Goal: Task Accomplishment & Management: Manage account settings

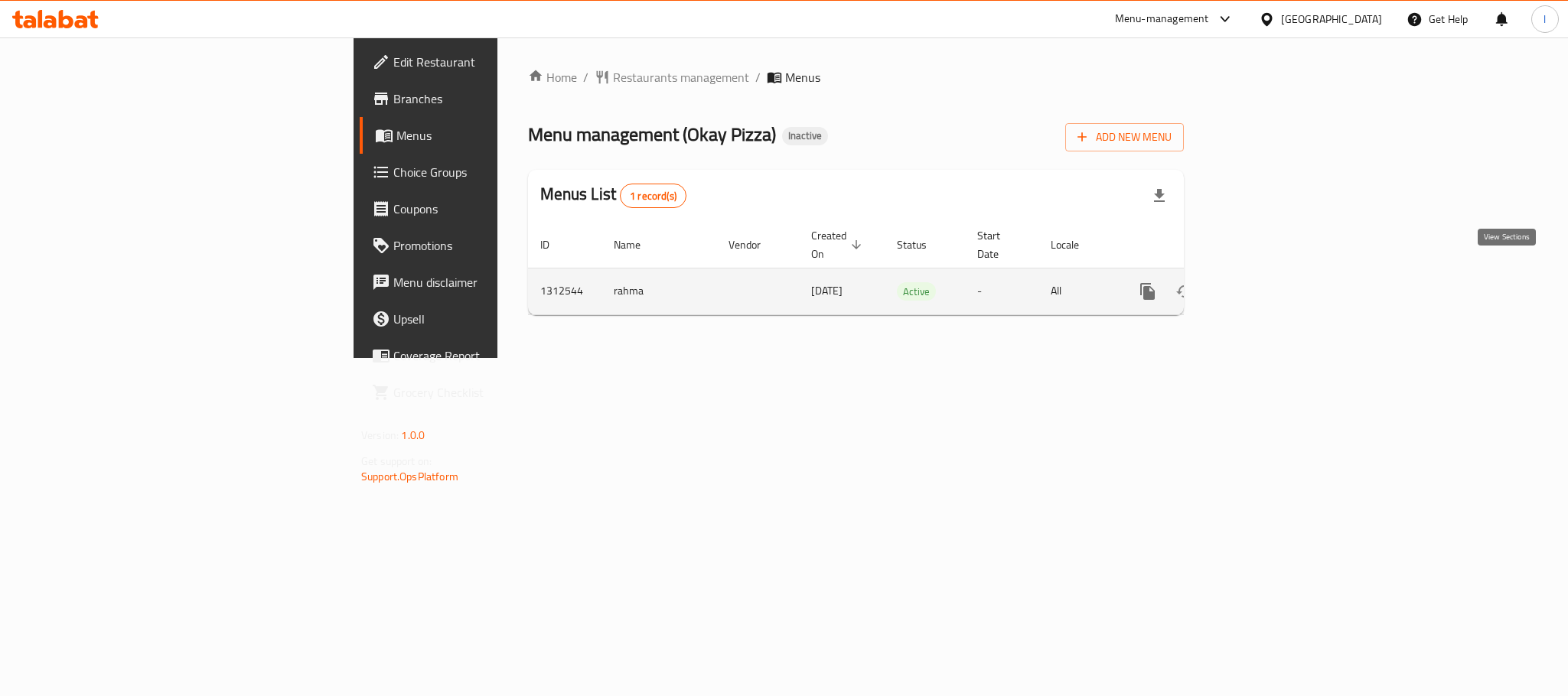
click at [1268, 282] on icon "enhanced table" at bounding box center [1257, 291] width 18 height 18
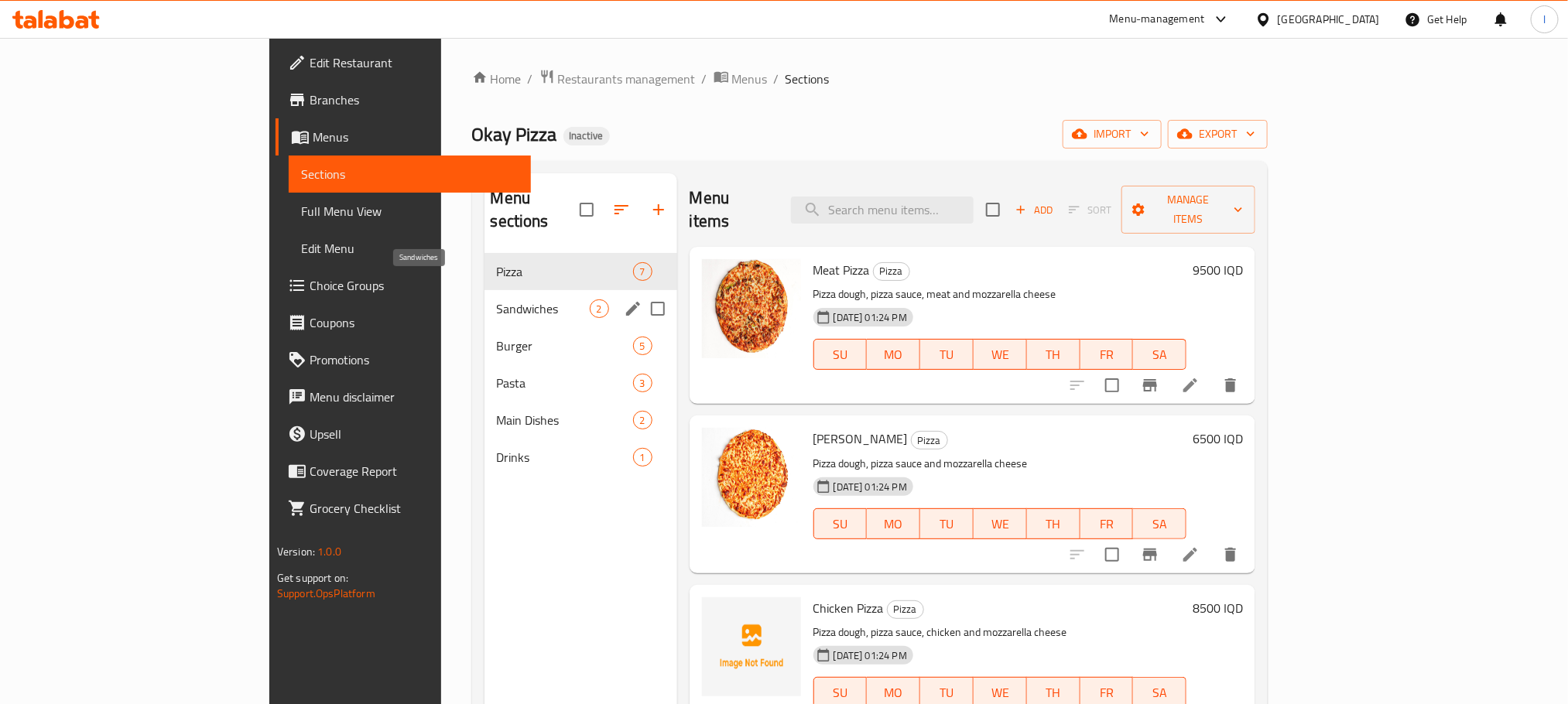
click at [497, 299] on span "Sandwiches" at bounding box center [543, 308] width 93 height 18
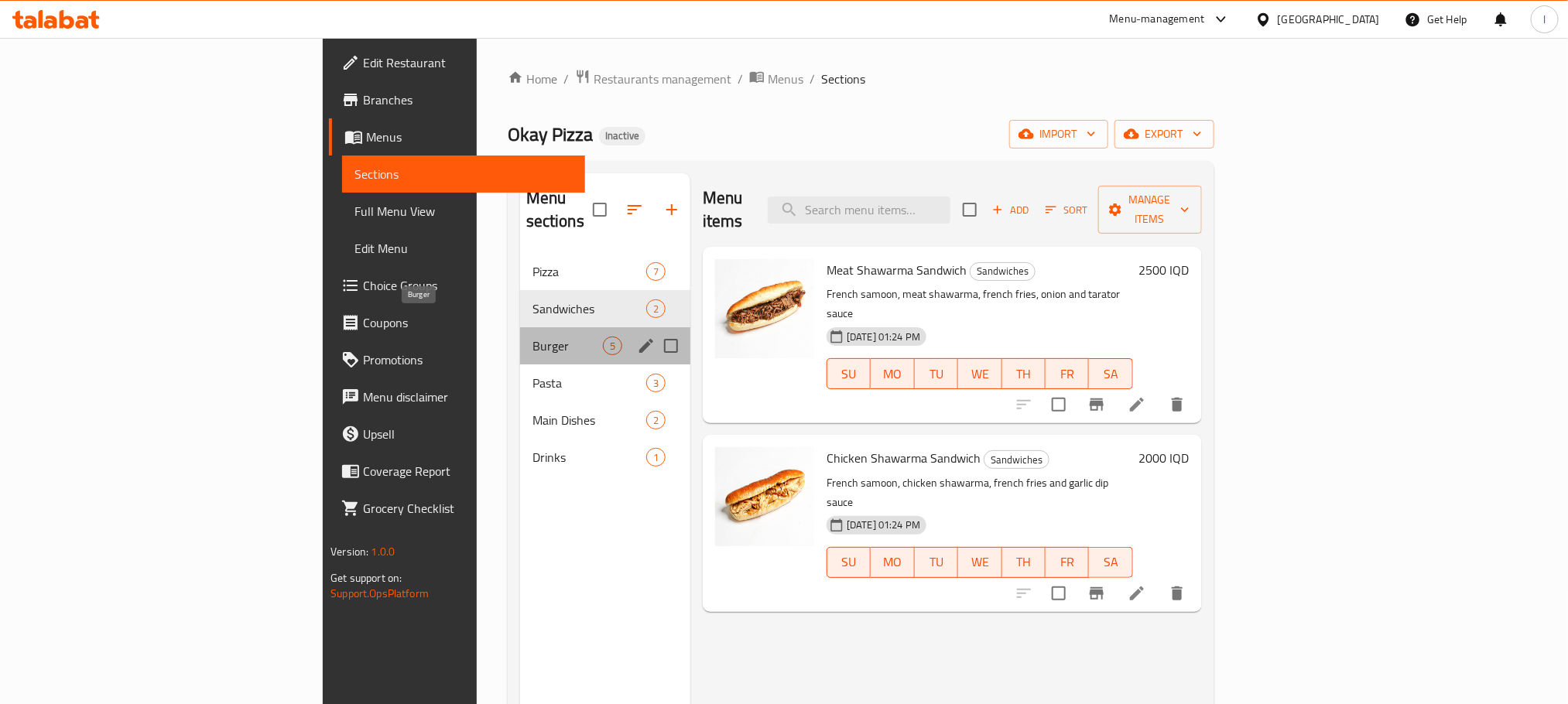
click at [533, 337] on span "Burger" at bounding box center [567, 345] width 70 height 18
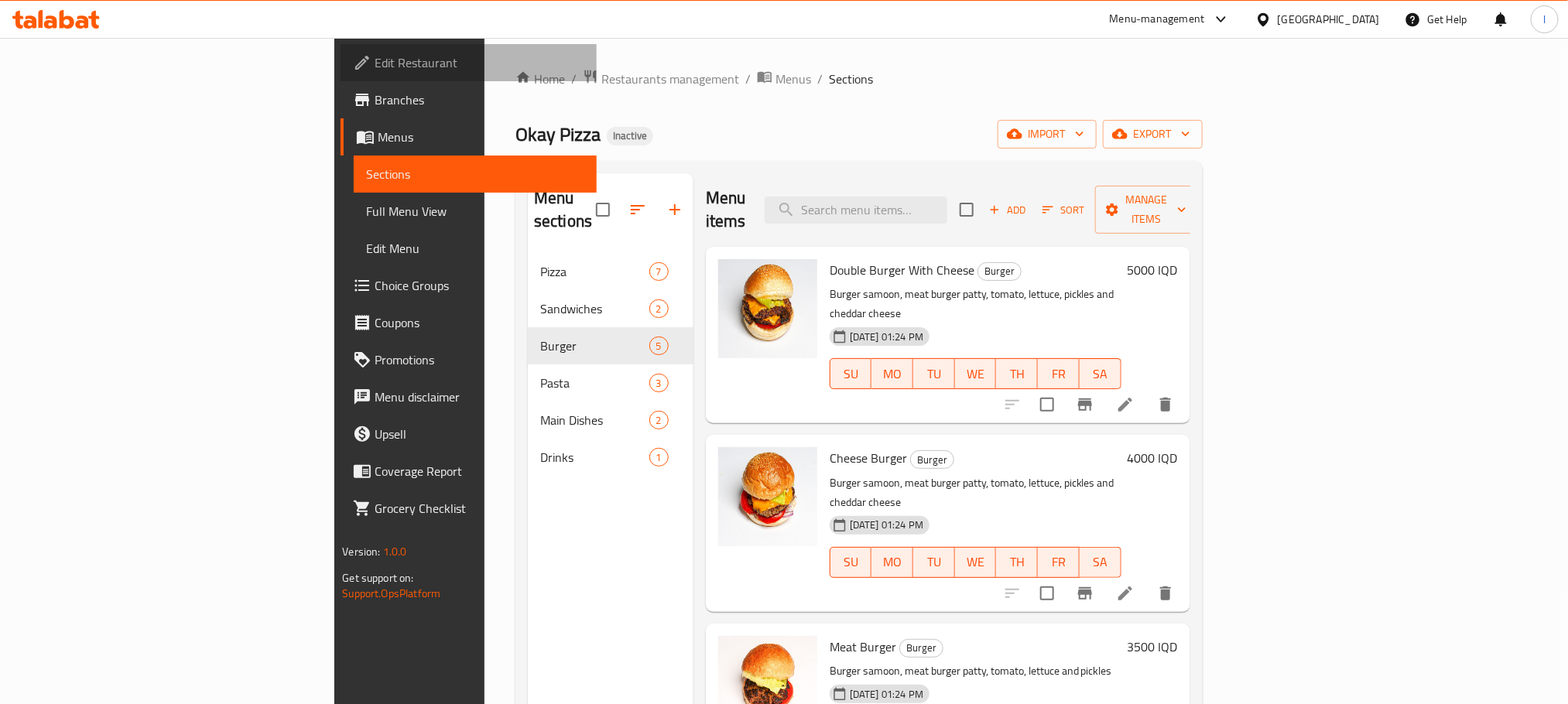
click at [374, 72] on span "Edit Restaurant" at bounding box center [479, 62] width 209 height 18
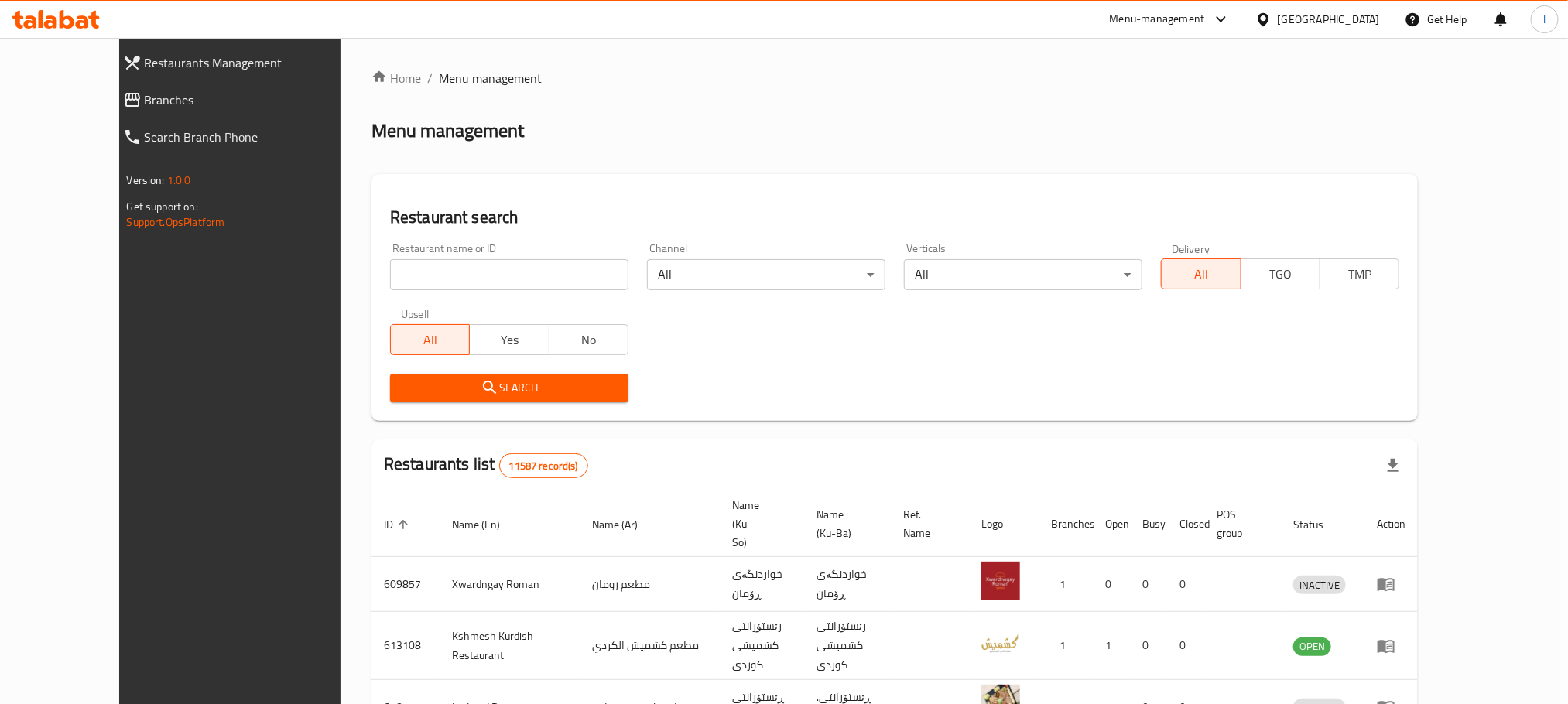
click at [390, 285] on input "search" at bounding box center [509, 275] width 238 height 31
paste input "635253"
type input "635253"
click button "Search" at bounding box center [509, 388] width 238 height 29
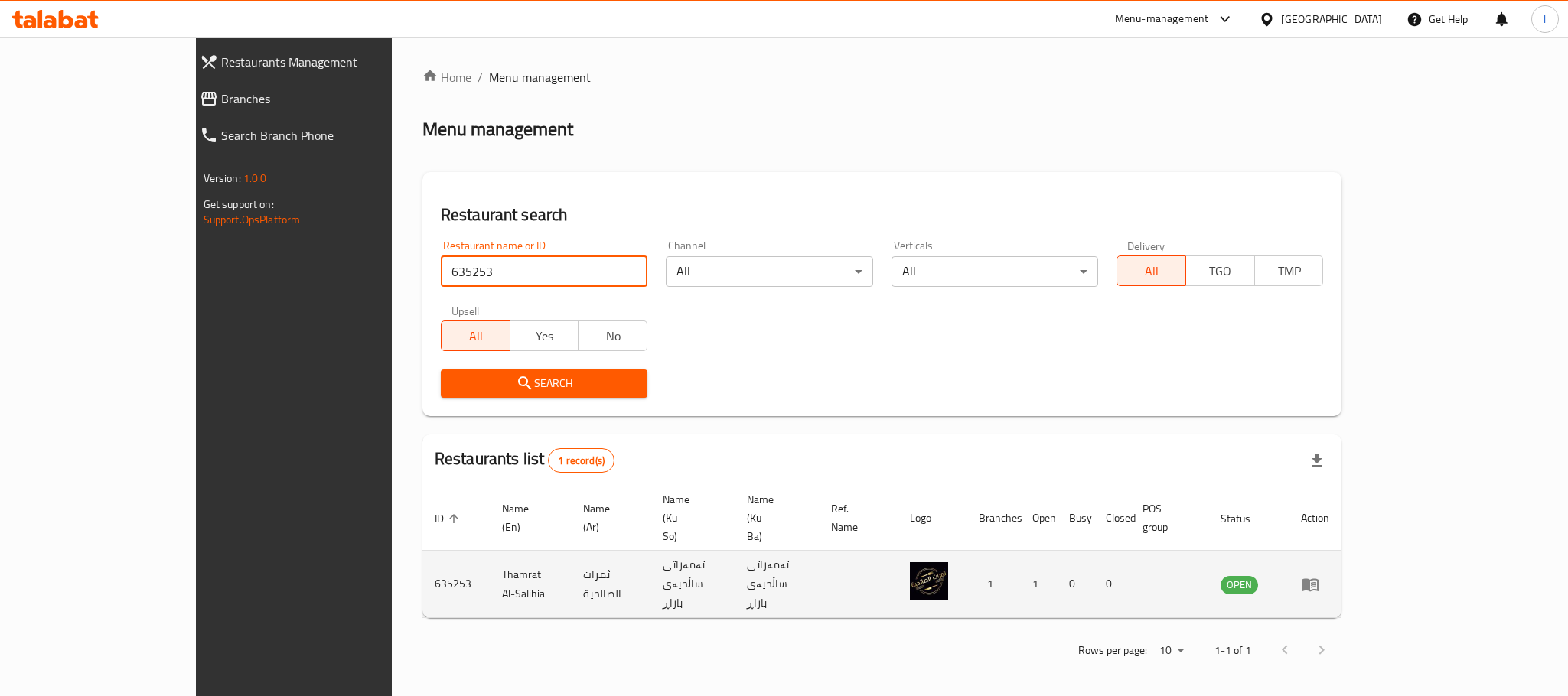
click at [1341, 551] on td "enhanced table" at bounding box center [1314, 584] width 52 height 68
click at [1318, 579] on icon "enhanced table" at bounding box center [1310, 585] width 17 height 13
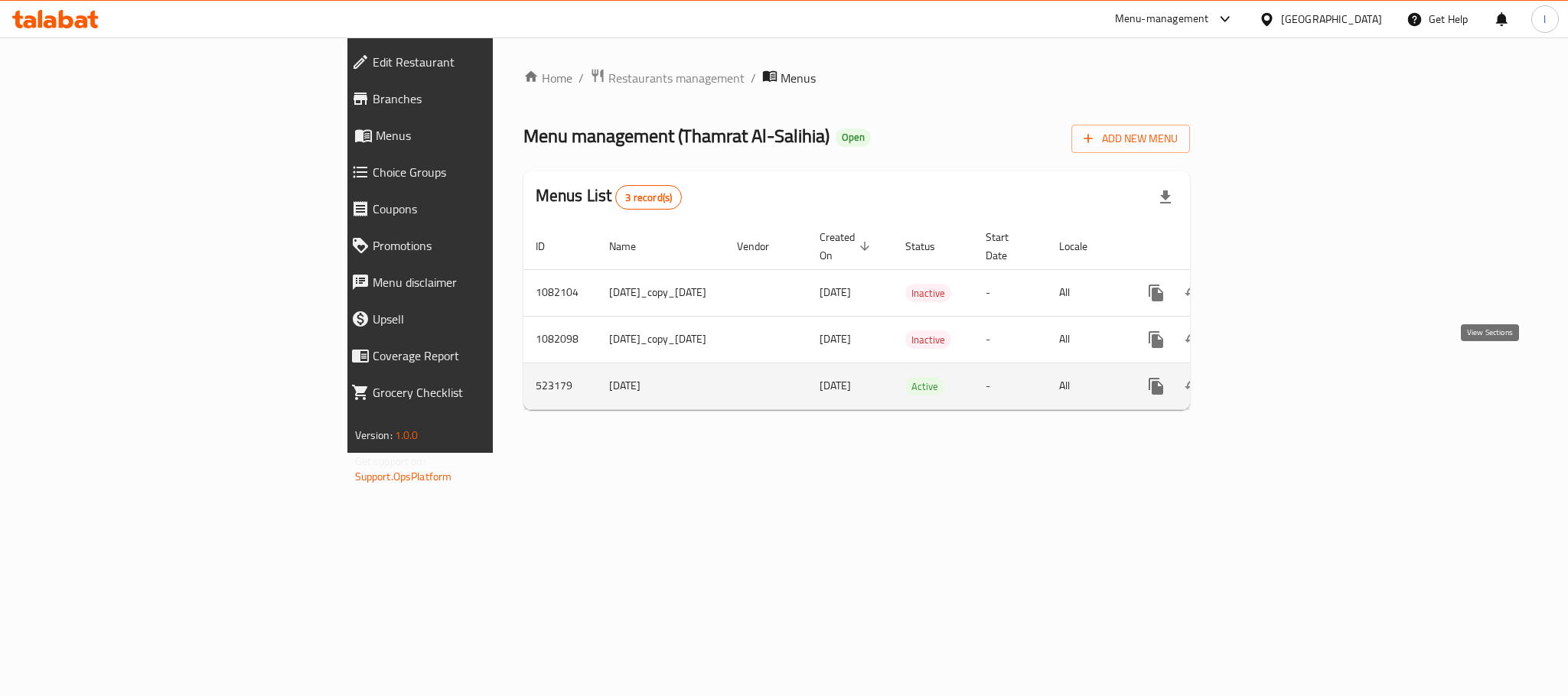
click at [1275, 378] on icon "enhanced table" at bounding box center [1266, 386] width 18 height 18
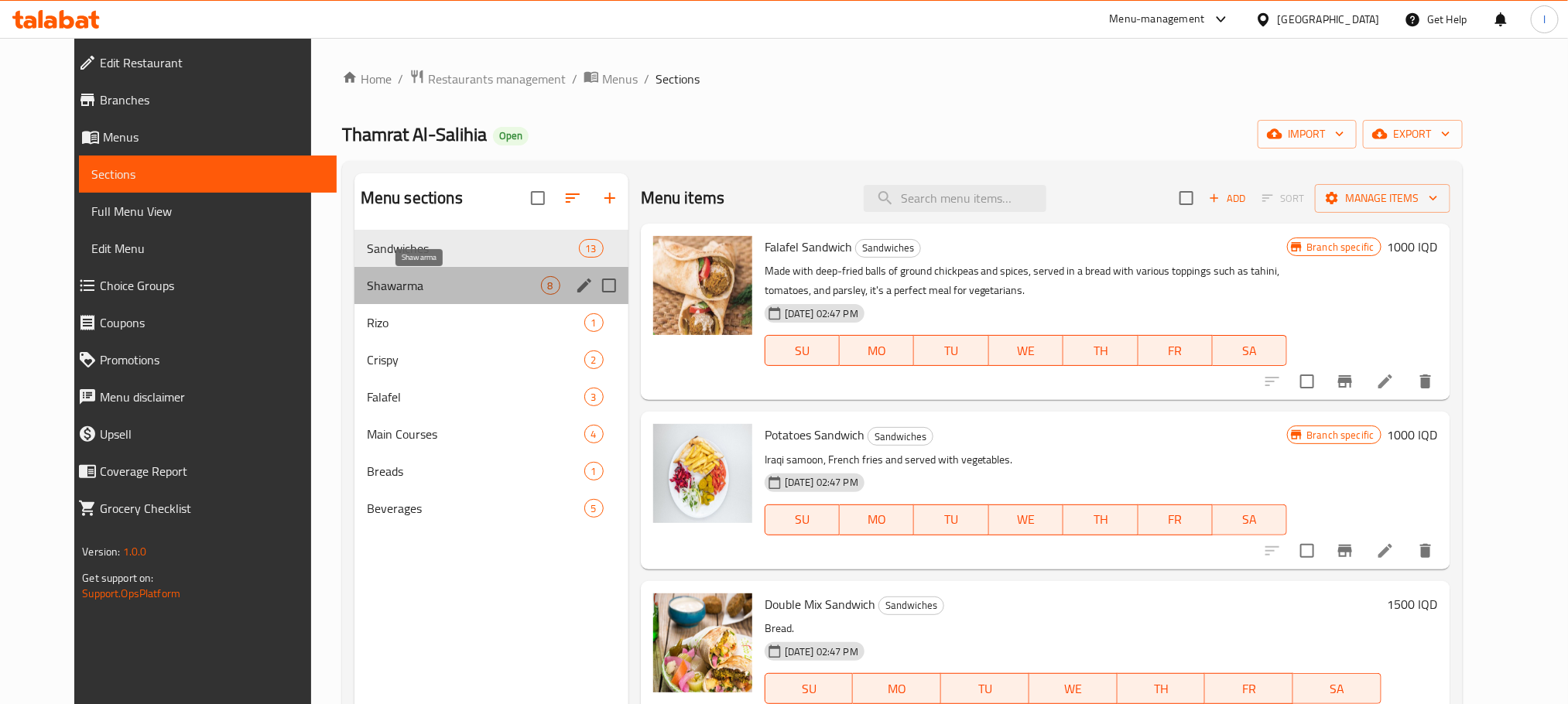
click at [452, 291] on span "Shawarma" at bounding box center [454, 284] width 175 height 18
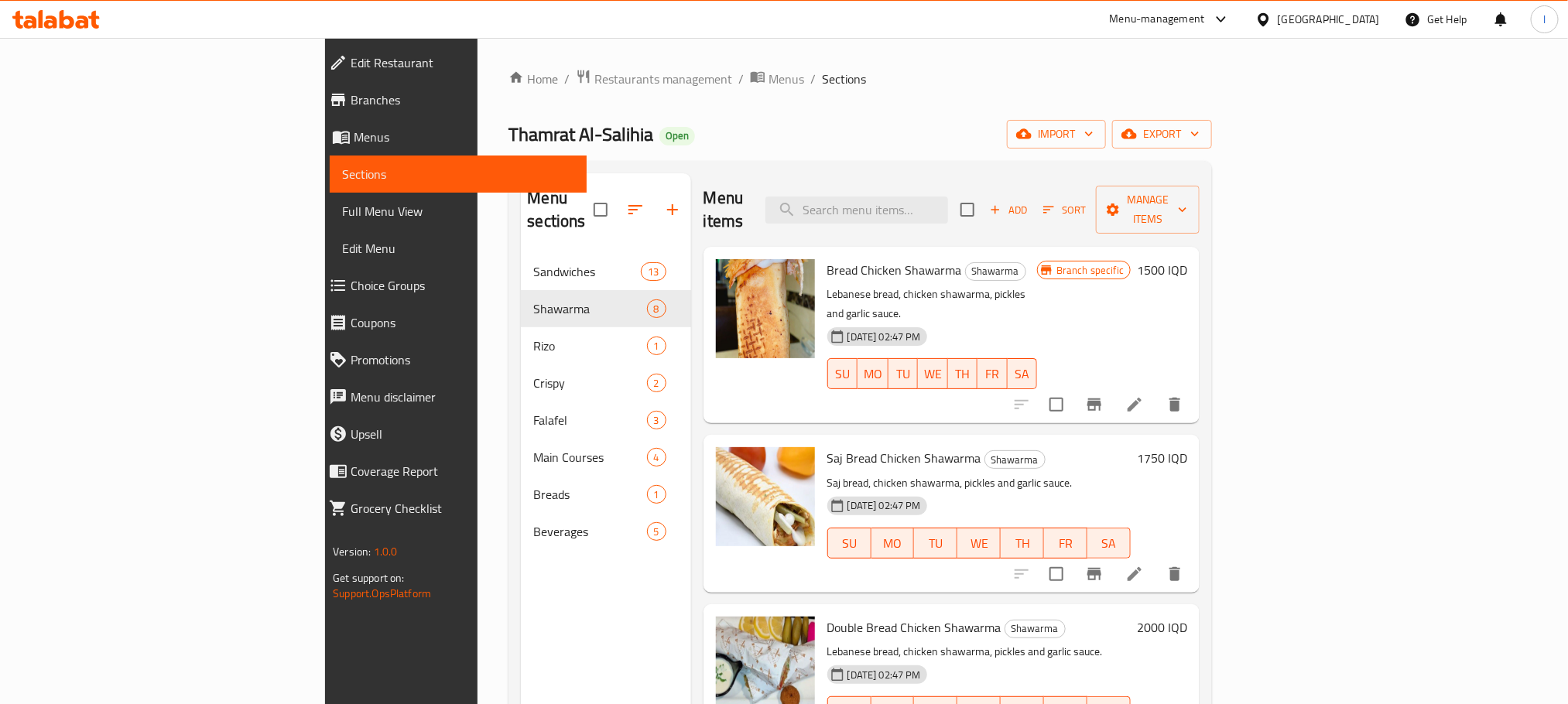
click at [1030, 202] on span "Add" at bounding box center [1008, 210] width 41 height 17
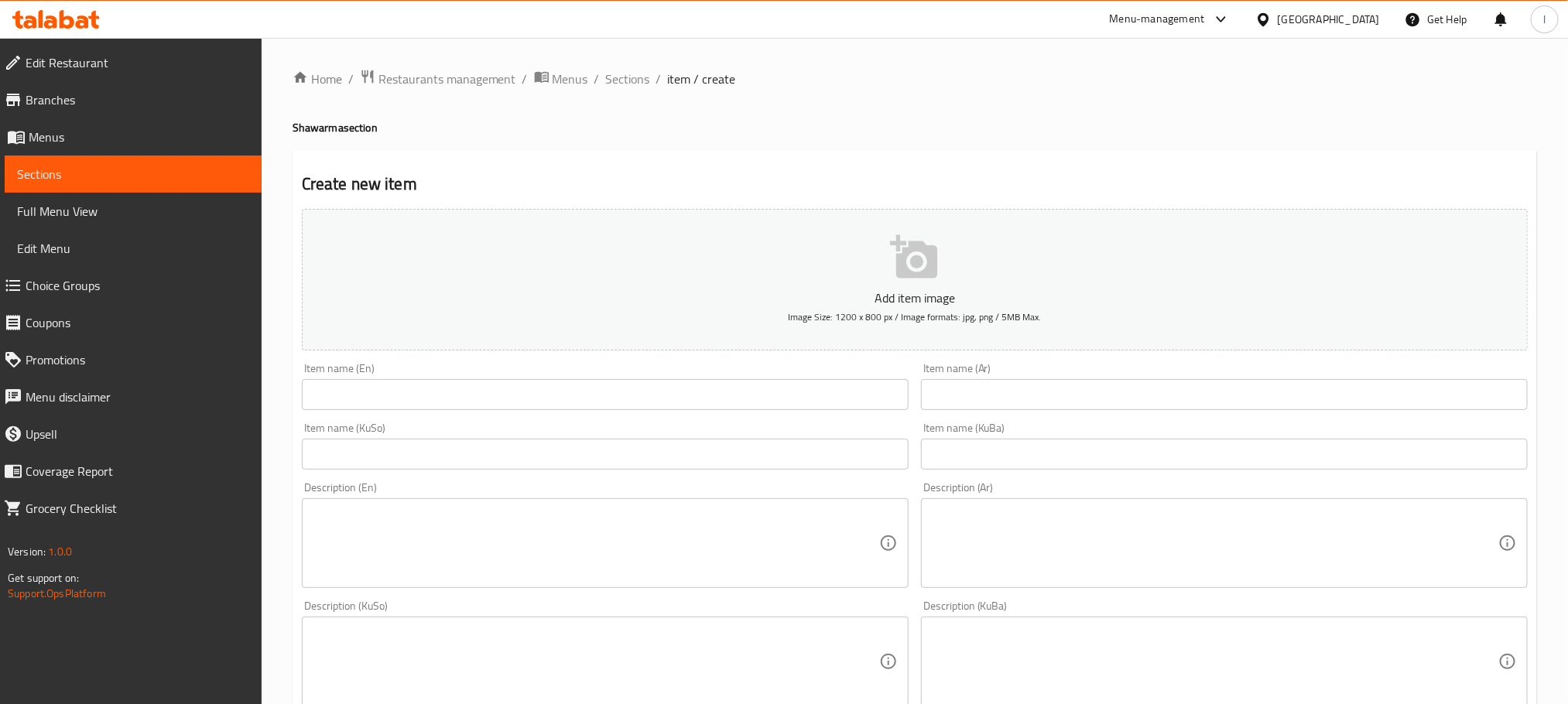
click at [350, 388] on input "text" at bounding box center [605, 394] width 607 height 31
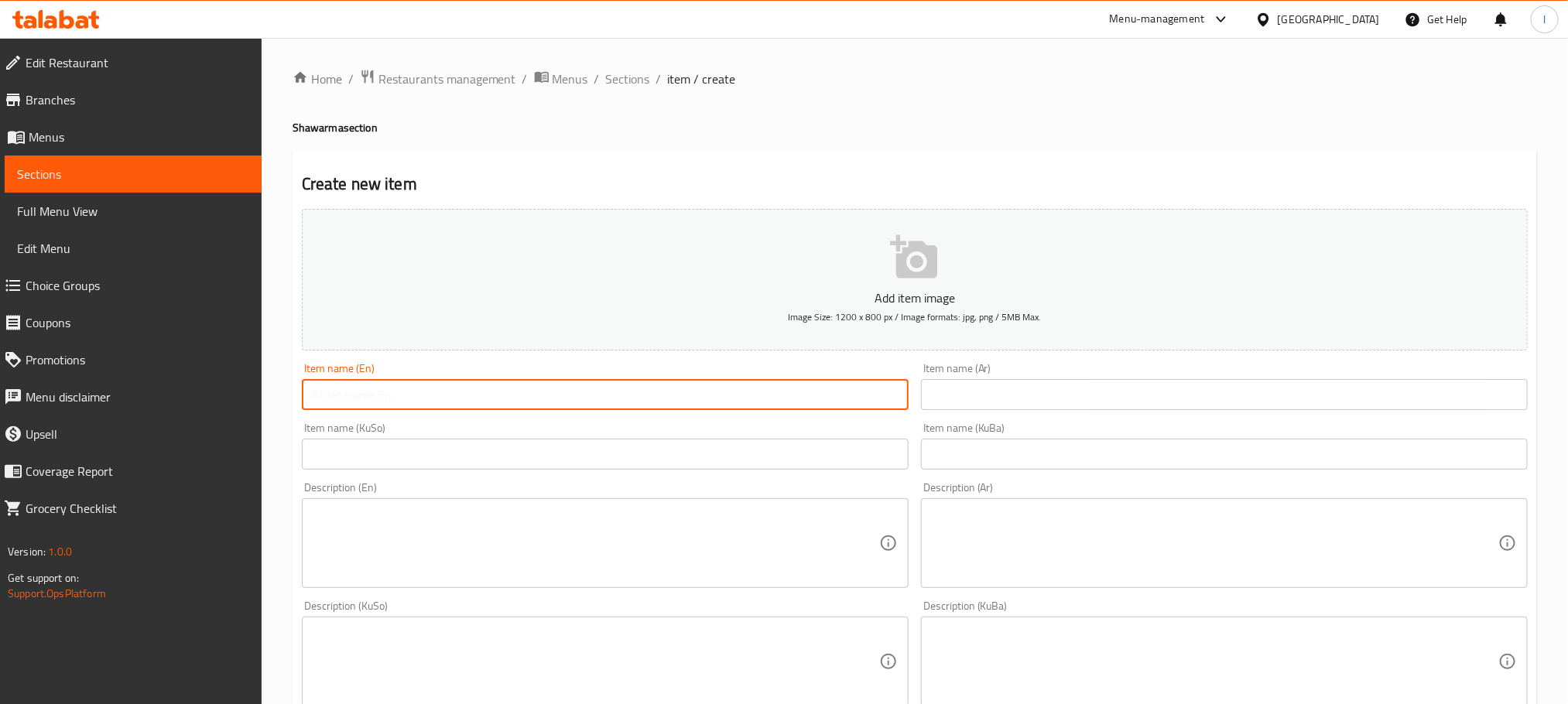
paste input "Chicken shawarma"
drag, startPoint x: 409, startPoint y: 401, endPoint x: 483, endPoint y: 389, distance: 75.0
click at [483, 389] on input "Chicken Shawarma Rizo" at bounding box center [605, 394] width 607 height 31
type input "Chicken Shawarma"
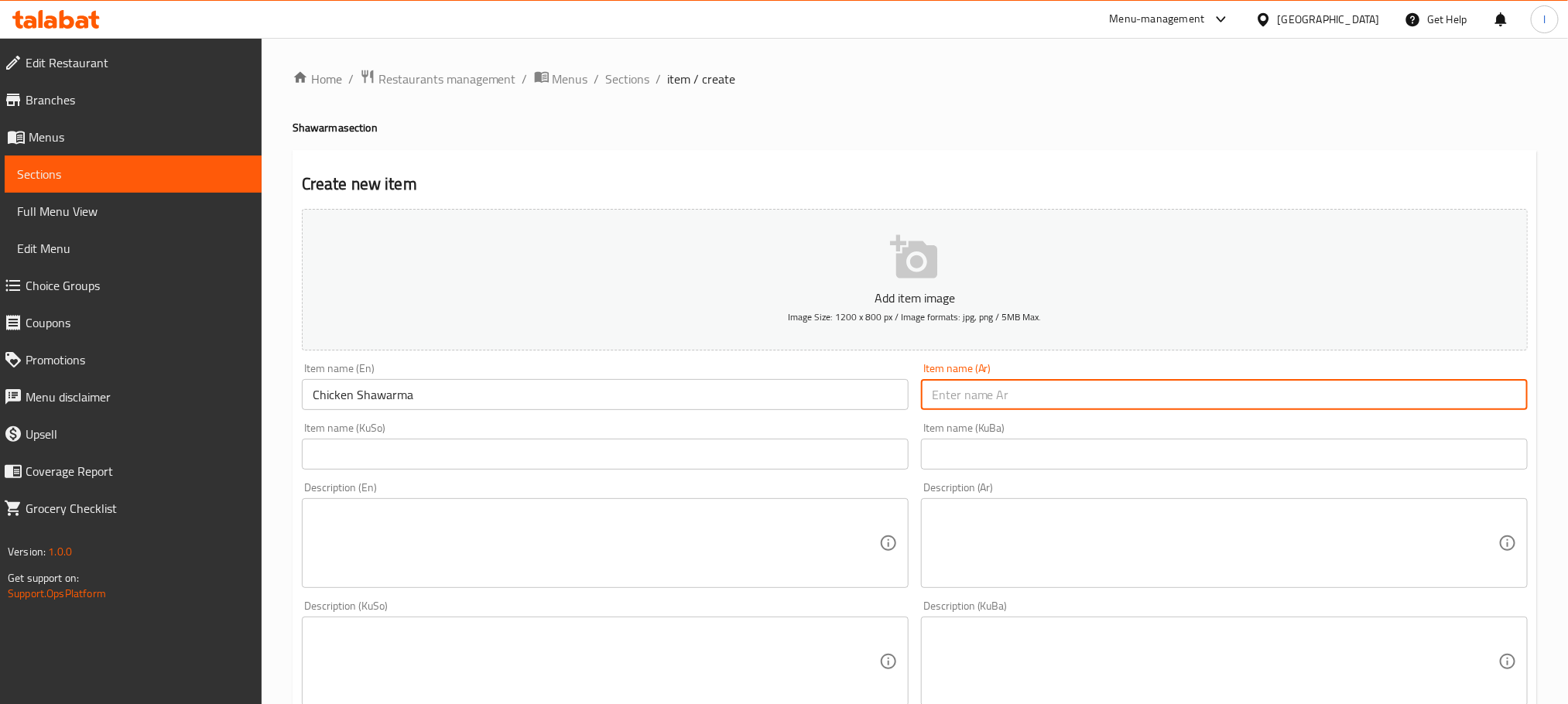
click at [1063, 395] on input "text" at bounding box center [1224, 394] width 607 height 31
paste input "شاورمەی مریشک"
drag, startPoint x: 1076, startPoint y: 402, endPoint x: 731, endPoint y: 393, distance: 345.1
click at [731, 393] on div "Add item image Image Size: 1200 x 800 px / Image formats: jpg, png / 5MB Max. I…" at bounding box center [915, 625] width 1239 height 845
paste input "ا دجاج"
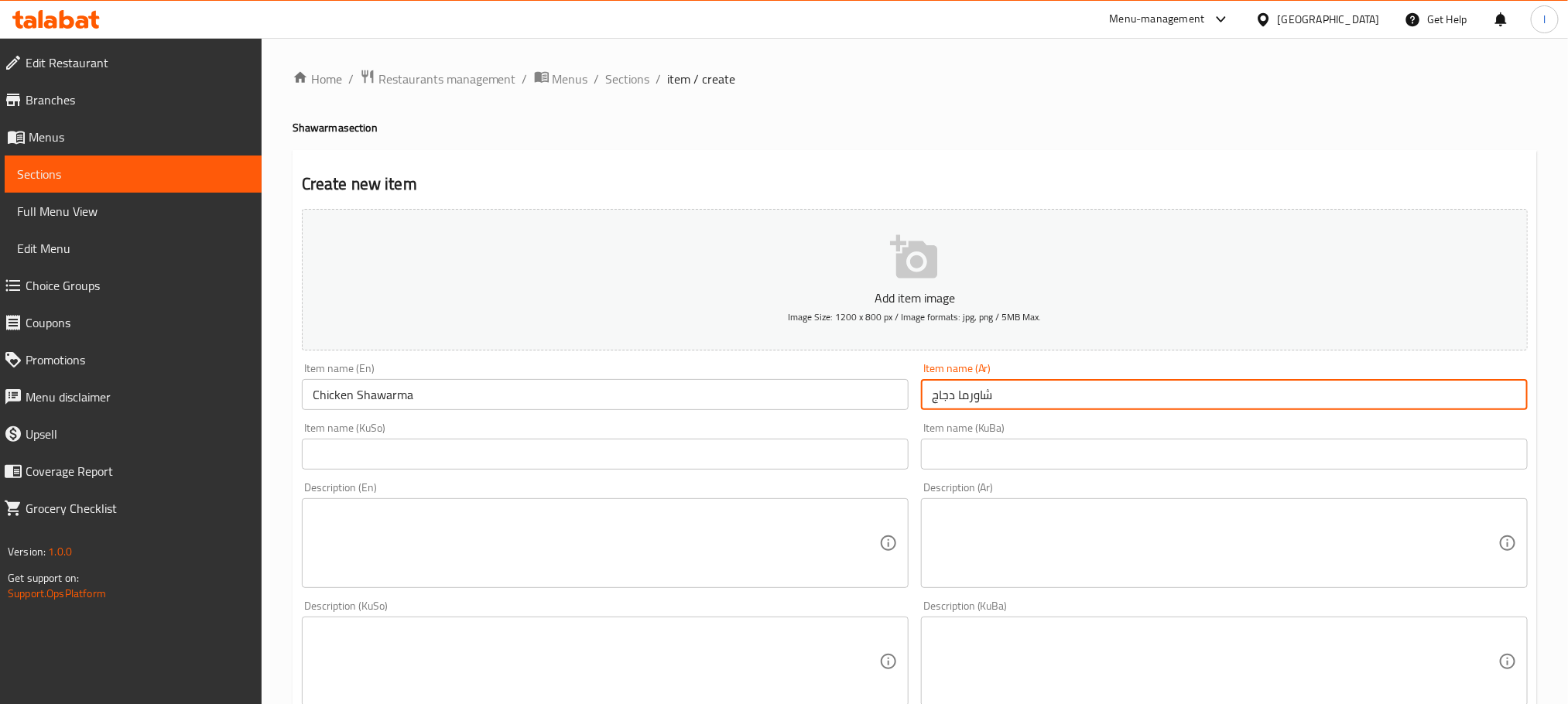
type input "شاورما دجاج"
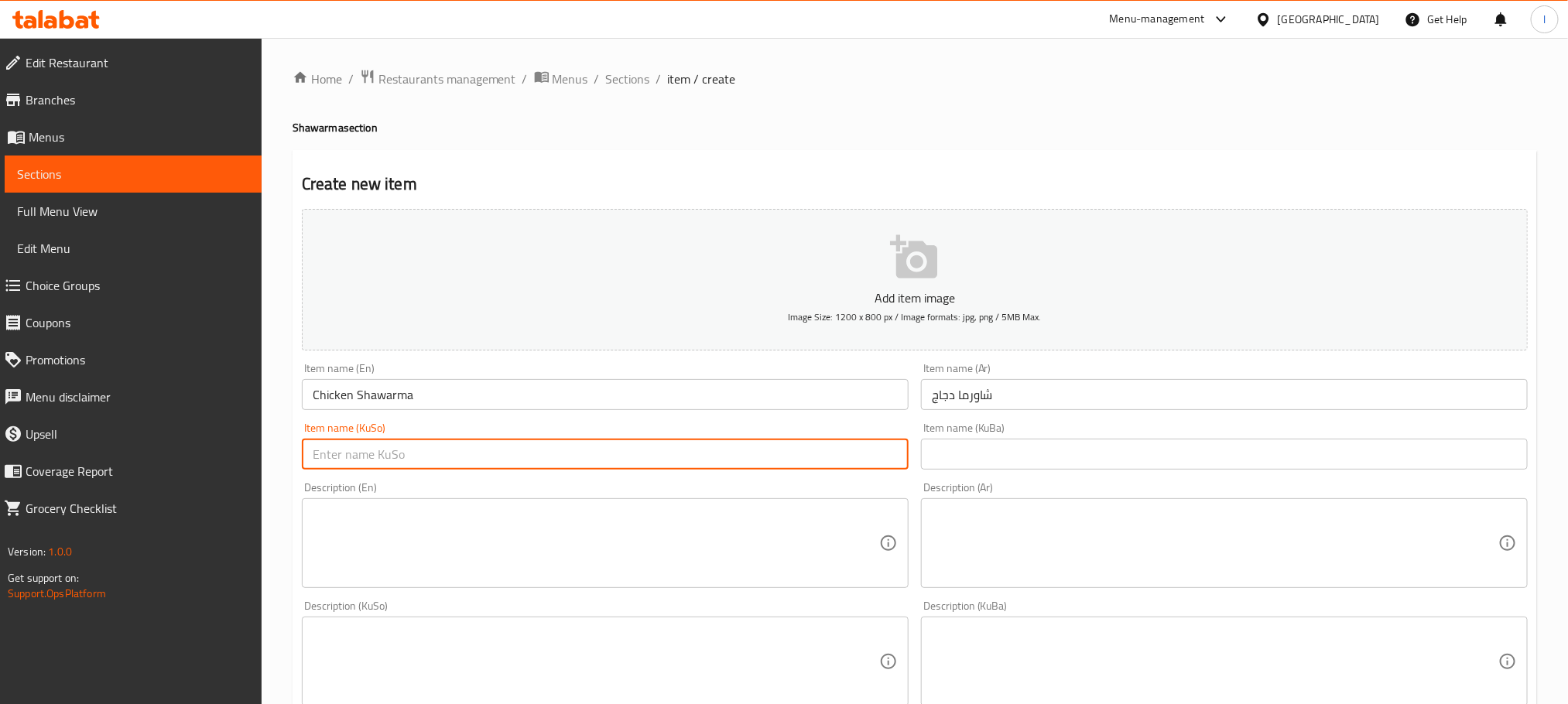
click at [606, 468] on input "text" at bounding box center [605, 454] width 607 height 31
paste input "شاورمەی مریشک"
type input "شاورمەی مریشک"
click at [1029, 444] on input "text" at bounding box center [1224, 454] width 607 height 31
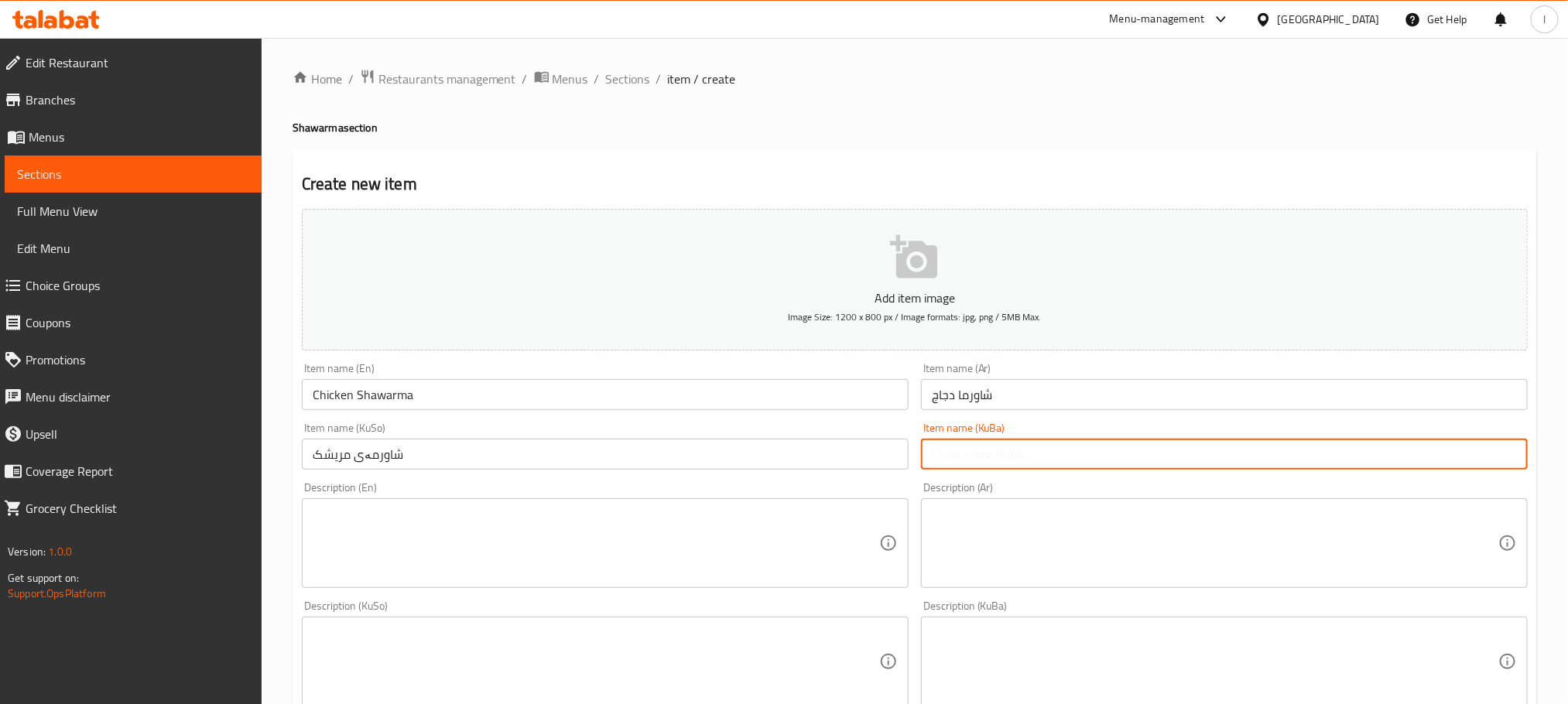
paste input "شاورمەی مریشک"
type input "شاورمەی مریشک"
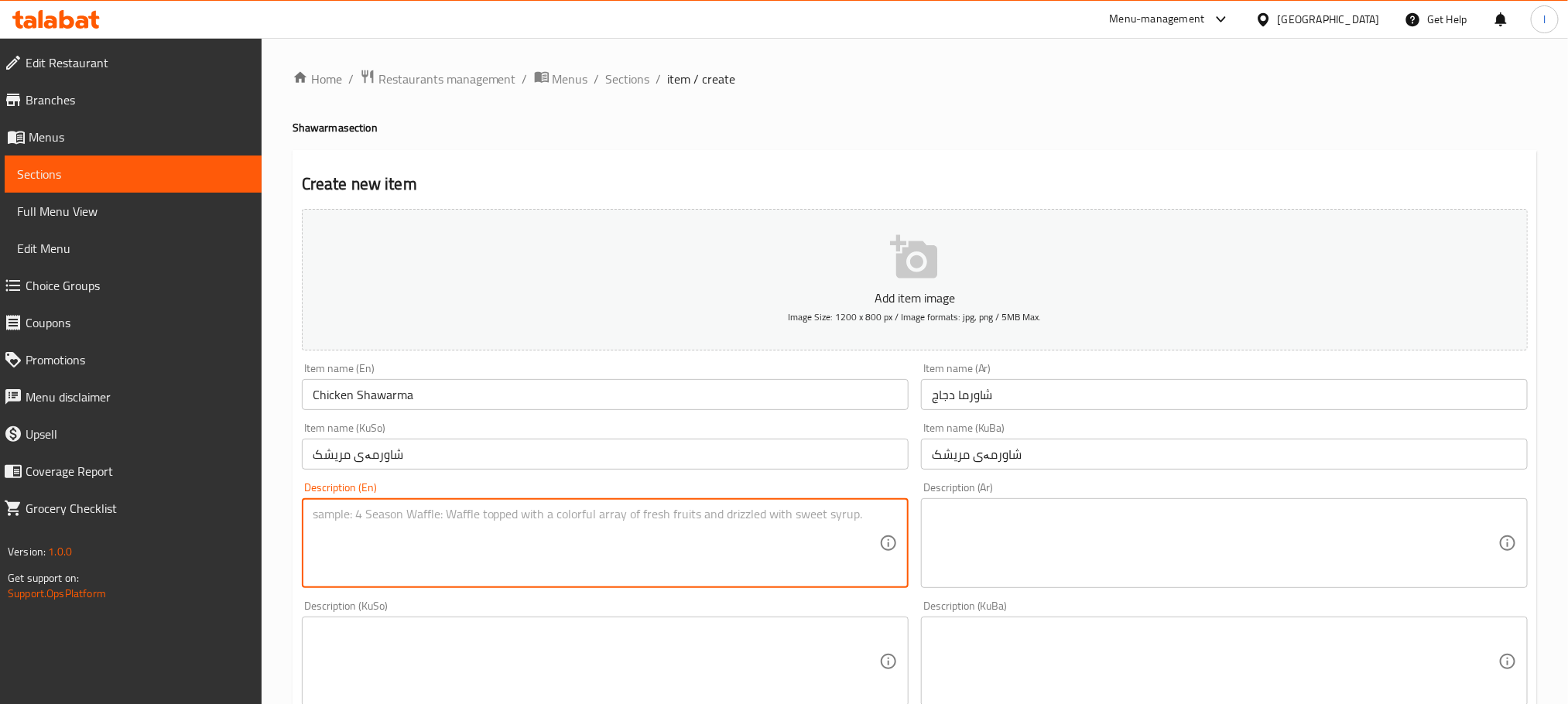
click at [409, 532] on textarea at bounding box center [595, 543] width 566 height 73
paste textarea "French bread, shawarma chicken, mayonnaise and pickles"
drag, startPoint x: 382, startPoint y: 510, endPoint x: 353, endPoint y: 523, distance: 31.8
click at [353, 523] on textarea "French bread, shawarma chicken, mayonnaise and pickles" at bounding box center [595, 543] width 566 height 73
type textarea "French samoon, shawarma chicken, mayonnaise and pickles"
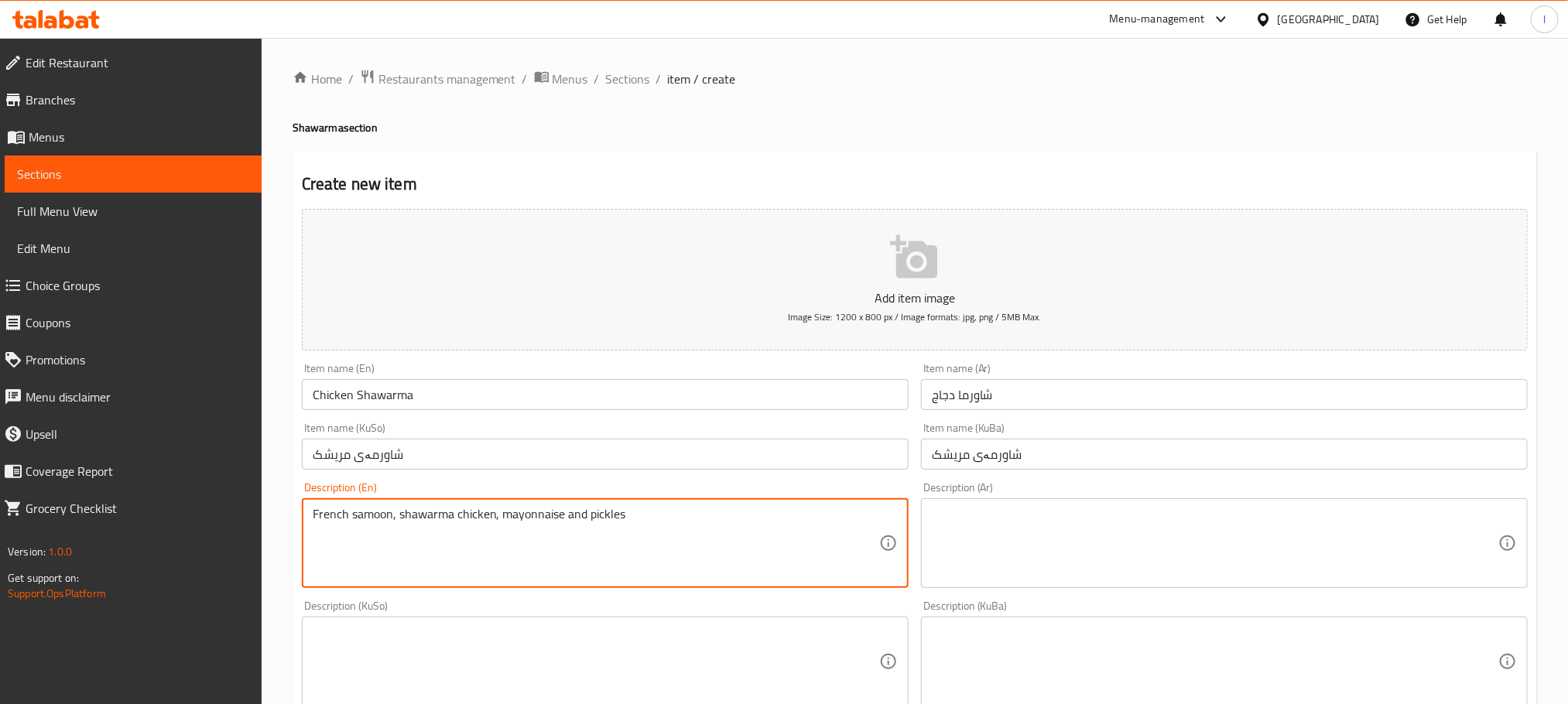
click at [990, 543] on textarea at bounding box center [1215, 543] width 566 height 73
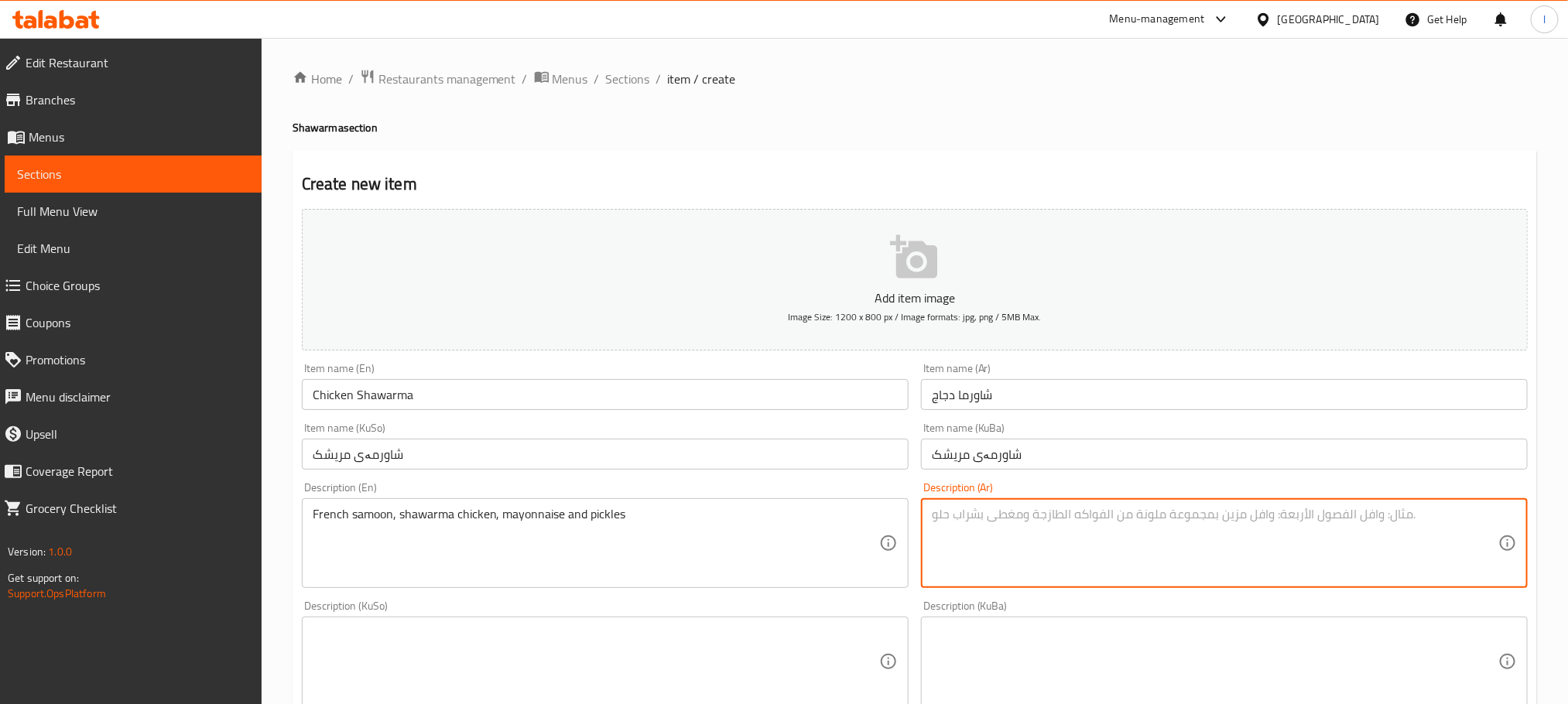
paste textarea "صمون فرنسي، دجاج شاورما، مايونيز ومخلل"
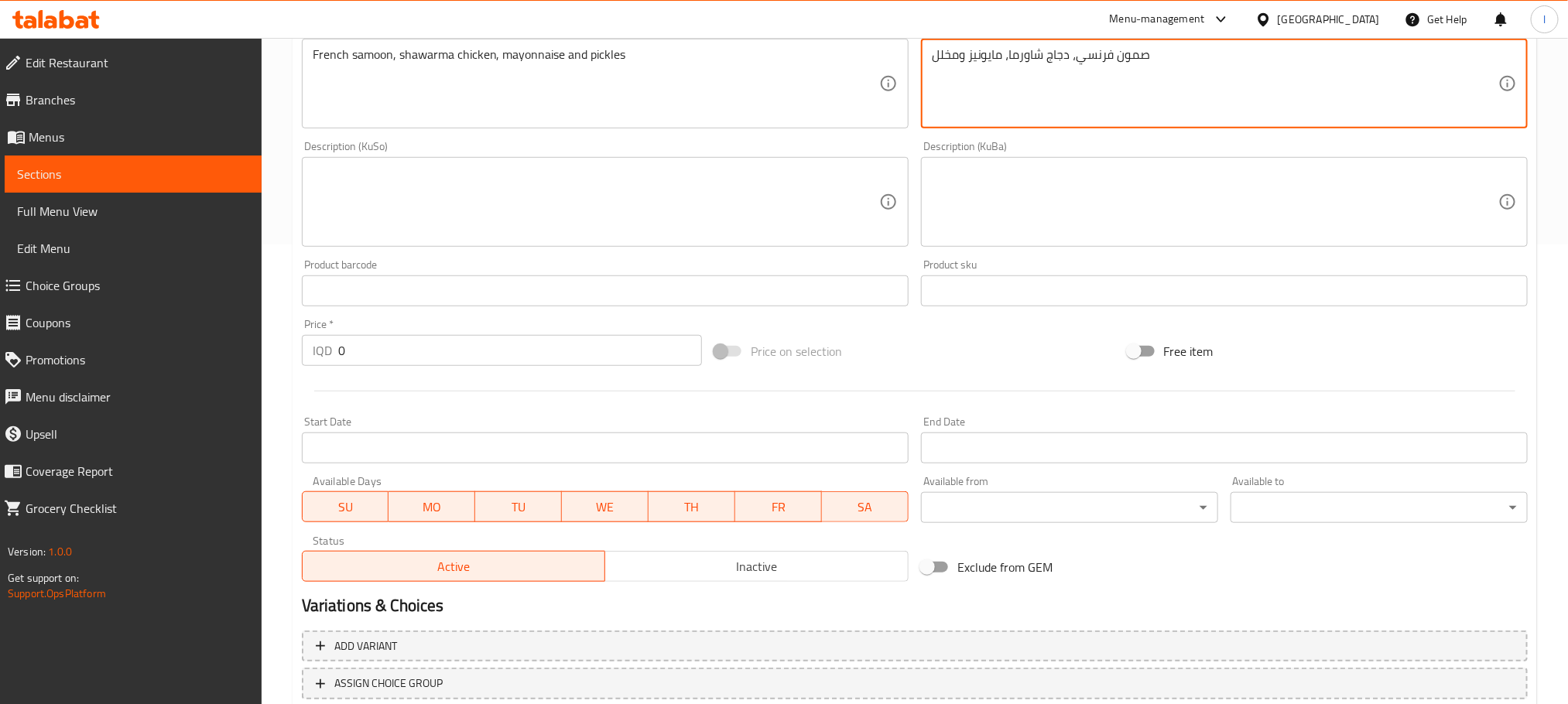
scroll to position [565, 0]
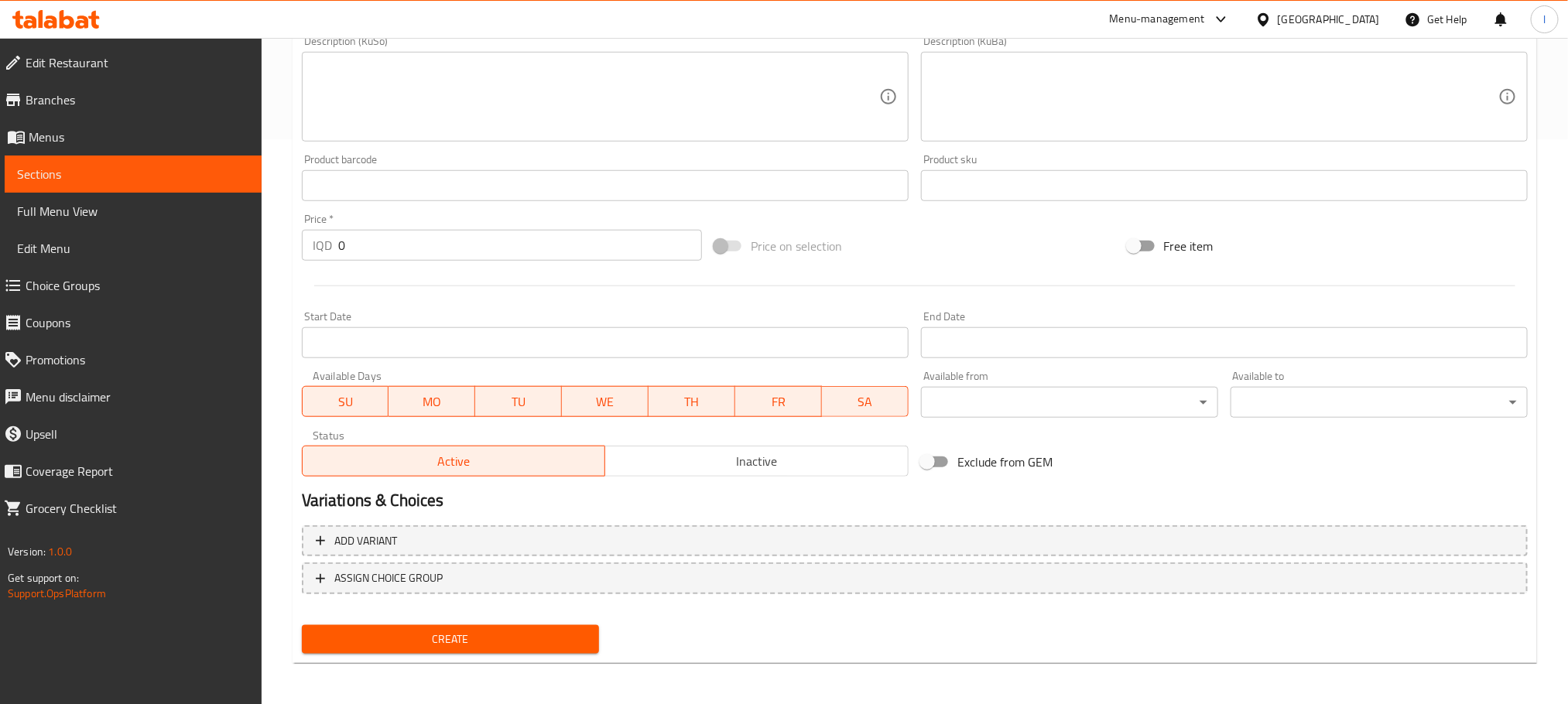
type textarea "صمون فرنسي، دجاج شاورما، مايونيز ومخلل"
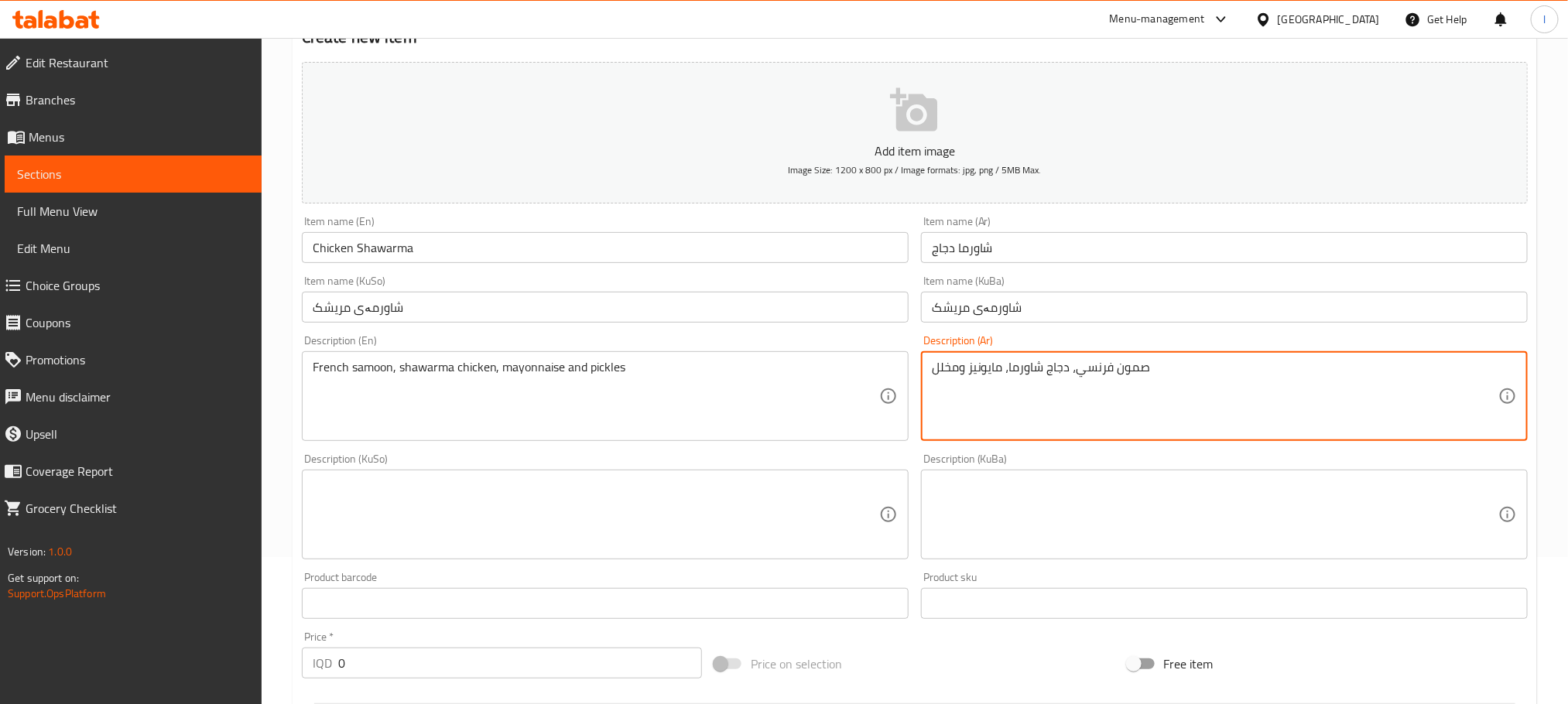
scroll to position [139, 0]
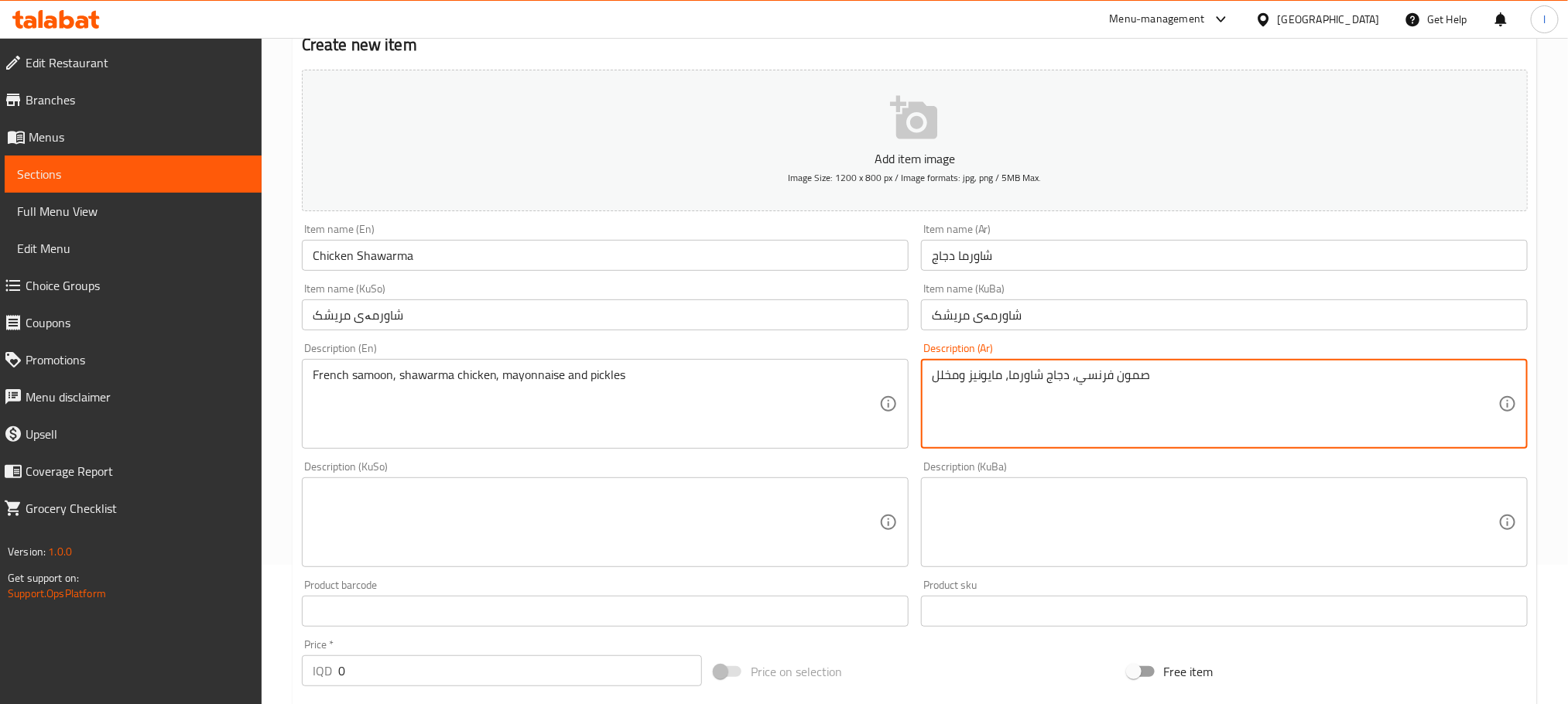
click at [441, 520] on textarea at bounding box center [595, 523] width 566 height 73
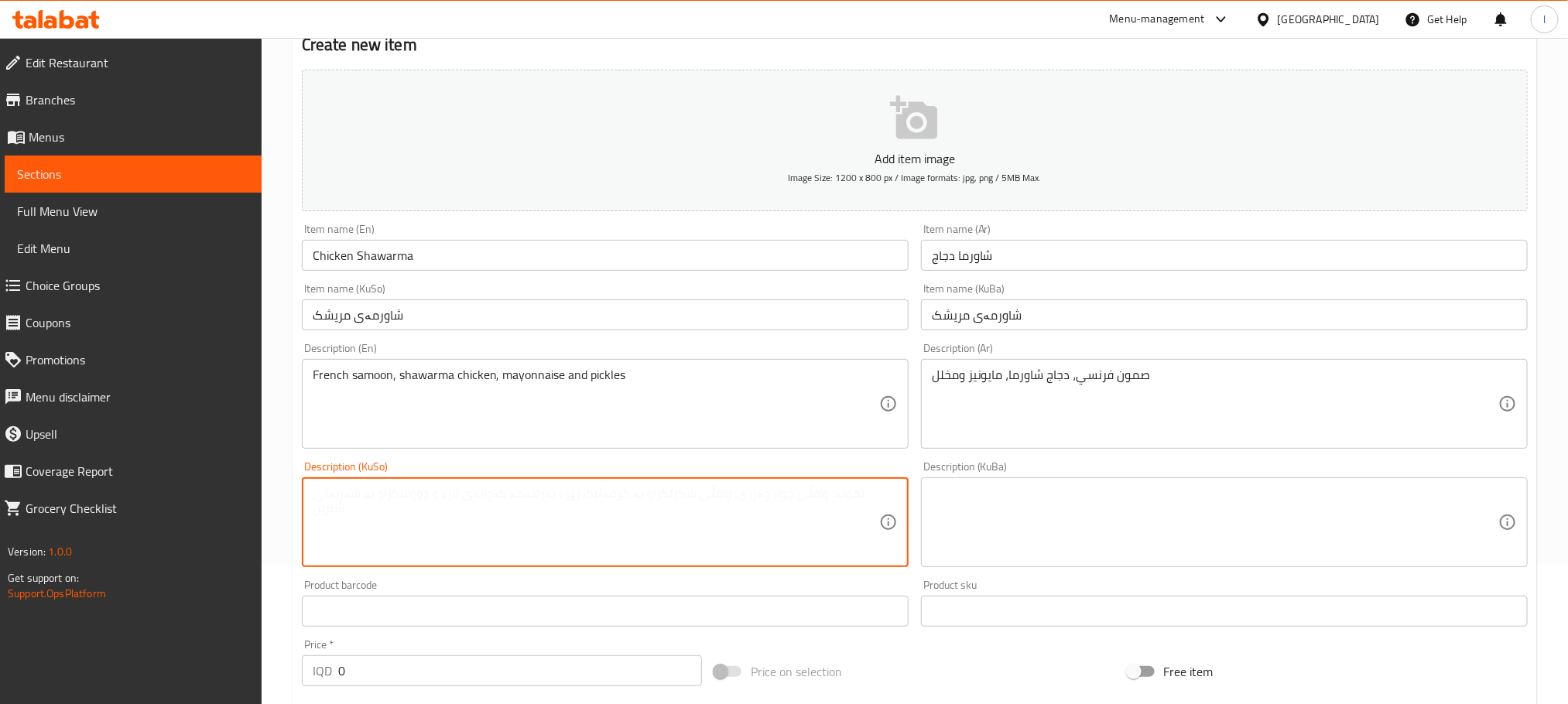
paste textarea "نانی فەرەنسی و مریشکی شاورمە و مایۆنیز و ترشیات"
drag, startPoint x: 857, startPoint y: 491, endPoint x: 929, endPoint y: 485, distance: 72.2
click at [929, 485] on div "Add item image Image Size: 1200 x 800 px / Image formats: jpg, png / 5MB Max. I…" at bounding box center [915, 486] width 1239 height 845
click at [771, 502] on textarea "سەموونی فەرەنسی و مریشکی شاورمە و مایۆنیز و ترشیات" at bounding box center [595, 523] width 566 height 73
type textarea "سەموونی فەرەنسی، مریشکی شاورمە و مایۆنیز و ترشیات"
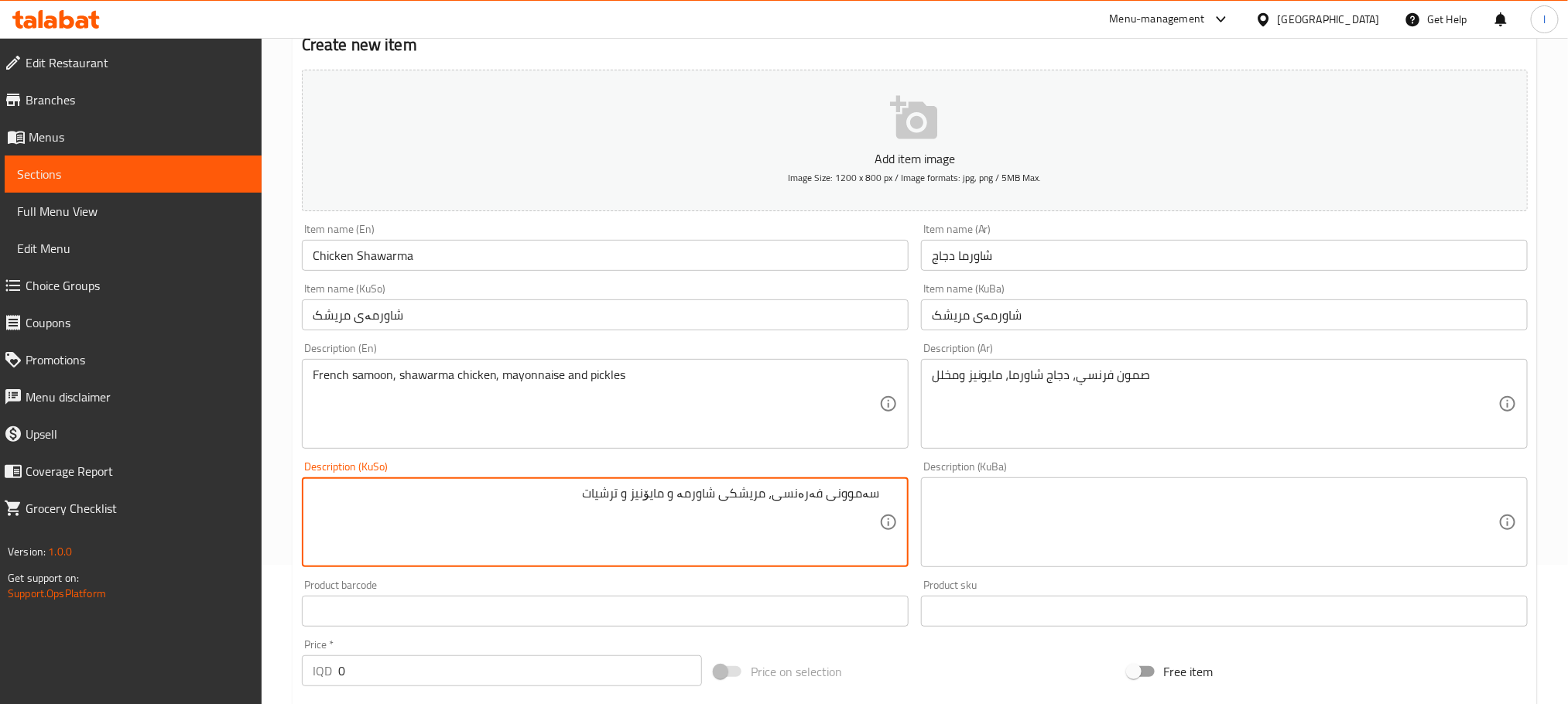
scroll to position [565, 0]
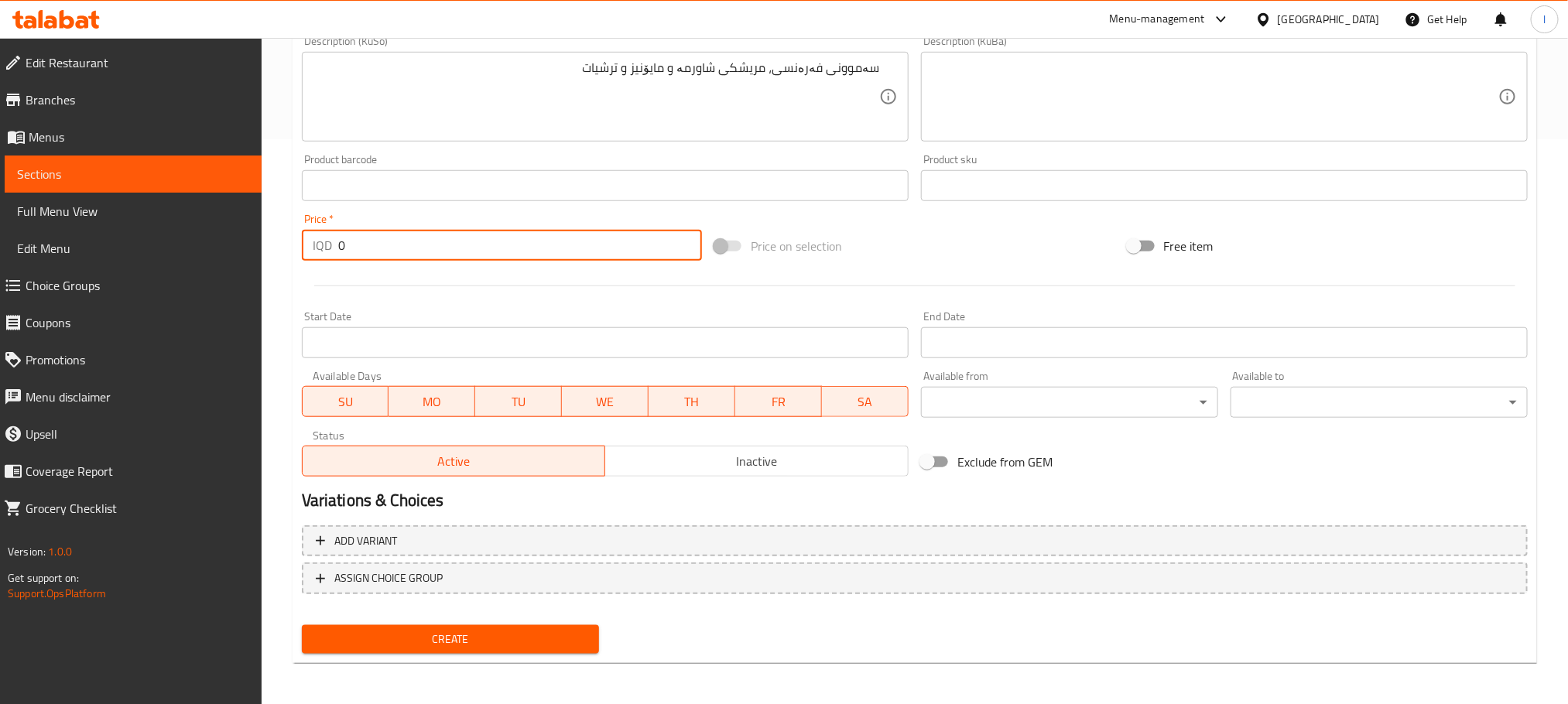
drag, startPoint x: 419, startPoint y: 242, endPoint x: 179, endPoint y: 232, distance: 240.2
click at [179, 232] on div "Edit Restaurant Branches Menus Sections Full Menu View Edit Menu Choice Groups …" at bounding box center [784, 90] width 1568 height 1233
type input "2500"
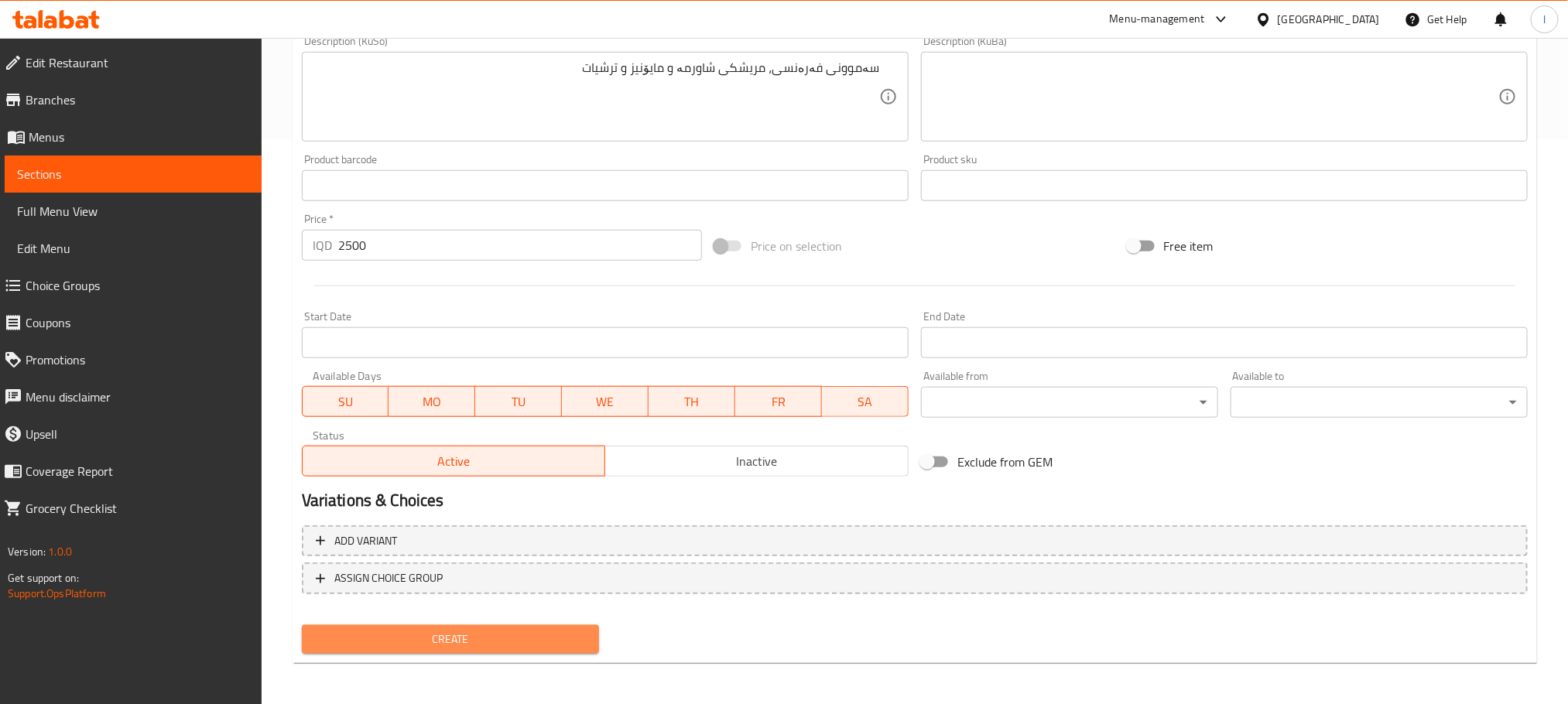
click at [468, 647] on span "Create" at bounding box center [451, 639] width 272 height 19
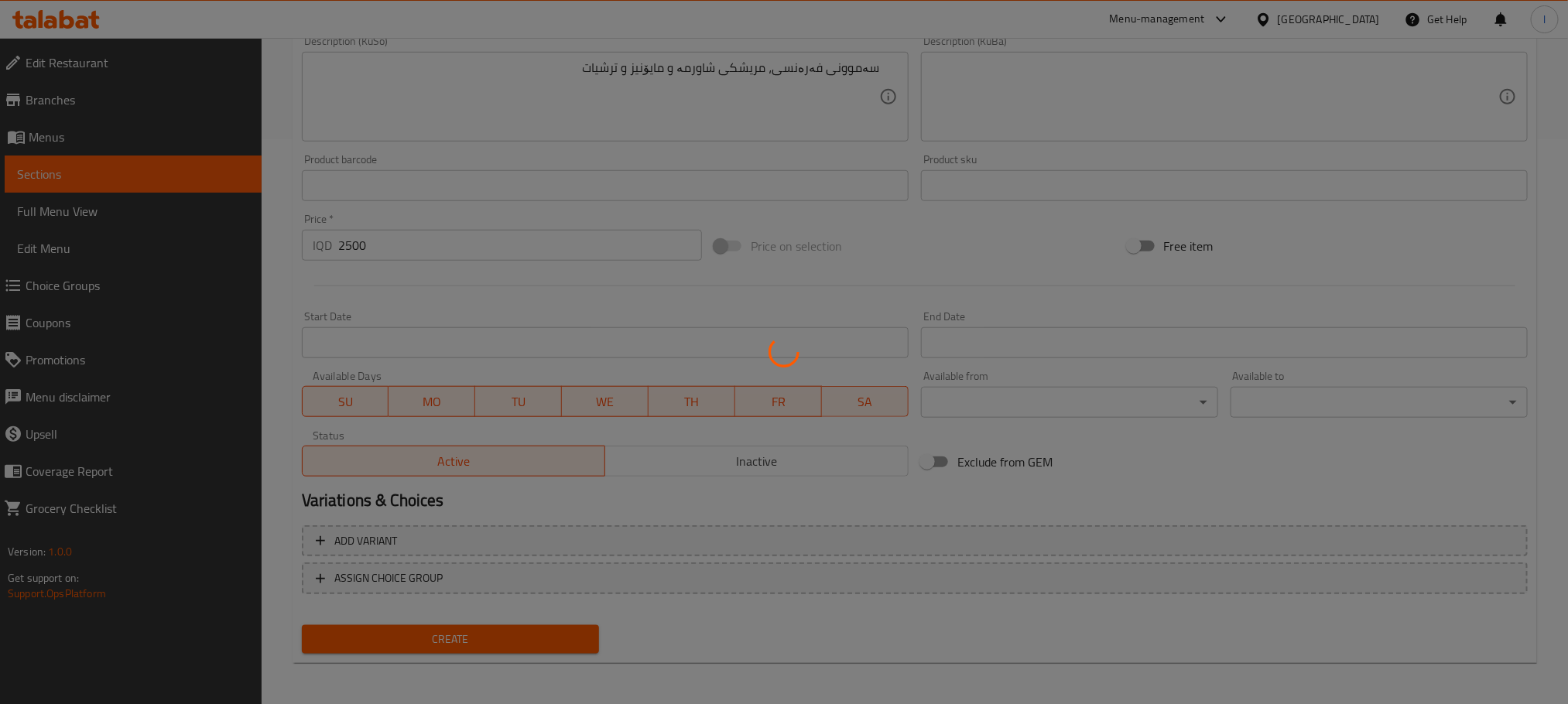
type input "0"
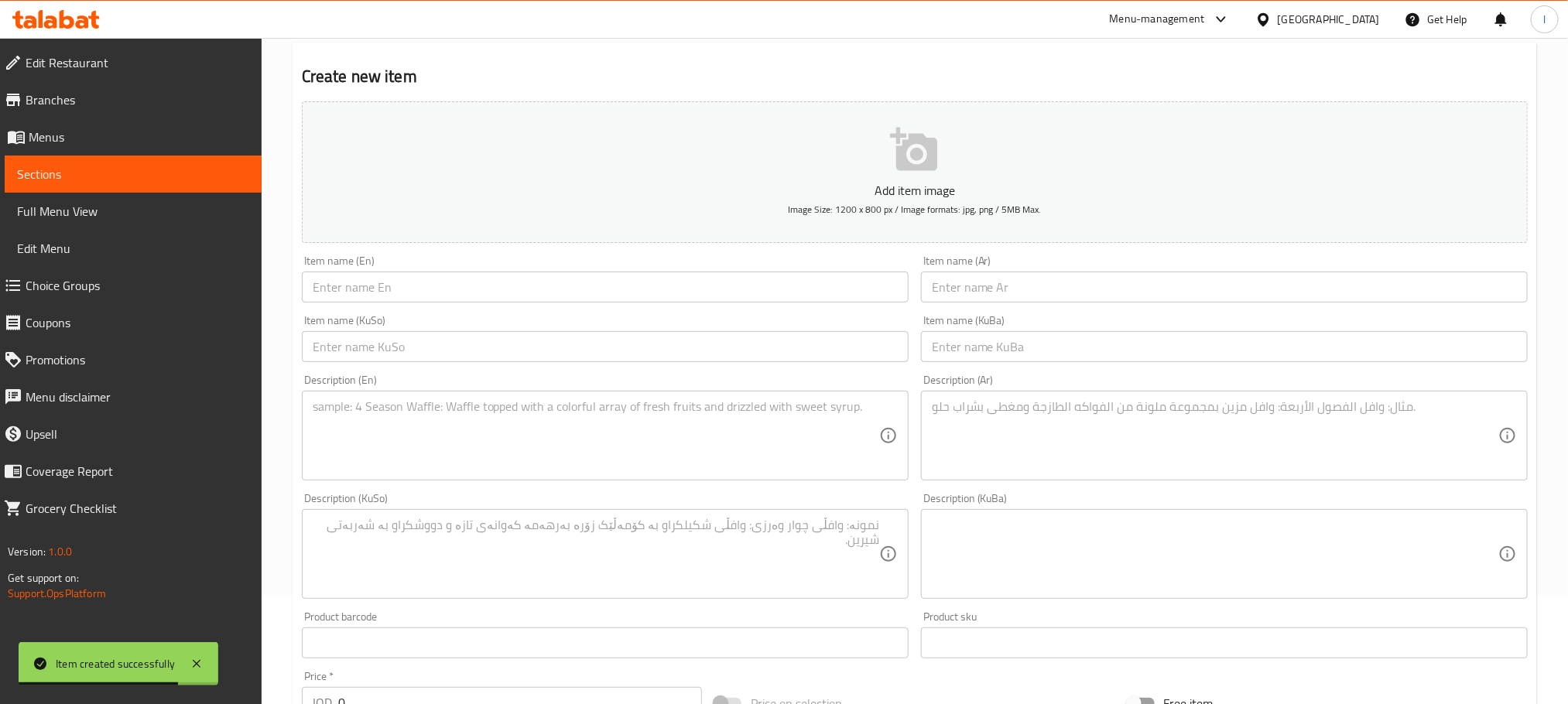
scroll to position [0, 0]
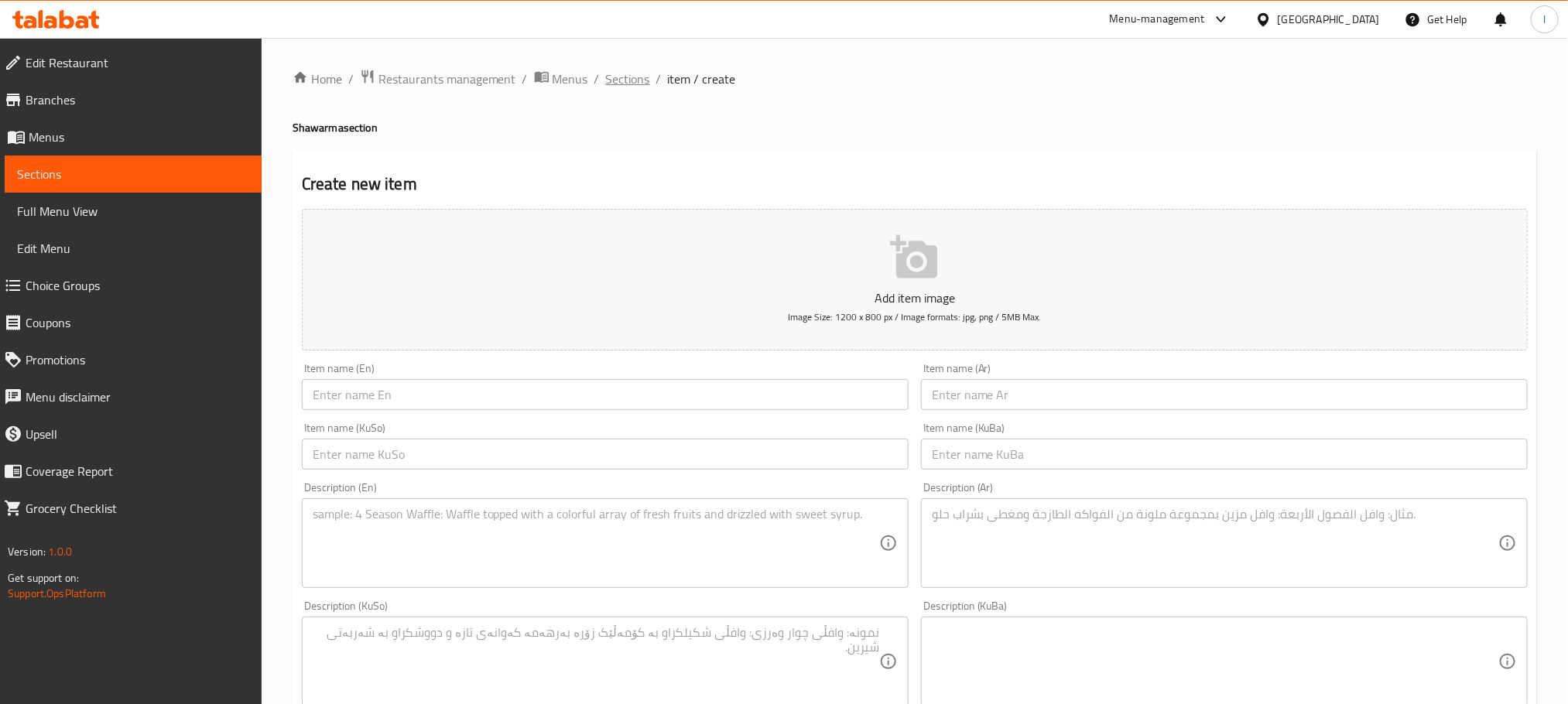
click at [632, 80] on span "Sections" at bounding box center [628, 78] width 44 height 18
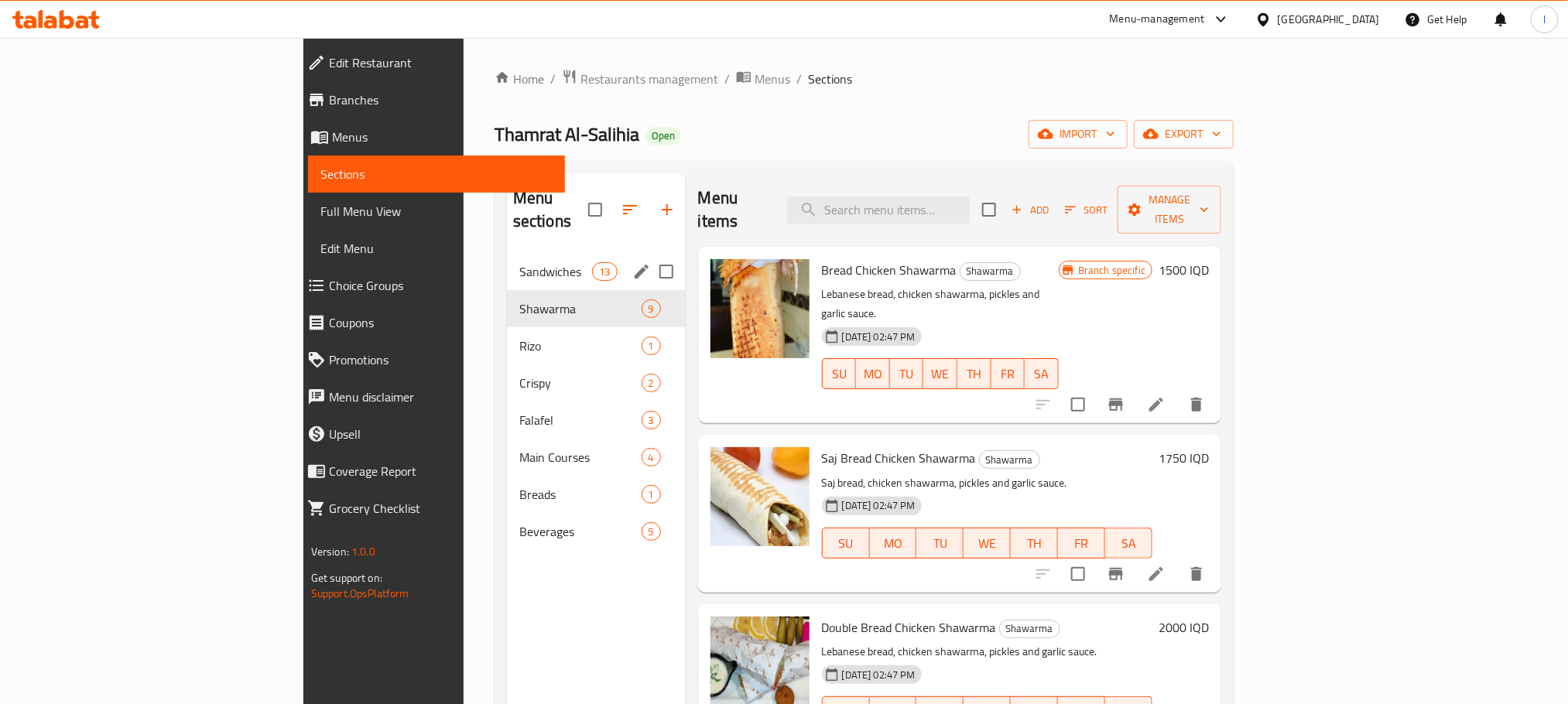
click at [519, 262] on span "Sandwiches" at bounding box center [556, 271] width 73 height 18
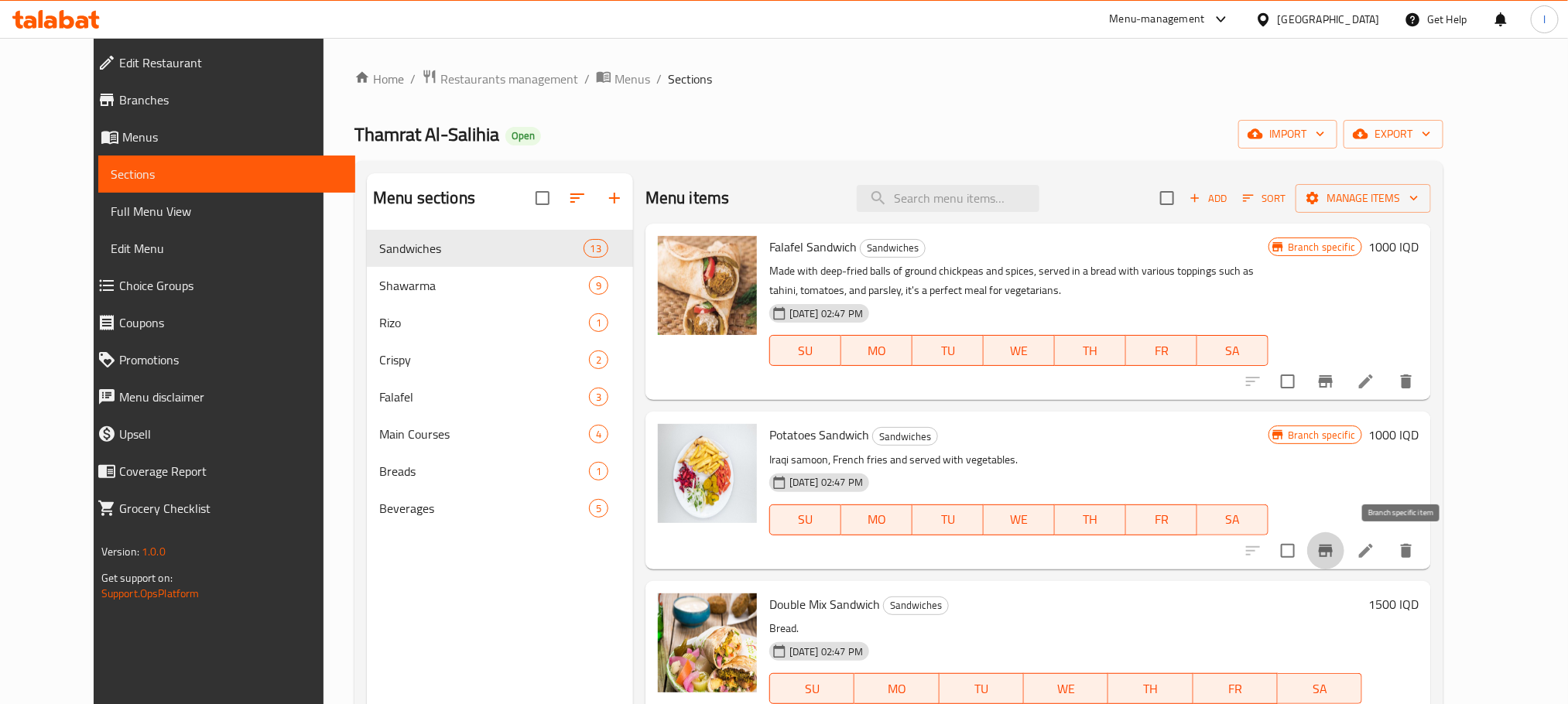
click at [1345, 544] on button "Branch-specific-item" at bounding box center [1326, 551] width 38 height 38
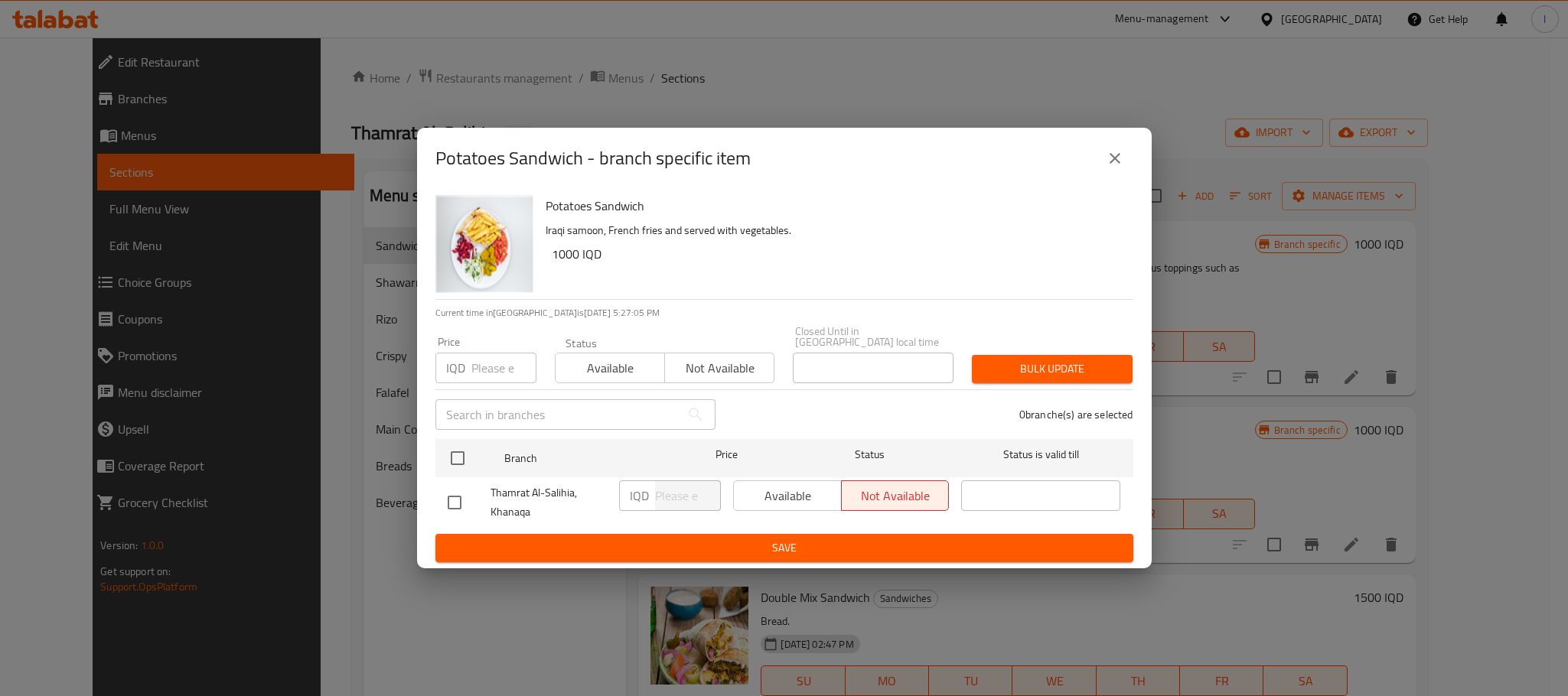
click at [1116, 161] on icon "close" at bounding box center [1114, 157] width 18 height 18
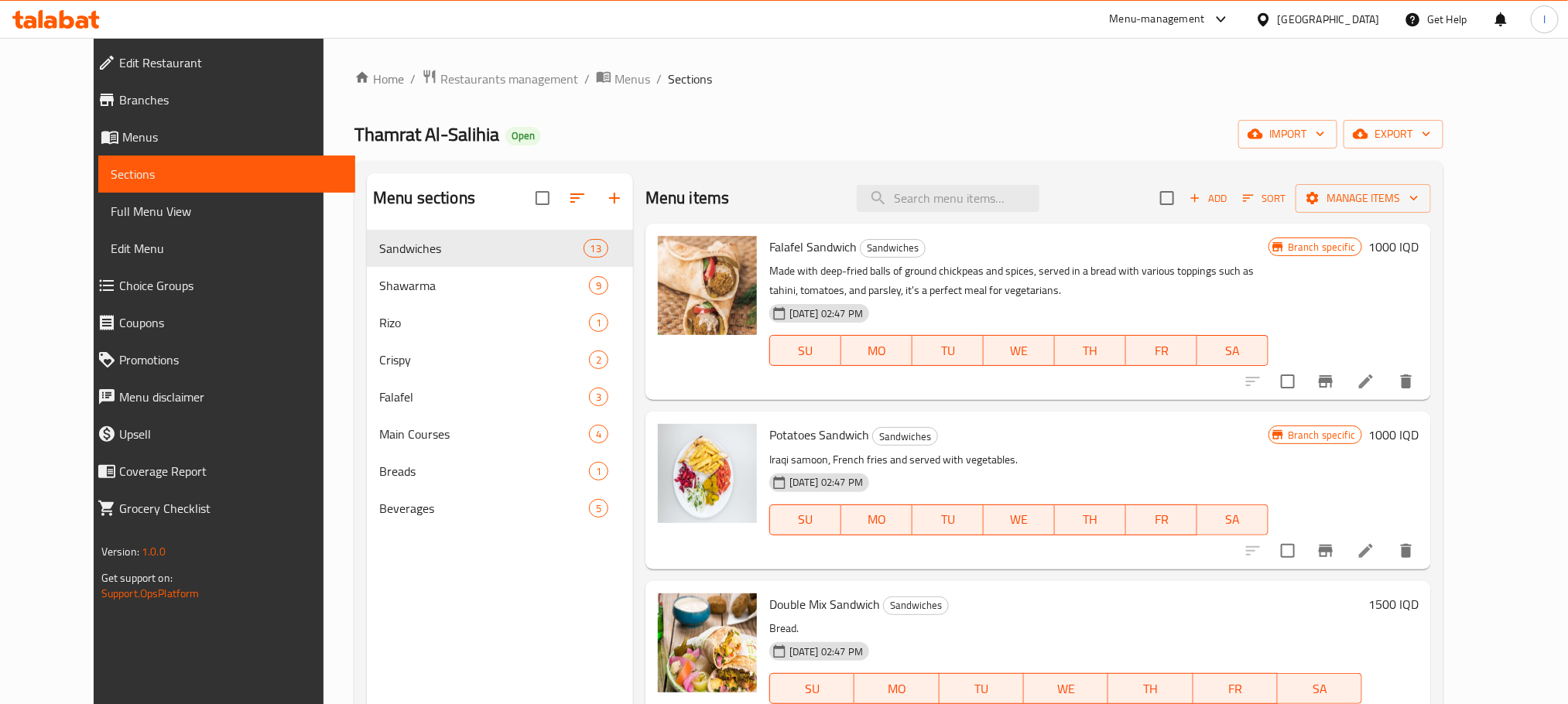
click at [1236, 181] on div "Menu items Add Sort Manage items" at bounding box center [1038, 199] width 785 height 50
click at [1229, 190] on span "Add" at bounding box center [1208, 199] width 41 height 17
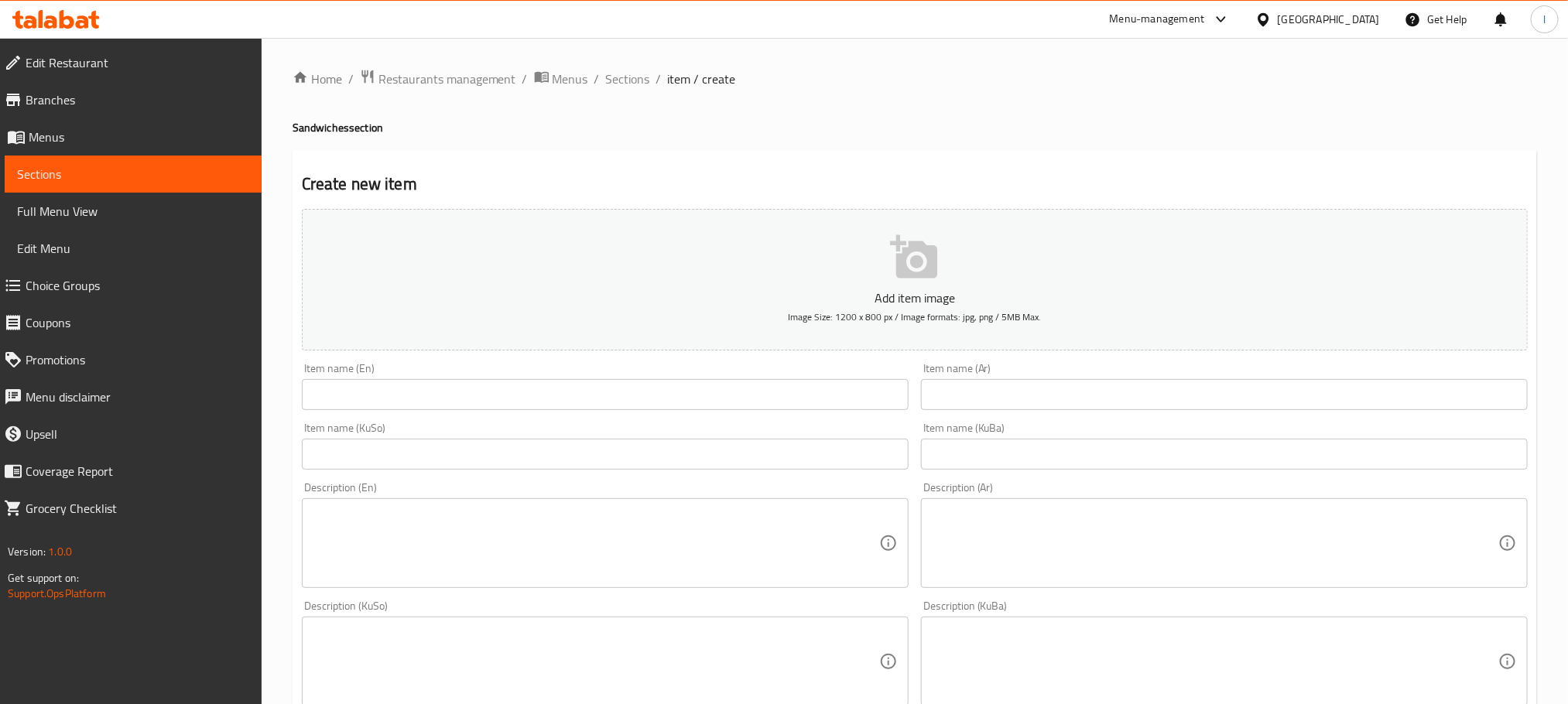
click at [1046, 402] on input "text" at bounding box center [1224, 394] width 607 height 31
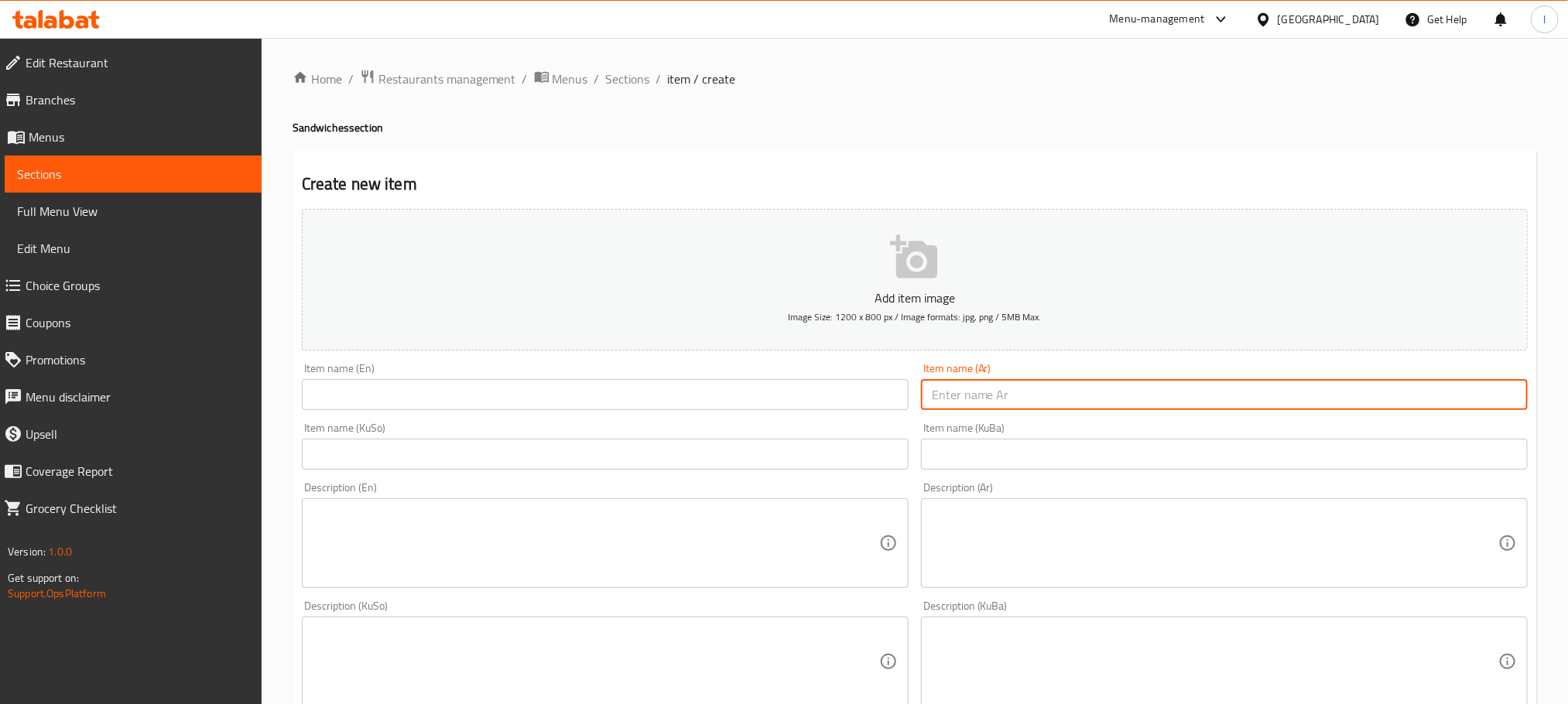
click at [486, 386] on input "text" at bounding box center [605, 394] width 607 height 31
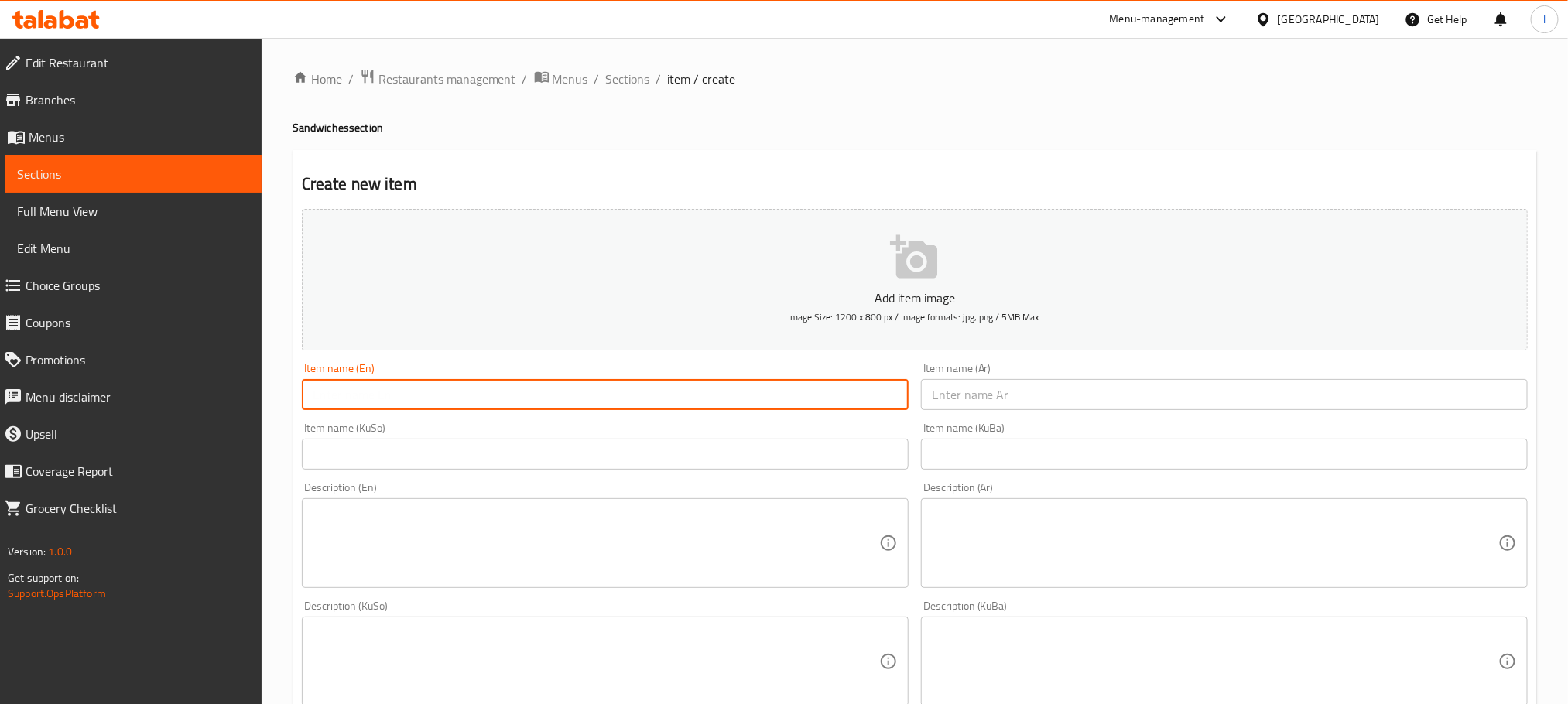
paste input "potato sandwich"
type input "potato sandwich"
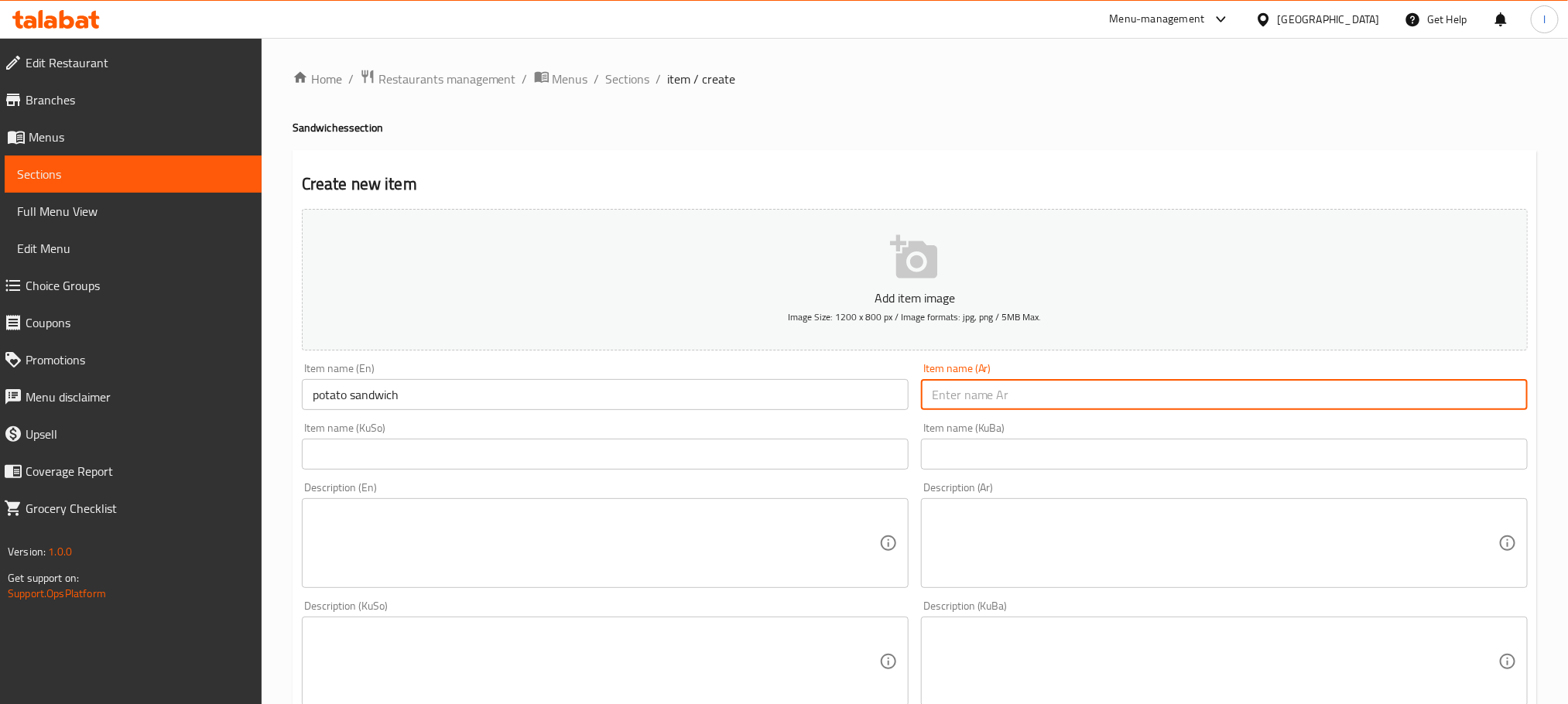
click at [1010, 399] on input "text" at bounding box center [1224, 394] width 607 height 31
paste input "سندويش بطاطا"
type input "سندويش بطاطا"
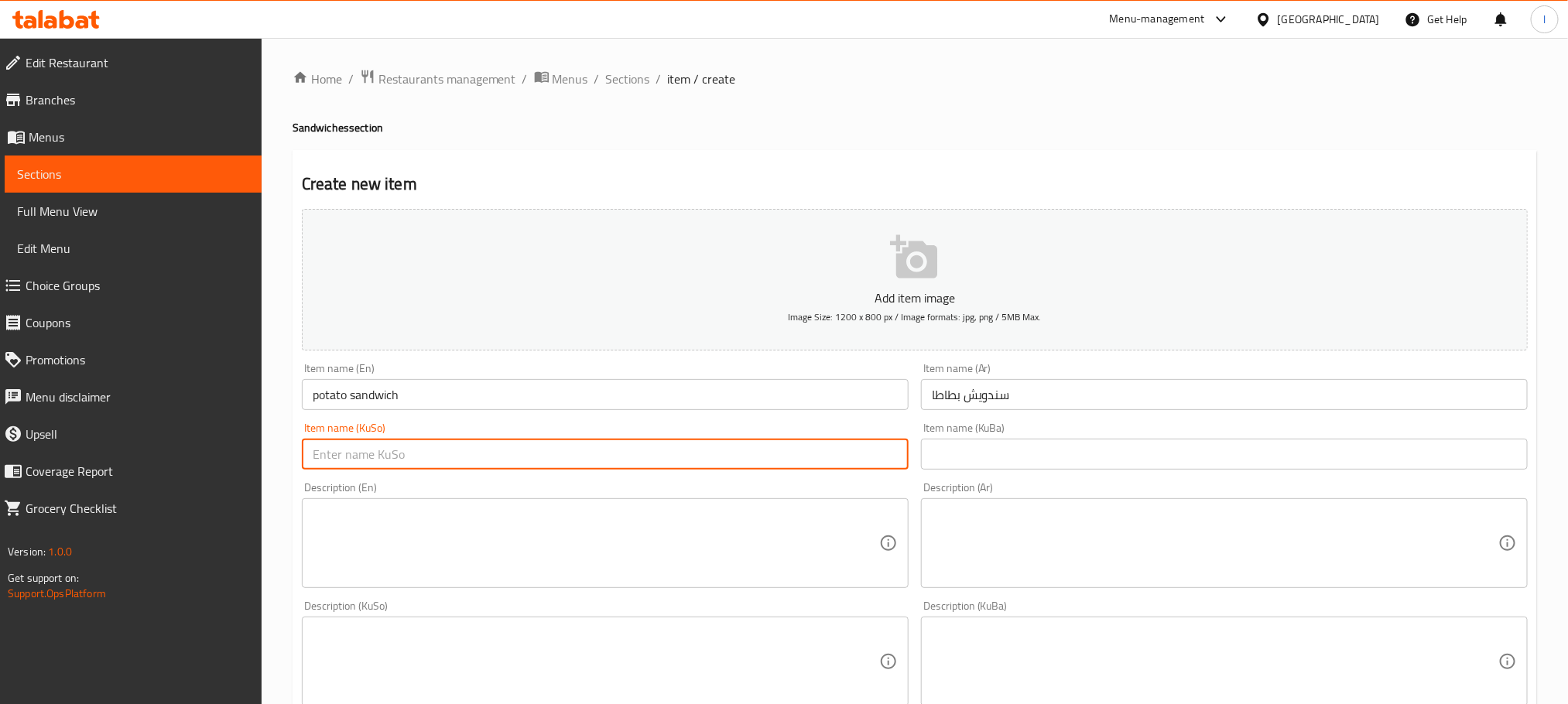
click at [772, 460] on input "text" at bounding box center [605, 454] width 607 height 31
click at [809, 440] on input "سەندویچی پەتاتە" at bounding box center [605, 454] width 607 height 31
type input "سەندویچی پەتاتە"
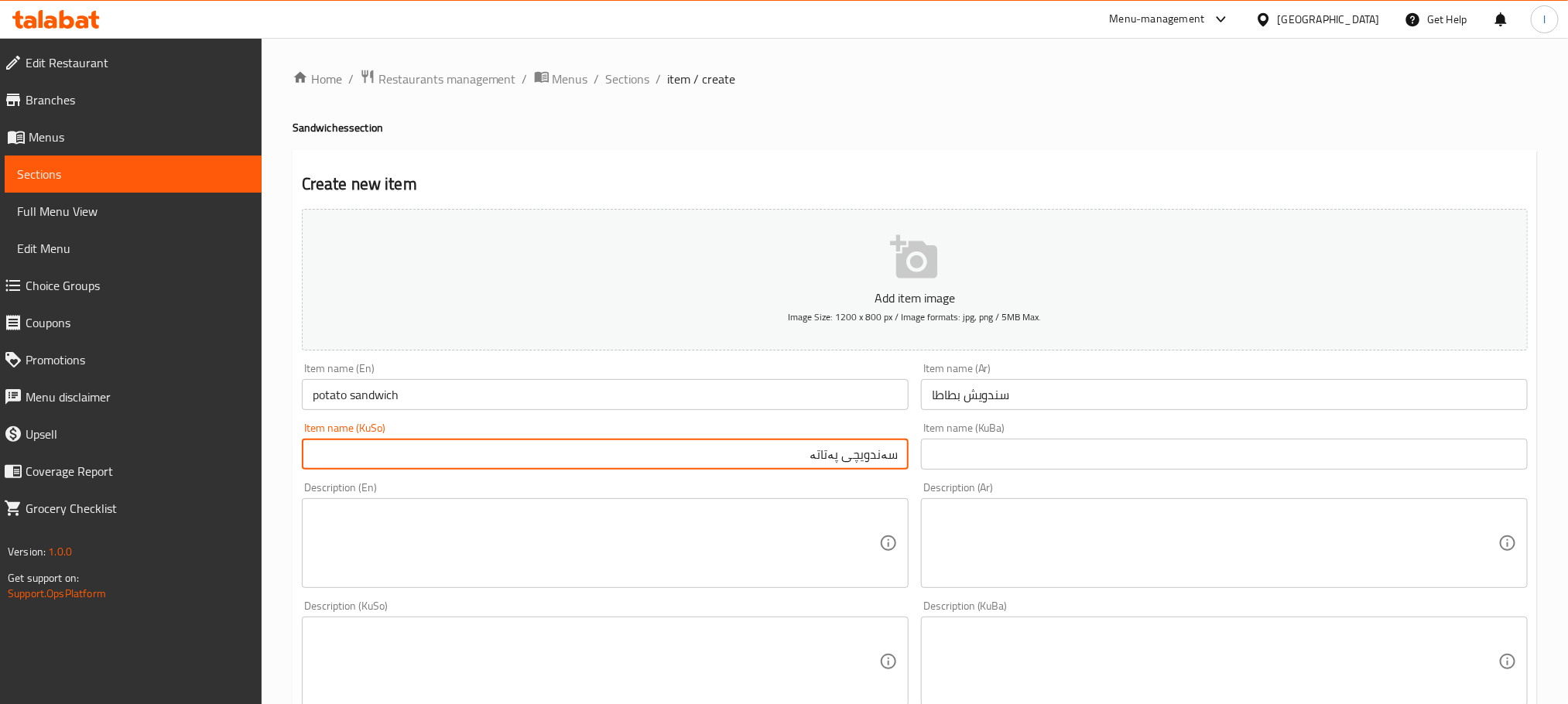
click at [976, 456] on input "text" at bounding box center [1224, 454] width 607 height 31
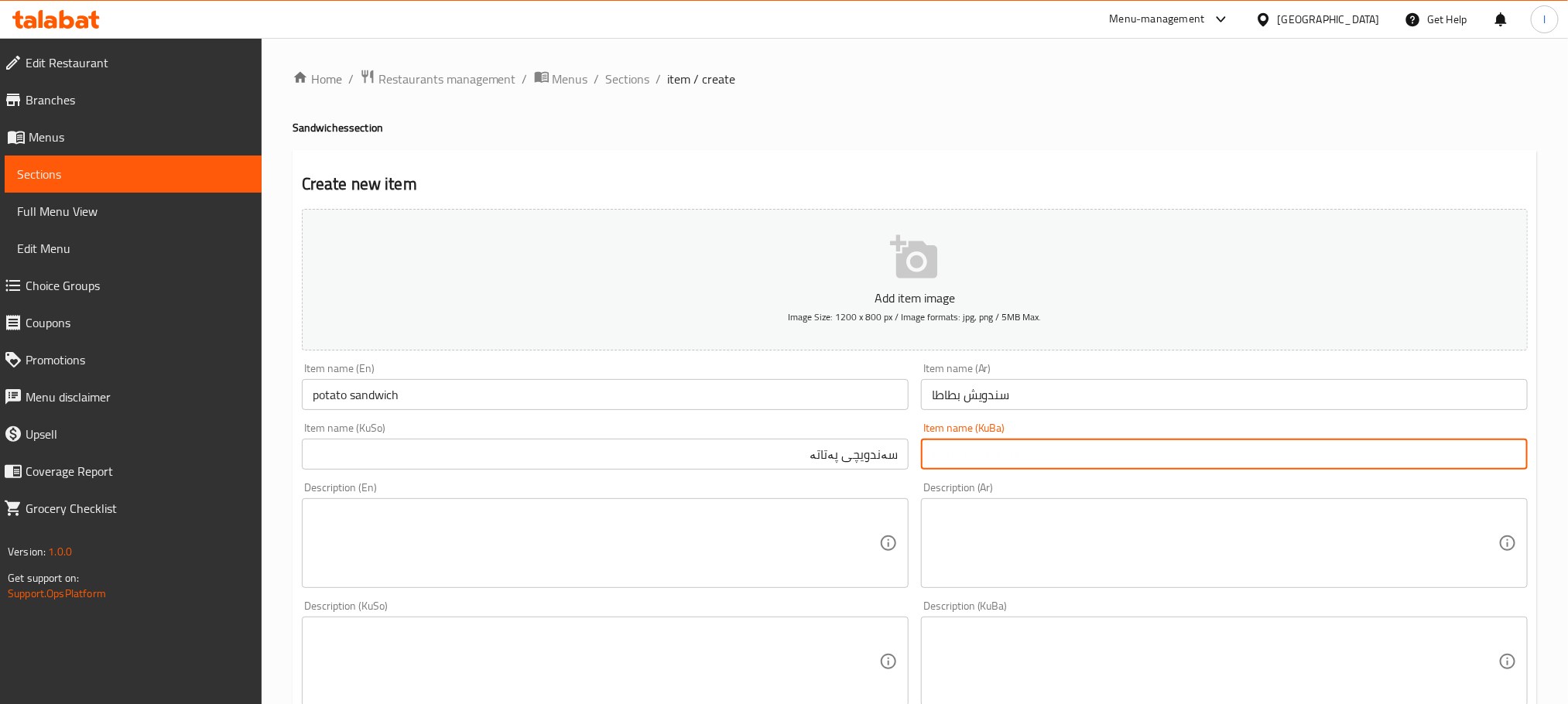
paste input "سەندویچی پەتاتە"
type input "سەندویچی پەتاتە"
click at [390, 539] on textarea at bounding box center [595, 543] width 566 height 73
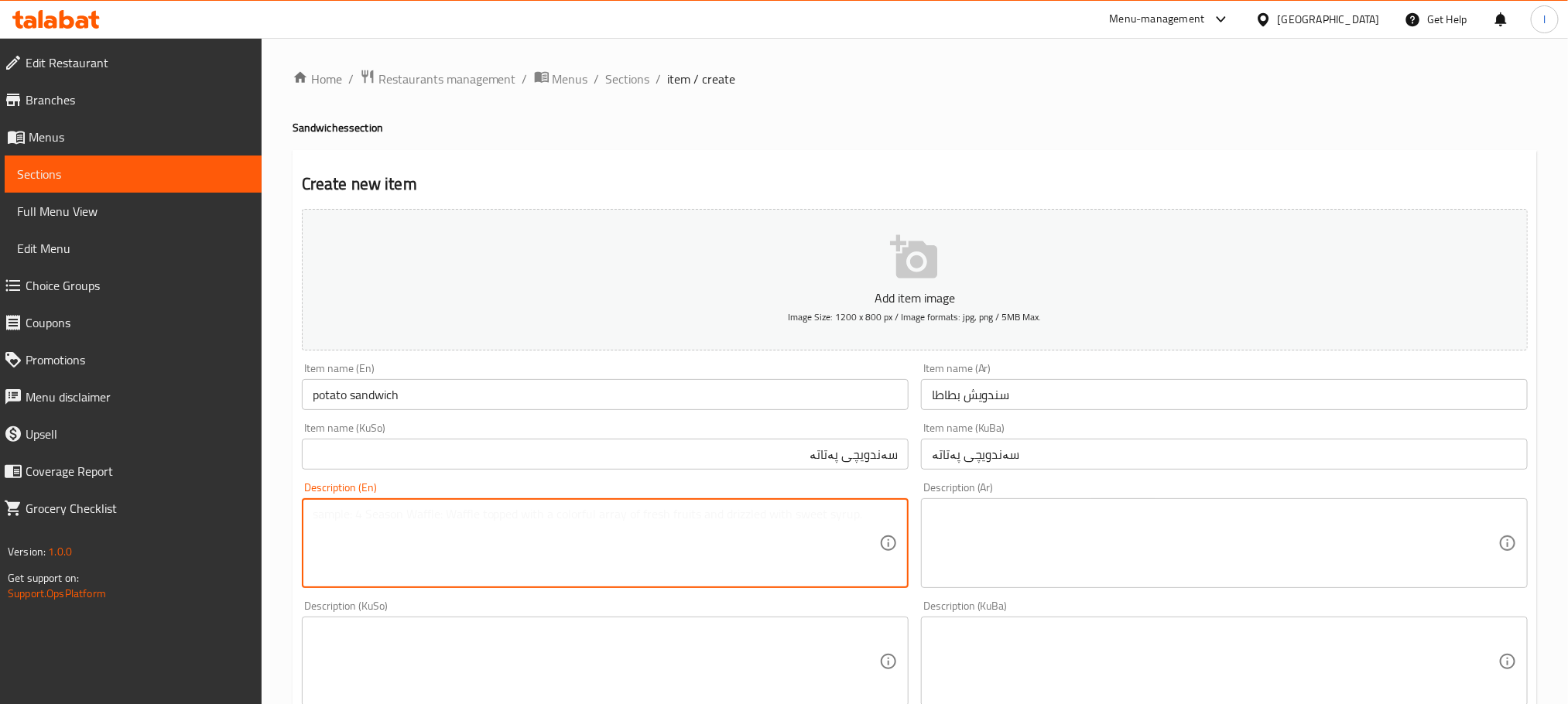
paste textarea "French bread, pickled potatoes, special mayonnaise, ketchup"
drag, startPoint x: 378, startPoint y: 515, endPoint x: 351, endPoint y: 514, distance: 27.0
click at [351, 514] on textarea "French bread, pickled potatoes, special mayonnaise, ketchup" at bounding box center [595, 543] width 566 height 73
type textarea "French samoon, pickled potatoes, special mayonnaise, ketchup"
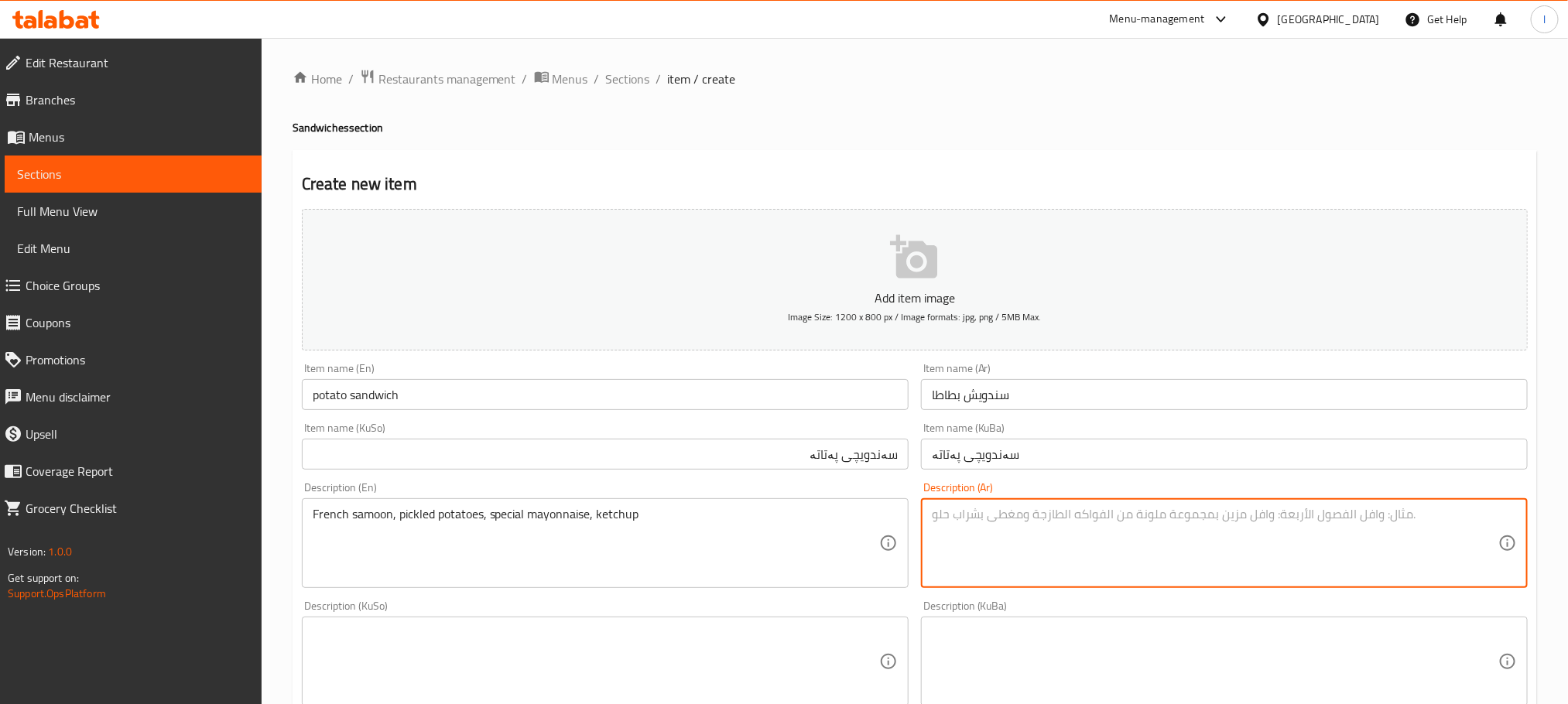
click at [1001, 530] on textarea at bounding box center [1215, 543] width 566 height 73
paste textarea "صمون فرنسي بطاطا مخلل مايونيز خاص كاتشب"
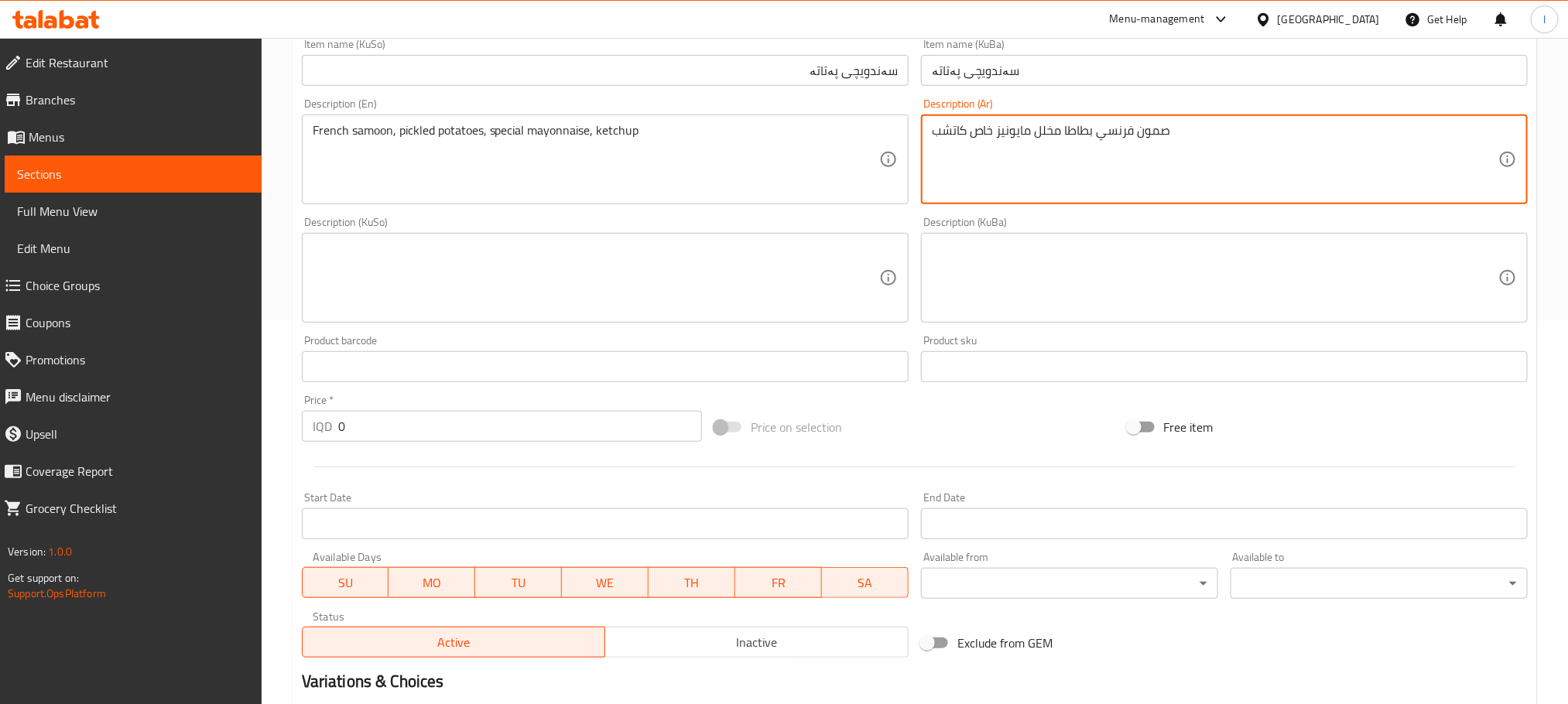
scroll to position [425, 0]
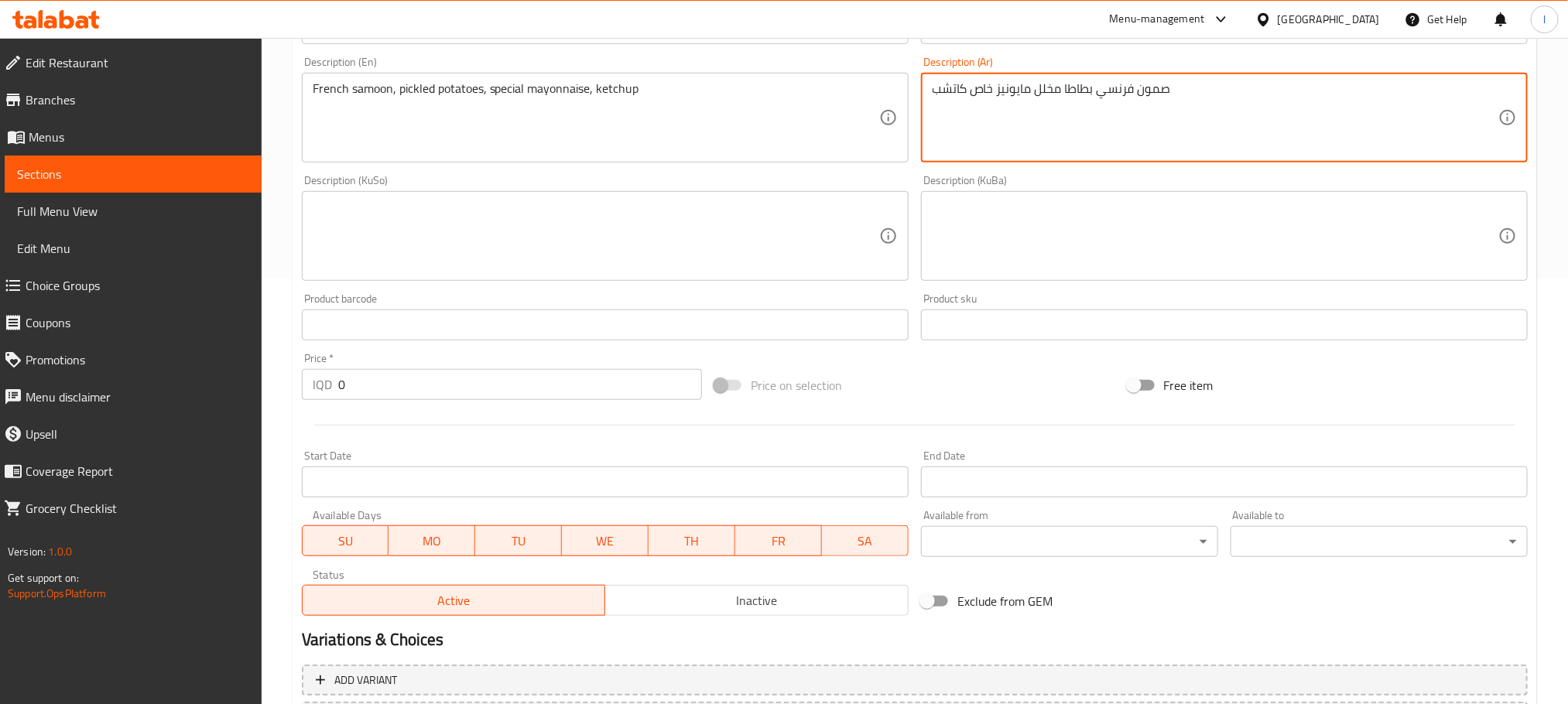
type textarea "صمون فرنسي بطاطا مخلل مايونيز خاص كاتشب"
click at [498, 264] on textarea at bounding box center [595, 236] width 566 height 73
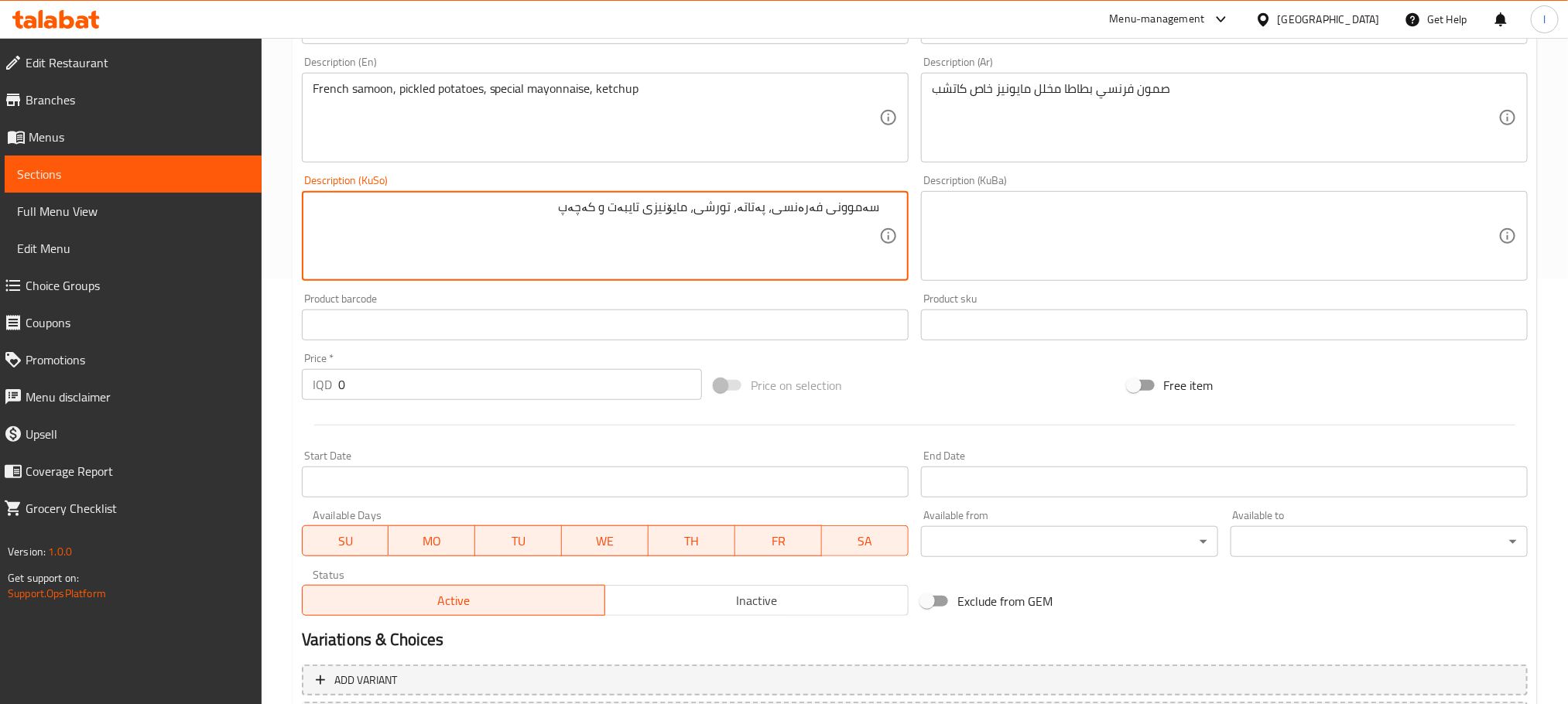
click at [583, 201] on textarea "سەموونی فەرەنسی، پەتاتە، تورشی، مایۆنیزی تایبەت و کەچەپ" at bounding box center [595, 236] width 566 height 73
drag, startPoint x: 572, startPoint y: 201, endPoint x: 1069, endPoint y: 206, distance: 497.0
click at [1069, 206] on div "Add item image Image Size: 1200 x 800 px / Image formats: jpg, png / 5MB Max. I…" at bounding box center [915, 200] width 1239 height 845
type textarea "سەموونی فەرەنسی، پەتاتە، تورشی، مایۆنیزی تایبەت و کەچەپ"
click at [1106, 232] on textarea at bounding box center [1215, 236] width 566 height 73
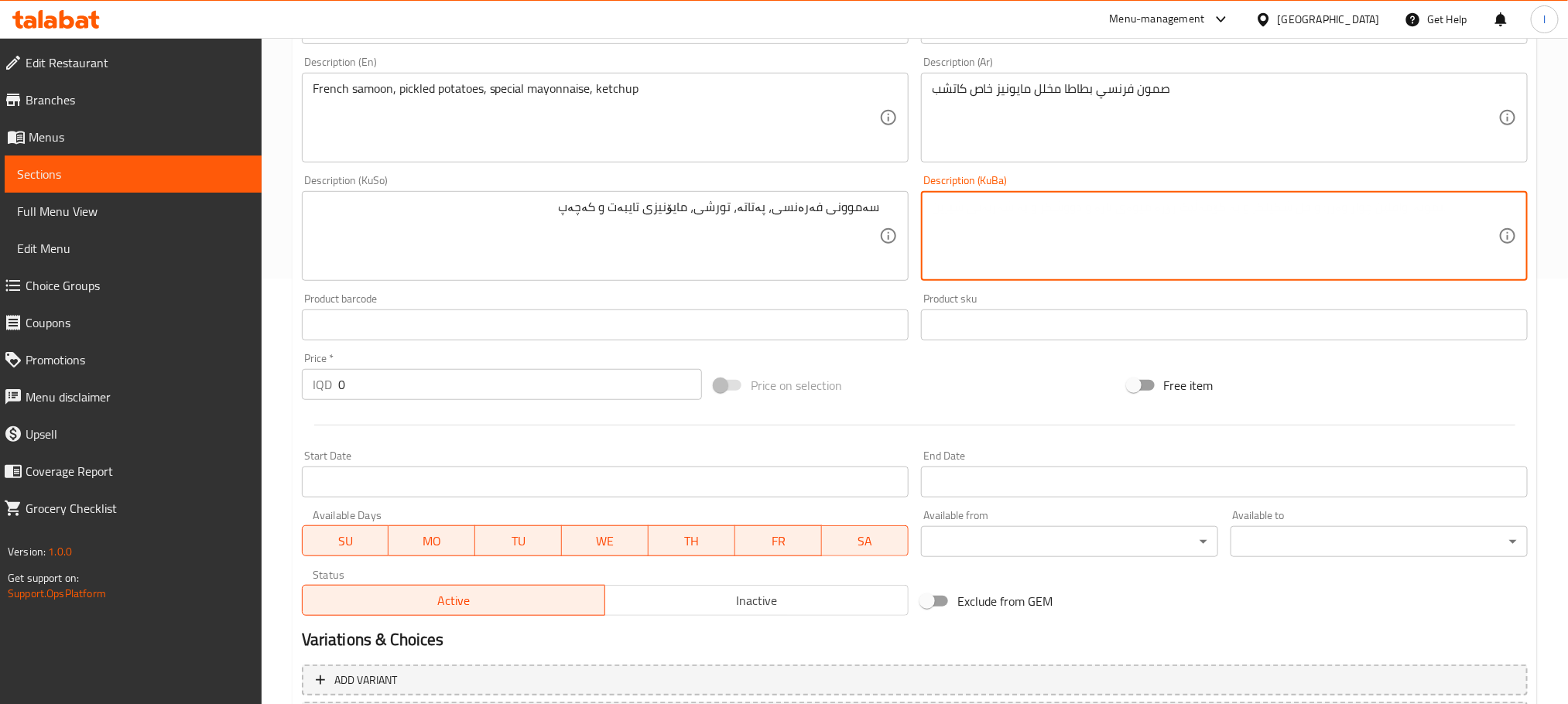
paste textarea "سەموونی فەرەنسی، پەتاتە، تورشی، مایۆنیزی تایبەت و کەچەپ"
type textarea "سەموونی فەرەنسی، پەتاتە، تورشی، مایۆنیزی تایبەت و کەچەپ"
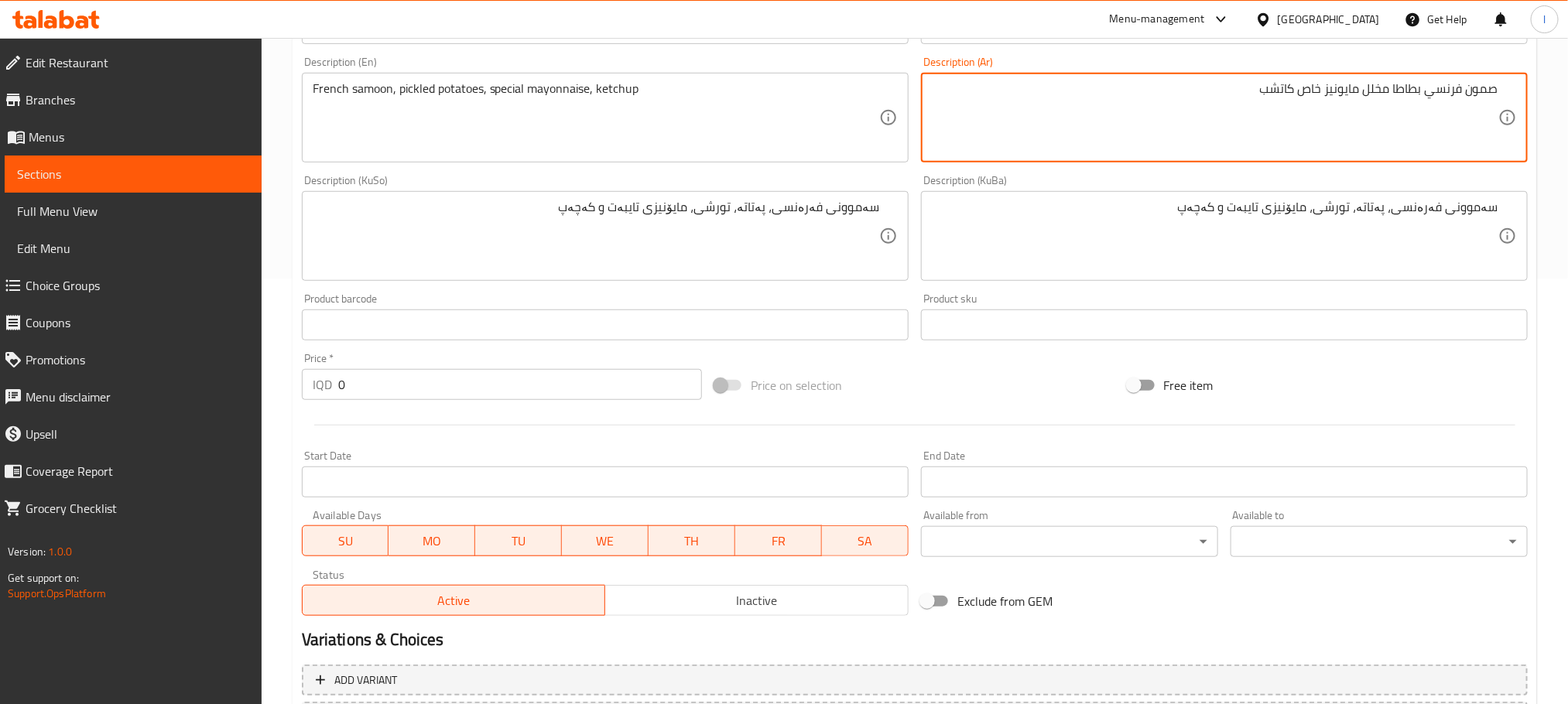
click at [1426, 95] on textarea "صمون فرنسي بطاطا مخلل مايونيز خاص كاتشب" at bounding box center [1215, 118] width 566 height 73
click at [1389, 87] on textarea "صمون فرنسي، بطاطا مخلل مايونيز خاص كاتشب" at bounding box center [1215, 118] width 566 height 73
click at [1357, 87] on textarea "صمون فرنسي، بطاطا، مخلل مايونيز خاص كاتشب" at bounding box center [1215, 118] width 566 height 73
click at [1317, 92] on textarea "صمون فرنسي، بطاطا، مخلل، مايونيز خاص كاتشب" at bounding box center [1215, 118] width 566 height 73
click at [1286, 95] on textarea "صمون فرنسي، بطاطا، مخلل، مايونيز خاص كاتشب" at bounding box center [1215, 118] width 566 height 73
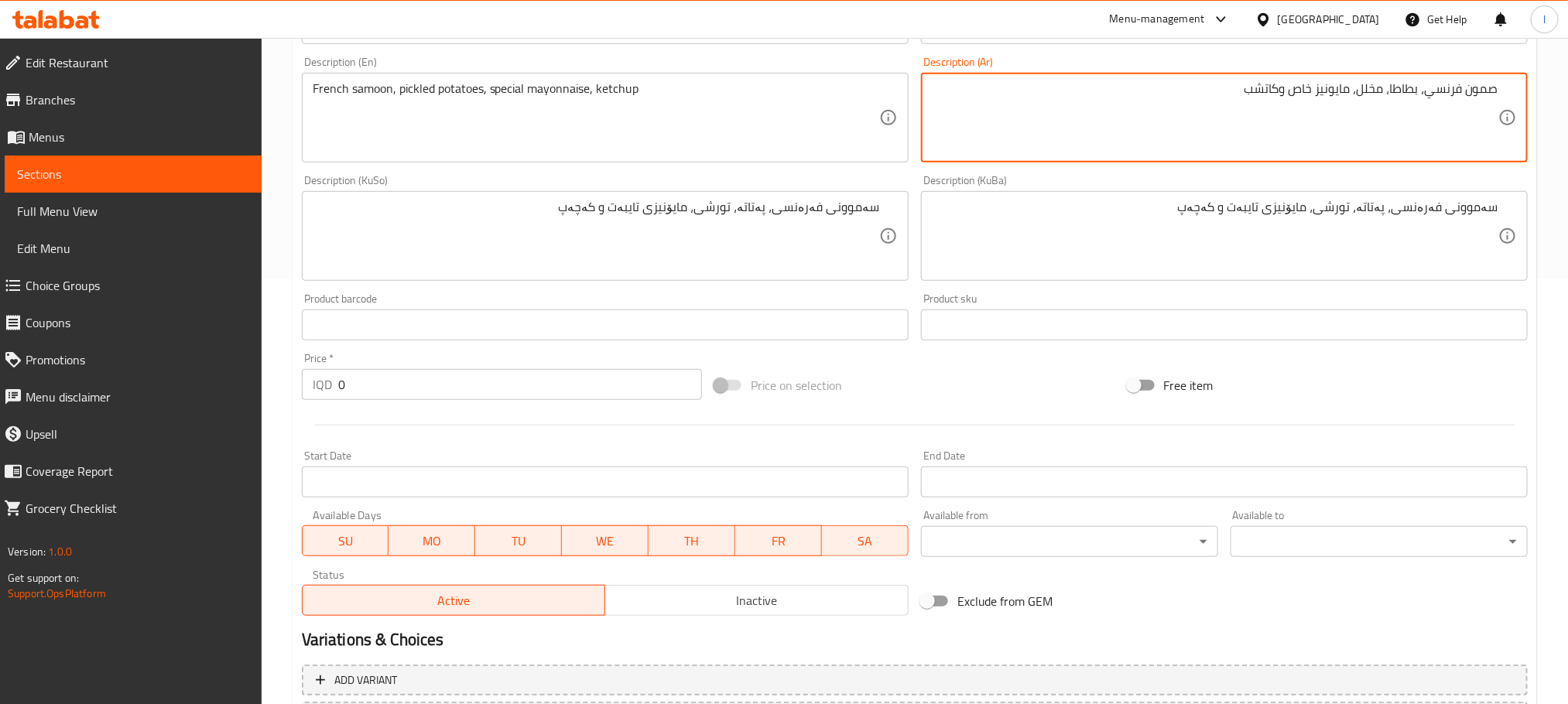
drag, startPoint x: 1250, startPoint y: 95, endPoint x: 1584, endPoint y: 105, distance: 334.1
type textarea "صمون فرنسي، بطاطا، مخلل، مايونيز خاص وكاتشب"
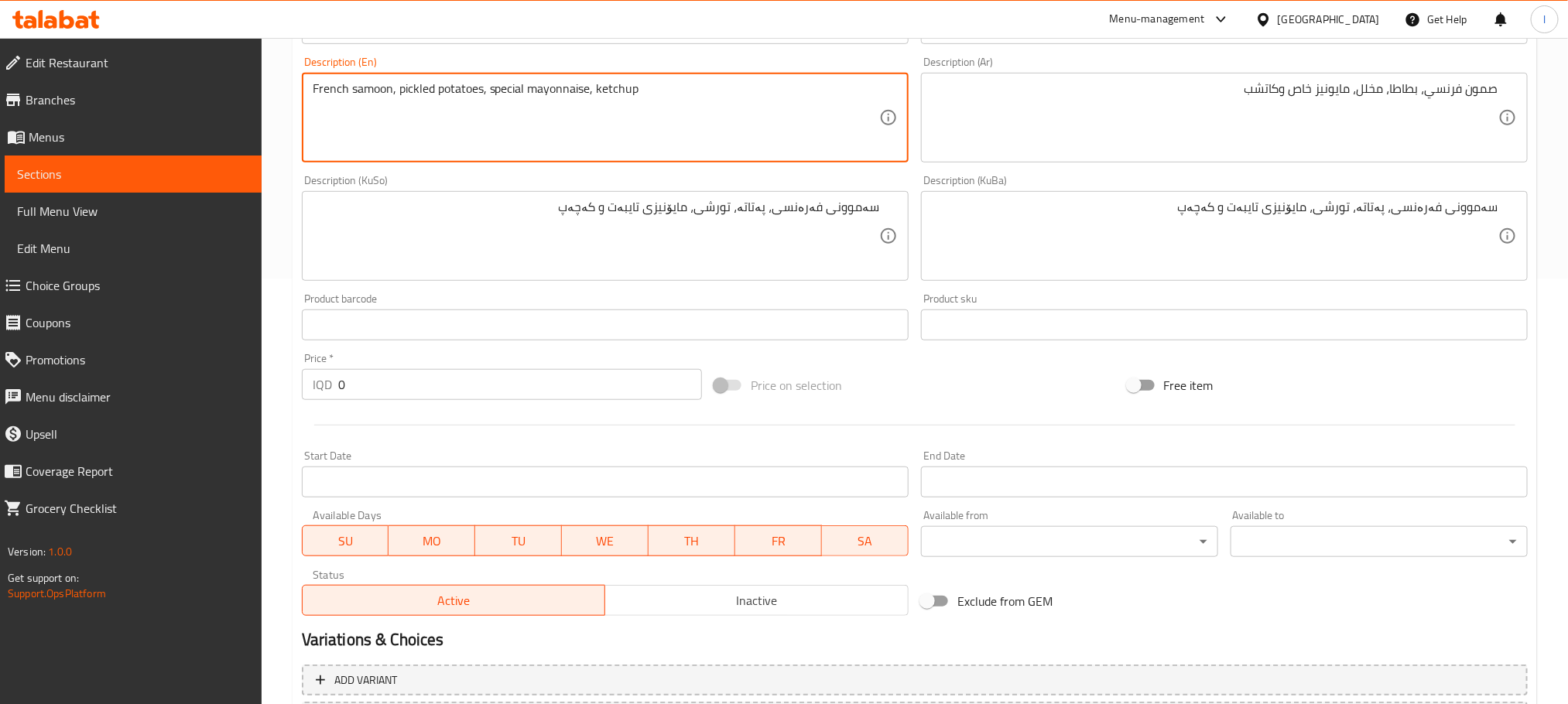
drag, startPoint x: 394, startPoint y: 100, endPoint x: 820, endPoint y: 119, distance: 426.4
paste textarea "French bread, potatoes, pickles, special mayonnaise and"
drag, startPoint x: 460, startPoint y: 95, endPoint x: 398, endPoint y: 95, distance: 62.0
click at [398, 95] on textarea "French samoonFrench bread, potatoes, pickles, special mayonnaise and ketchup" at bounding box center [595, 118] width 566 height 73
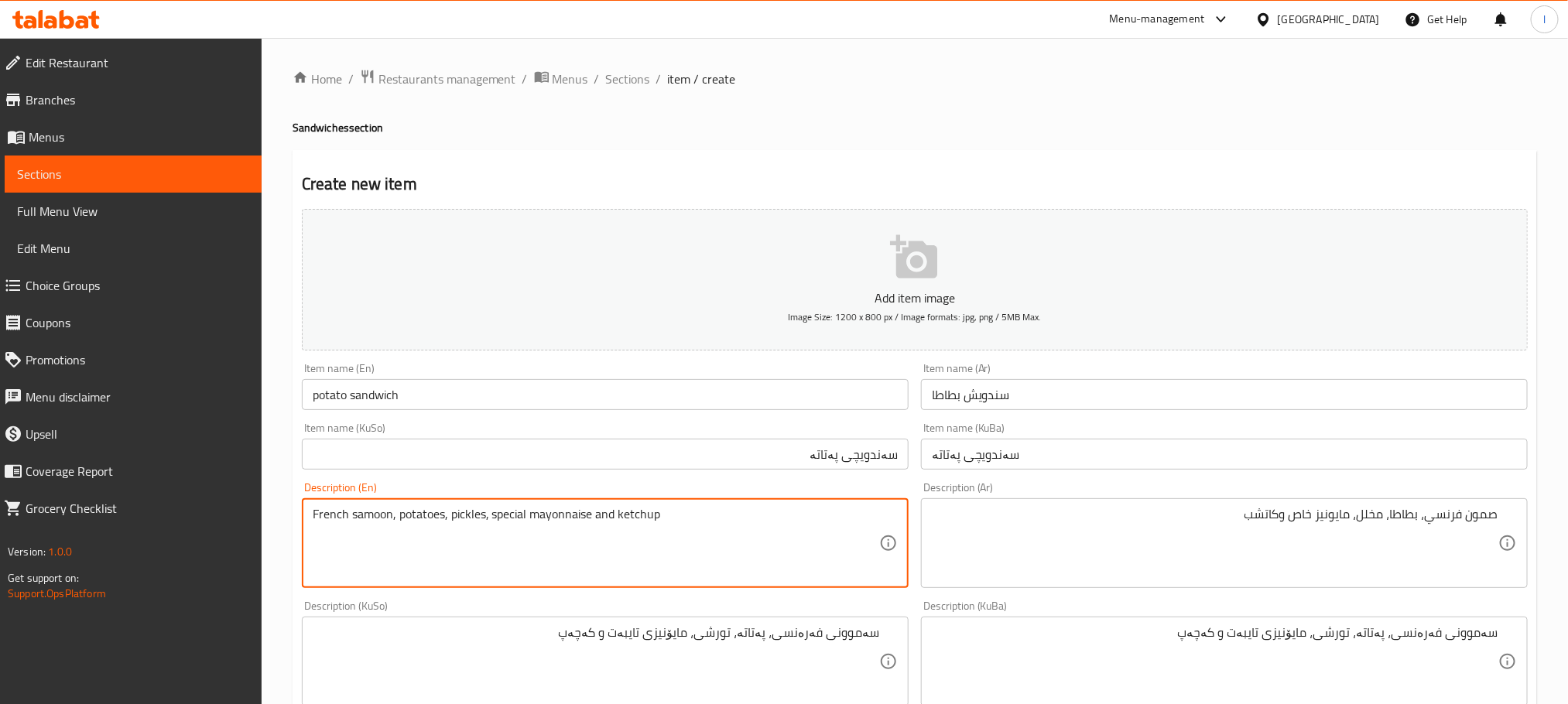
scroll to position [565, 0]
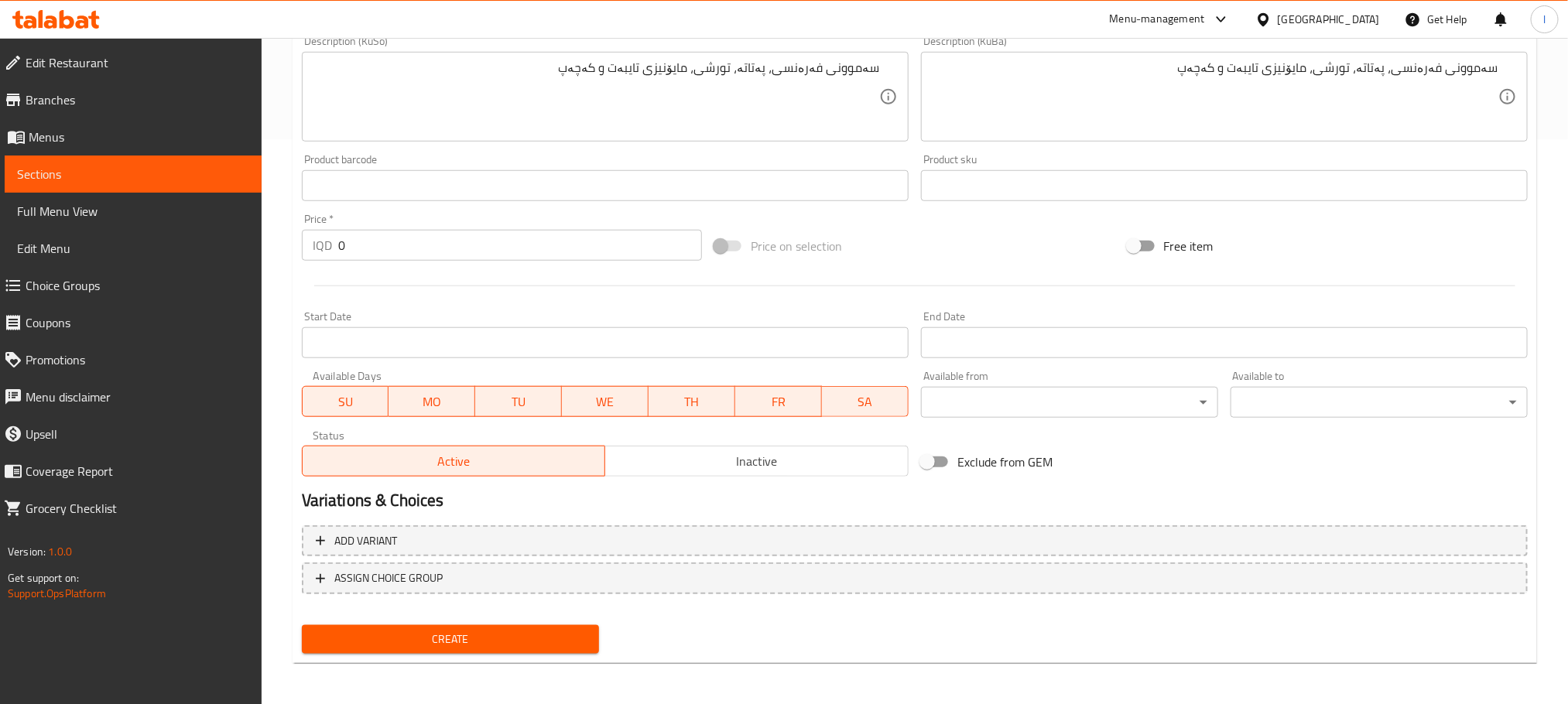
type textarea "French samoon, potatoes, pickles, special mayonnaise and ketchup"
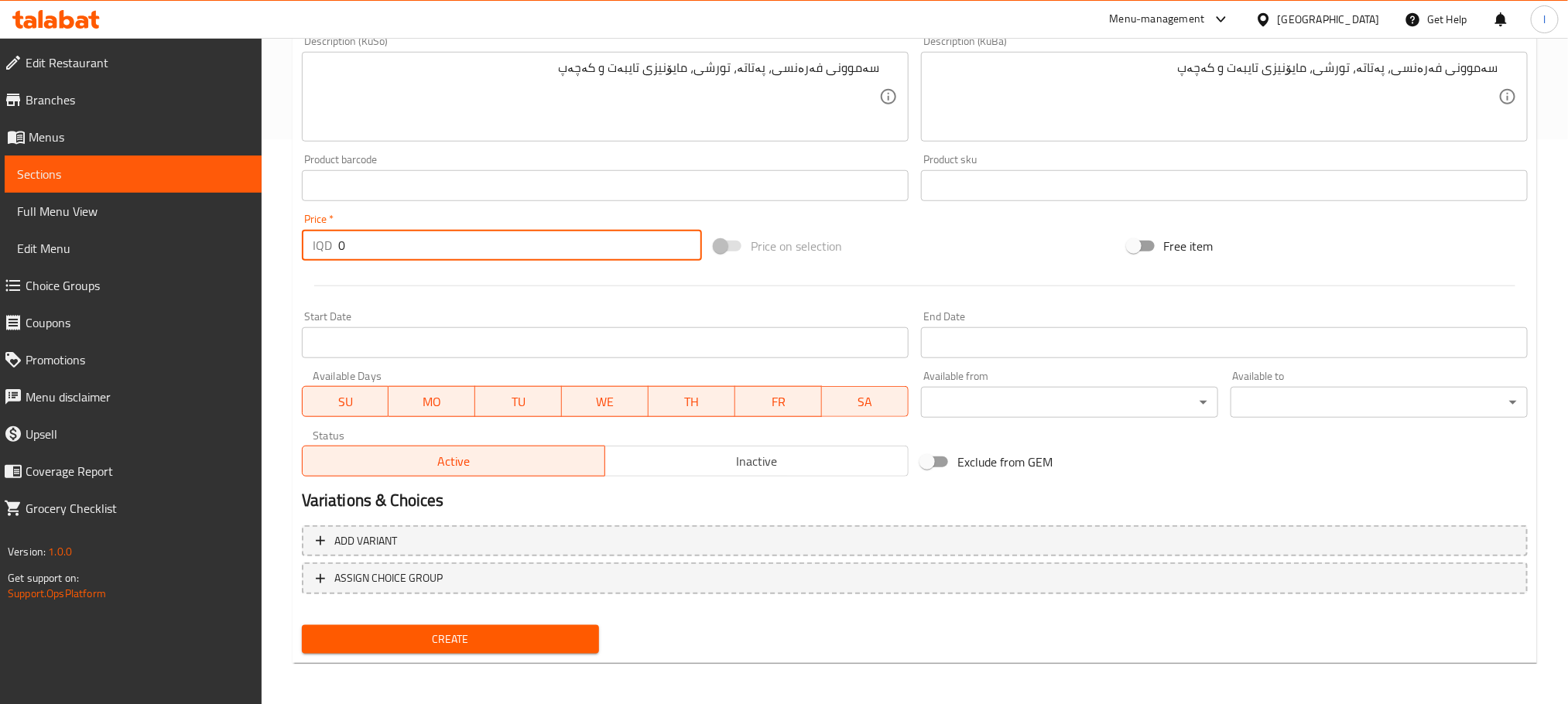
drag, startPoint x: 379, startPoint y: 240, endPoint x: 130, endPoint y: 240, distance: 249.0
click at [133, 240] on div "Edit Restaurant Branches Menus Sections Full Menu View Edit Menu Choice Groups …" at bounding box center [784, 90] width 1568 height 1233
type input "1500"
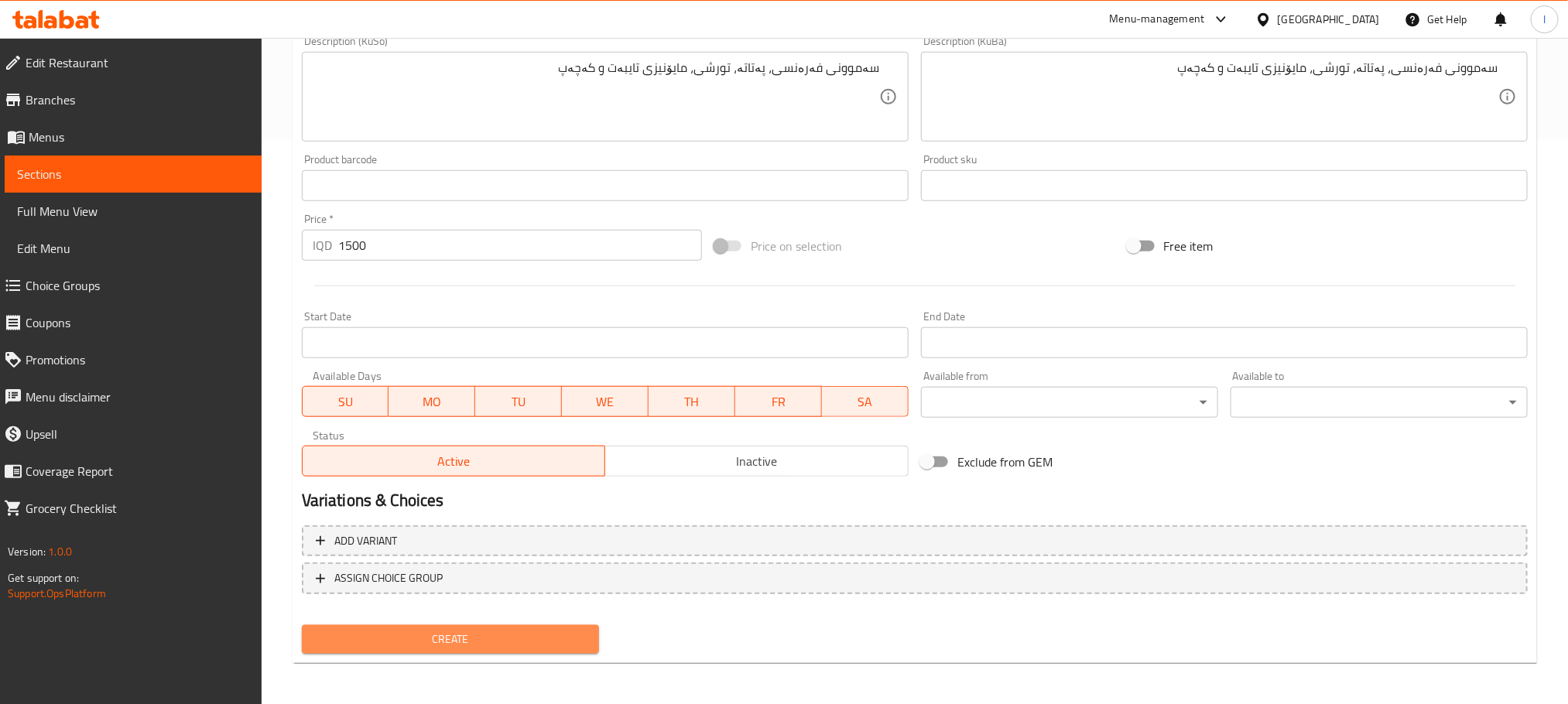
click at [518, 635] on span "Create" at bounding box center [451, 639] width 272 height 19
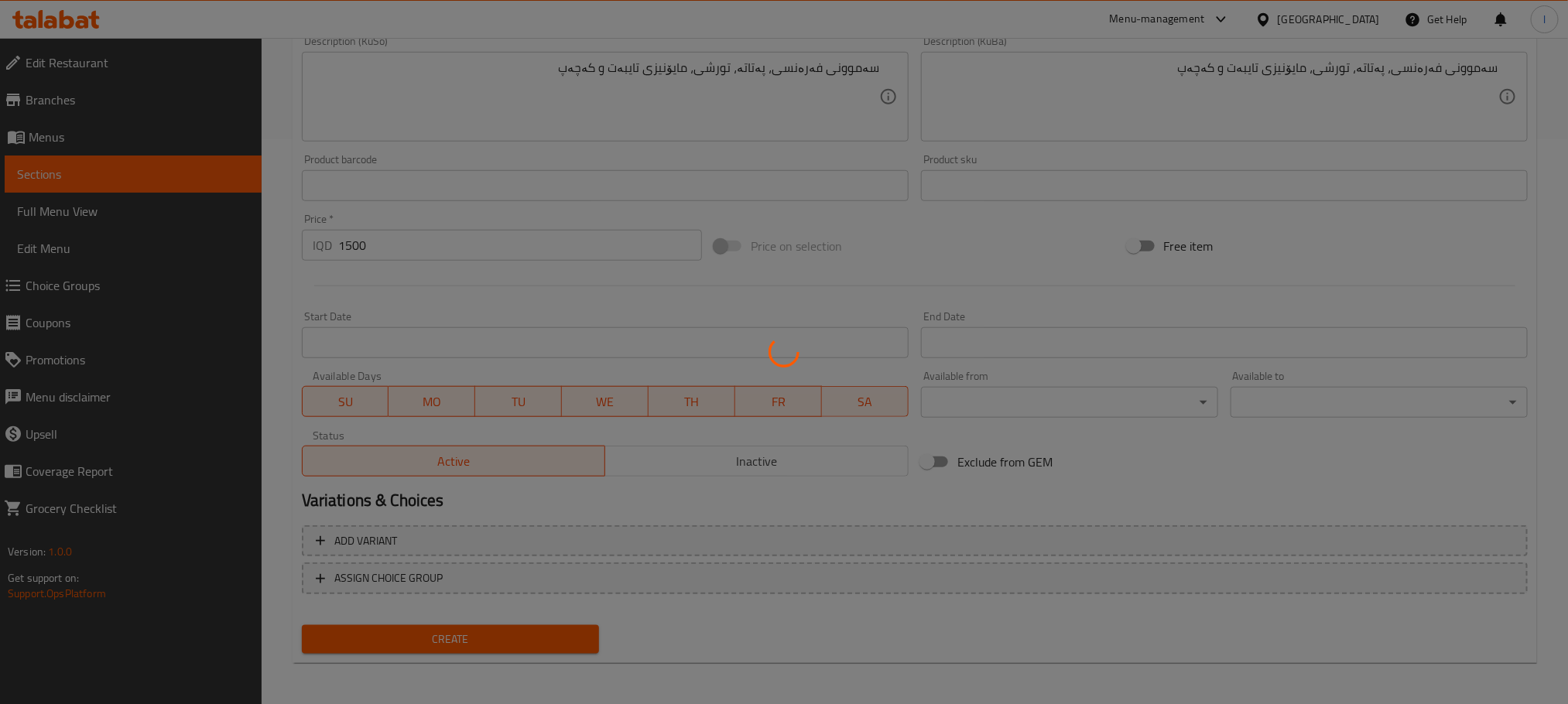
type input "0"
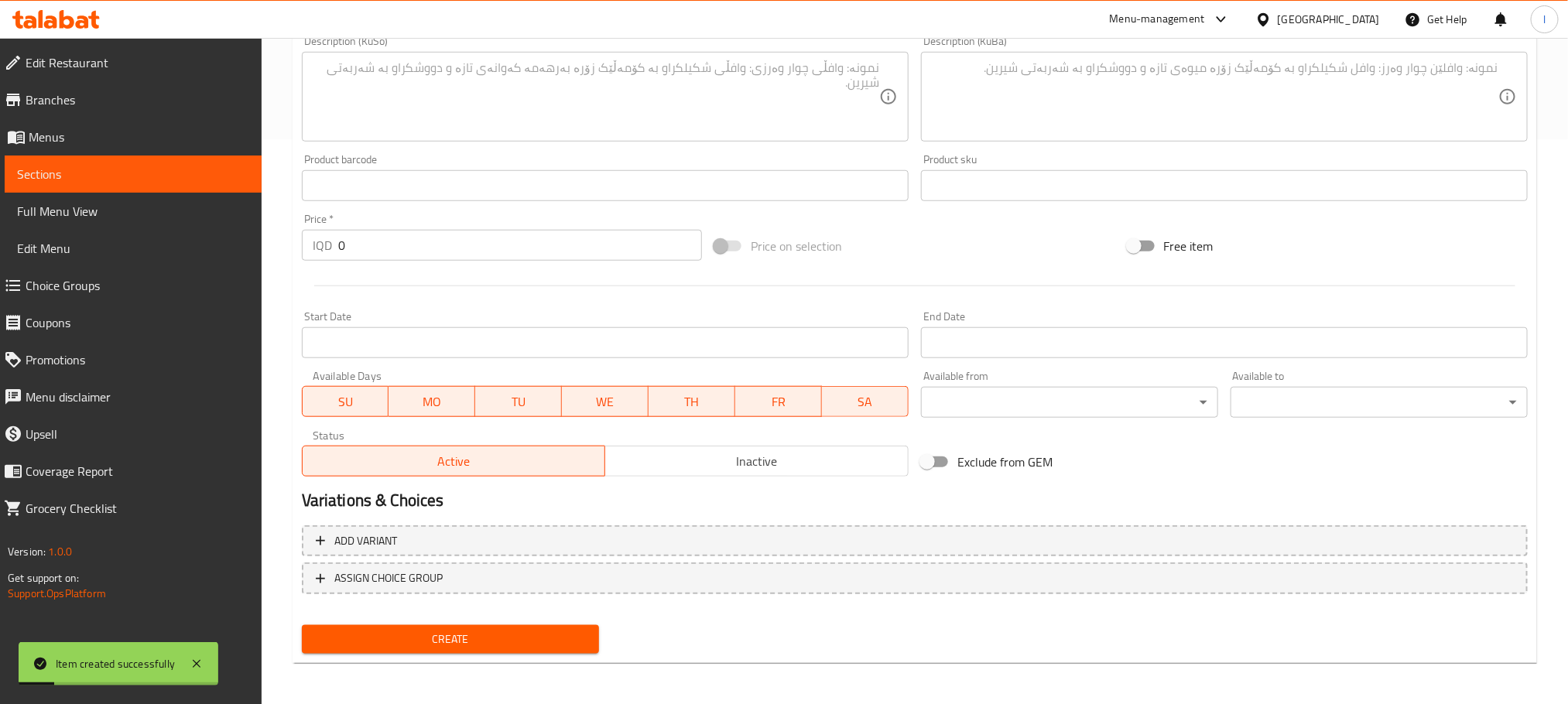
scroll to position [0, 0]
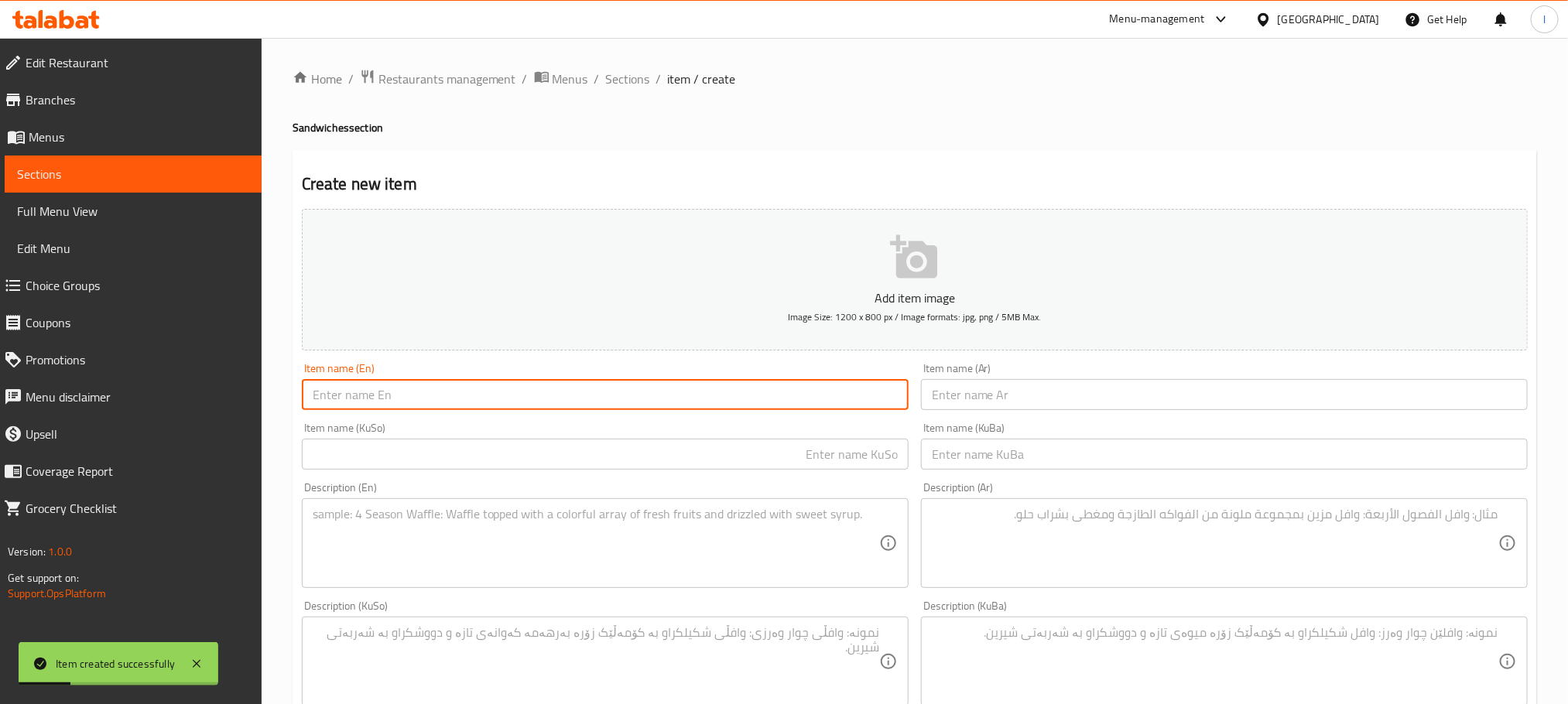
click at [388, 401] on input "text" at bounding box center [605, 394] width 607 height 31
paste input "falafel sandwich"
type input "Falafel Sandwich"
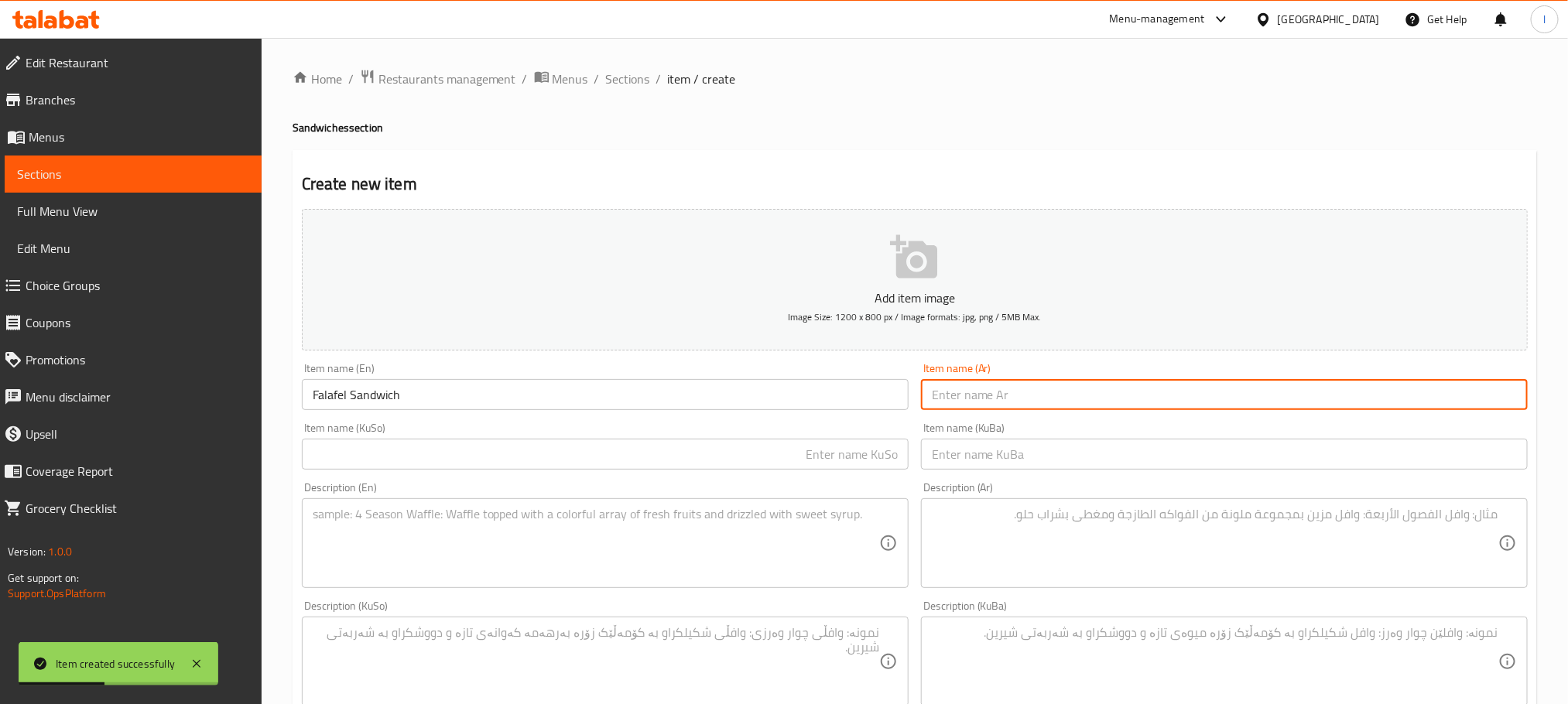
click at [1066, 404] on input "text" at bounding box center [1224, 394] width 607 height 31
paste input "سندويش فلافل"
type input "سندويش فلافل"
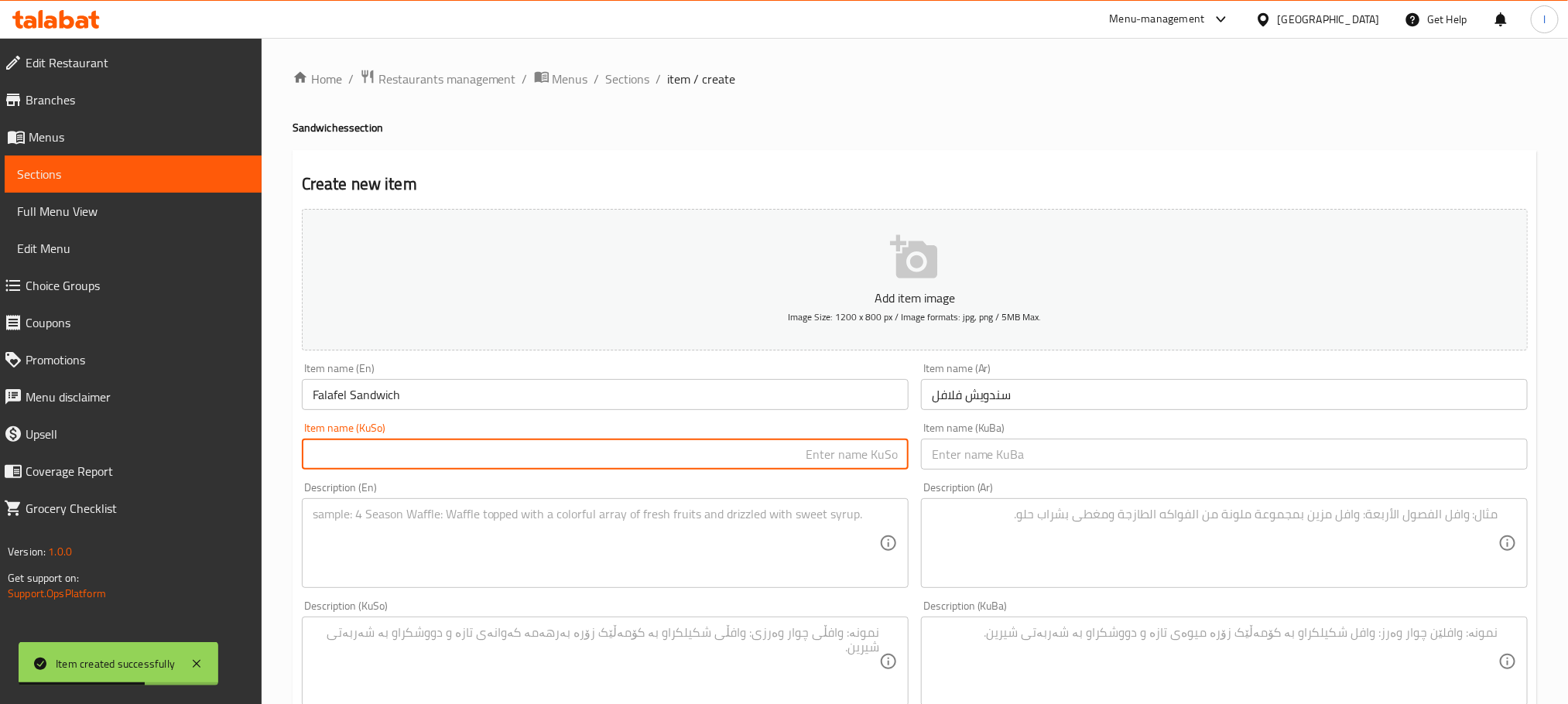
click at [675, 451] on input "text" at bounding box center [605, 454] width 607 height 31
drag, startPoint x: 675, startPoint y: 451, endPoint x: 943, endPoint y: 434, distance: 268.5
click at [943, 434] on div "Add item image Image Size: 1200 x 800 px / Image formats: jpg, png / 5MB Max. I…" at bounding box center [915, 625] width 1239 height 845
type input "سەندویچی فەلافل"
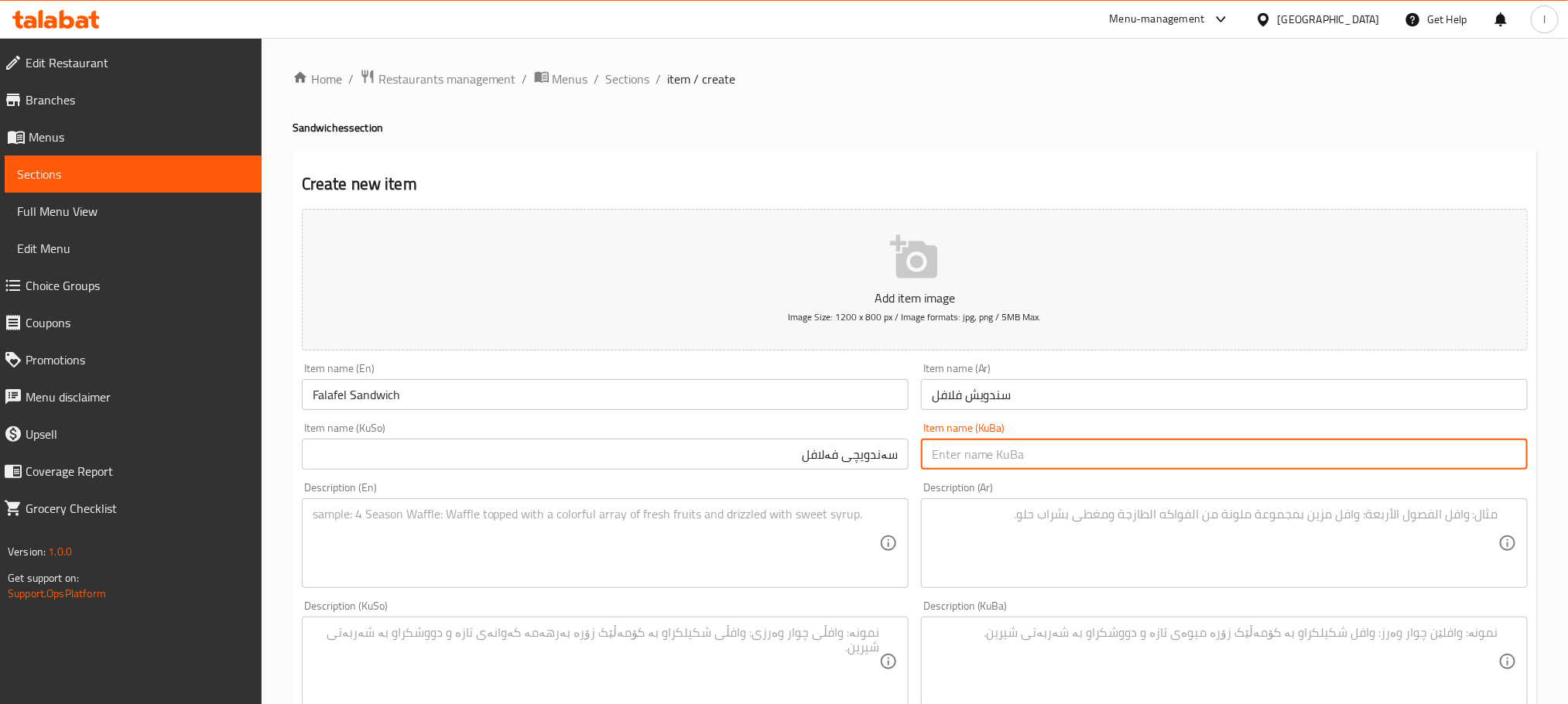
click at [984, 439] on input "text" at bounding box center [1224, 454] width 607 height 31
paste input "سەندویچی فەلافل"
type input "سەندویچی فەلافل"
click at [358, 530] on textarea at bounding box center [595, 543] width 566 height 73
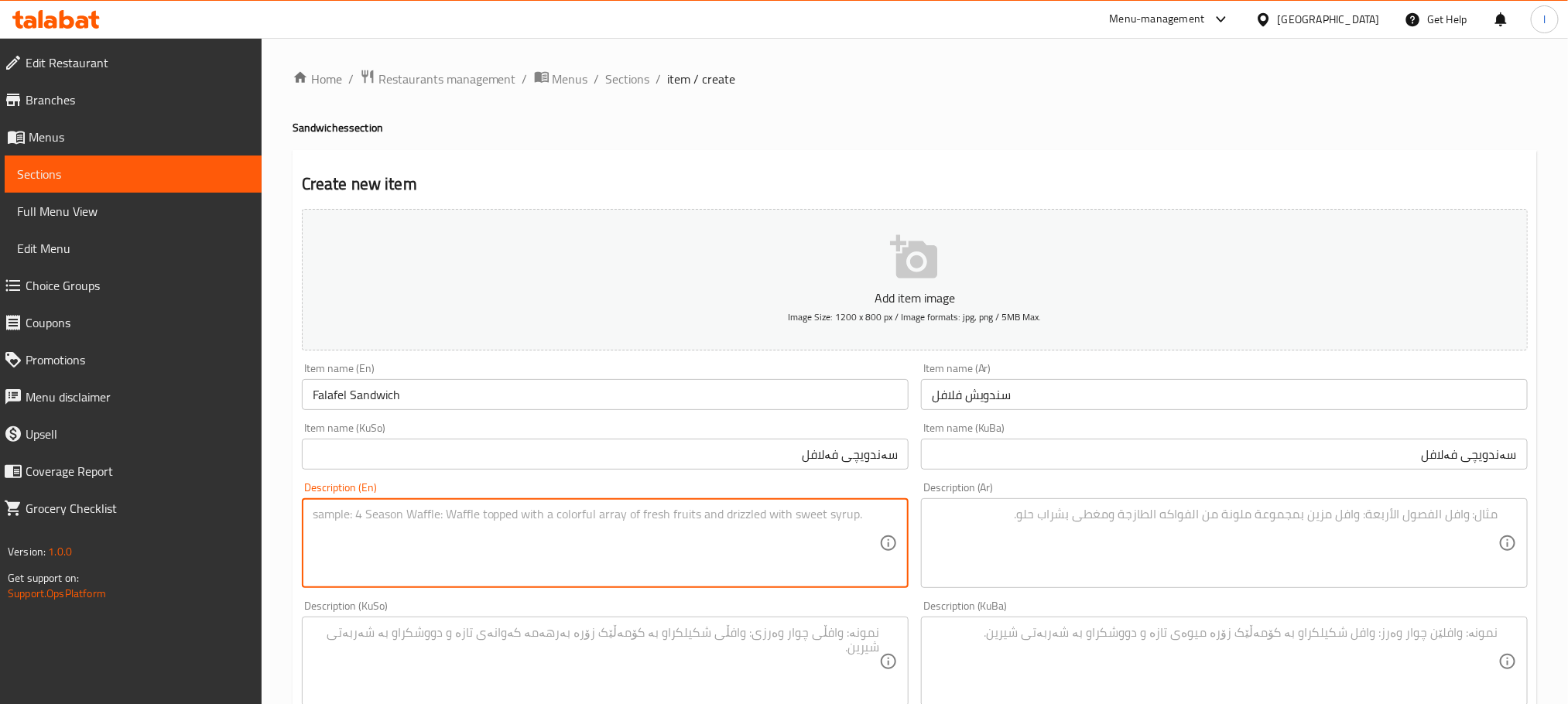
paste textarea "French bread, falafel, parsley, mint, tomatoes, pickles, cucumbers and tartar s…"
type textarea "French bread, falafel, parsley, mint, tomatoes, pickles, cucumbers and tartar s…"
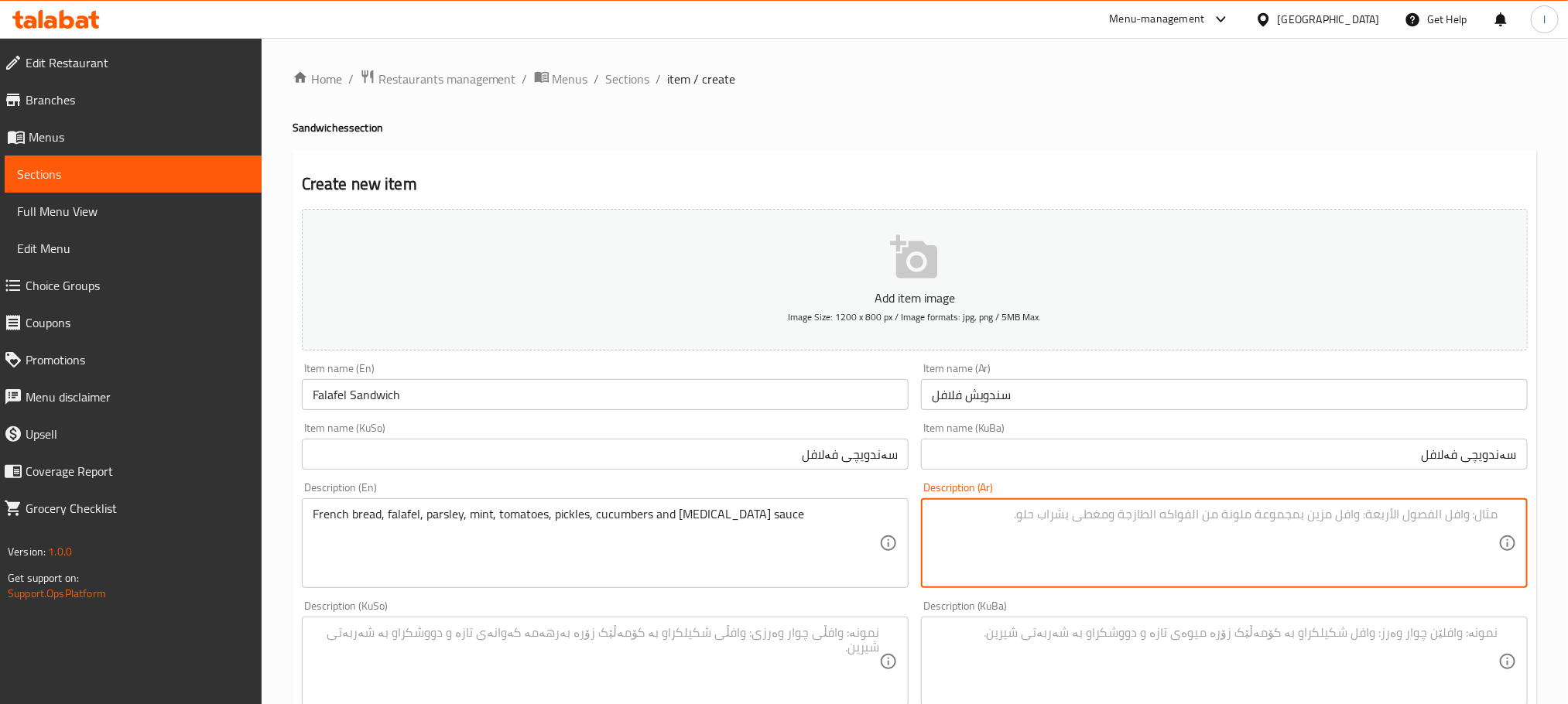
click at [1114, 542] on textarea at bounding box center [1215, 543] width 566 height 73
paste textarea "صمون فرنسي، فلافل، بقدونس، نعناع، طماطم، طرشي، خيار وطرطور"
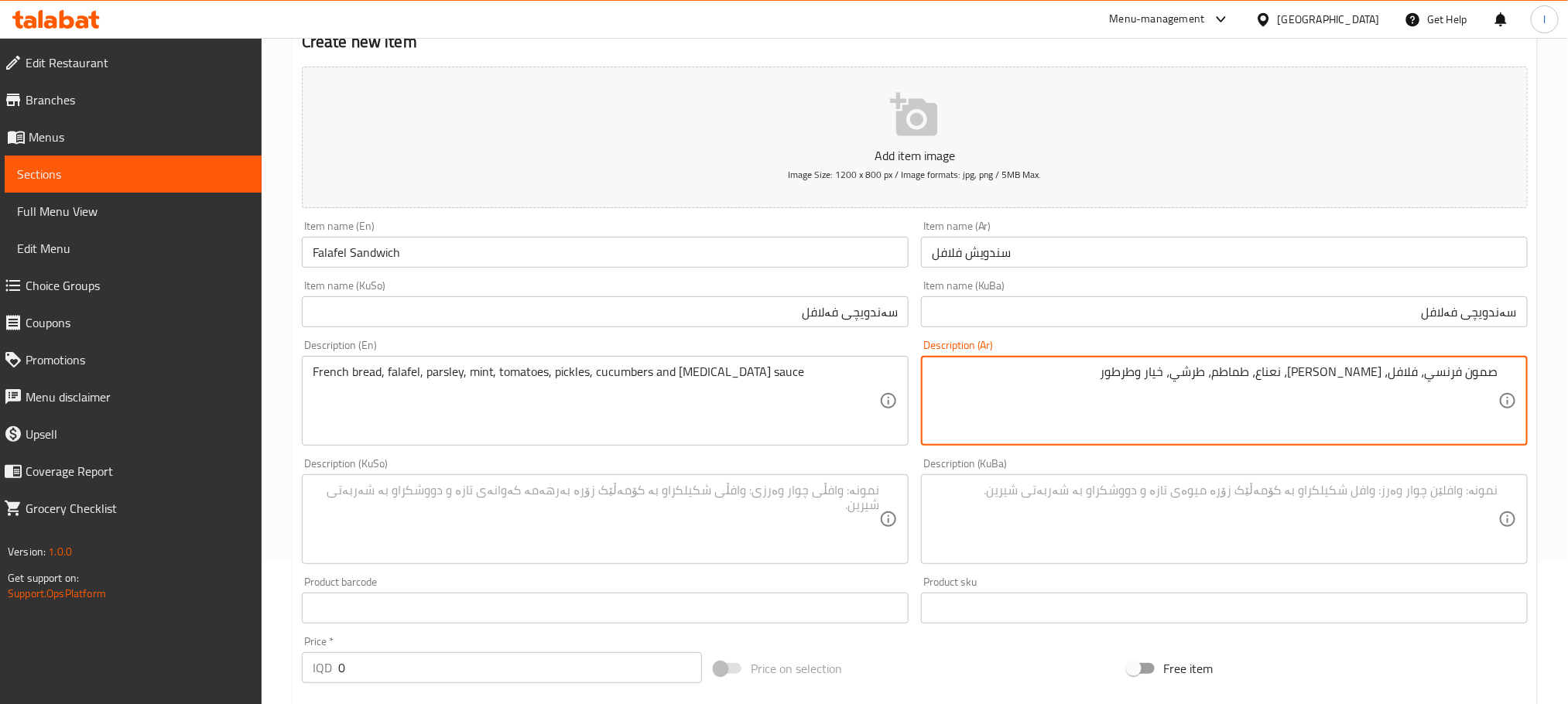
scroll to position [175, 0]
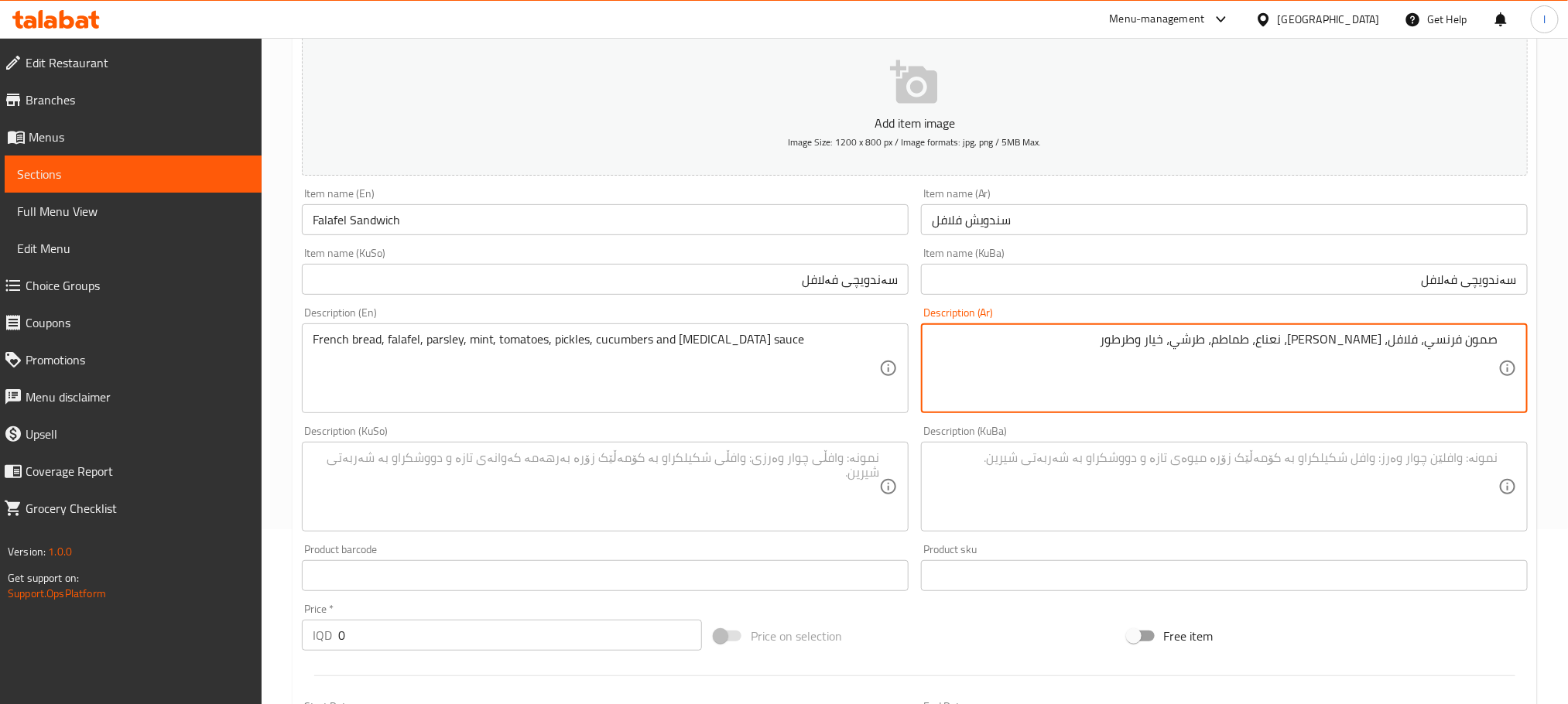
type textarea "صمون فرنسي، فلافل، بقدونس، نعناع، طماطم، طرشي، خيار وطرطور"
click at [474, 468] on textarea at bounding box center [595, 487] width 566 height 73
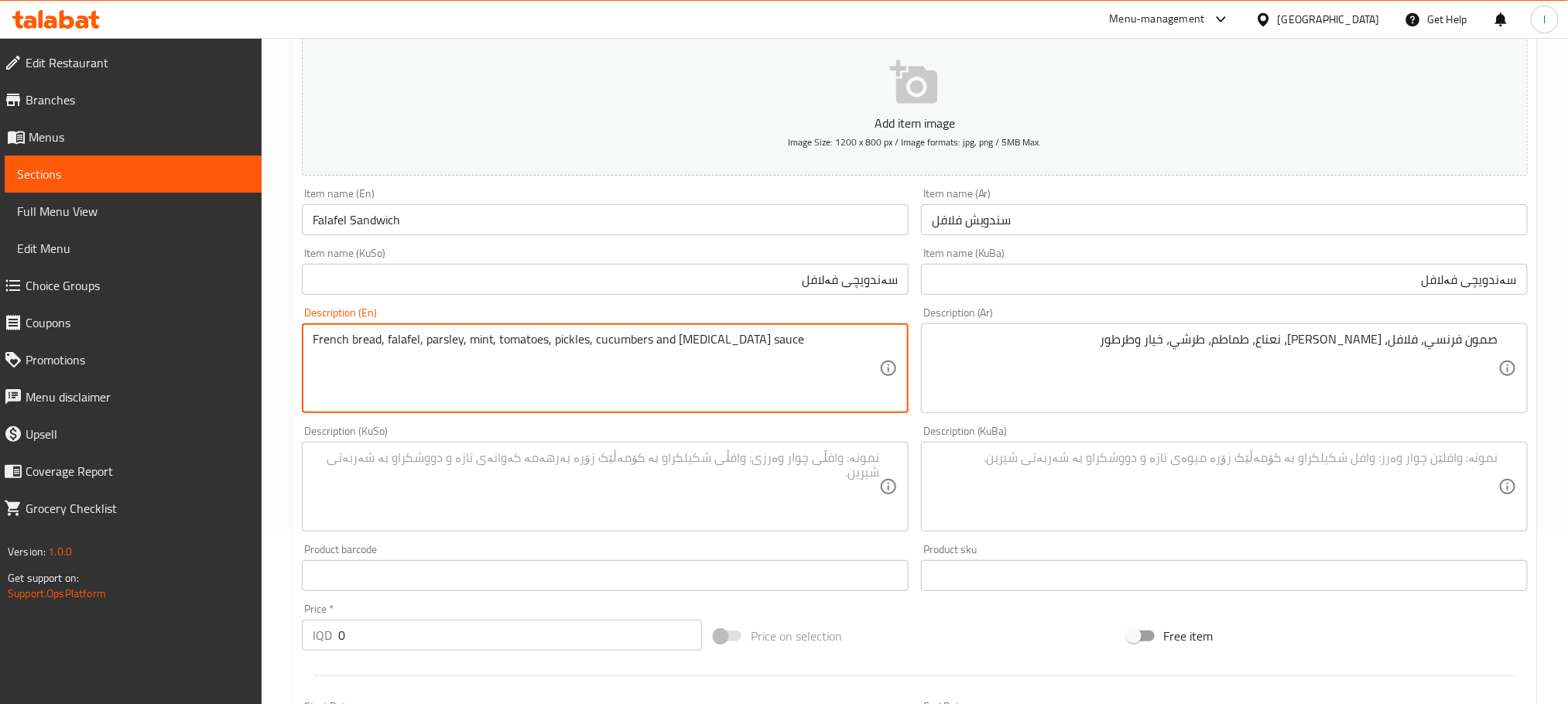
drag, startPoint x: 379, startPoint y: 333, endPoint x: 351, endPoint y: 342, distance: 29.4
type textarea "French samoon, falafel, parsley, mint, tomatoes, pickles, cucumbers and tartar …"
click at [527, 472] on textarea at bounding box center [595, 487] width 566 height 73
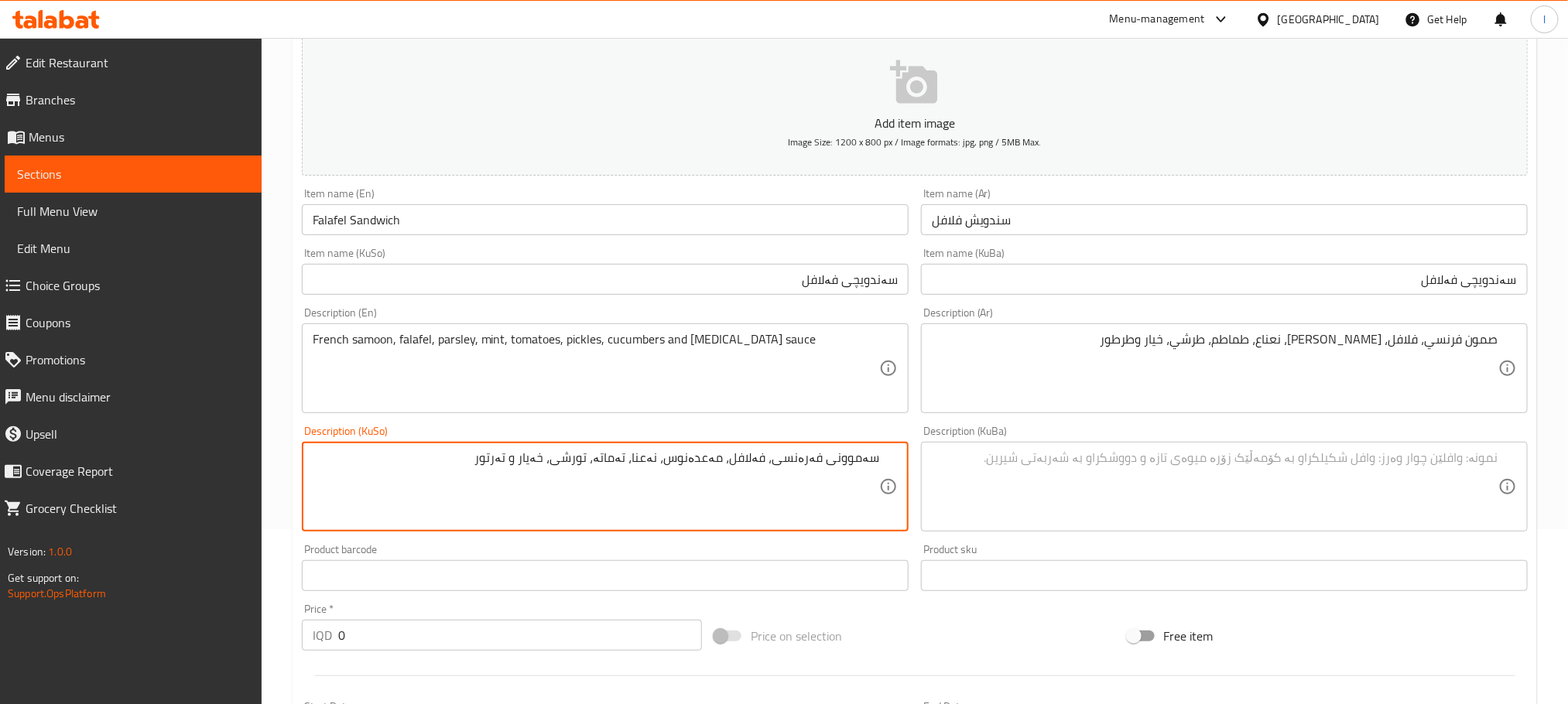
drag, startPoint x: 483, startPoint y: 460, endPoint x: 1145, endPoint y: 458, distance: 662.0
click at [1145, 458] on div "Add item image Image Size: 1200 x 800 px / Image formats: jpg, png / 5MB Max. I…" at bounding box center [915, 450] width 1239 height 845
type textarea "سەموونی فەرەنسی، فەلافل، مەعدەنوس، نەعنا، تەماتە، تورشی، خەیار و تەرتور"
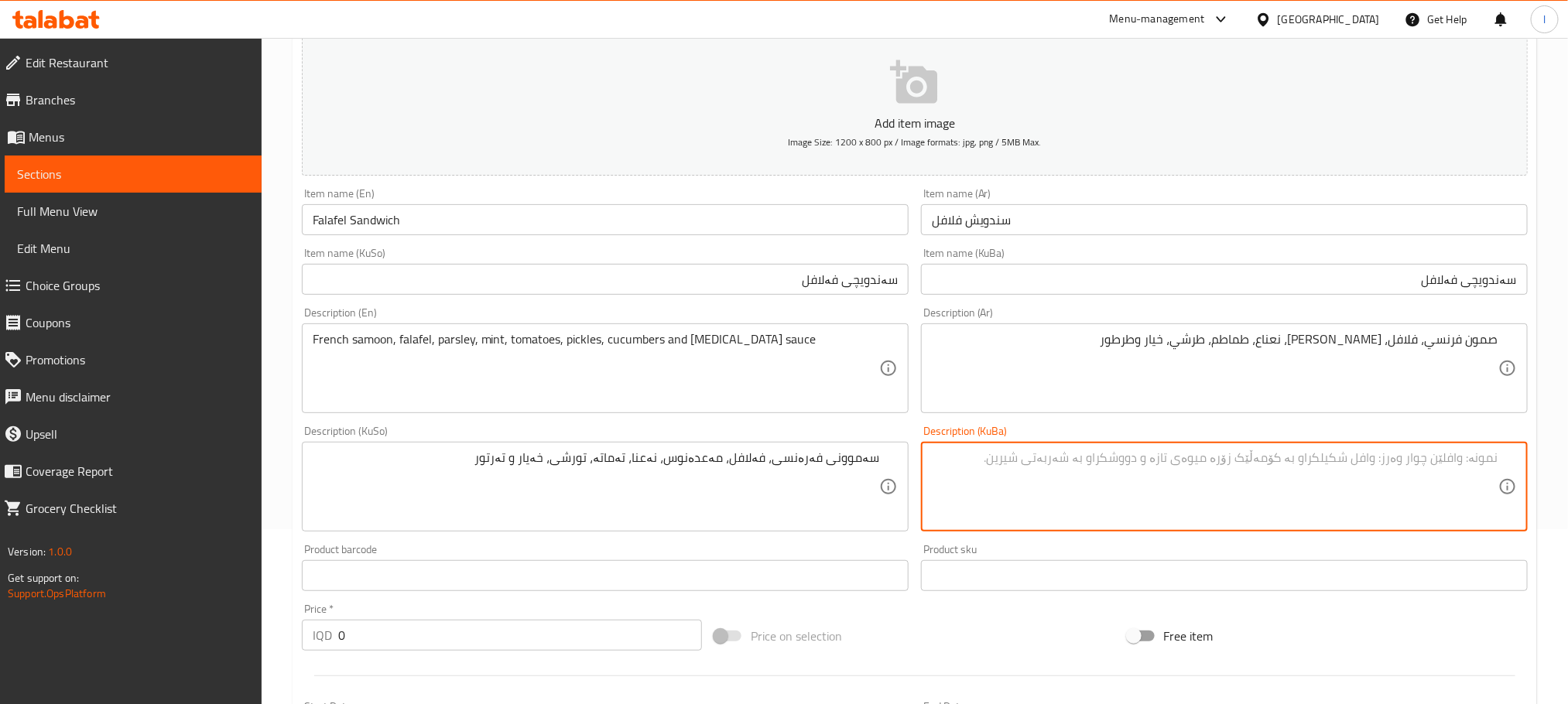
click at [1101, 502] on textarea at bounding box center [1215, 487] width 566 height 73
paste textarea "سەموونی فەرەنسی، فەلافل، مەعدەنوس، نەعنا، تەماتە، تورشی، خەیار و تەرتور"
type textarea "سەموونی فەرەنسی، فەلافل، مەعدەنوس، نەعنا، تەماتە، تورشی، خەیار و تەرتور"
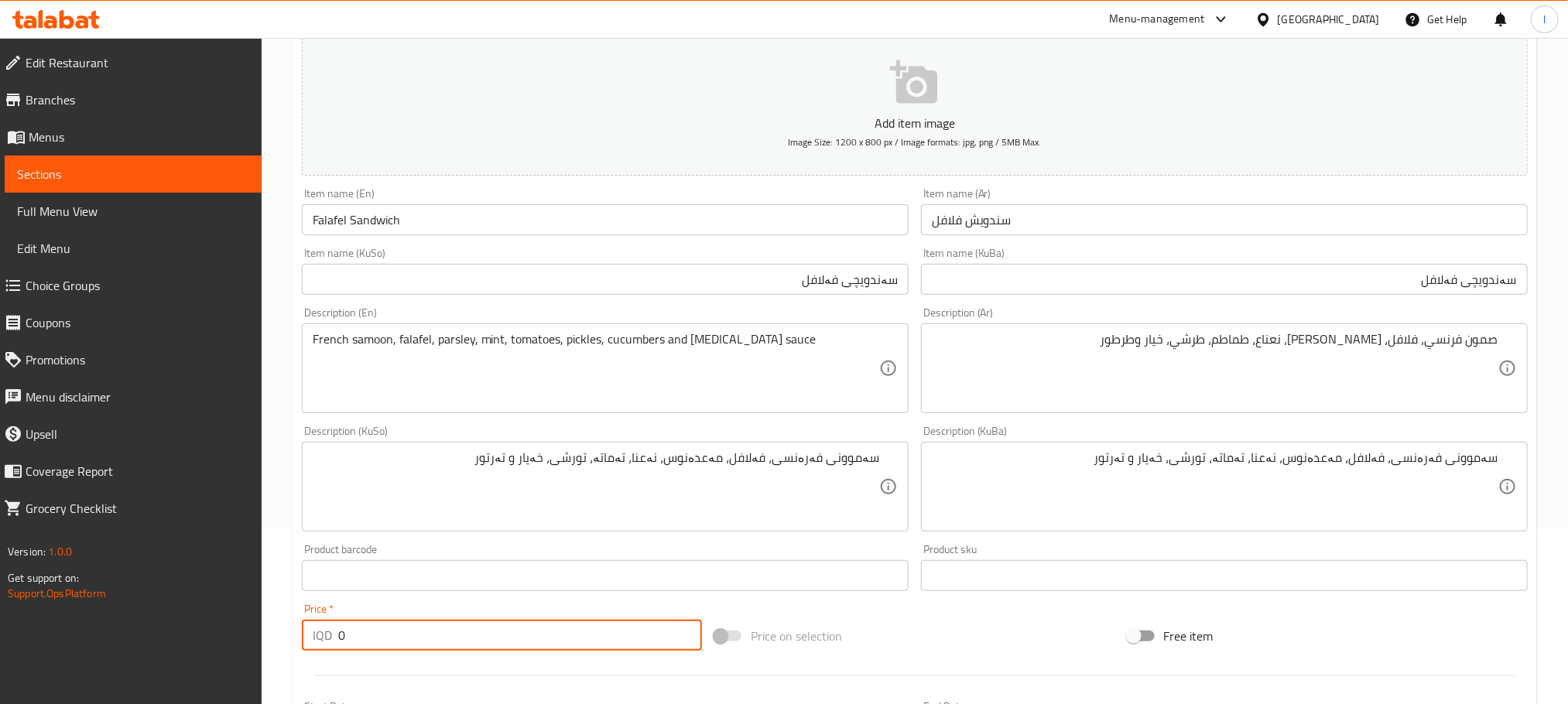
drag, startPoint x: 356, startPoint y: 622, endPoint x: 252, endPoint y: 622, distance: 104.0
click at [253, 622] on div "Edit Restaurant Branches Menus Sections Full Menu View Edit Menu Choice Groups …" at bounding box center [784, 479] width 1568 height 1233
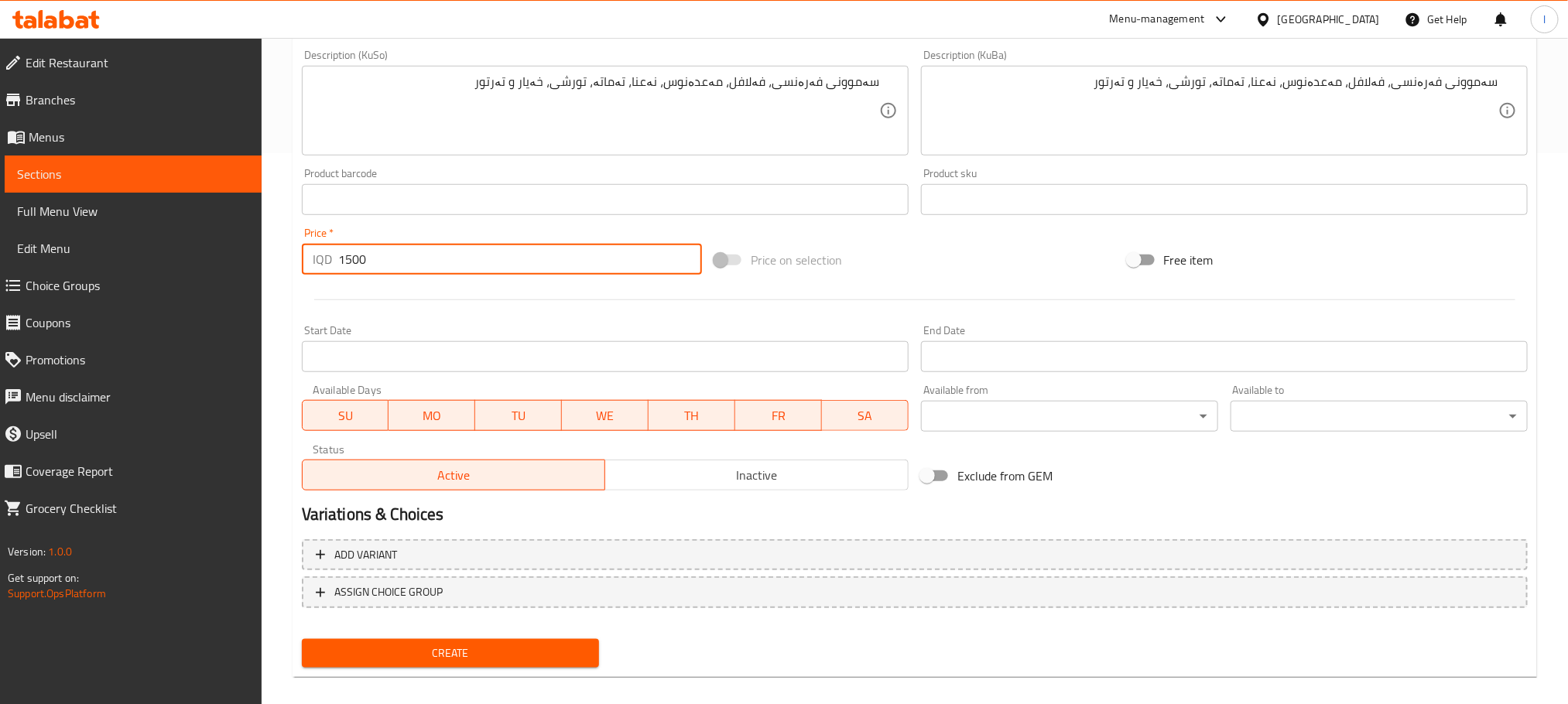
scroll to position [565, 0]
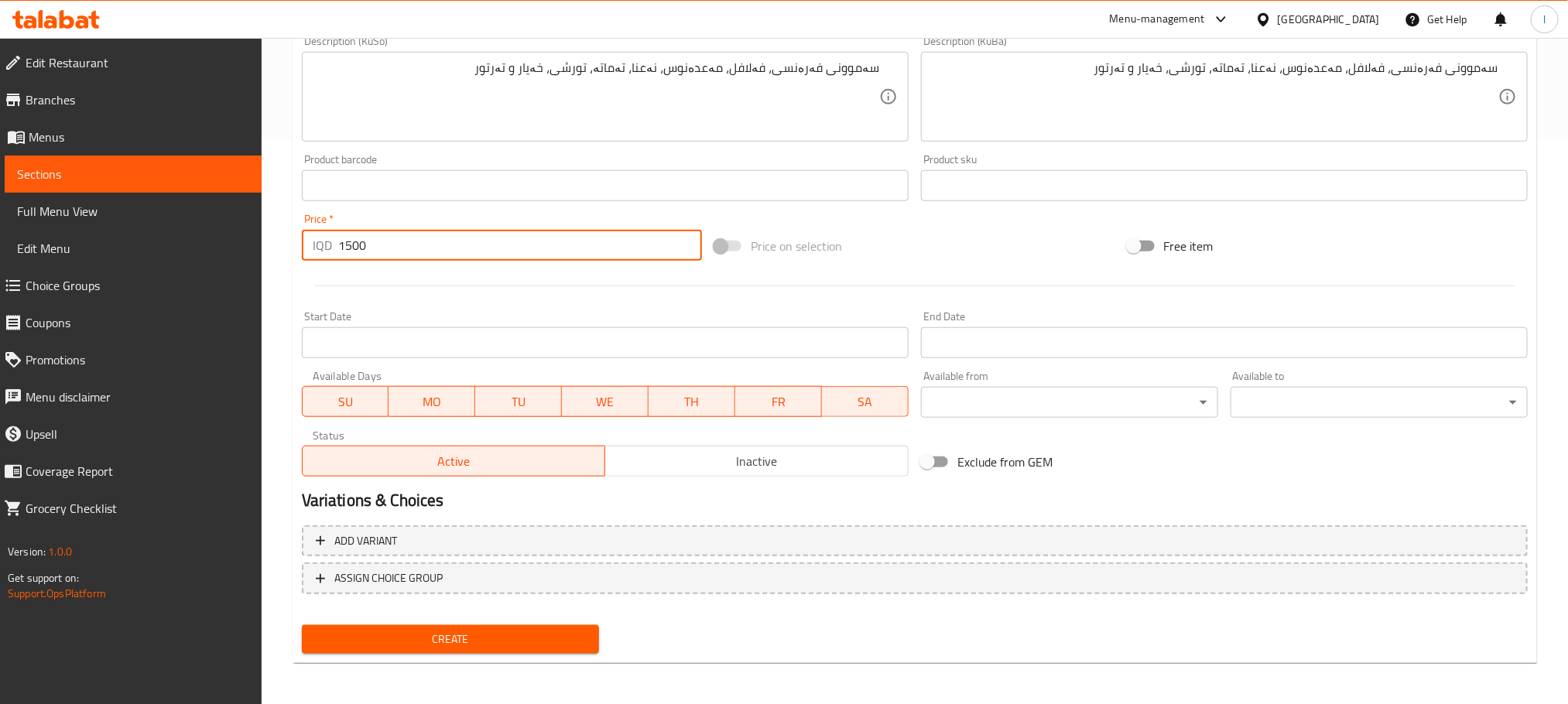
type input "1500"
click at [548, 632] on span "Create" at bounding box center [451, 639] width 272 height 19
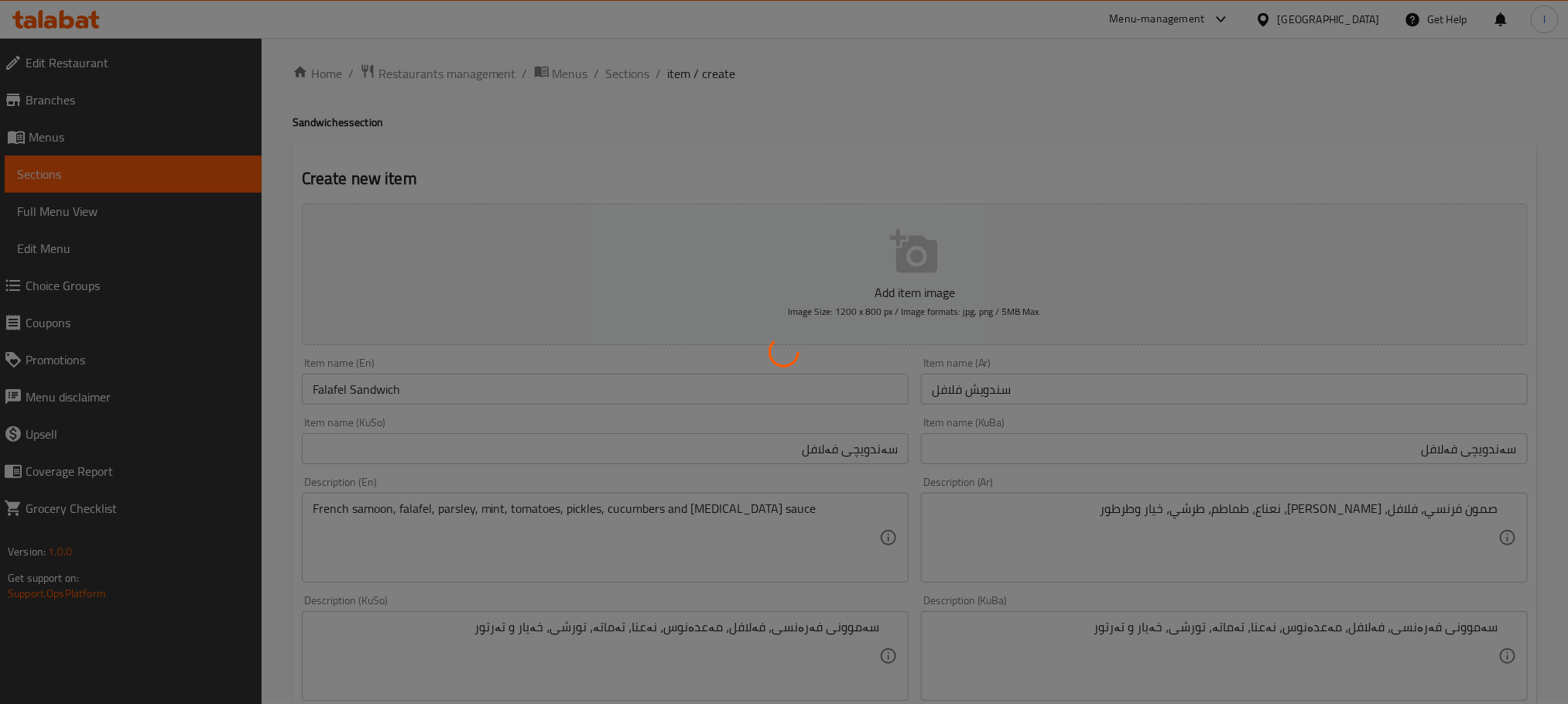
scroll to position [0, 0]
type input "0"
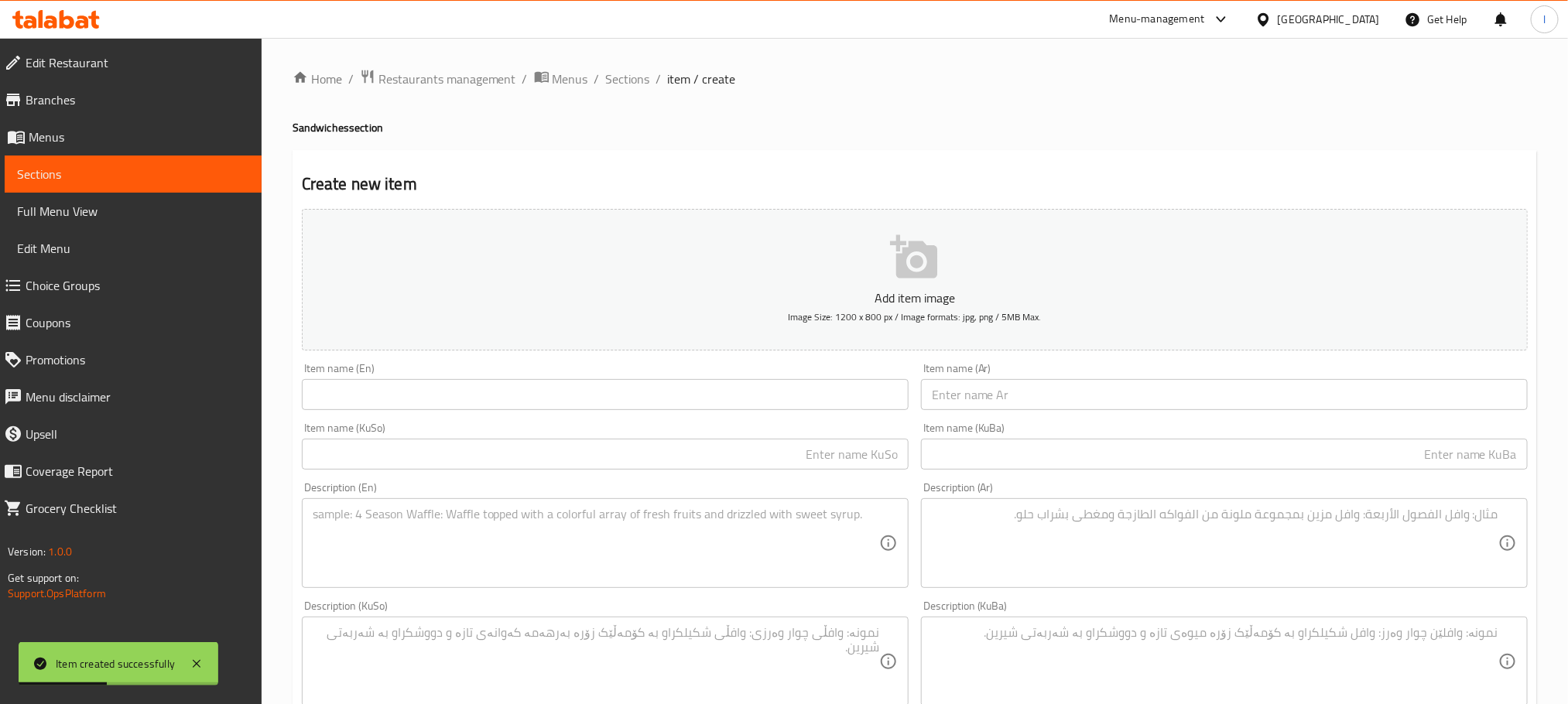
click at [398, 391] on input "text" at bounding box center [605, 394] width 607 height 31
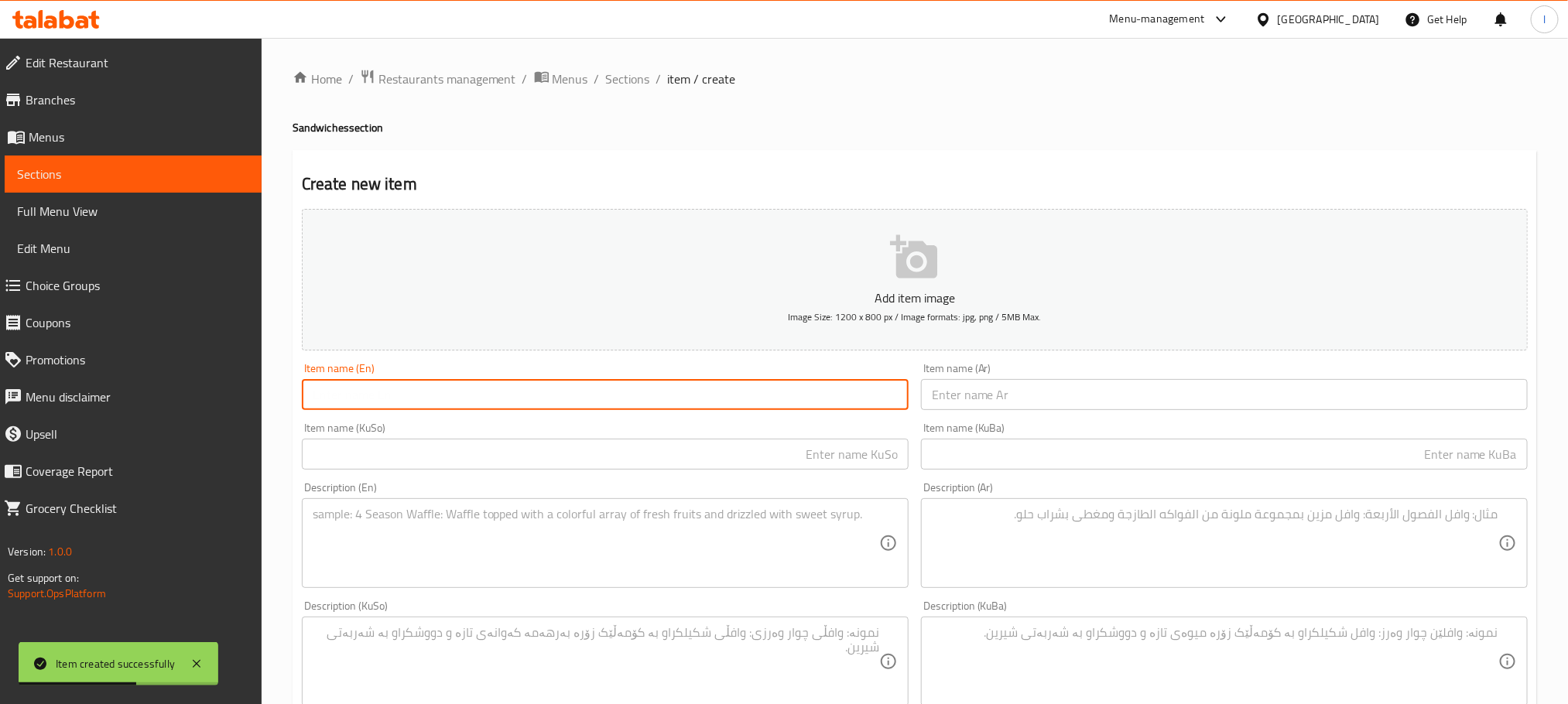
paste input "Mixed sandwich"
type input "Mixed Sandwich"
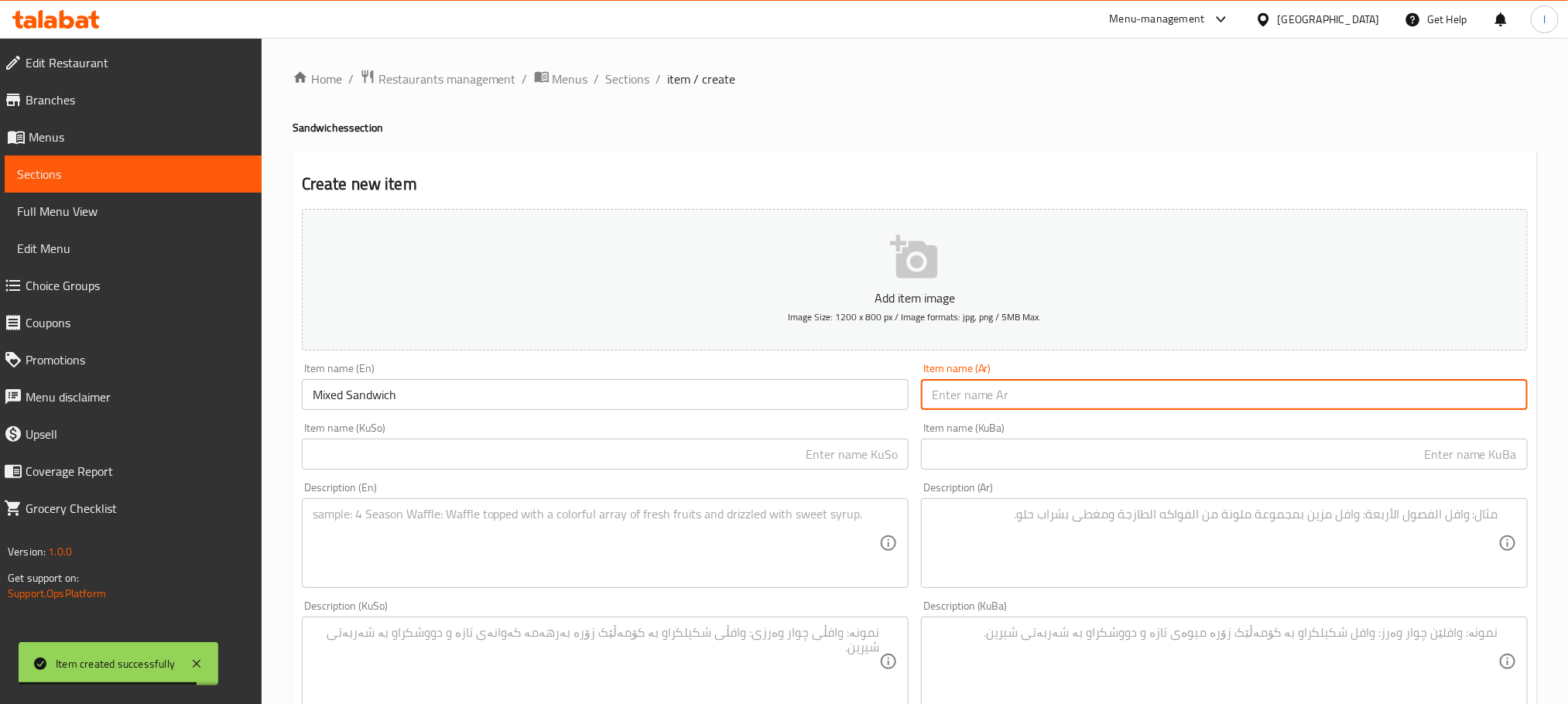
click at [1035, 401] on input "text" at bounding box center [1224, 394] width 607 height 31
paste input "سندوتش مشكل"
type input "سندوتش مشكل"
click at [812, 462] on input "text" at bounding box center [605, 454] width 607 height 31
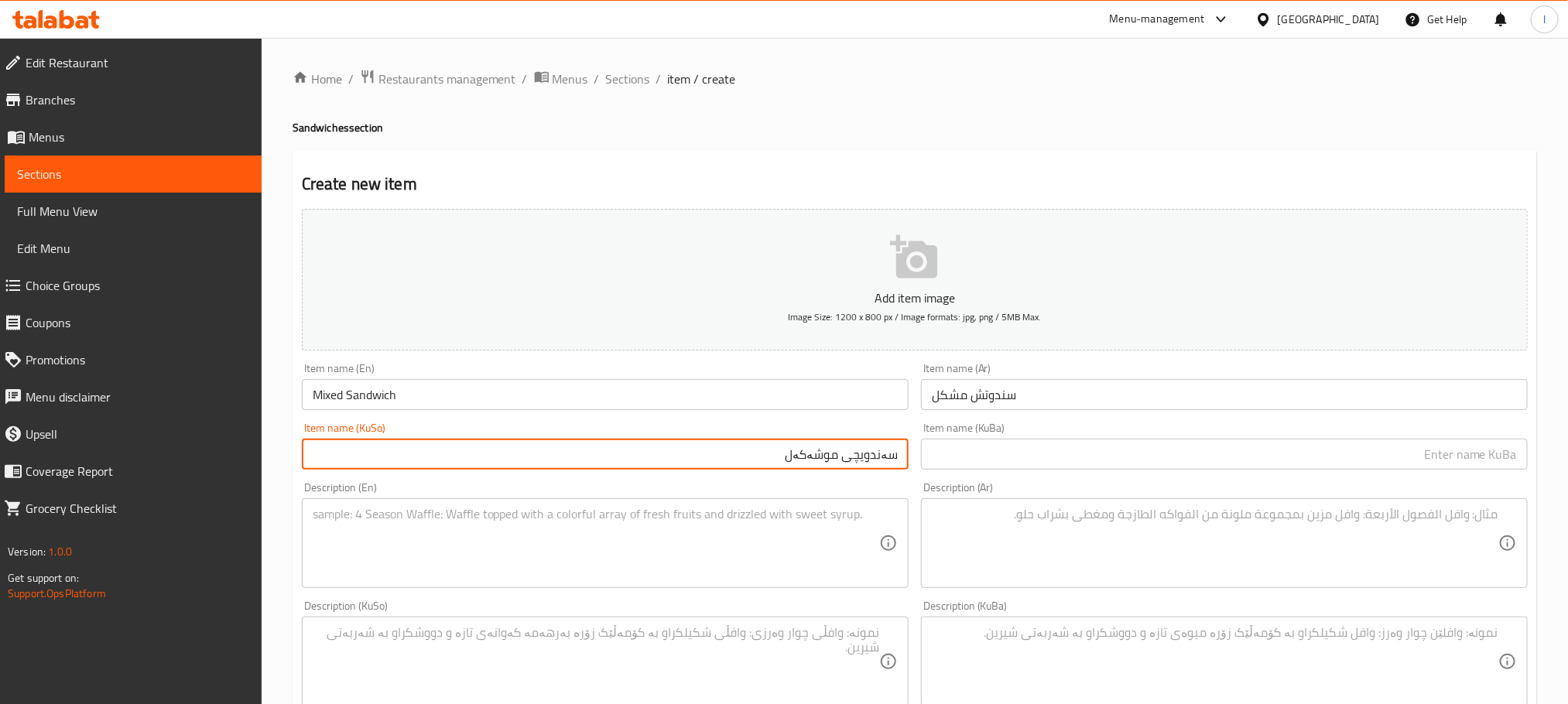
click at [817, 458] on input "سەندویچی موشەکەل" at bounding box center [605, 454] width 607 height 31
type input "سەندویچی موشەکەل"
click at [952, 442] on input "text" at bounding box center [1224, 454] width 607 height 31
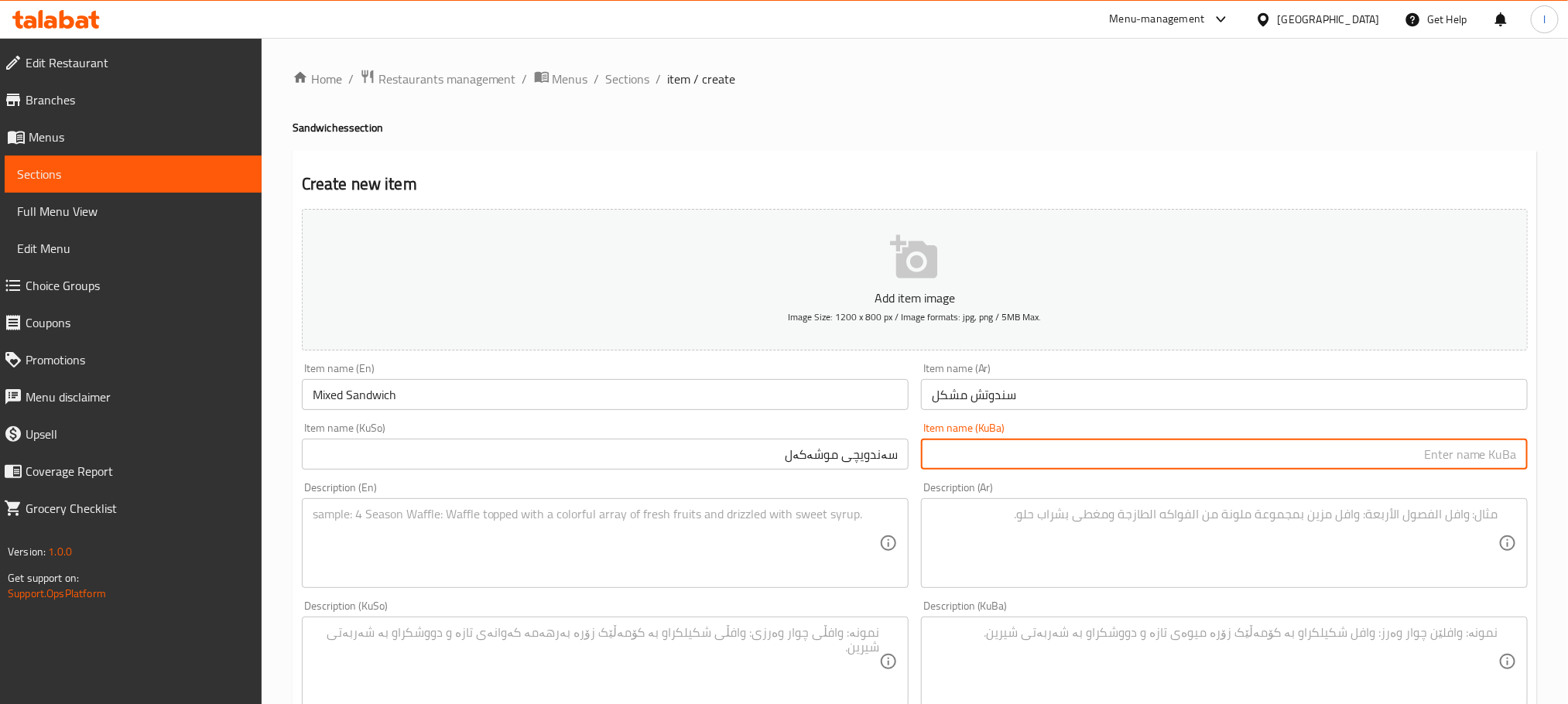
paste input "سەندویچی موشەکەل"
type input "سەندویچی موشەکەل"
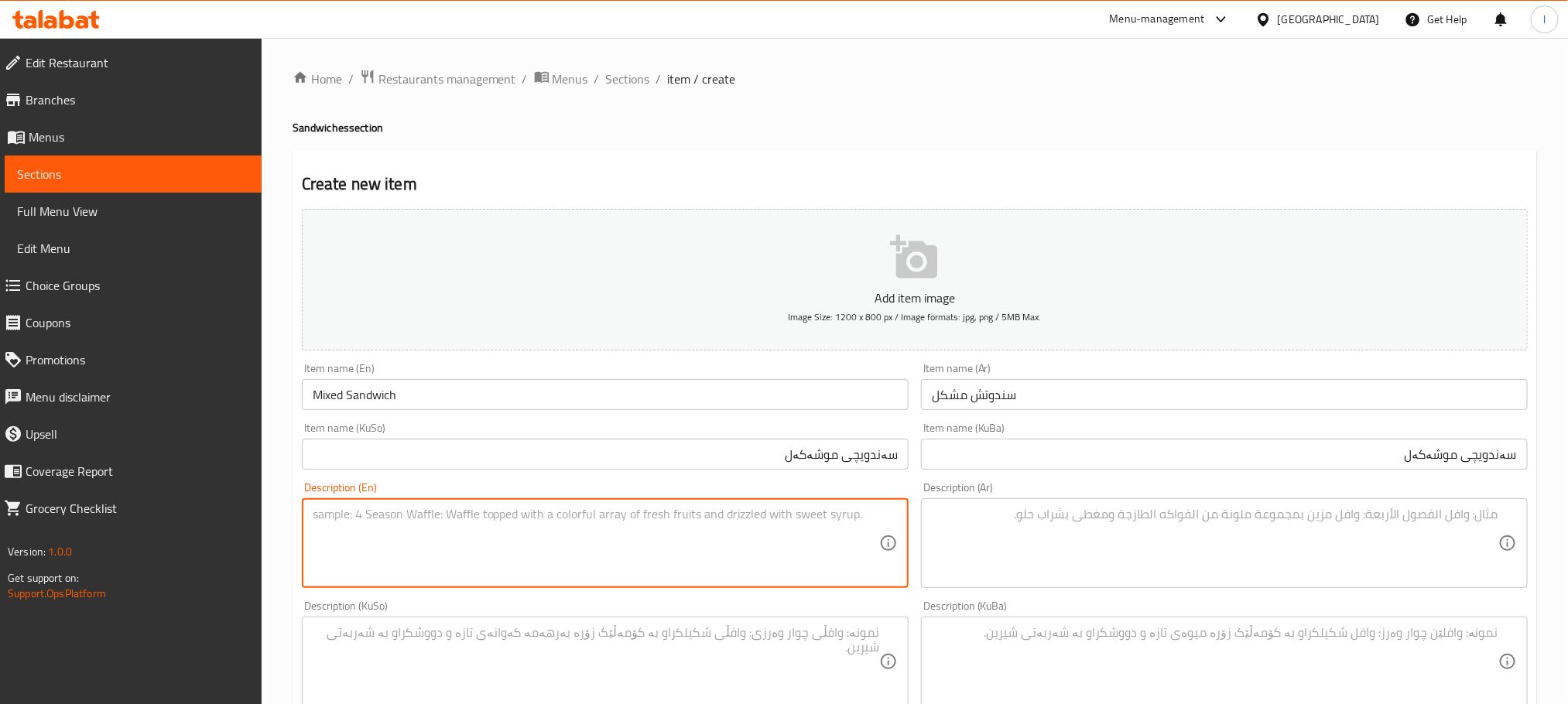
click at [376, 511] on textarea at bounding box center [595, 543] width 566 height 73
paste textarea "French samoon, falafel, potatoes, lettuce, ketchup, torshi, tomatoes, mayonnais…"
type textarea "French samoon, falafel, potatoes, lettuce, ketchup, torshi, tomatoes, mayonnais…"
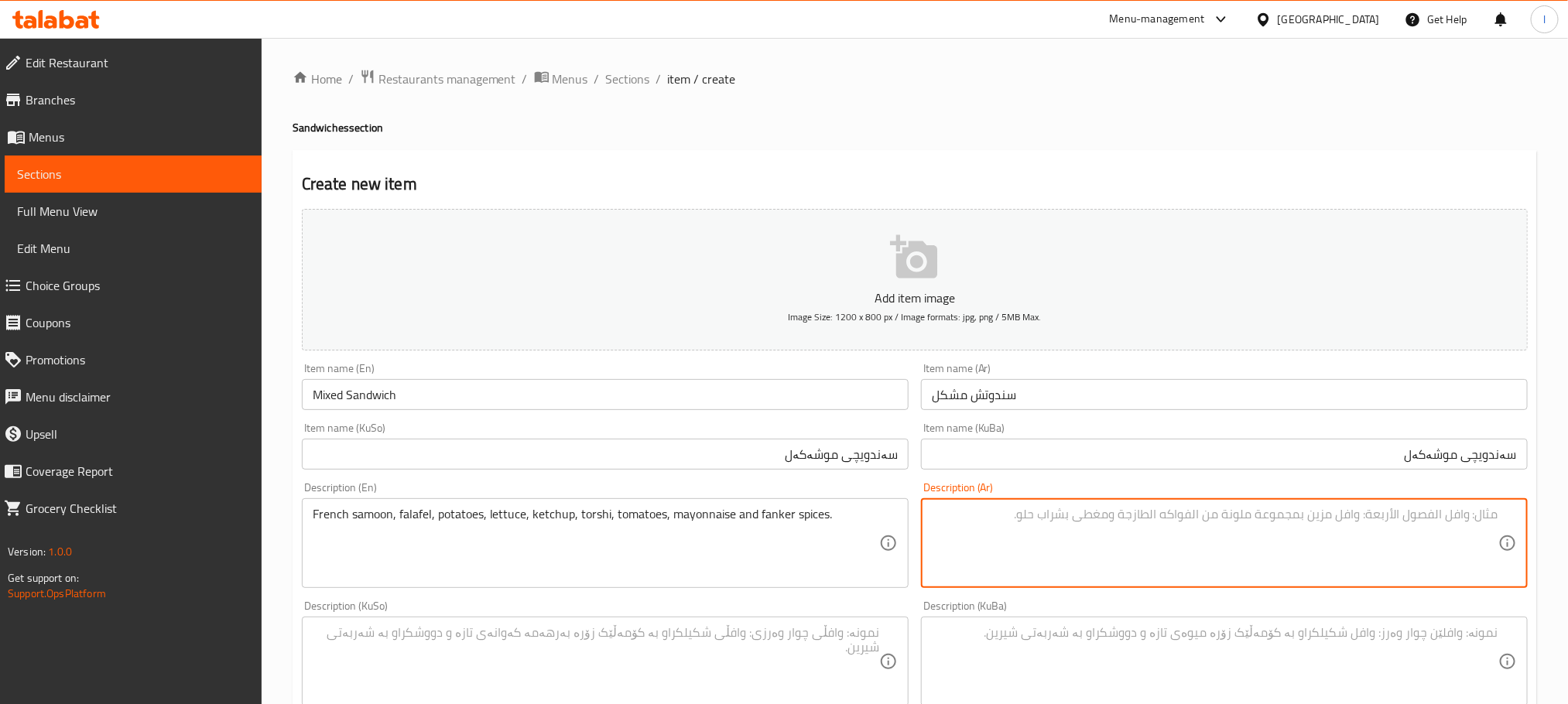
click at [1036, 548] on textarea at bounding box center [1215, 543] width 566 height 73
paste textarea "صمون فرنسي فلافل و بطاطس و خس و كاتشب و ترشي و طماطا و مايونيز و بهارات فنكر"
type textarea "صمون فرنسي فلافل و بطاطس و خس و كاتشب و ترشي و طماطا و مايونيز و بهارات فنكر"
click at [444, 640] on textarea at bounding box center [595, 662] width 566 height 73
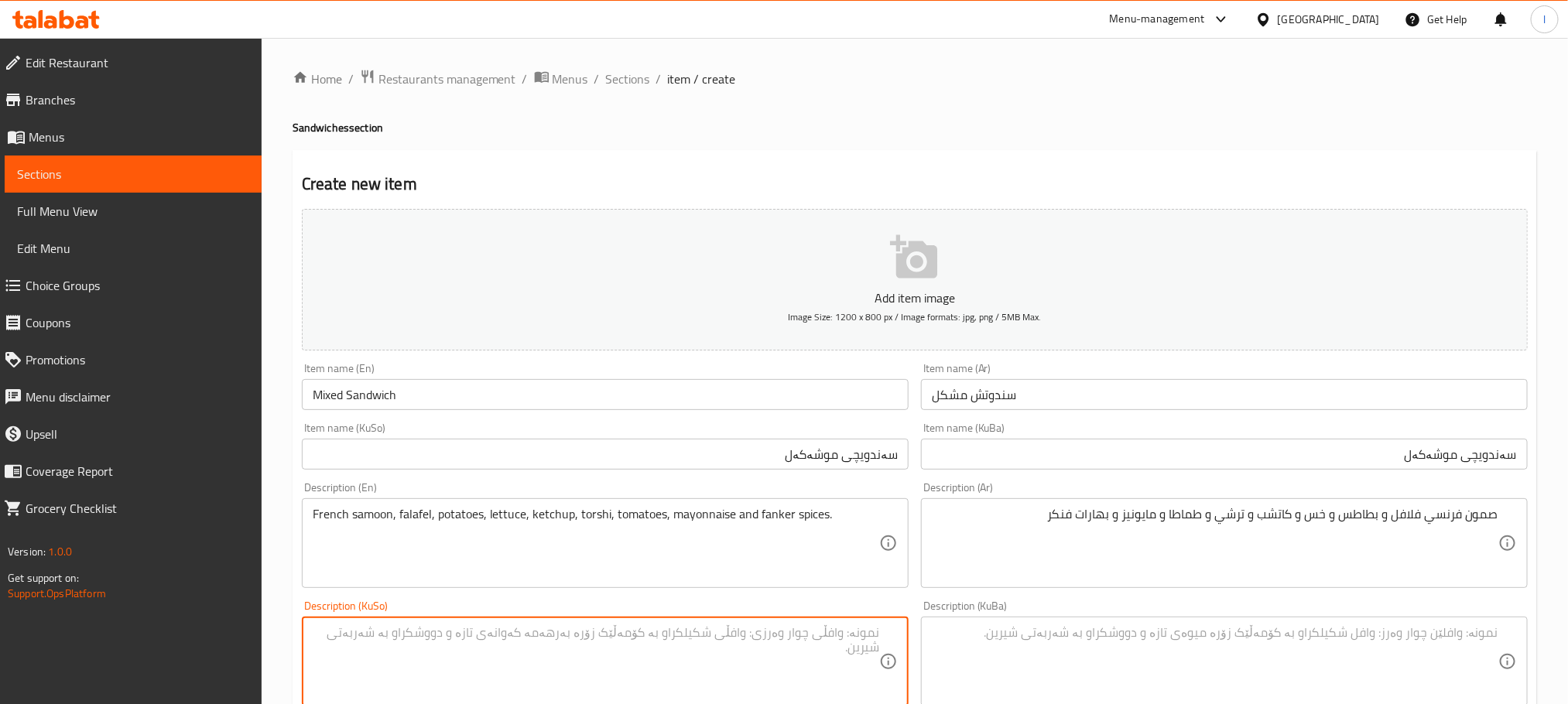
paste textarea "سامۆنی فەرەنسی و فەلافل و پەتاتە و کاهوو و کەچاپ و تۆرشی و تەماتە و مایۆنیز و ب…"
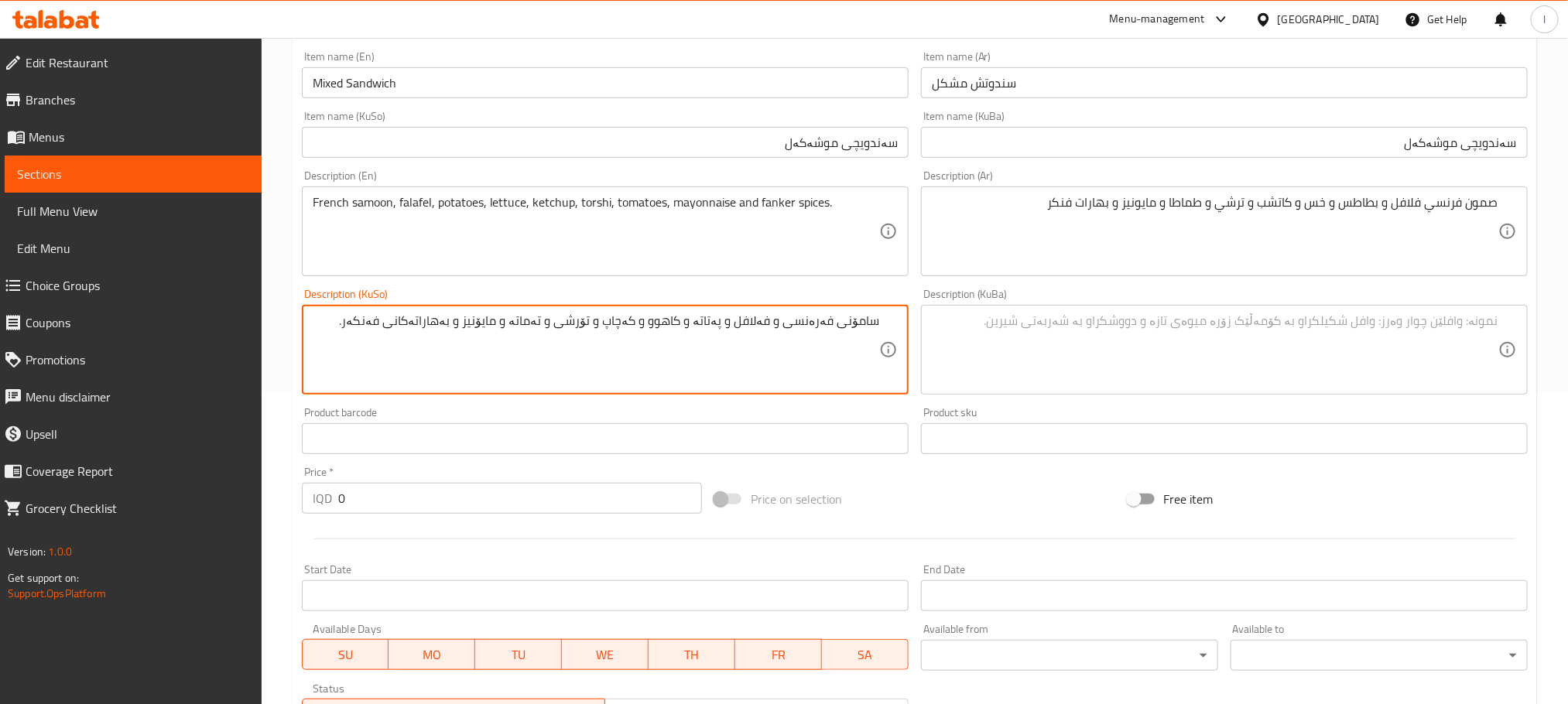
scroll to position [425, 0]
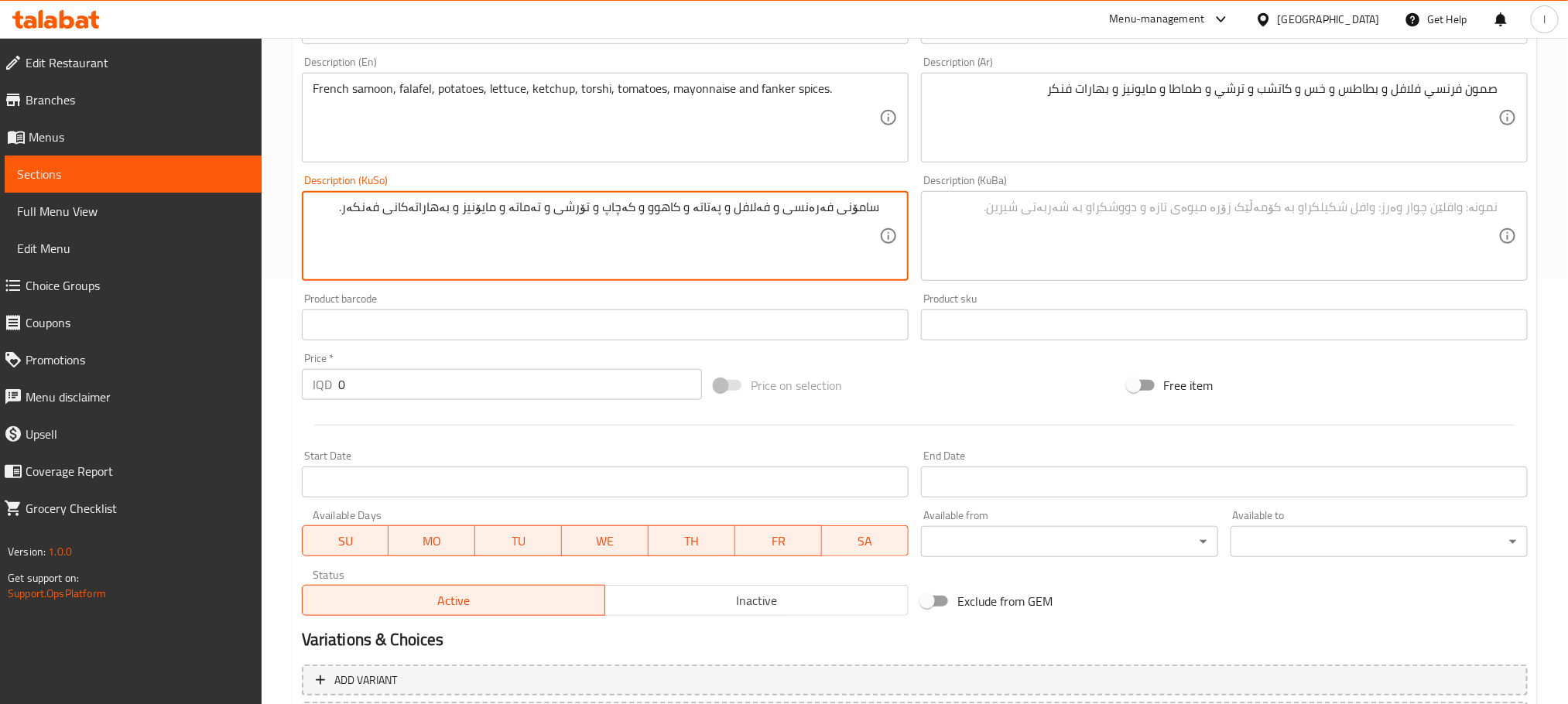
drag, startPoint x: 835, startPoint y: 207, endPoint x: 906, endPoint y: 202, distance: 71.2
click at [906, 202] on div "سامۆنی فەرەنسی و فەلافل و پەتاتە و کاهوو و کەچاپ و تۆرشی و تەماتە و مایۆنیز و ب…" at bounding box center [605, 235] width 607 height 90
type textarea "سەموونی فەرەنسی و فەلافل و پەتاتە و کاهوو و کەچاپ و تۆرشی و تەماتە و مایۆنیز و …"
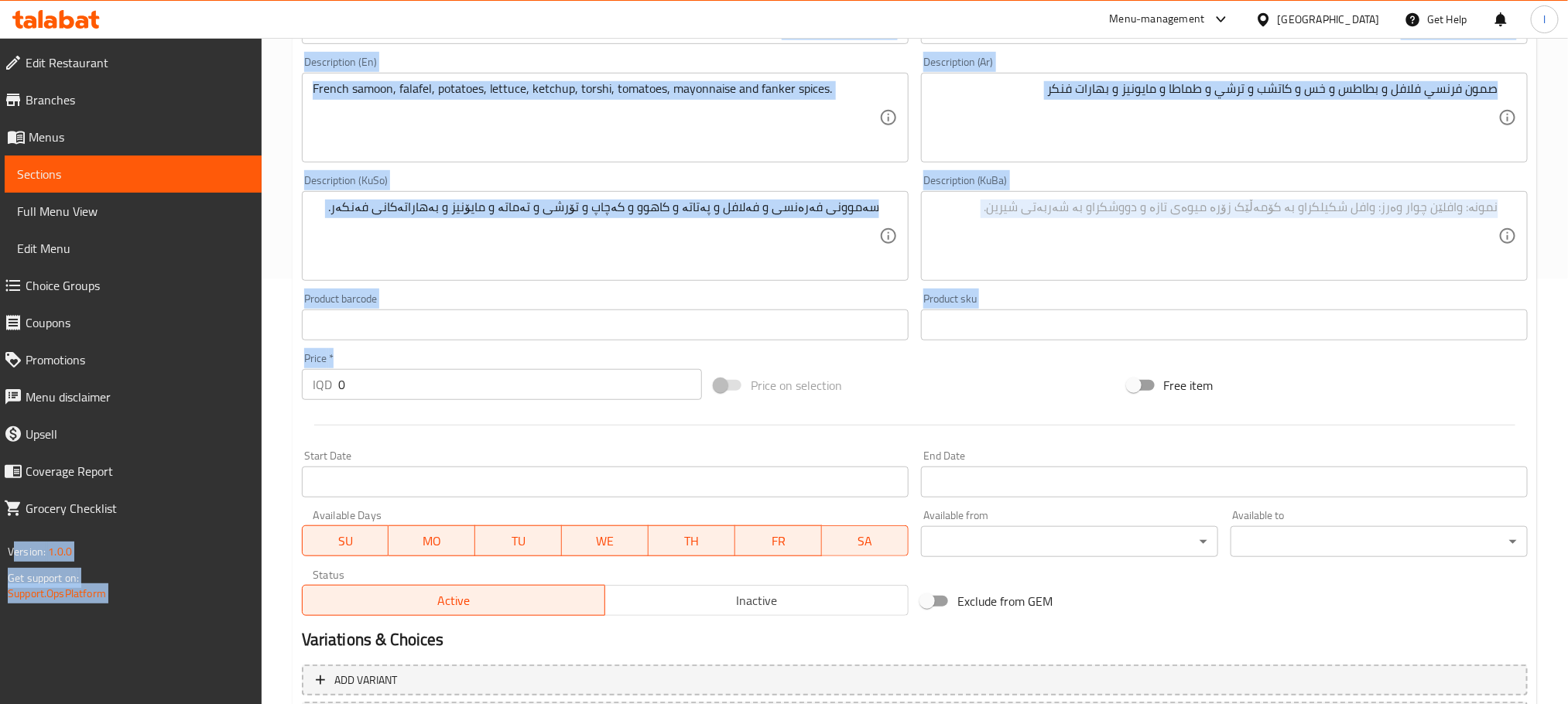
drag, startPoint x: 432, startPoint y: 367, endPoint x: 196, endPoint y: 328, distance: 239.2
click at [41, 333] on div "Edit Restaurant Branches Menus Sections Full Menu View Edit Menu Choice Groups …" at bounding box center [784, 229] width 1568 height 1233
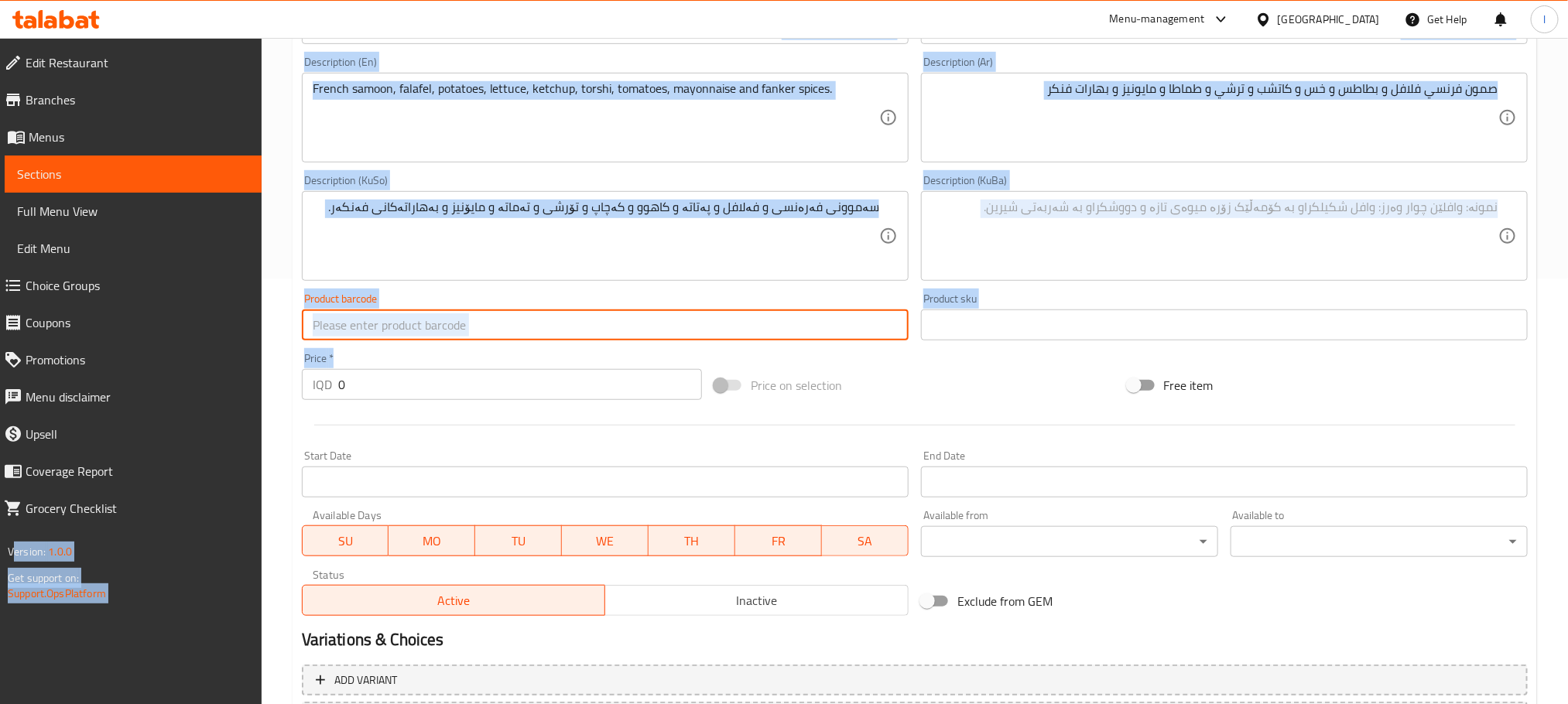
click at [366, 335] on input "text" at bounding box center [605, 325] width 607 height 31
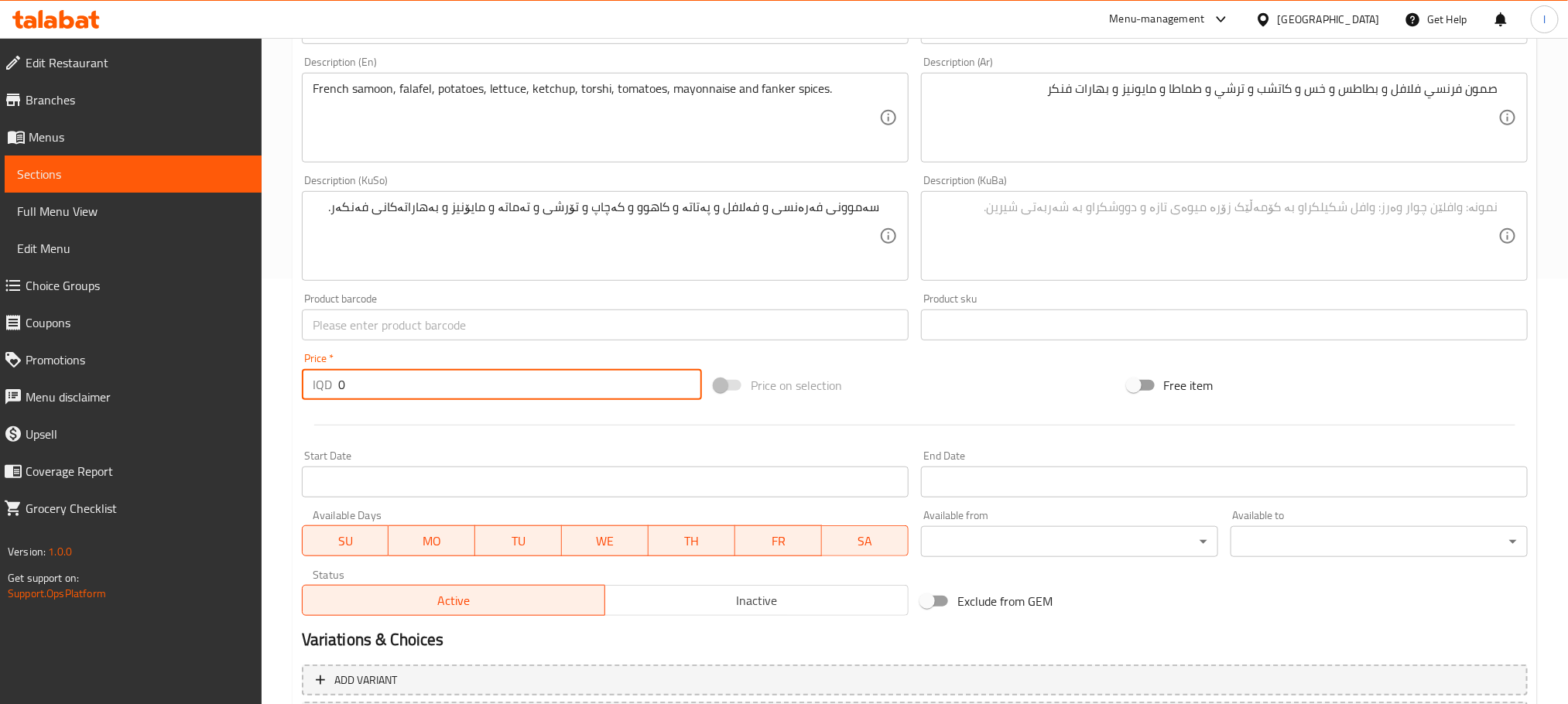
drag, startPoint x: 361, startPoint y: 376, endPoint x: 235, endPoint y: 360, distance: 127.0
click at [239, 361] on div "Edit Restaurant Branches Menus Sections Full Menu View Edit Menu Choice Groups …" at bounding box center [784, 229] width 1568 height 1233
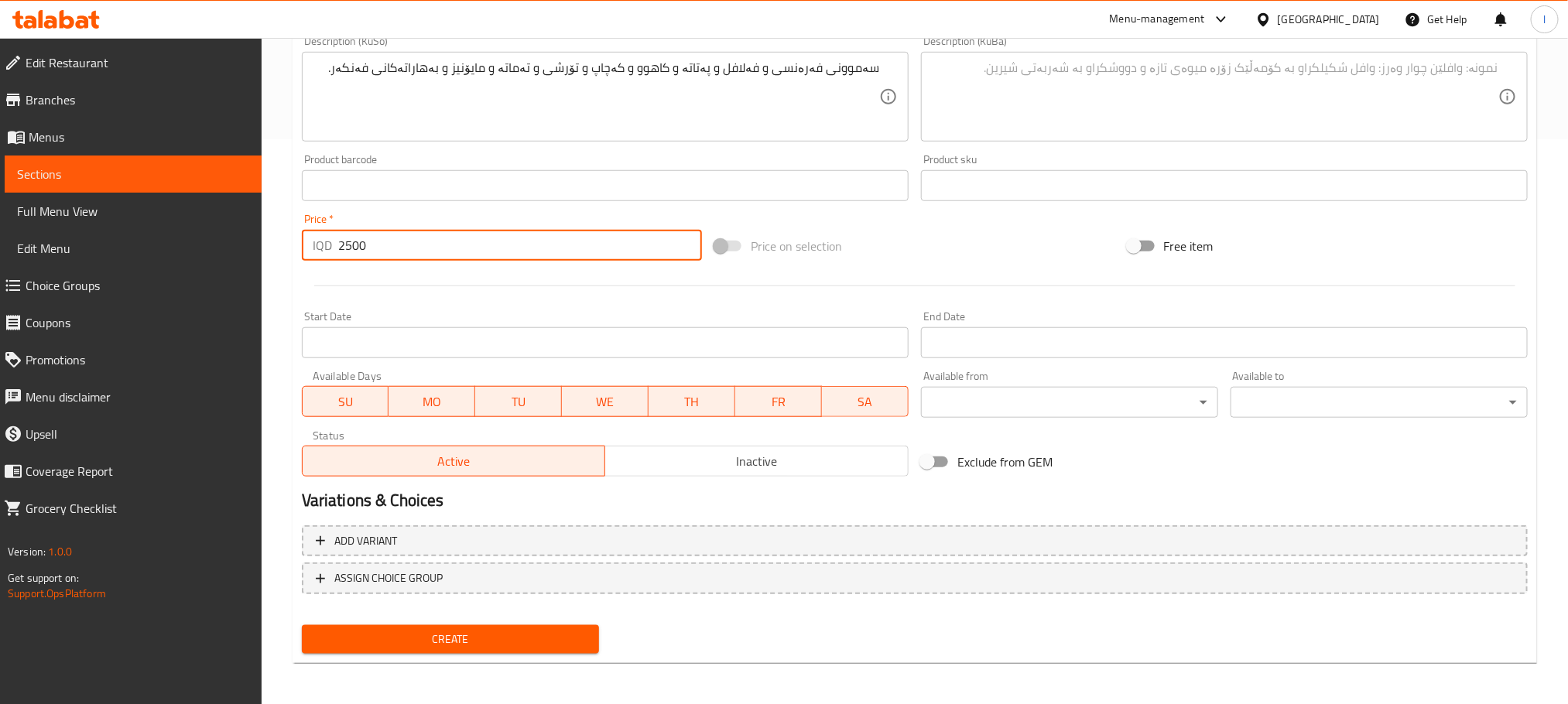
type input "2500"
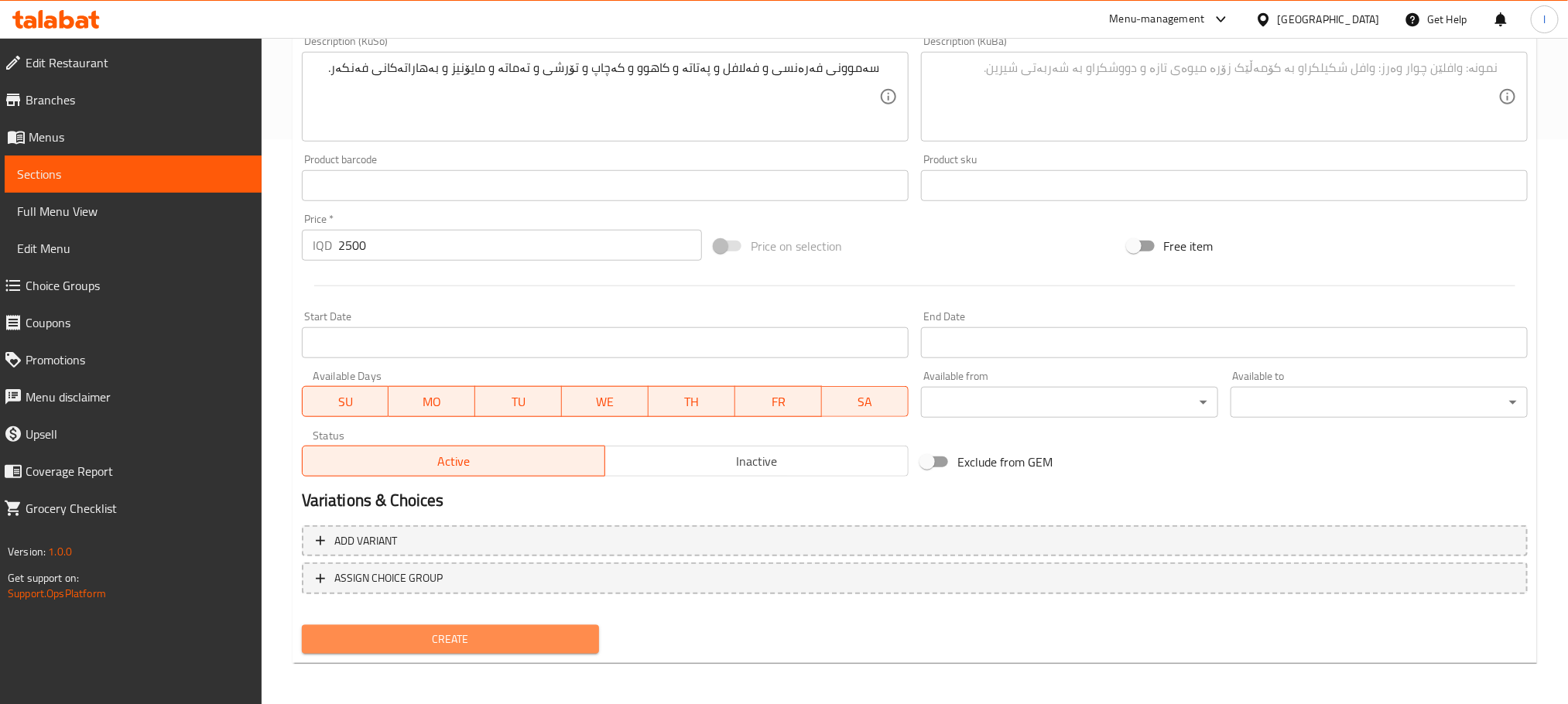
click at [479, 640] on span "Create" at bounding box center [451, 639] width 272 height 19
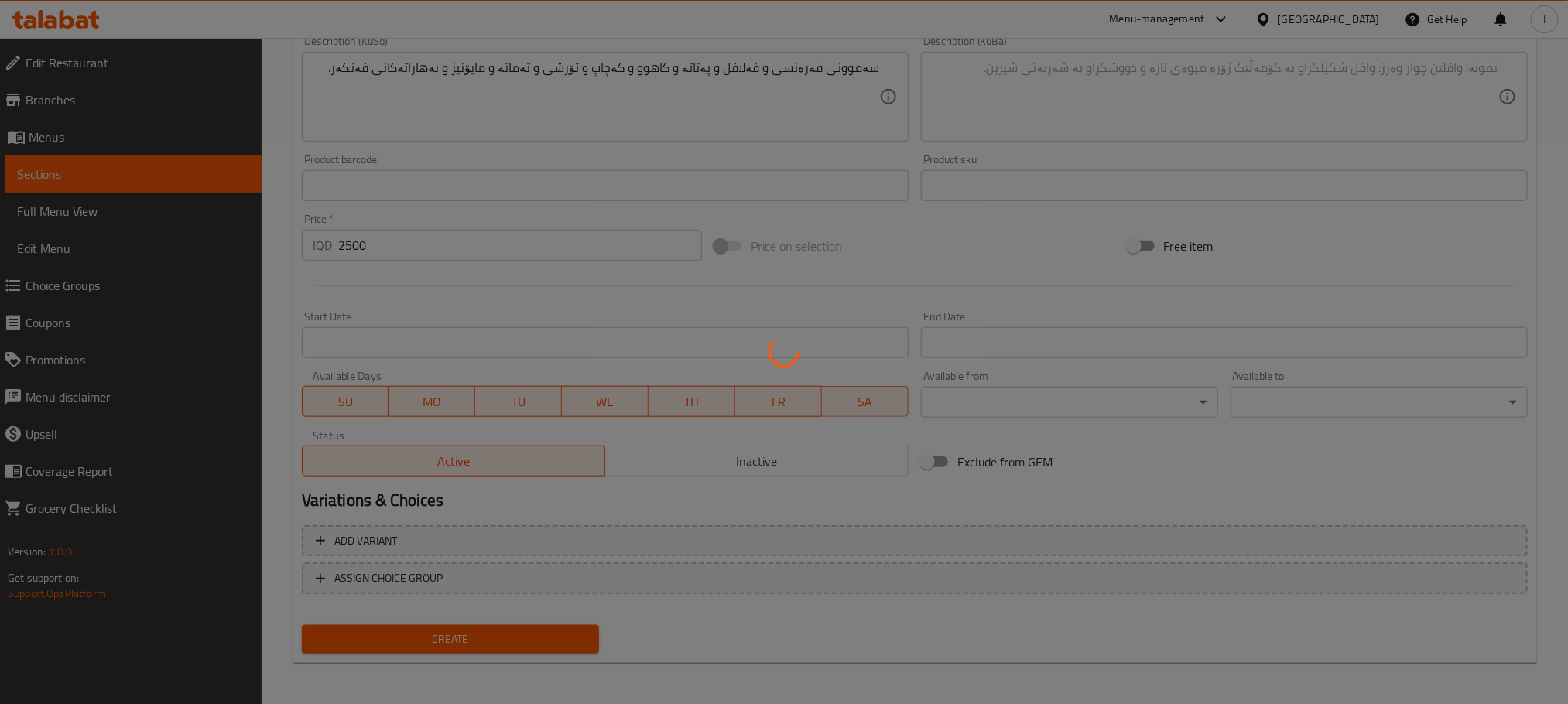
type input "0"
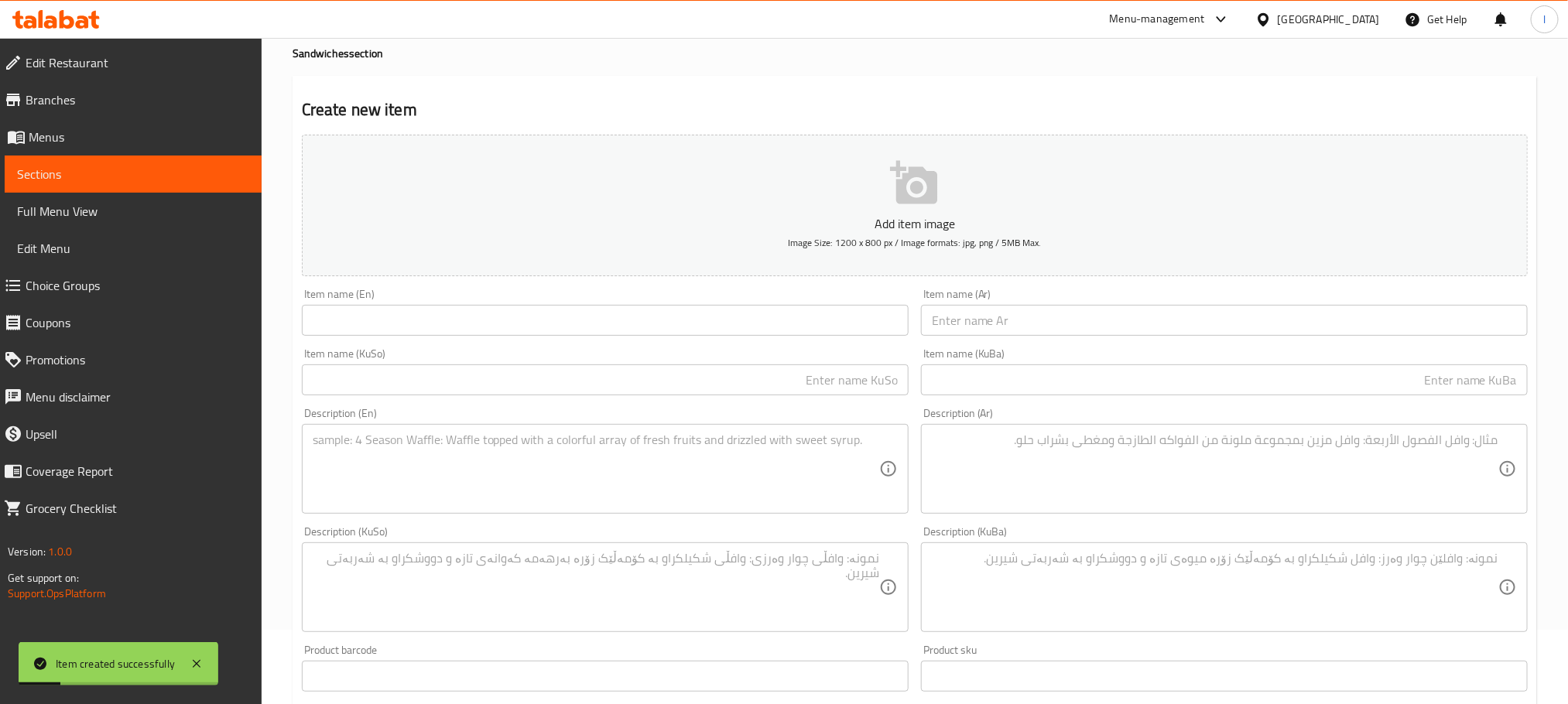
scroll to position [0, 0]
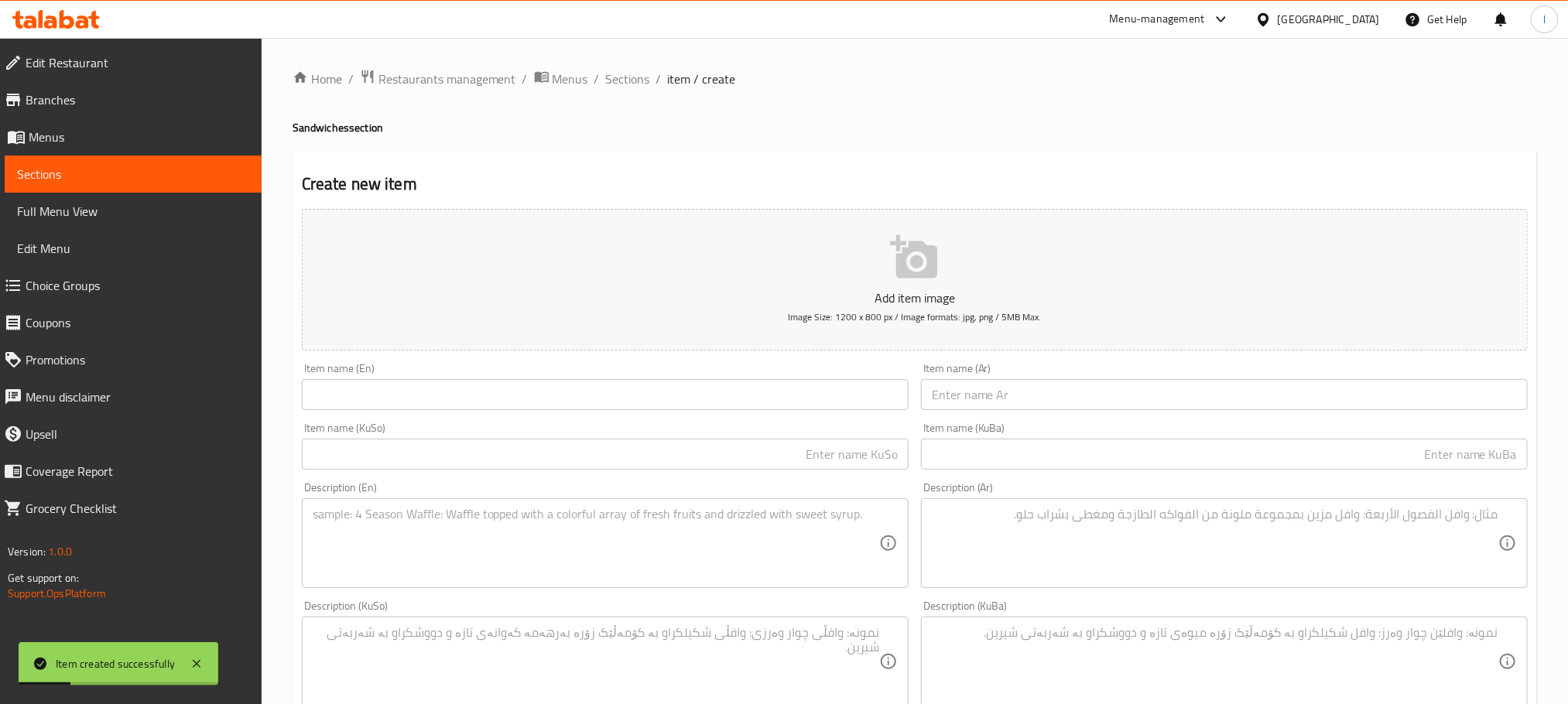
click at [368, 401] on input "text" at bounding box center [605, 394] width 607 height 31
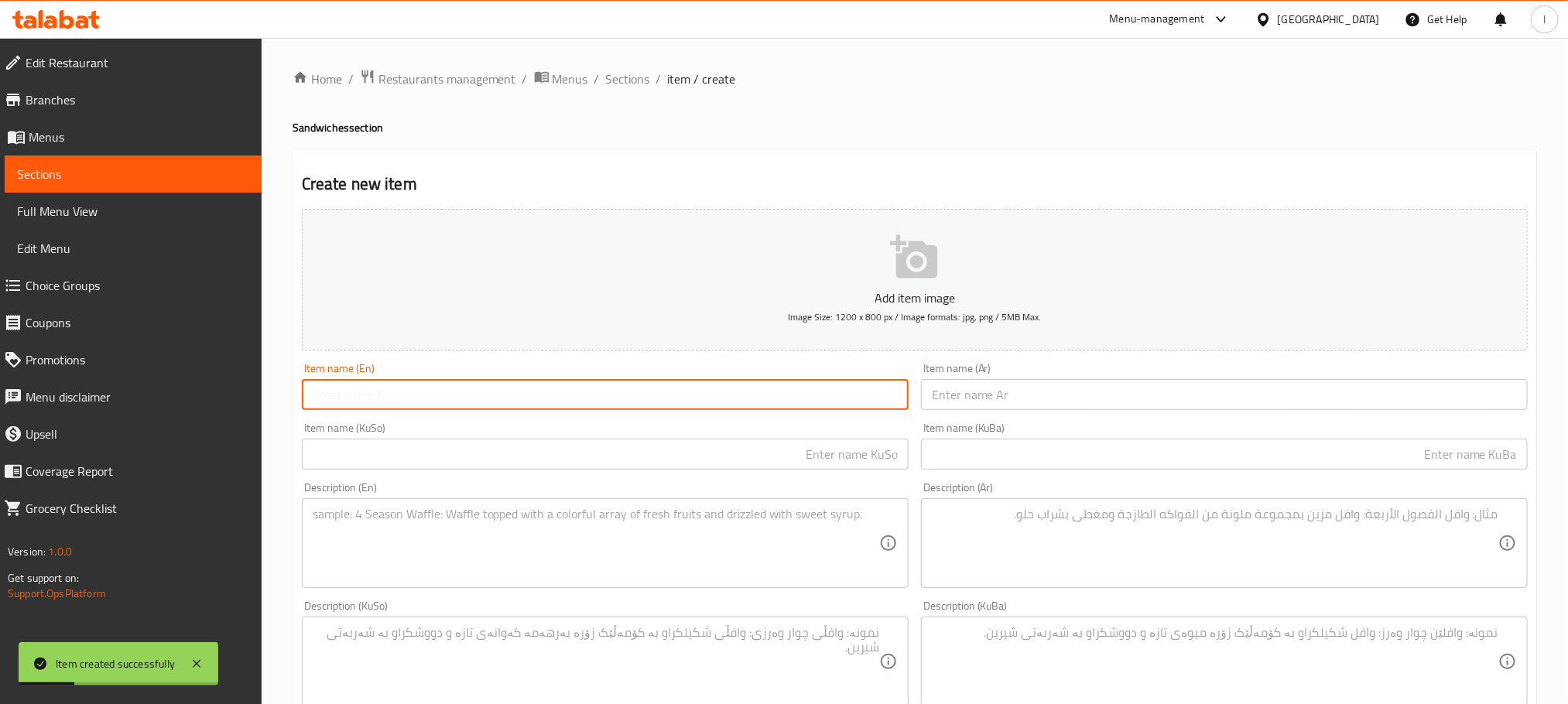
paste input "Swiss"
type input "Swiss"
click at [1039, 406] on input "text" at bounding box center [1224, 394] width 607 height 31
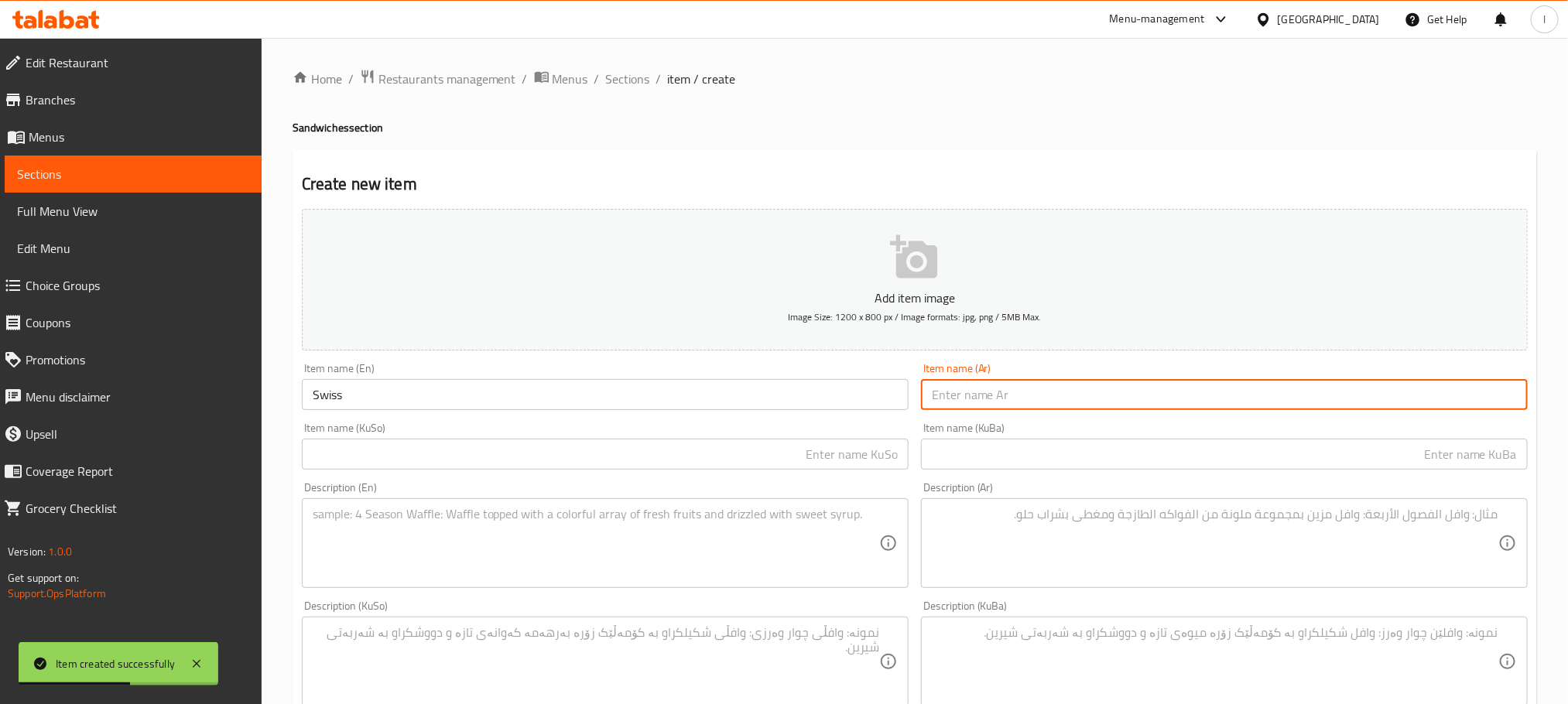
paste input "سويسرية"
type input "سويسرية"
click at [809, 464] on input "text" at bounding box center [605, 454] width 607 height 31
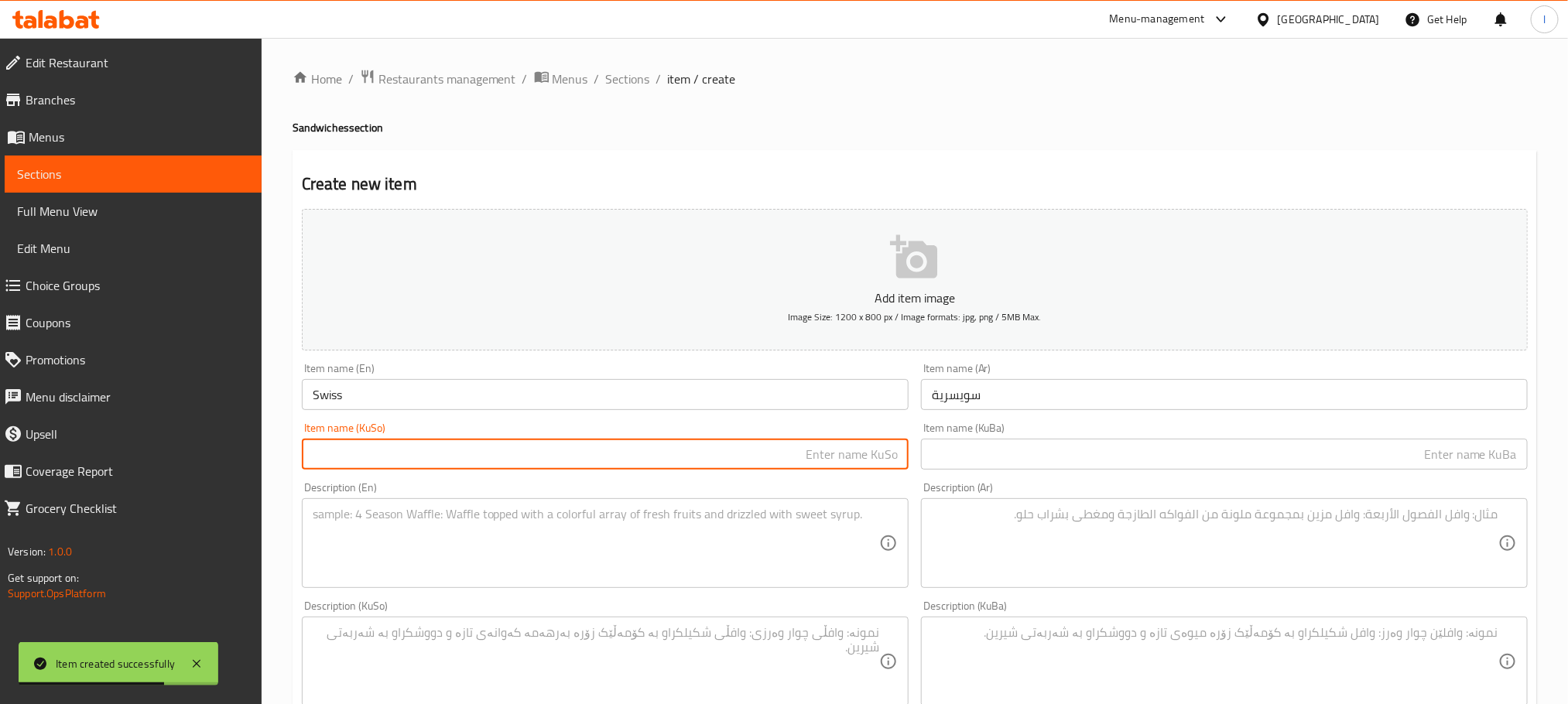
paste input "سویسری"
type input "سویسری"
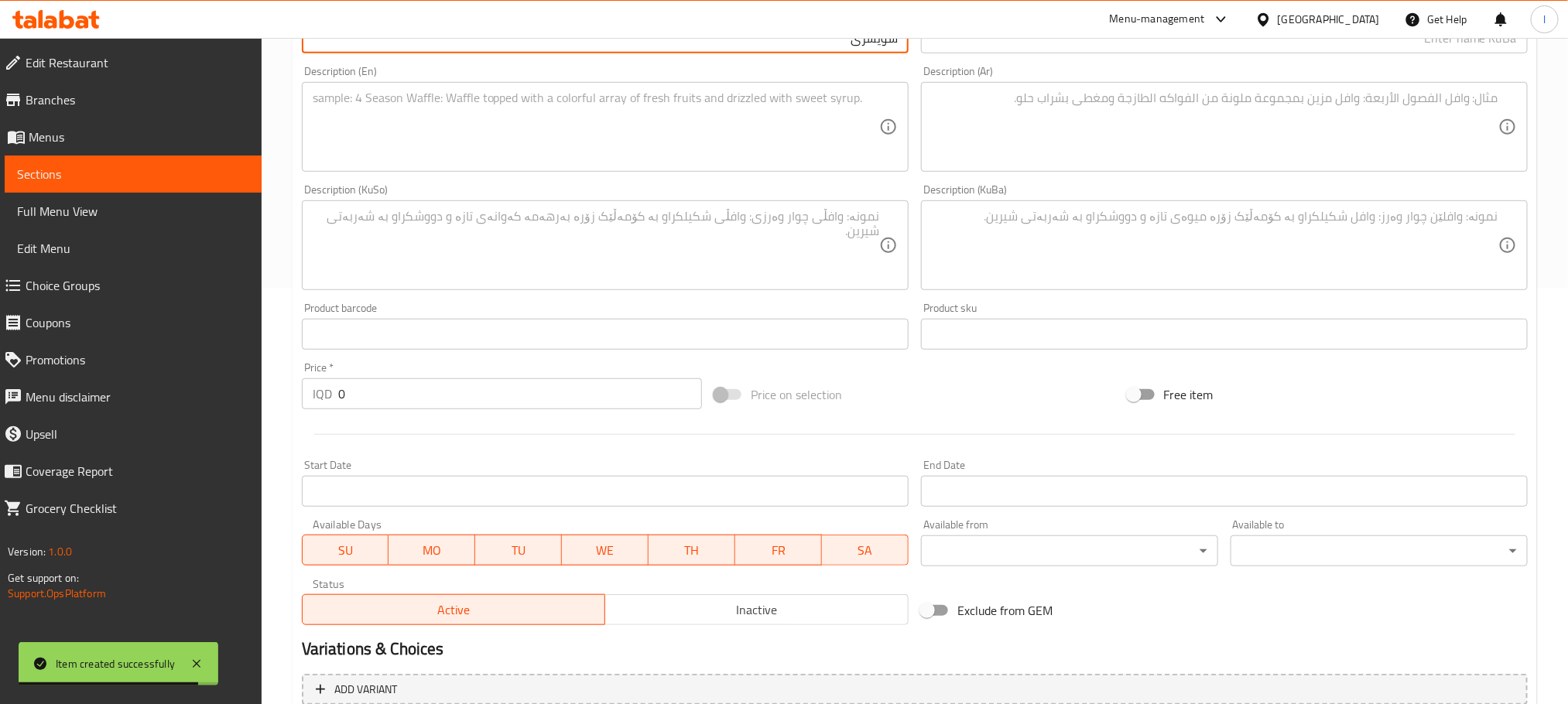
scroll to position [425, 0]
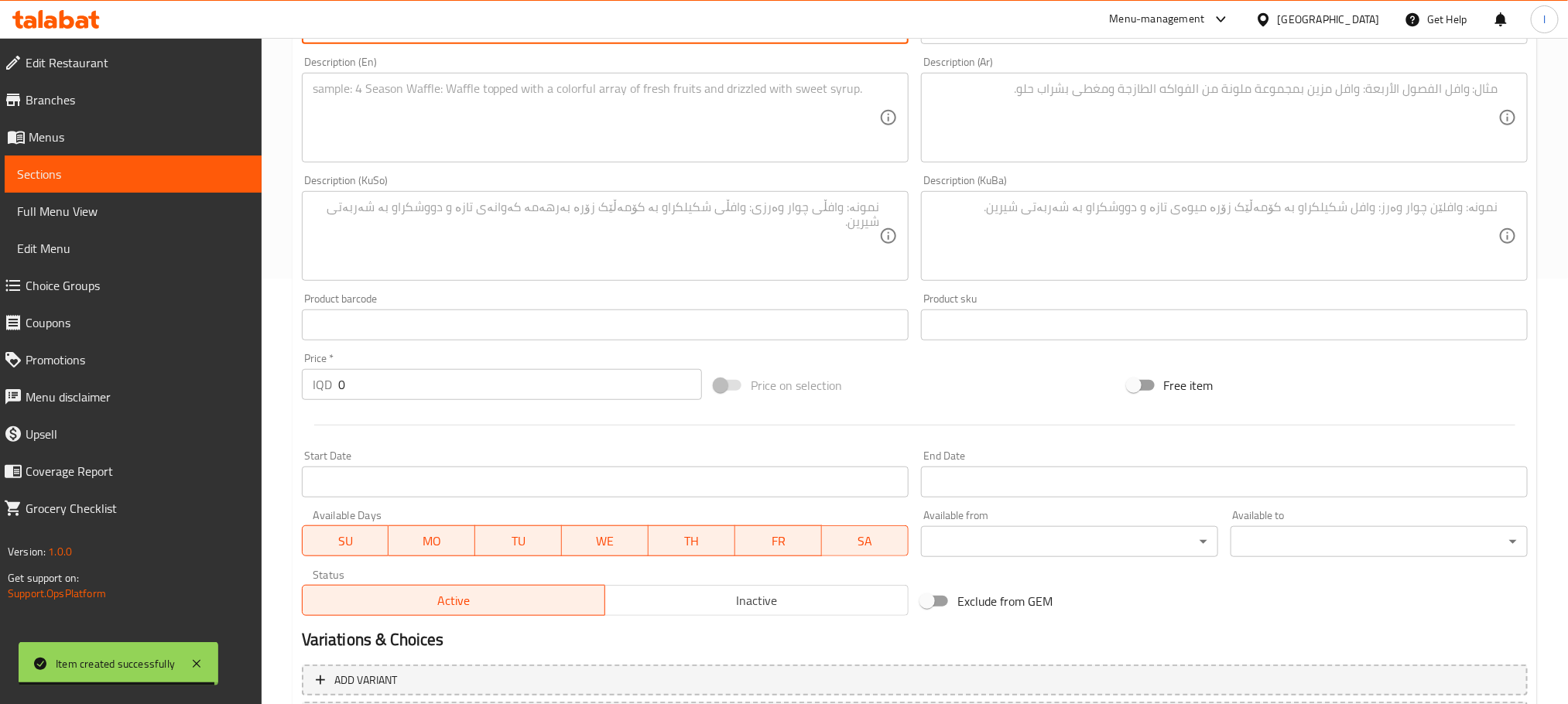
drag, startPoint x: 370, startPoint y: 388, endPoint x: 246, endPoint y: 381, distance: 124.2
click at [246, 381] on div "Edit Restaurant Branches Menus Sections Full Menu View Edit Menu Choice Groups …" at bounding box center [784, 229] width 1568 height 1233
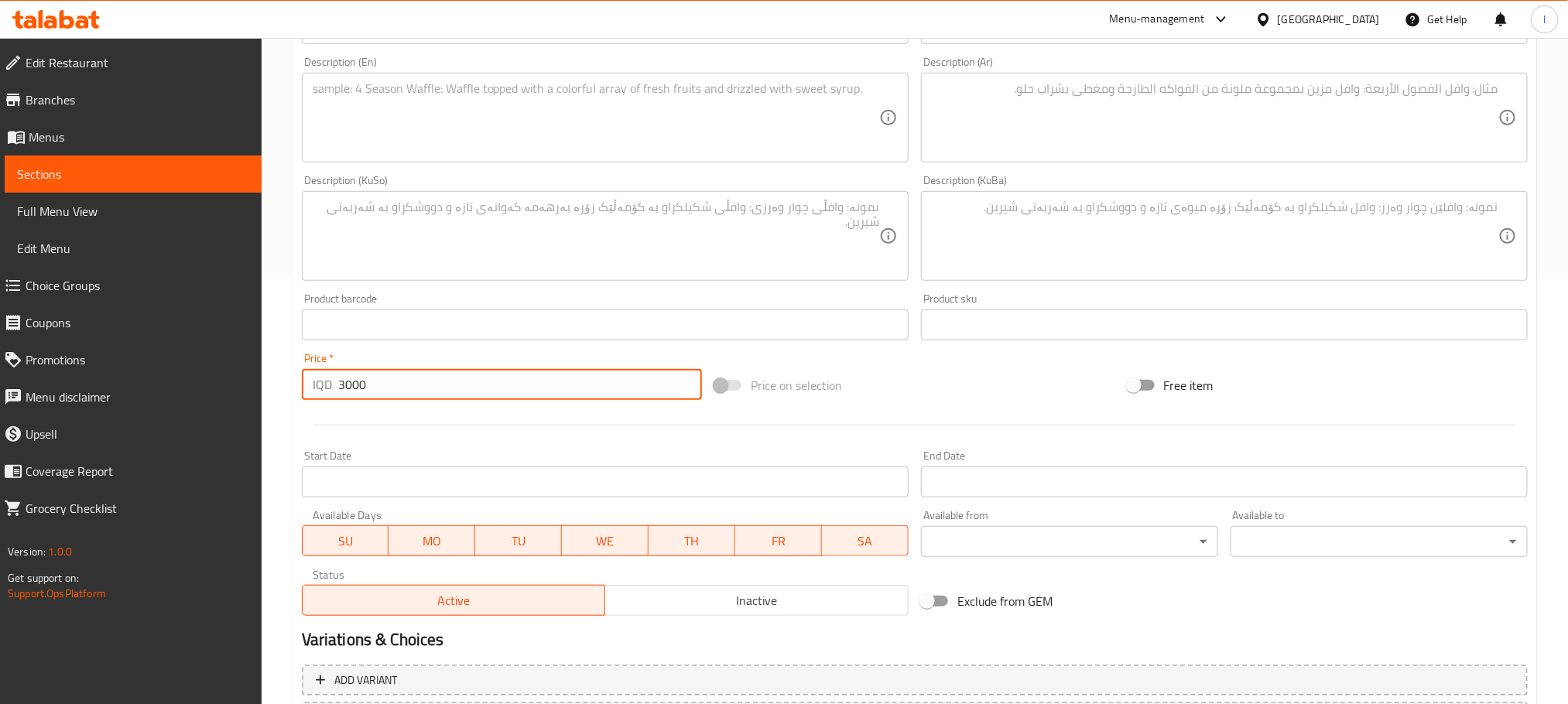
type input "3000"
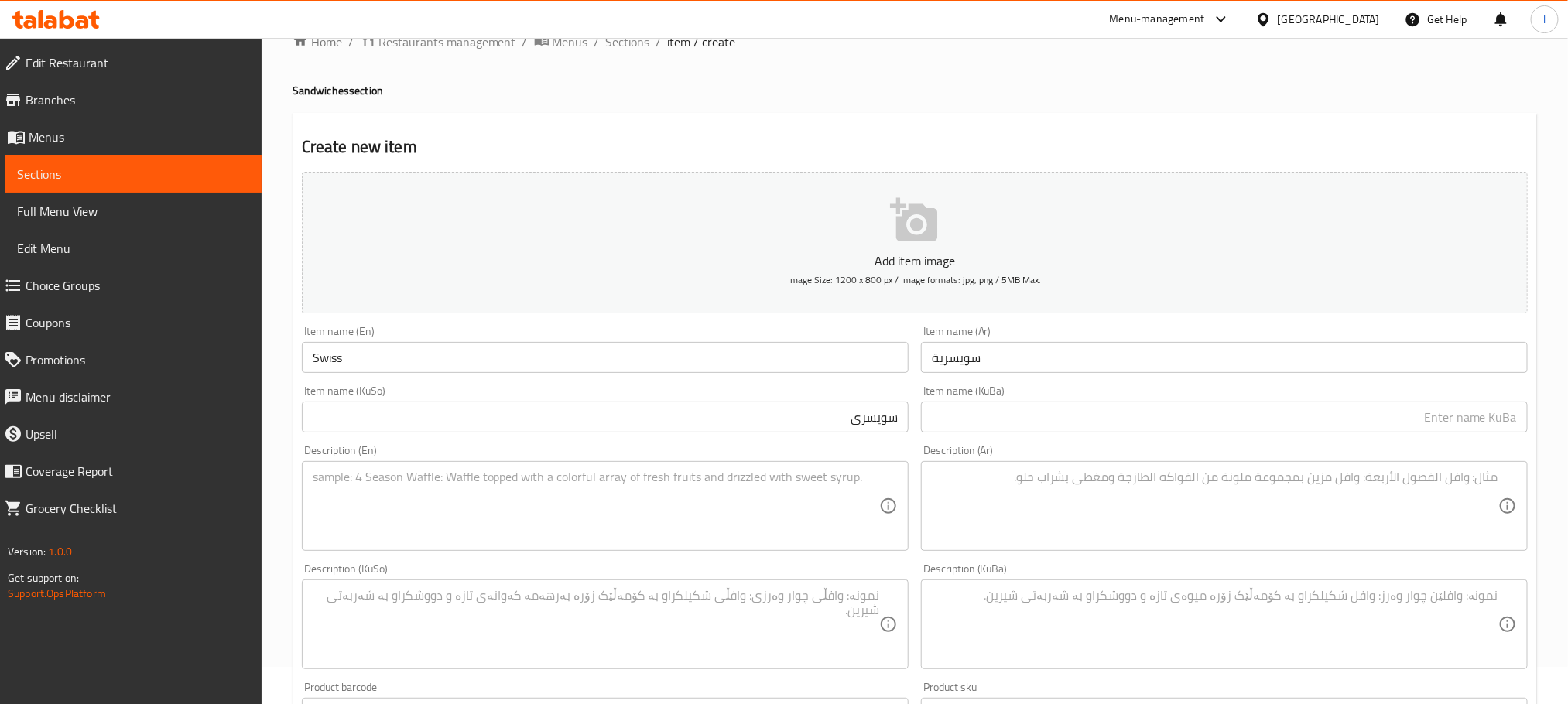
scroll to position [0, 0]
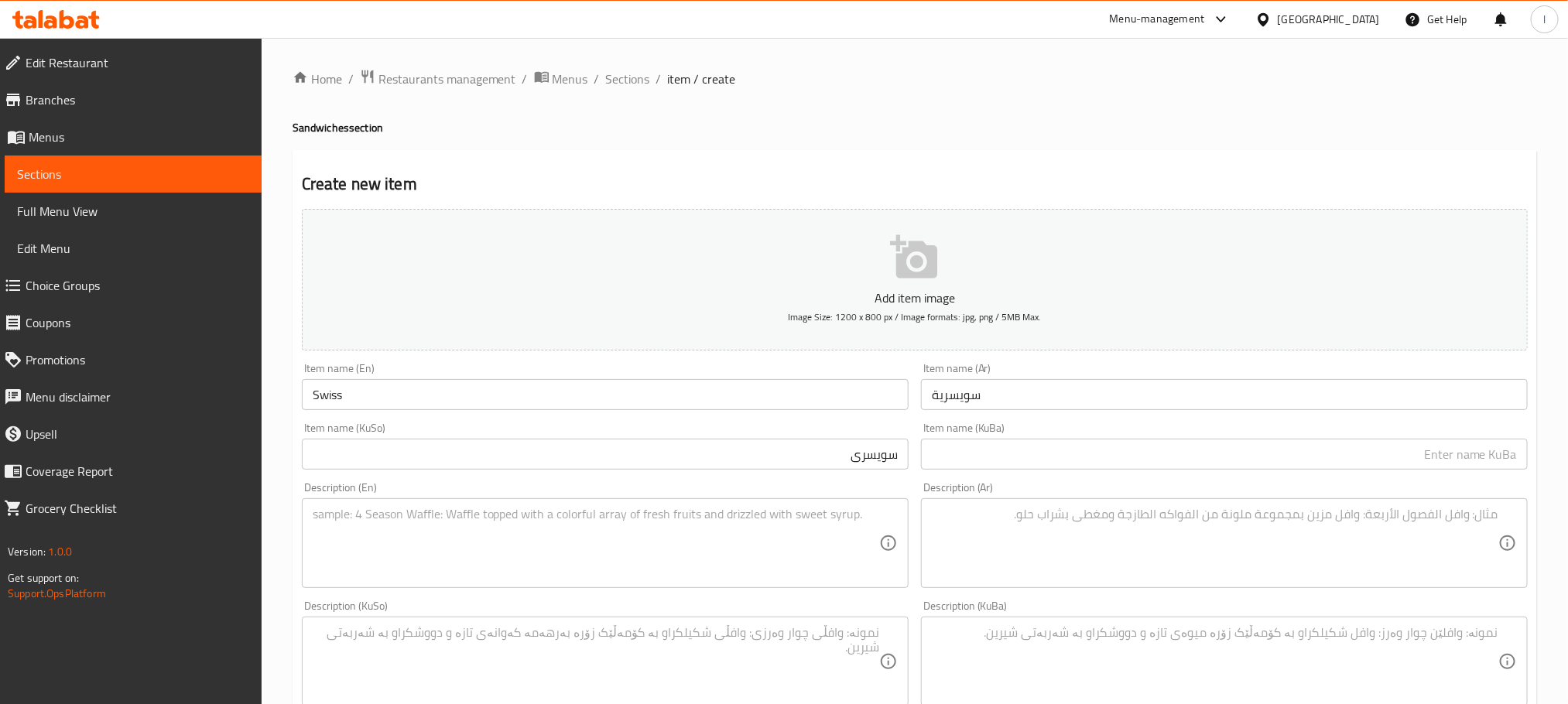
click at [444, 566] on textarea at bounding box center [595, 543] width 566 height 73
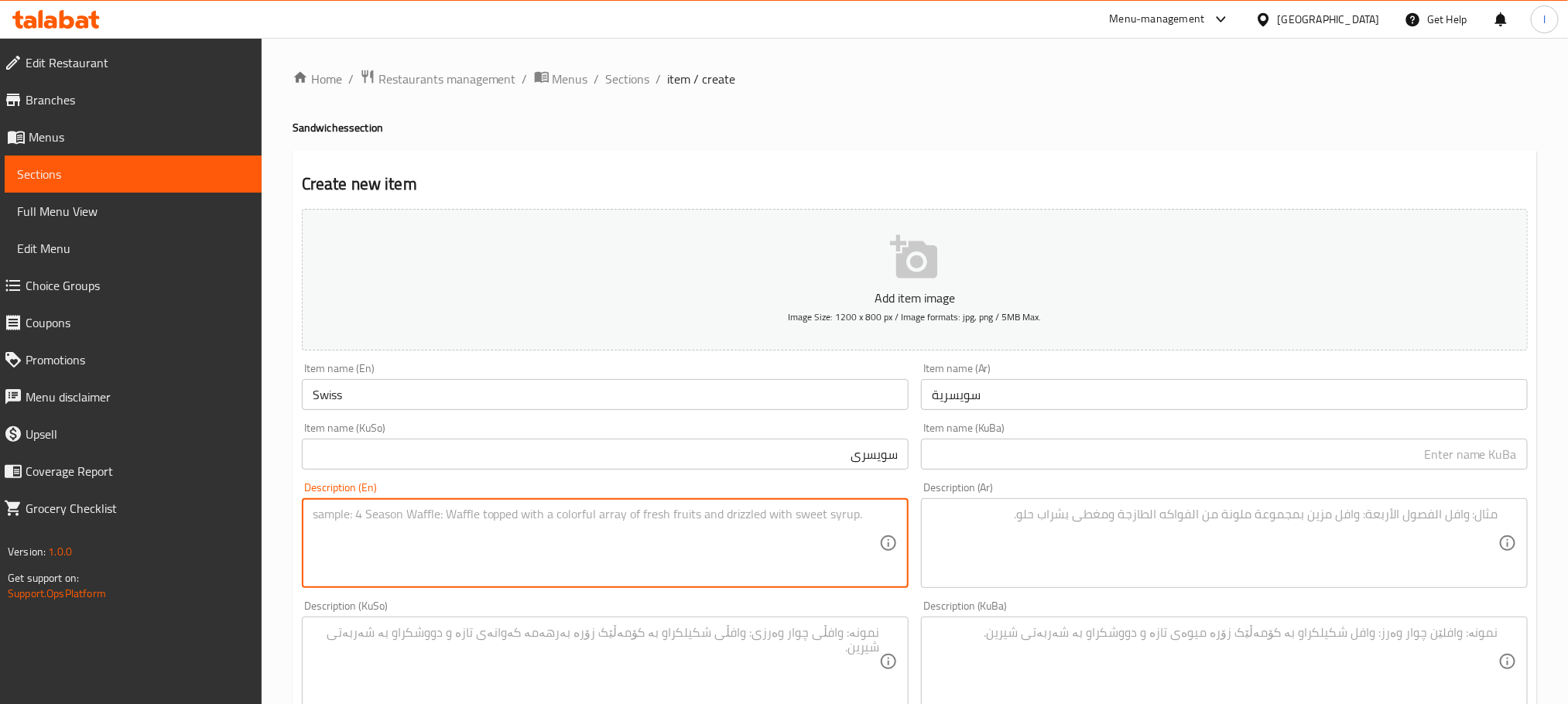
paste textarea "1 plate"
type textarea "1 plate"
click at [1036, 510] on textarea at bounding box center [1215, 543] width 566 height 73
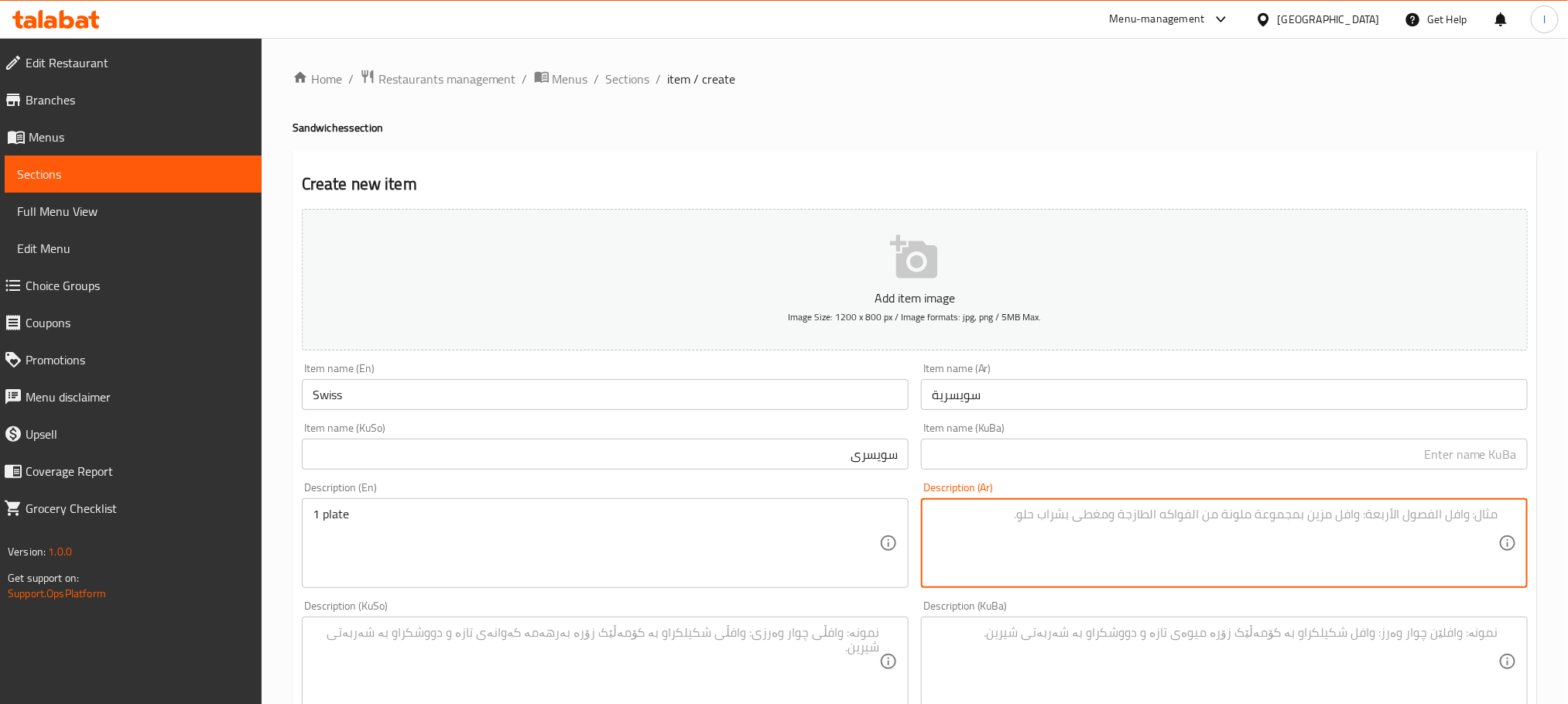
paste textarea "طبق واحد"
drag, startPoint x: 1472, startPoint y: 520, endPoint x: 1345, endPoint y: 518, distance: 127.0
click at [1345, 518] on textarea "طبق واحد" at bounding box center [1215, 543] width 566 height 73
click at [1498, 515] on textarea "طبق" at bounding box center [1215, 543] width 566 height 73
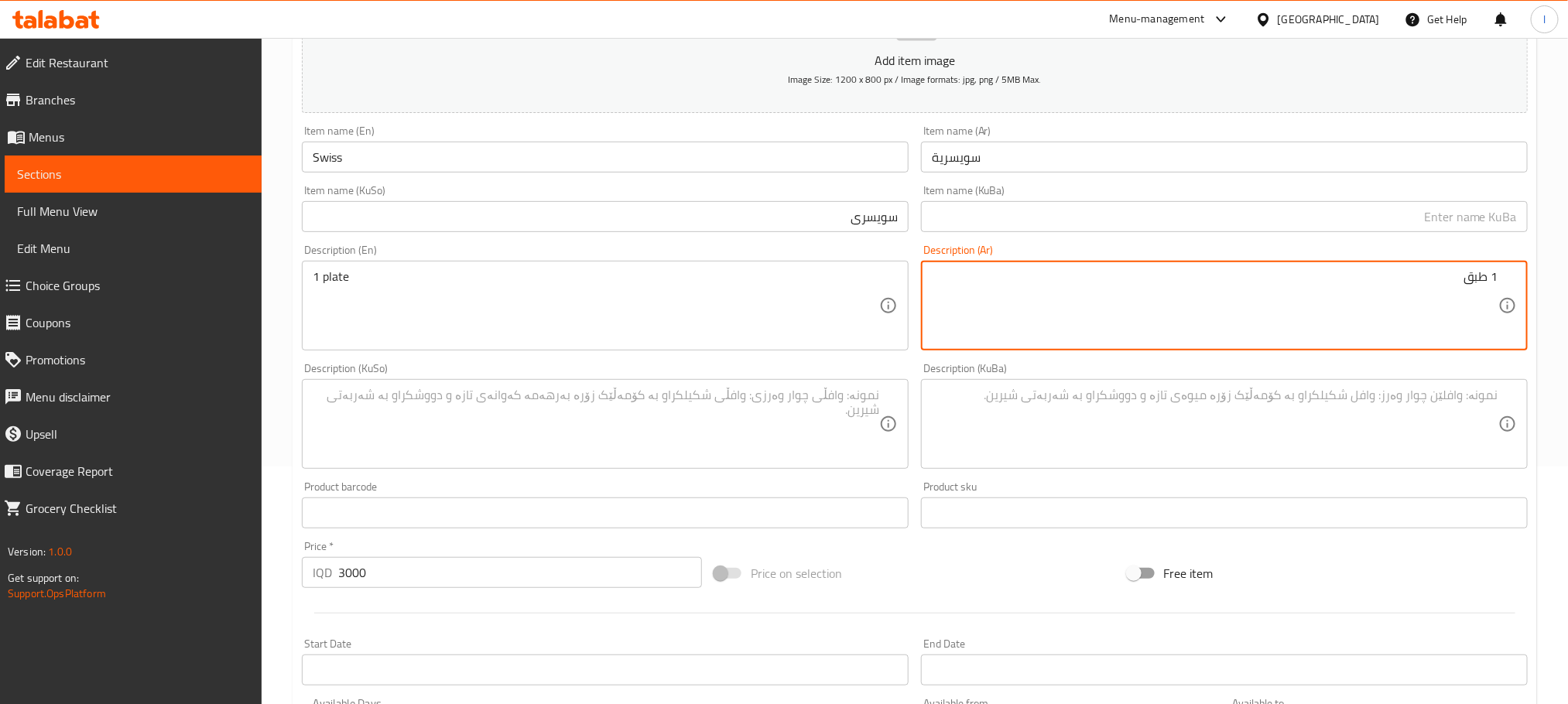
scroll to position [291, 0]
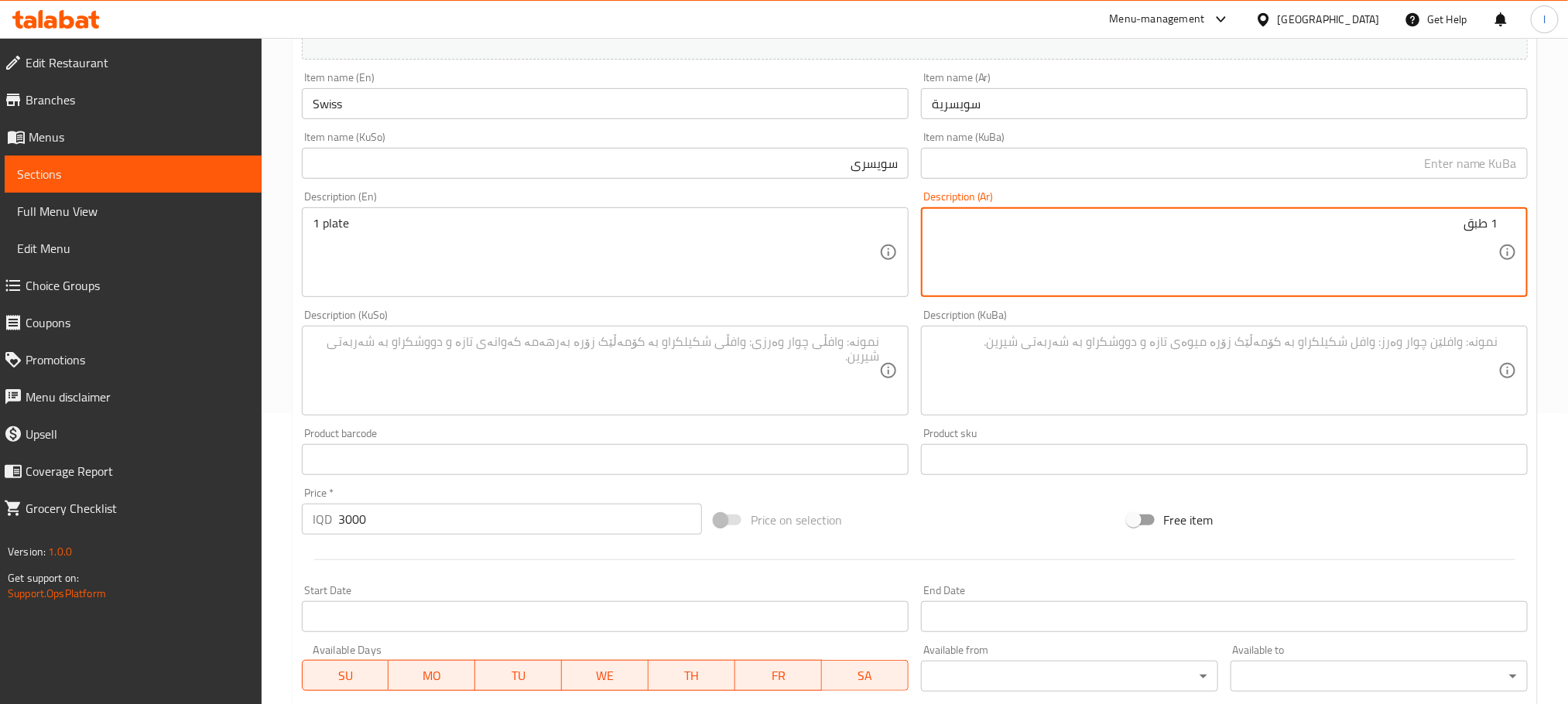
type textarea "1 طبق"
click at [558, 341] on textarea at bounding box center [595, 371] width 566 height 73
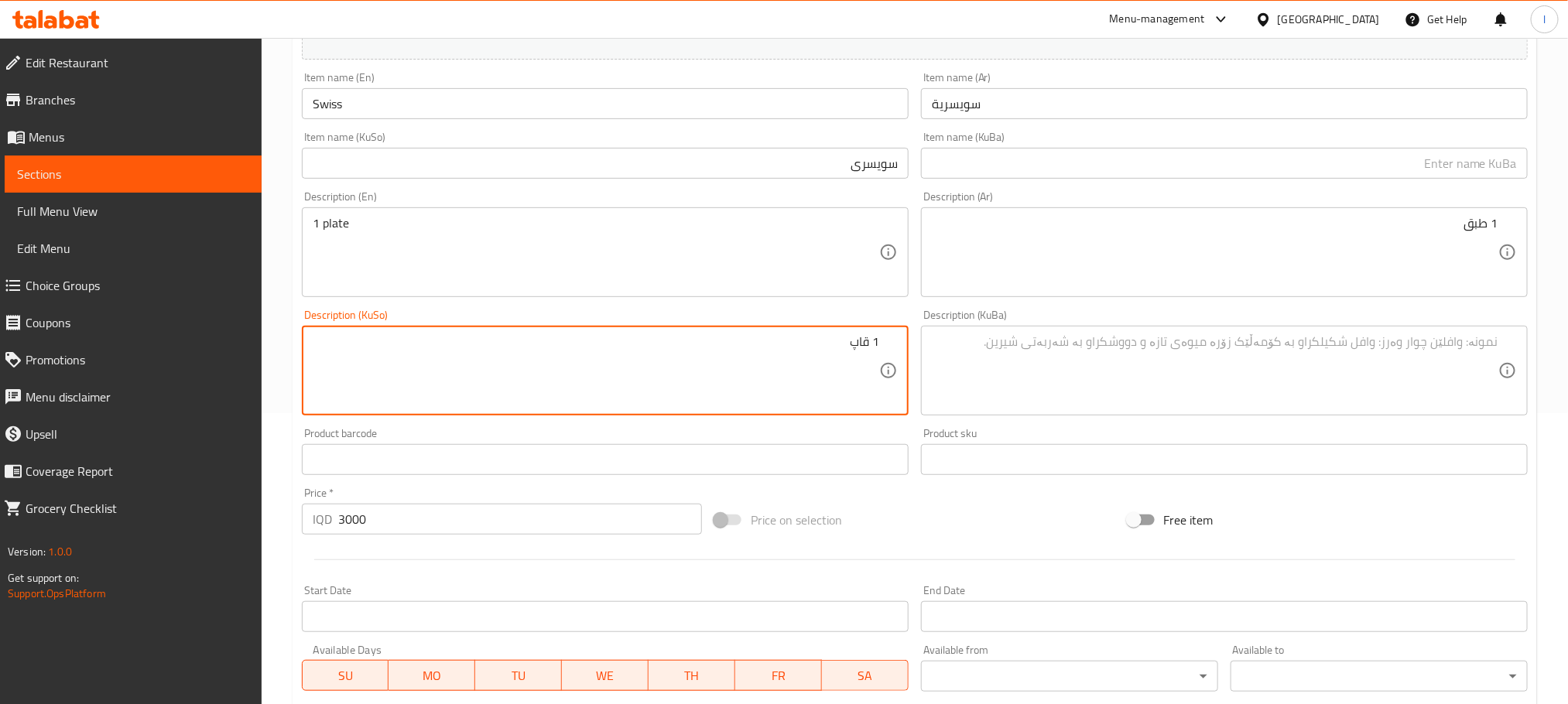
drag, startPoint x: 828, startPoint y: 341, endPoint x: 1069, endPoint y: 311, distance: 242.9
click at [1069, 311] on div "Add item image Image Size: 1200 x 800 px / Image formats: jpg, png / 5MB Max. I…" at bounding box center [915, 335] width 1239 height 845
type textarea "1 قاپ"
click at [1086, 367] on textarea at bounding box center [1215, 371] width 566 height 73
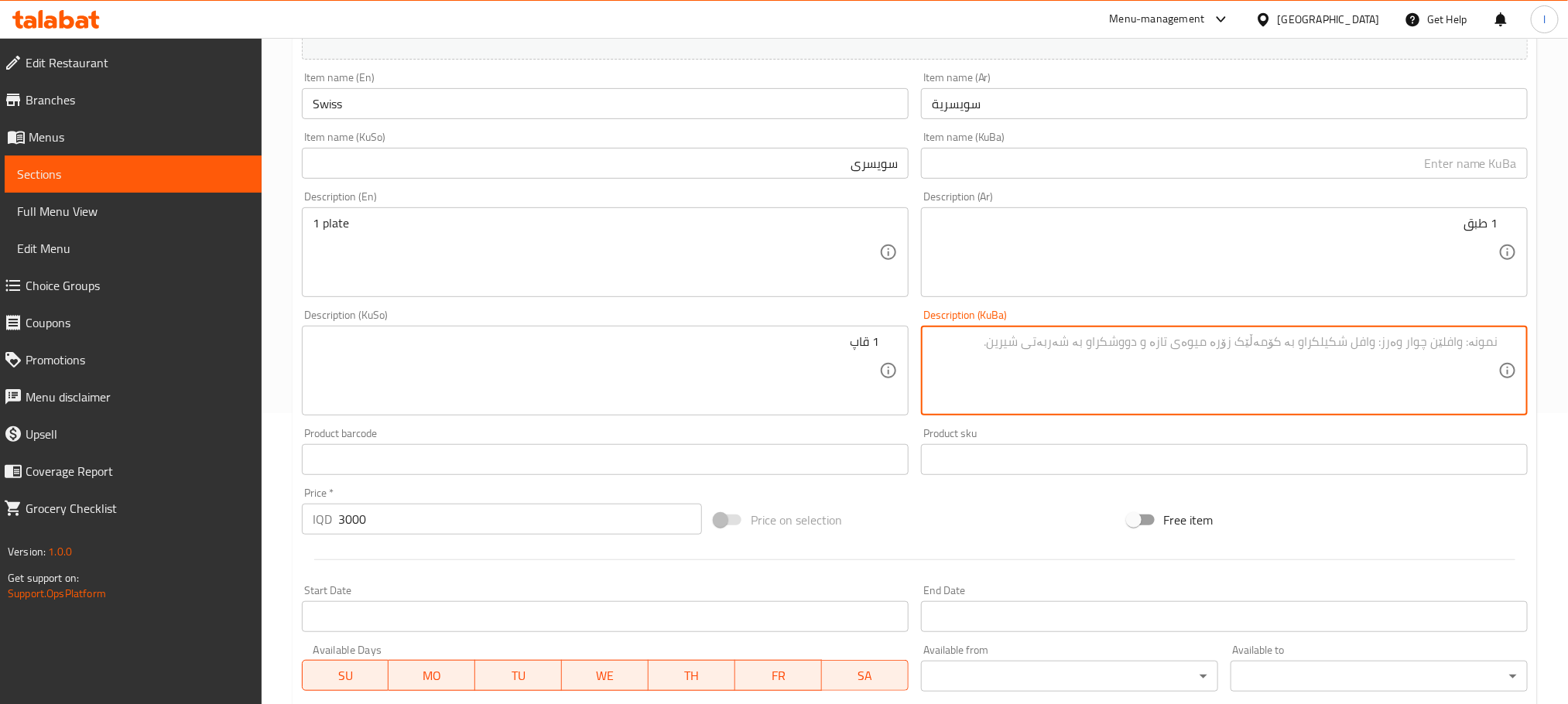
paste textarea "1 قاپ"
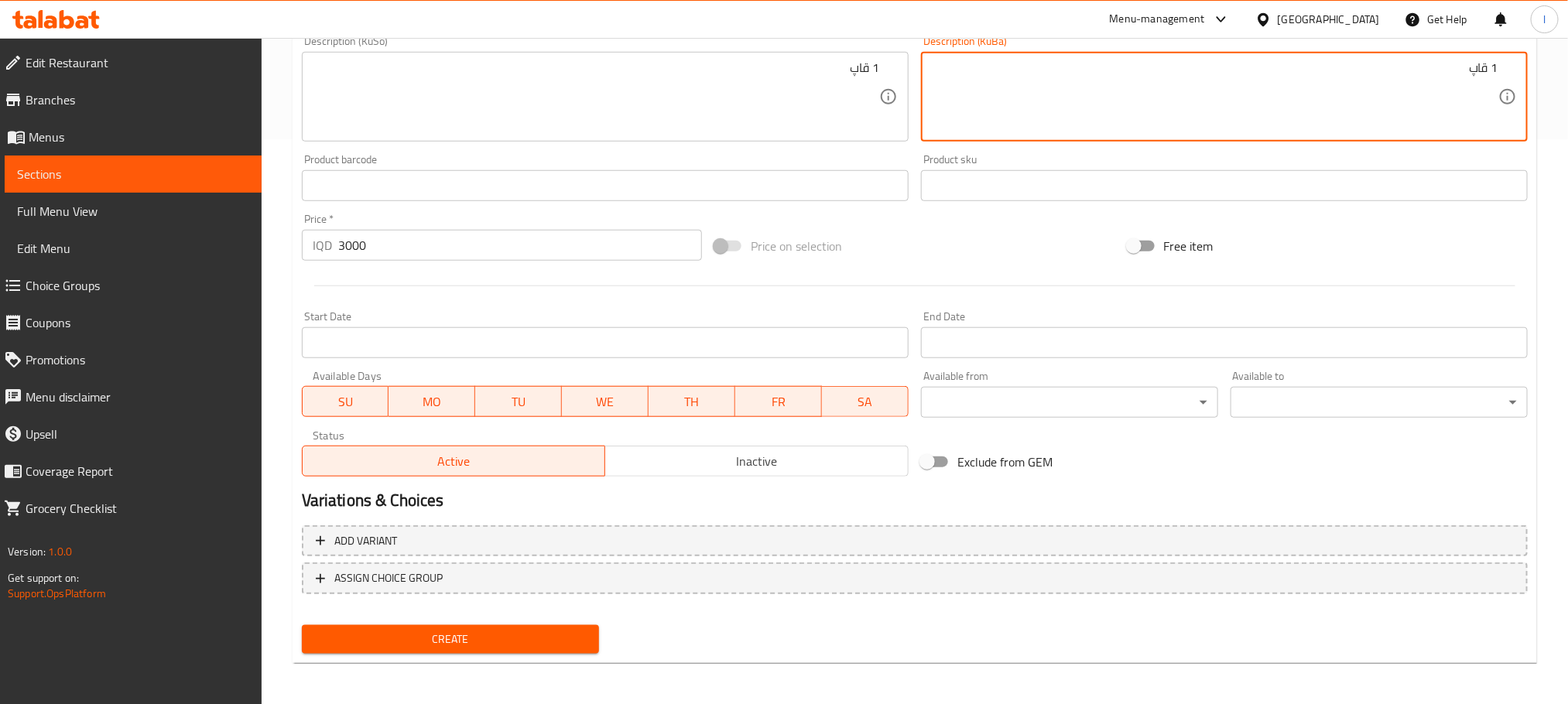
type textarea "1 قاپ"
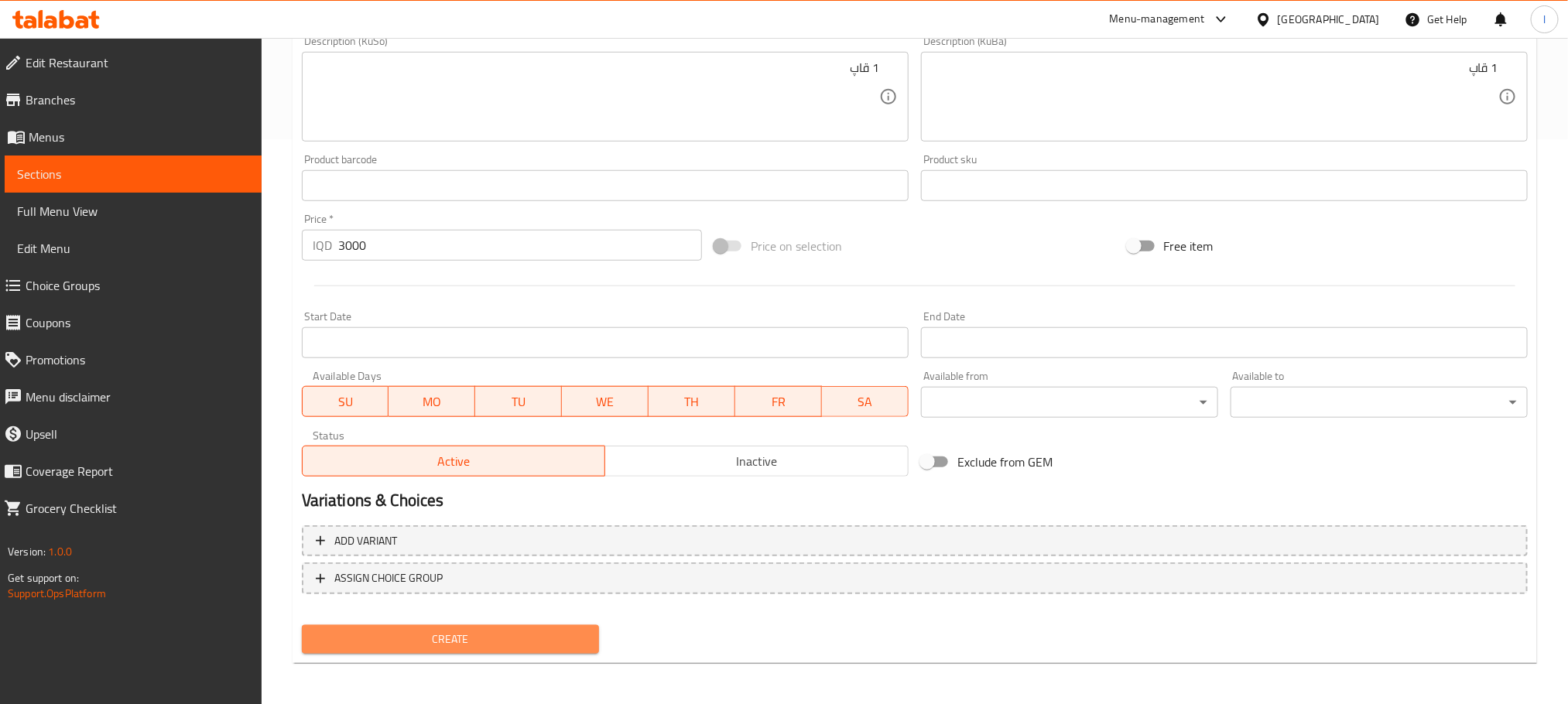
click at [488, 651] on button "Create" at bounding box center [451, 639] width 297 height 29
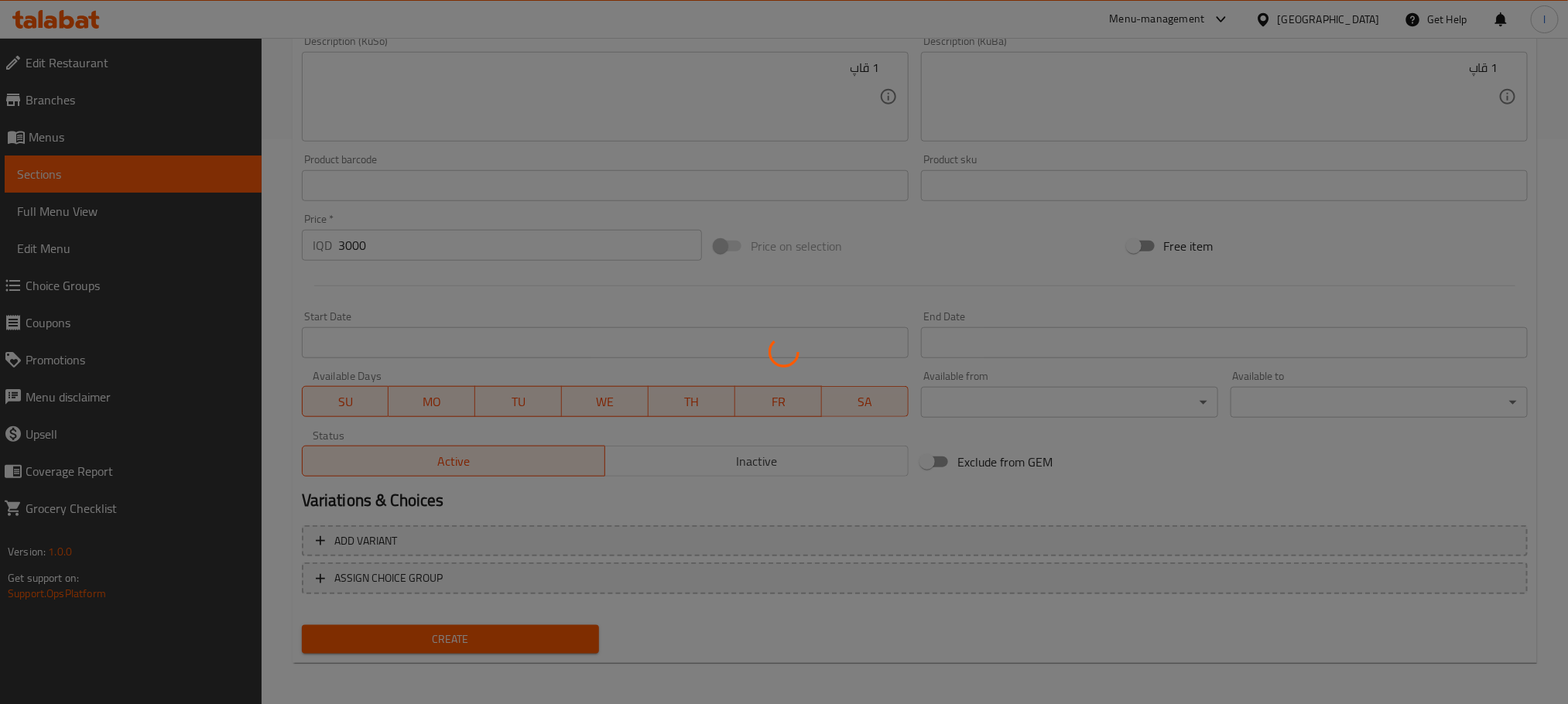
type input "0"
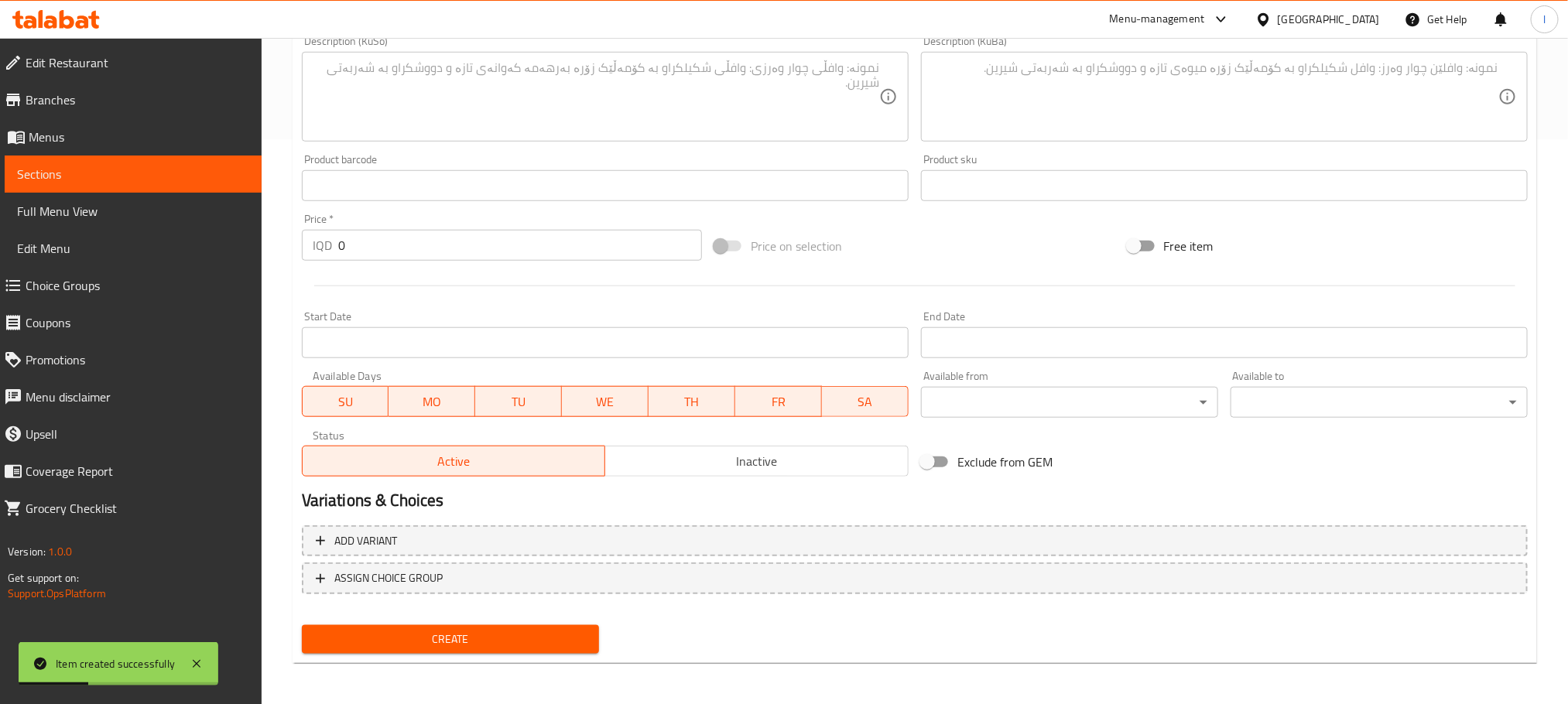
scroll to position [0, 0]
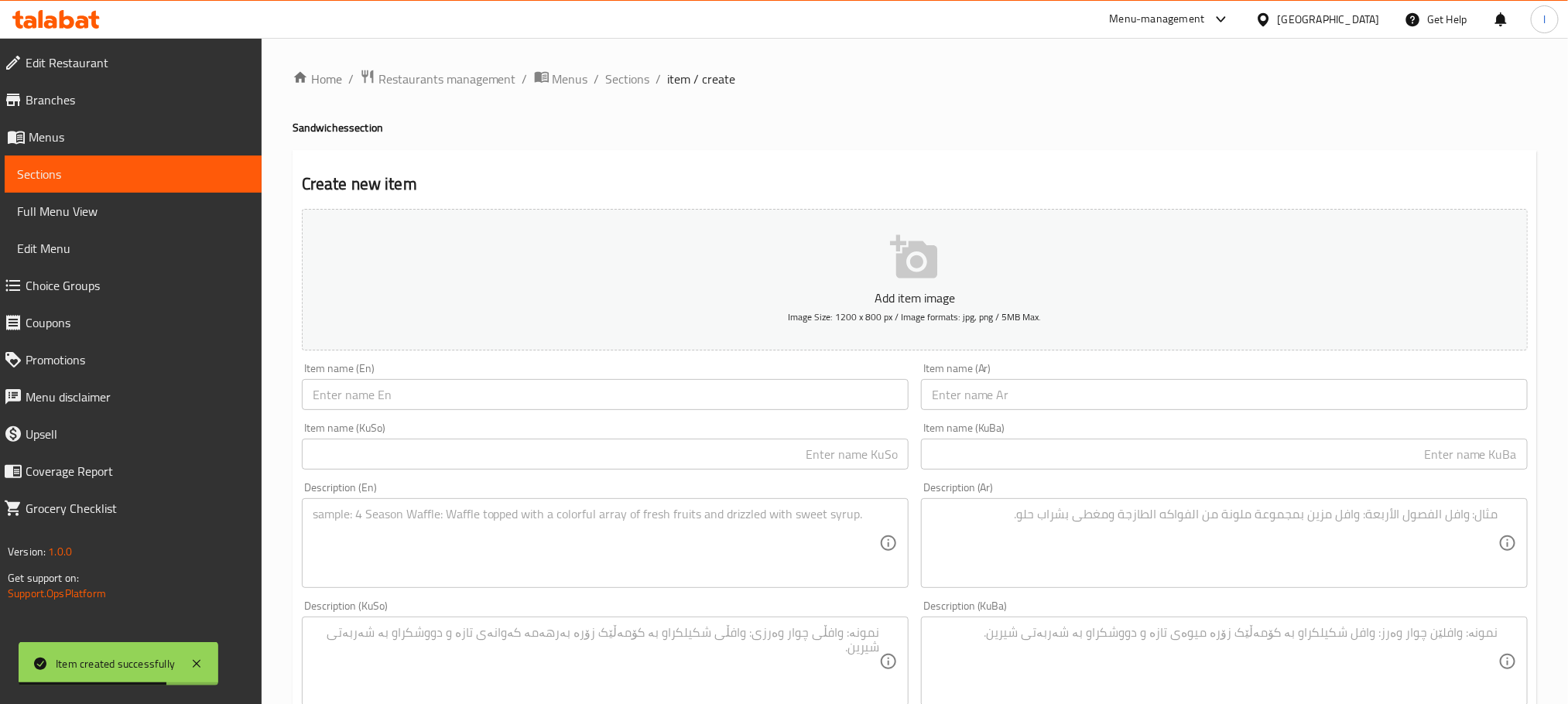
click at [434, 406] on input "text" at bounding box center [605, 394] width 607 height 31
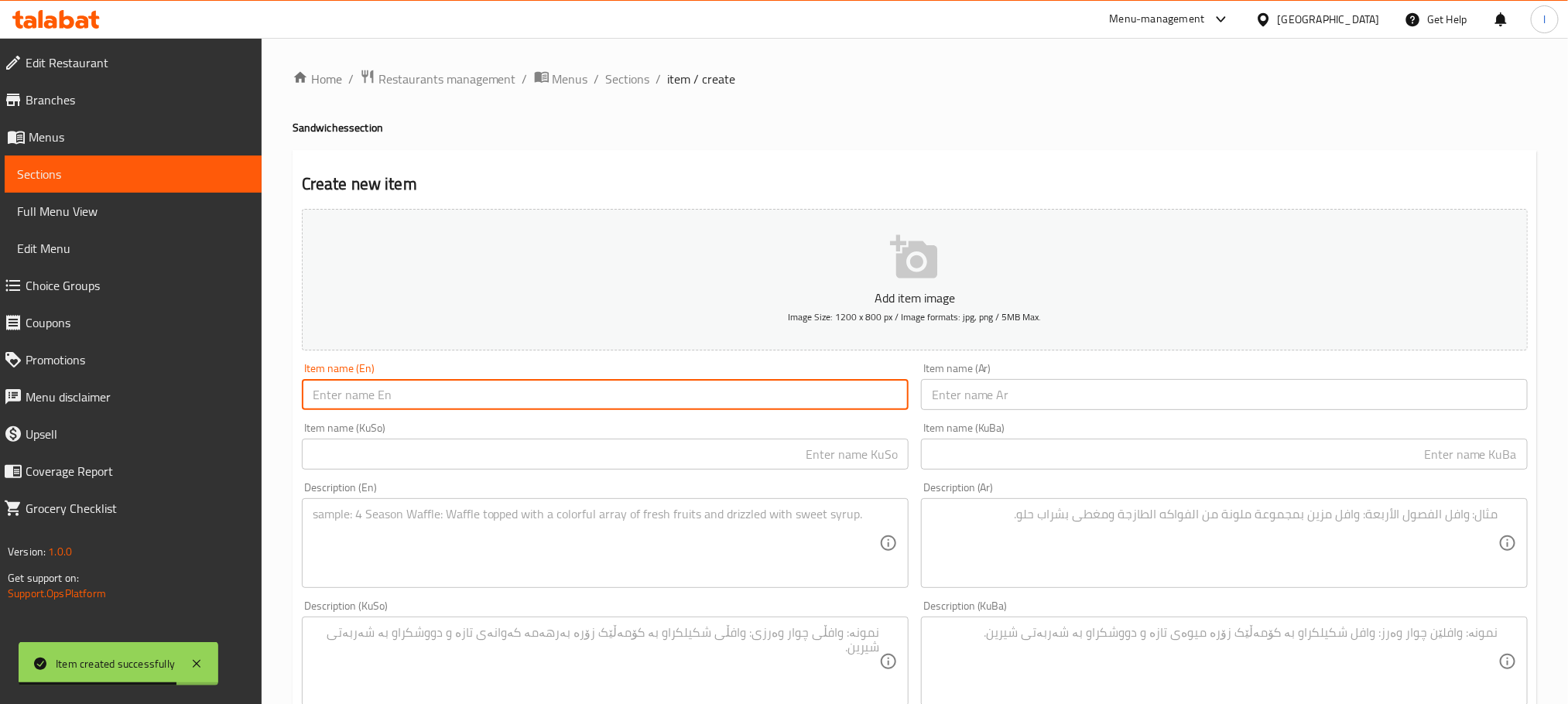
paste input "mayonnaise"
type input "Mayonnaise"
click at [959, 394] on input "text" at bounding box center [1224, 394] width 607 height 31
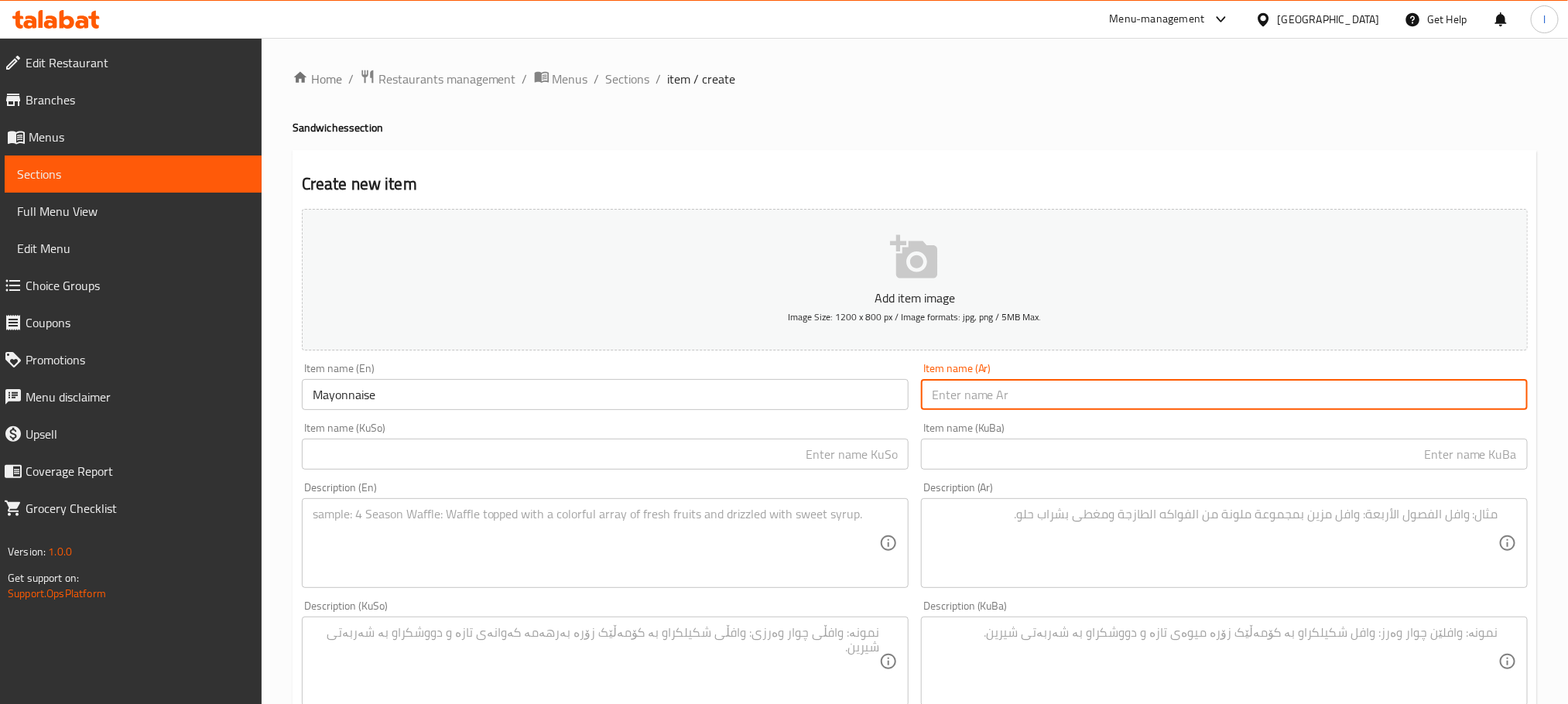
paste input "مايونيز"
type input "مايونيز"
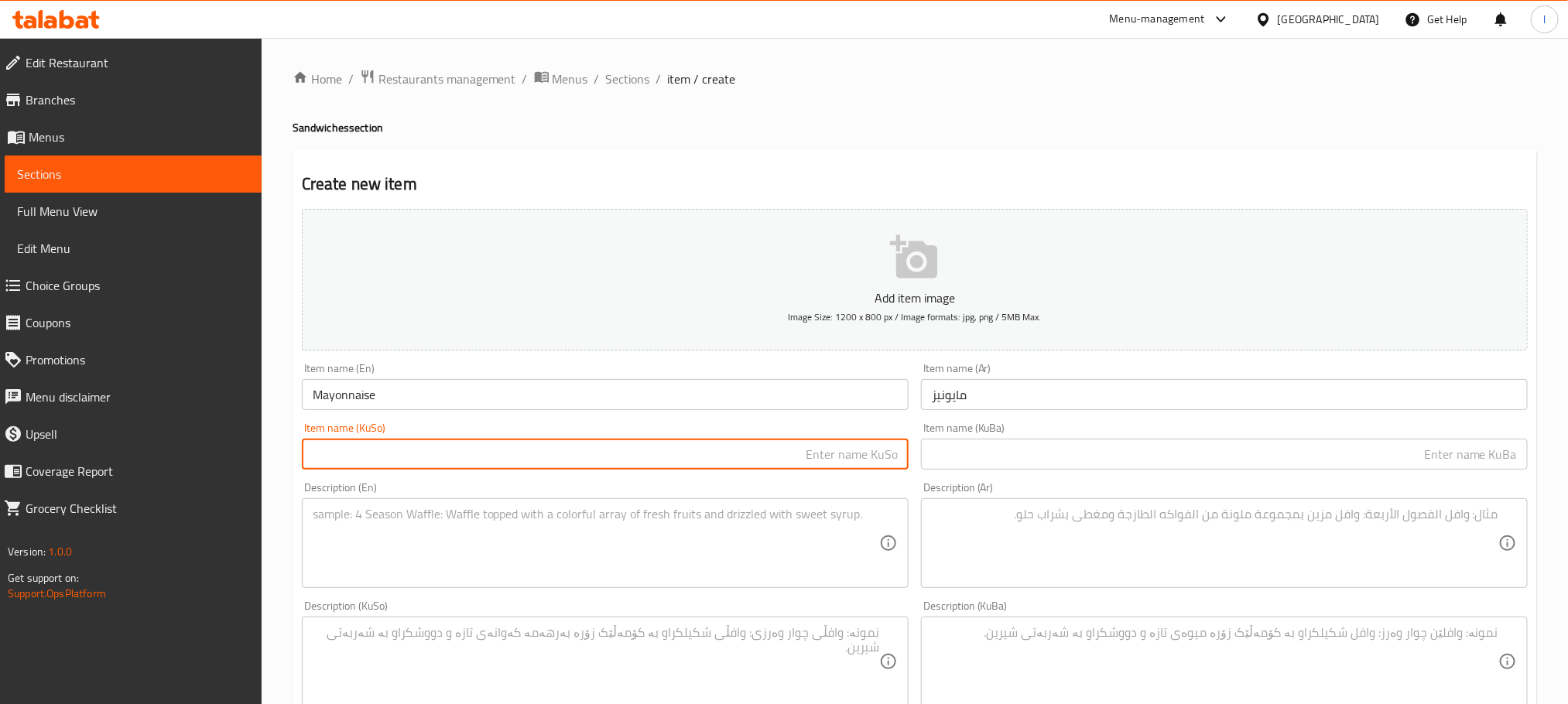
click at [550, 452] on input "text" at bounding box center [605, 454] width 607 height 31
paste input "مایۆنیز"
type input "مایۆنیز"
click at [483, 526] on textarea at bounding box center [595, 543] width 566 height 73
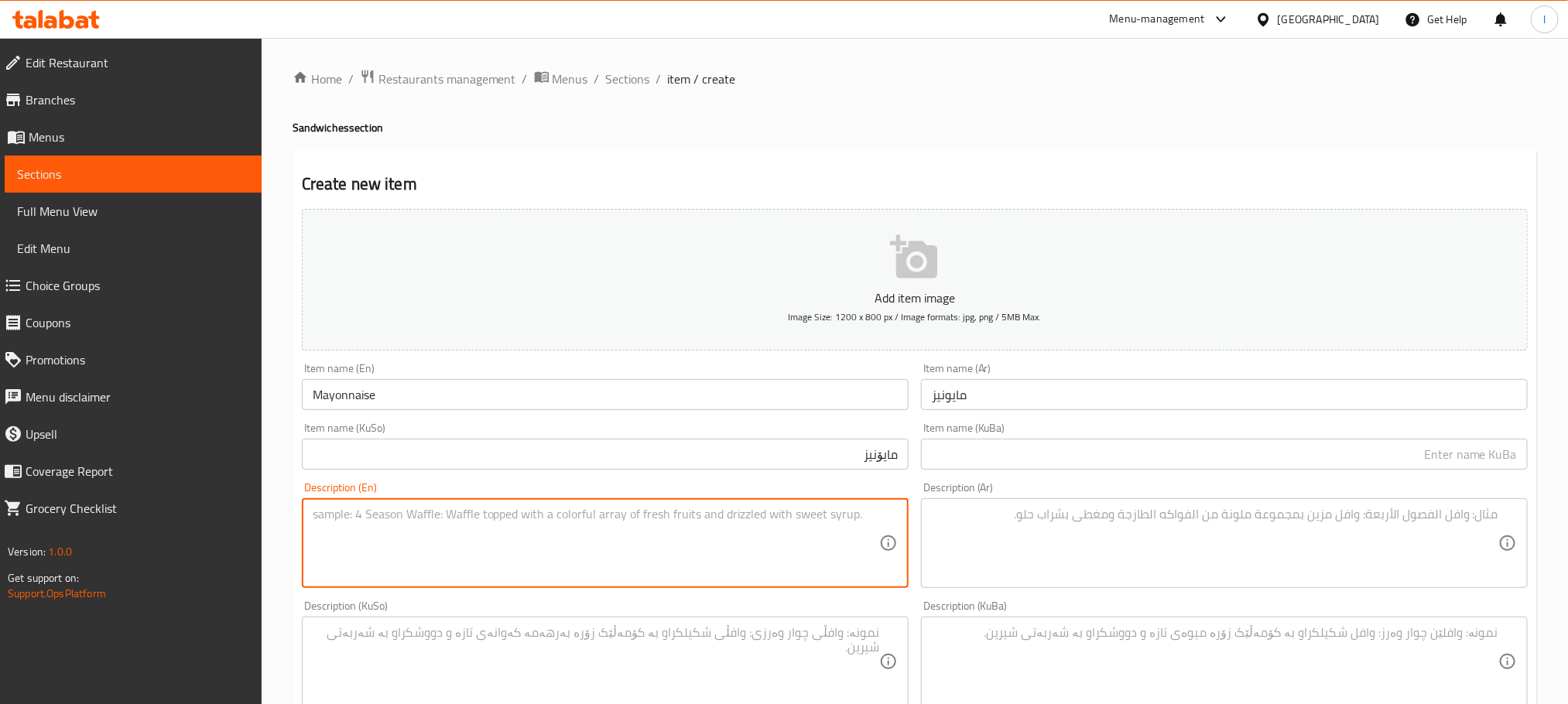
paste textarea "1 cup"
type textarea "1 cup"
click at [1087, 557] on textarea at bounding box center [1215, 543] width 566 height 73
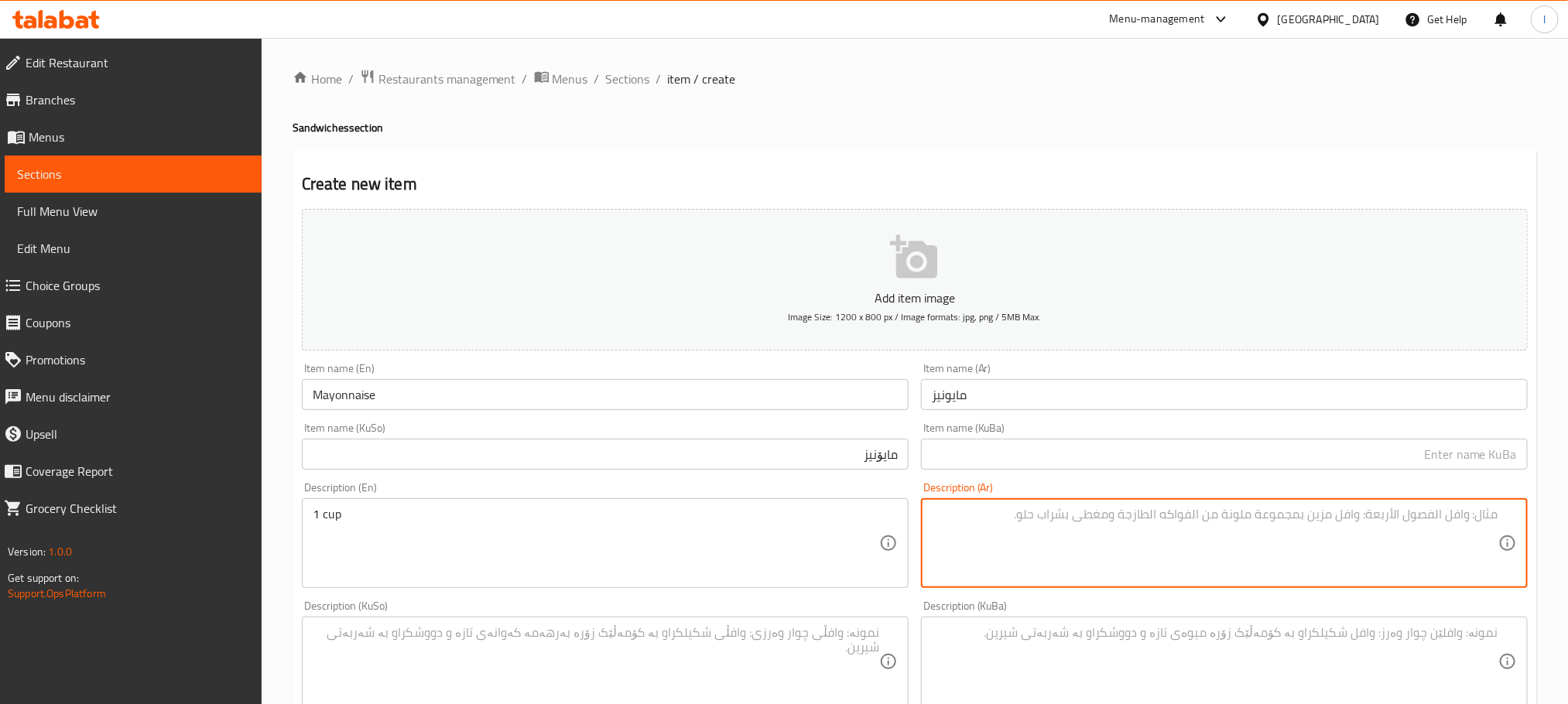
paste textarea "كوب واحد"
drag, startPoint x: 1475, startPoint y: 515, endPoint x: 1310, endPoint y: 506, distance: 165.2
click at [1310, 506] on div "كوب واحد Description (Ar)" at bounding box center [1224, 543] width 607 height 90
click at [1502, 513] on div "كوب Description (Ar)" at bounding box center [1224, 543] width 607 height 90
click at [1497, 513] on textarea "كوب" at bounding box center [1215, 543] width 566 height 73
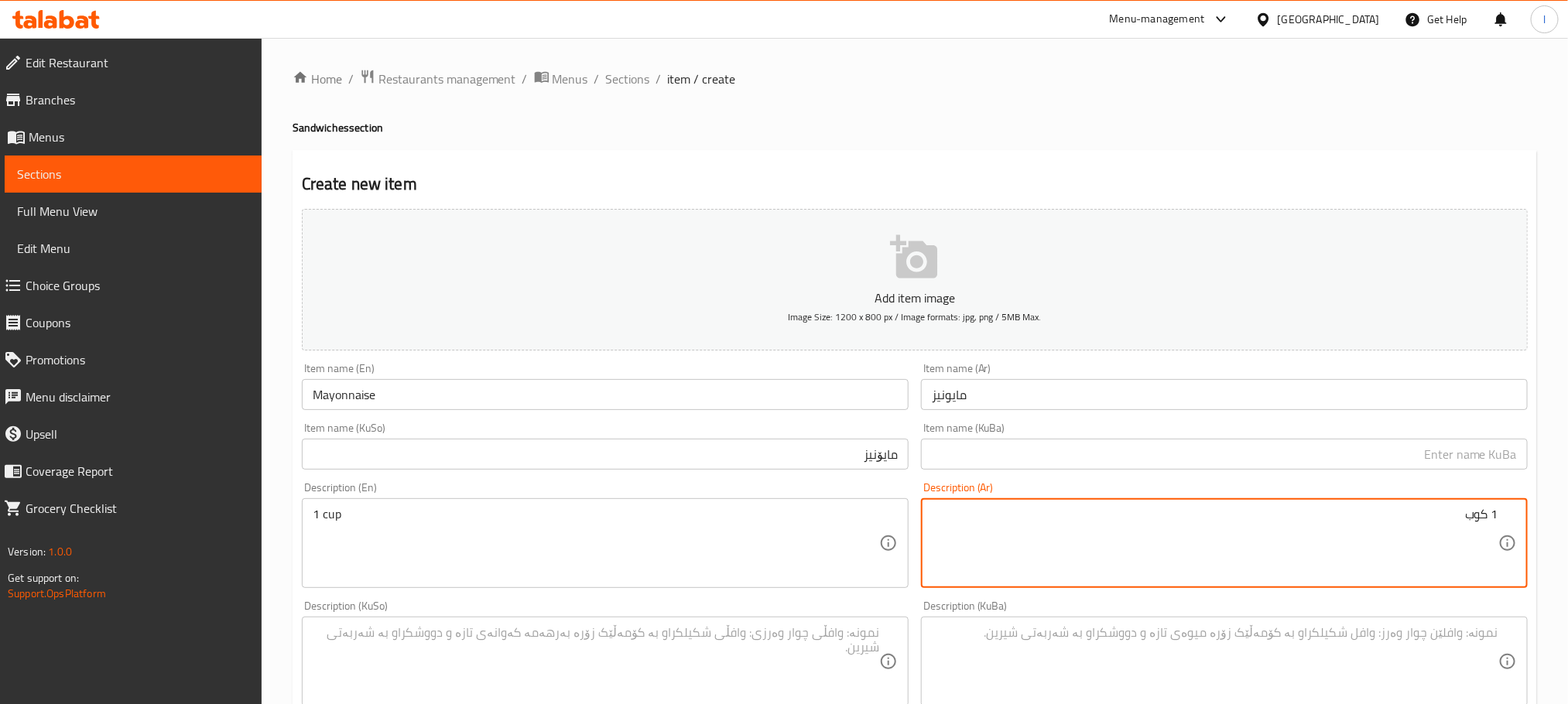
type textarea "1 كوب"
click at [656, 618] on div "Description (KuSo)" at bounding box center [605, 661] width 607 height 90
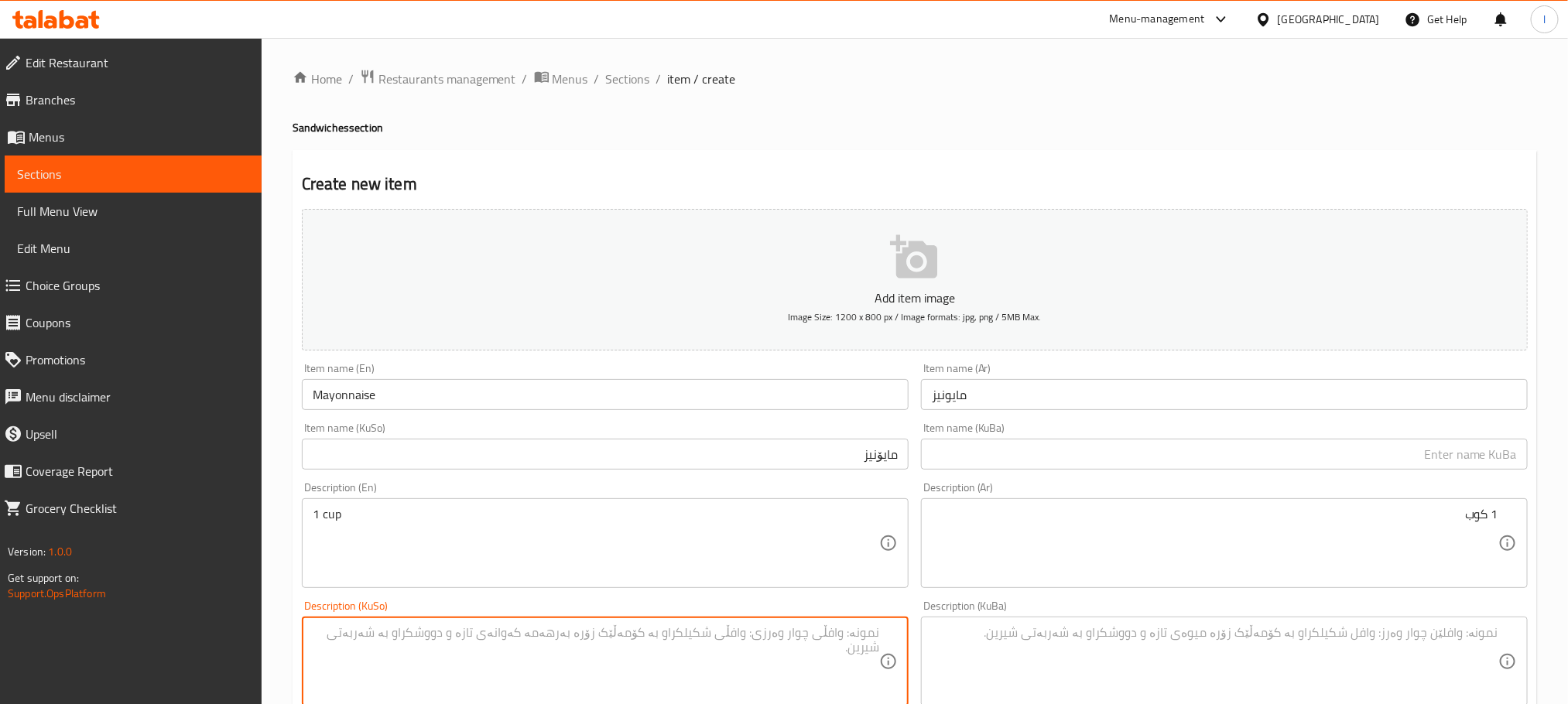
click at [709, 650] on textarea at bounding box center [595, 662] width 566 height 73
paste textarea "1 کوپ"
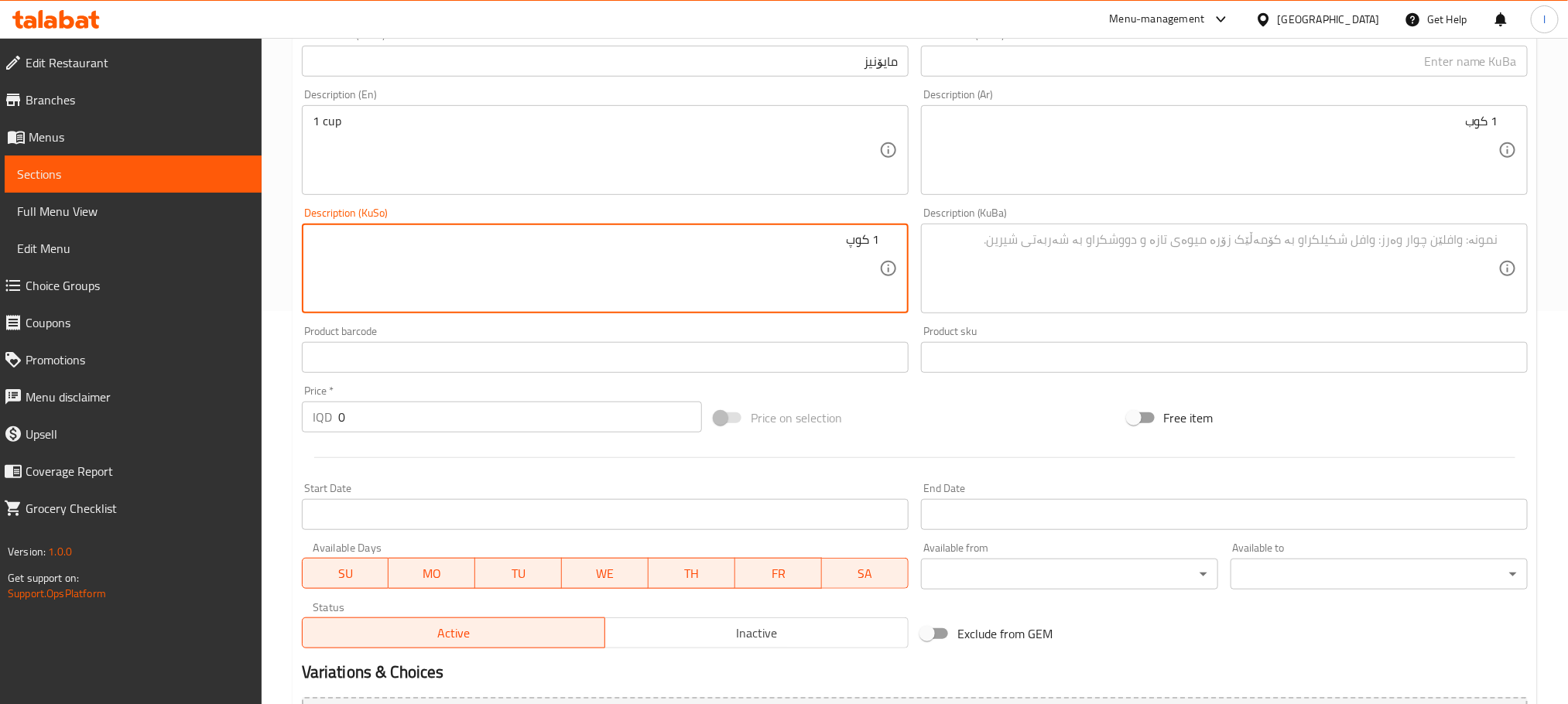
scroll to position [565, 0]
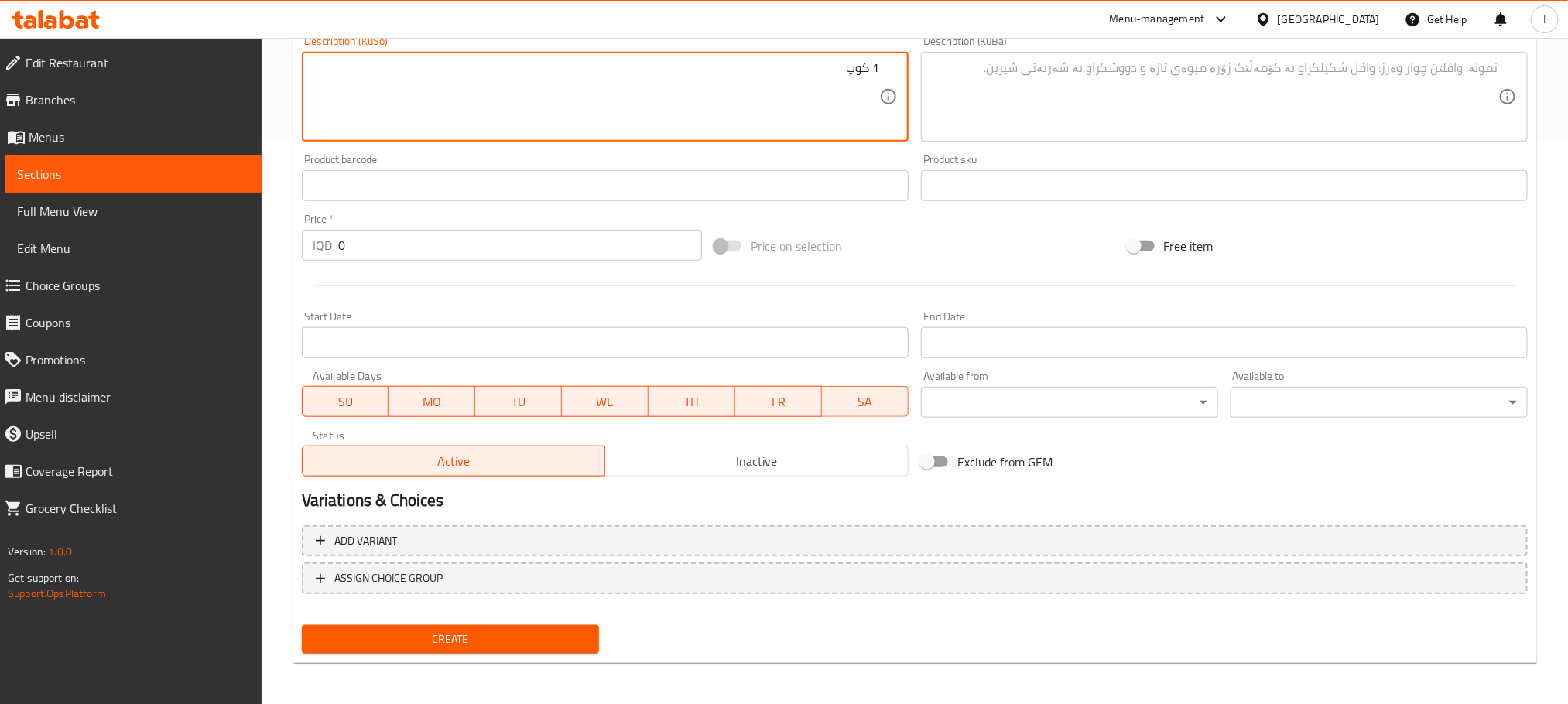
type textarea "1 کوپ"
drag, startPoint x: 409, startPoint y: 268, endPoint x: 412, endPoint y: 257, distance: 11.4
click at [409, 262] on div "Add item image Image Size: 1200 x 800 px / Image formats: jpg, png / 5MB Max. I…" at bounding box center [915, 61] width 1239 height 845
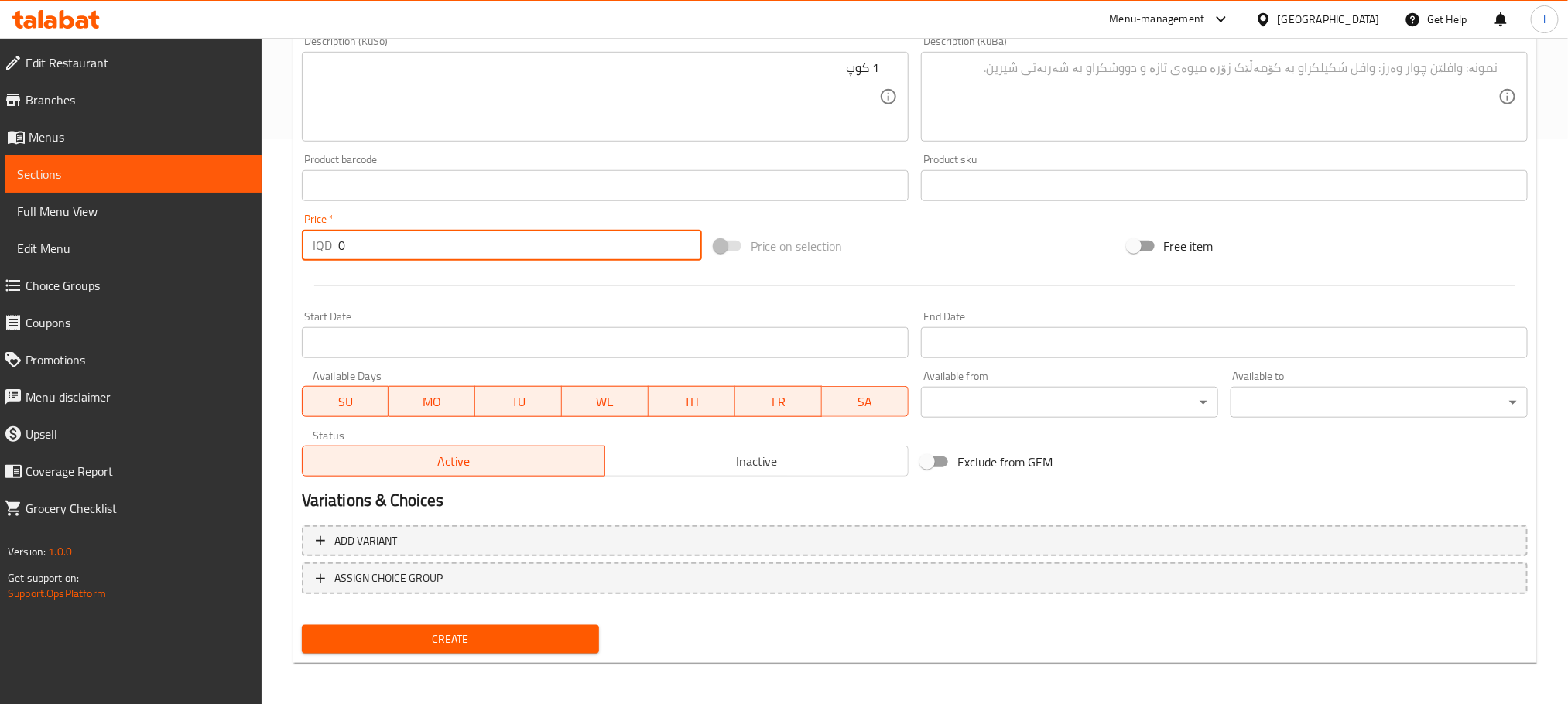
drag, startPoint x: 412, startPoint y: 257, endPoint x: 299, endPoint y: 254, distance: 113.0
click at [299, 254] on div "Price   * IQD 0 Price *" at bounding box center [502, 237] width 413 height 60
type input "1000"
click at [550, 641] on span "Create" at bounding box center [451, 639] width 272 height 19
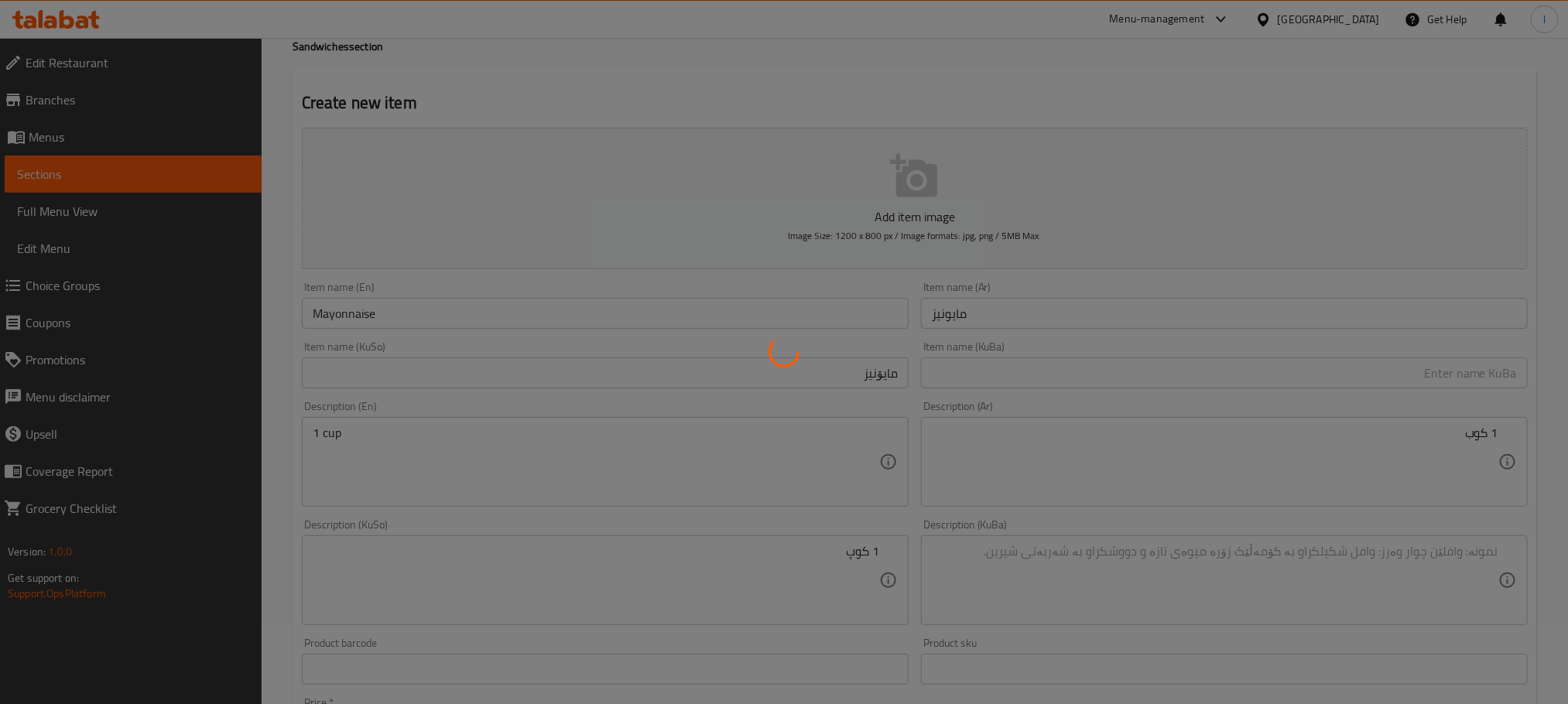
scroll to position [0, 0]
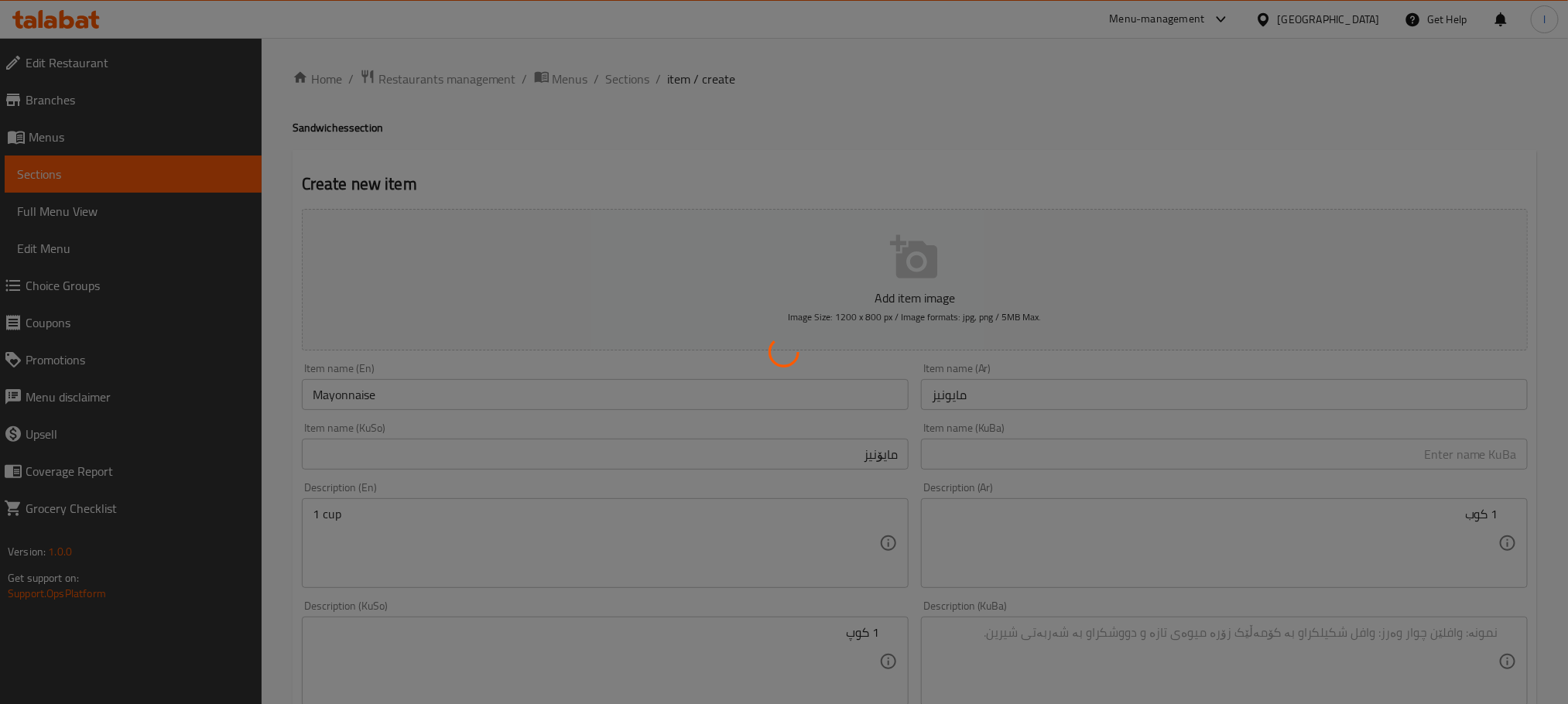
type input "0"
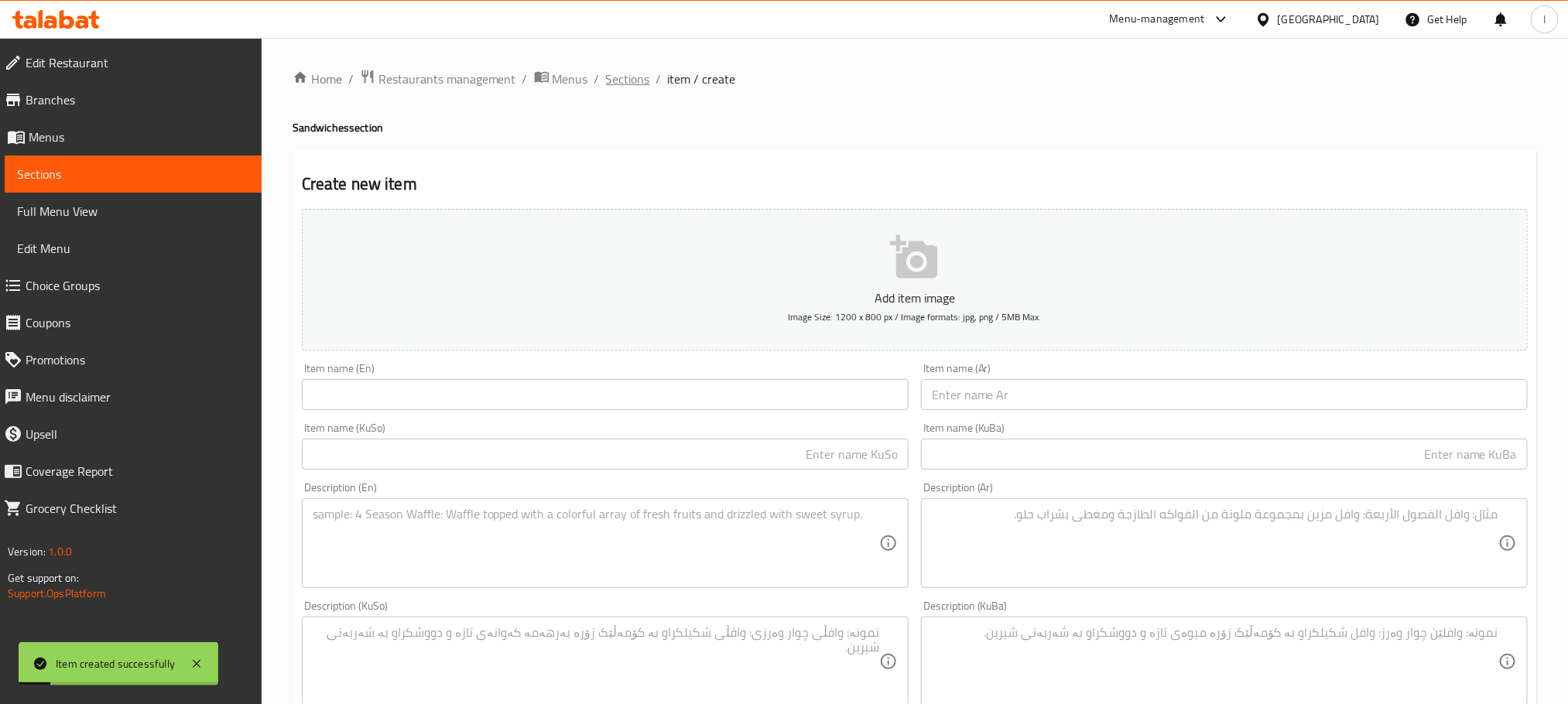
click at [629, 80] on span "Sections" at bounding box center [628, 78] width 44 height 18
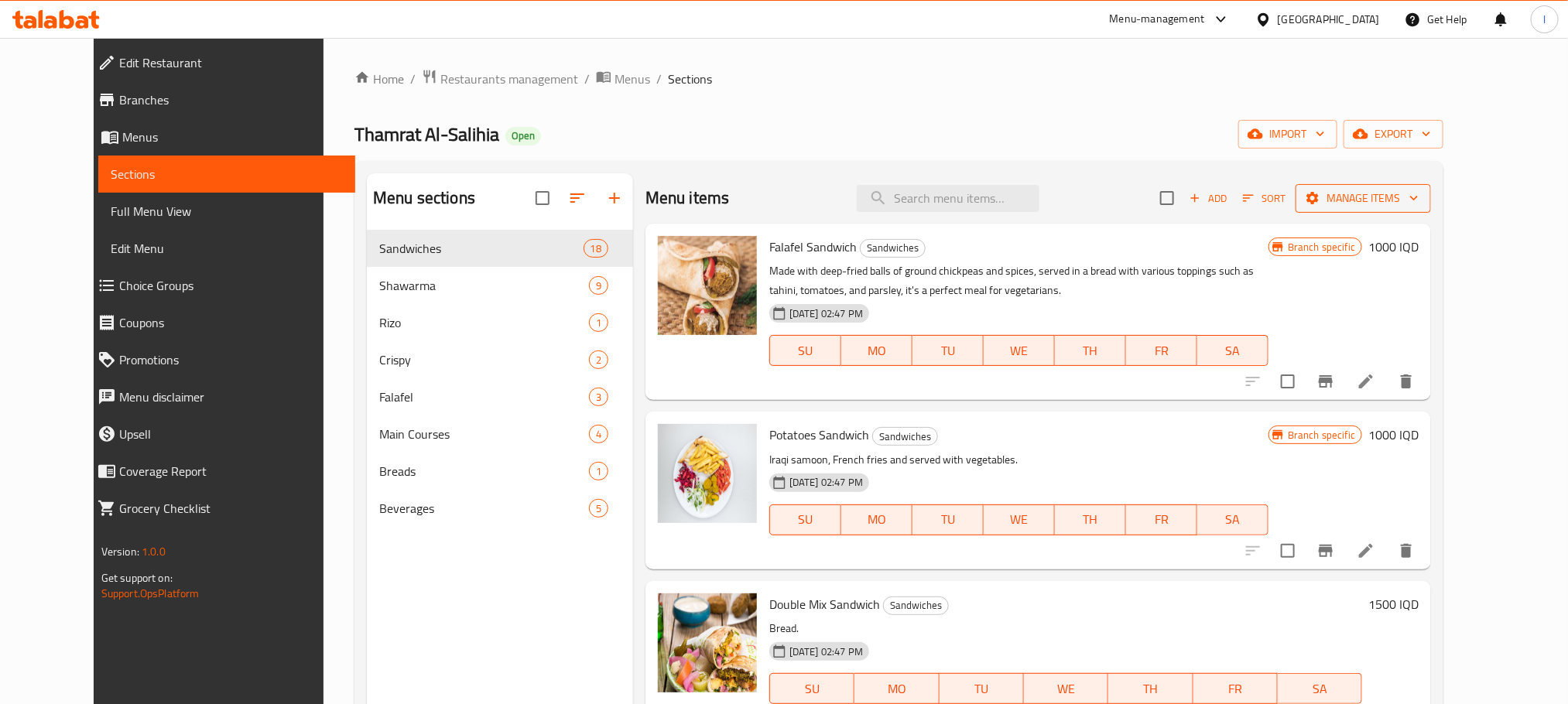
click at [1431, 209] on button "Manage items" at bounding box center [1363, 199] width 135 height 29
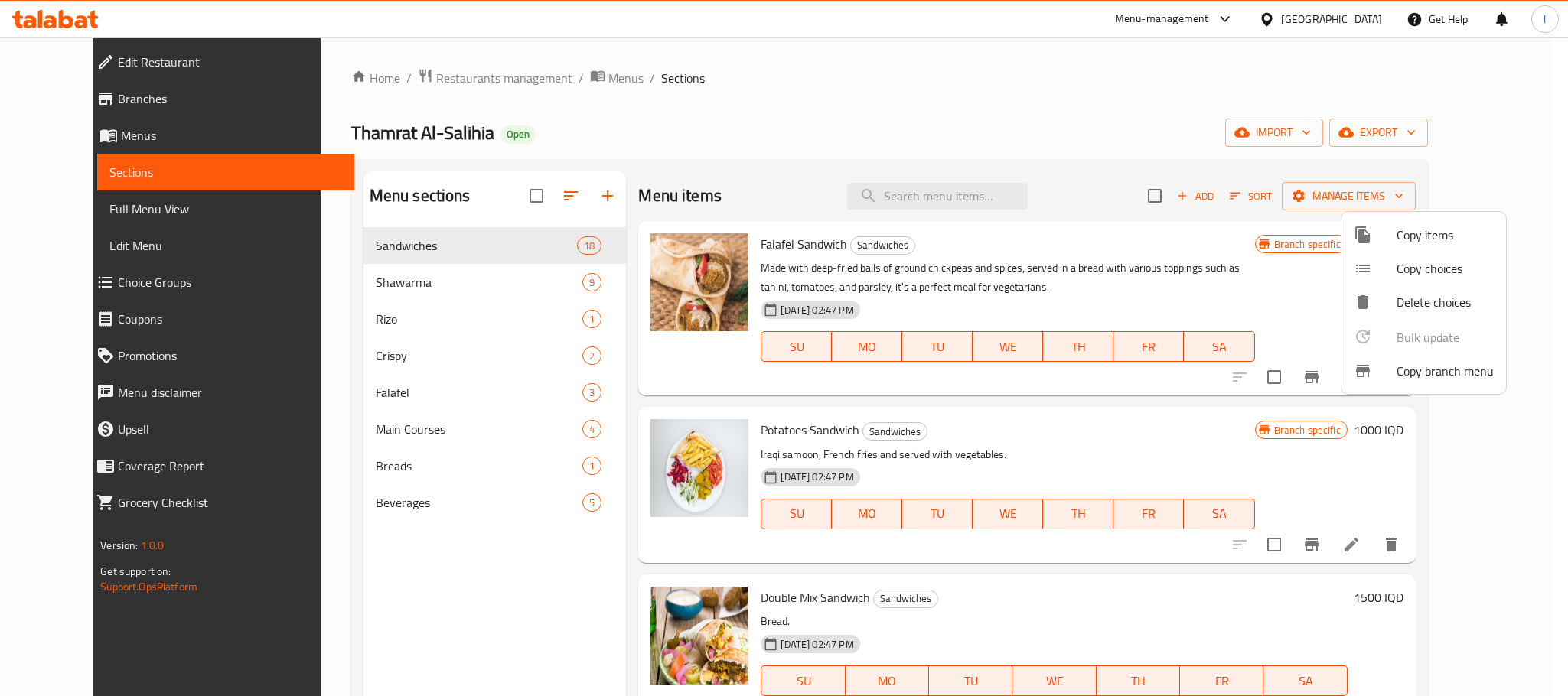
click at [1444, 222] on li "Copy items" at bounding box center [1423, 235] width 164 height 33
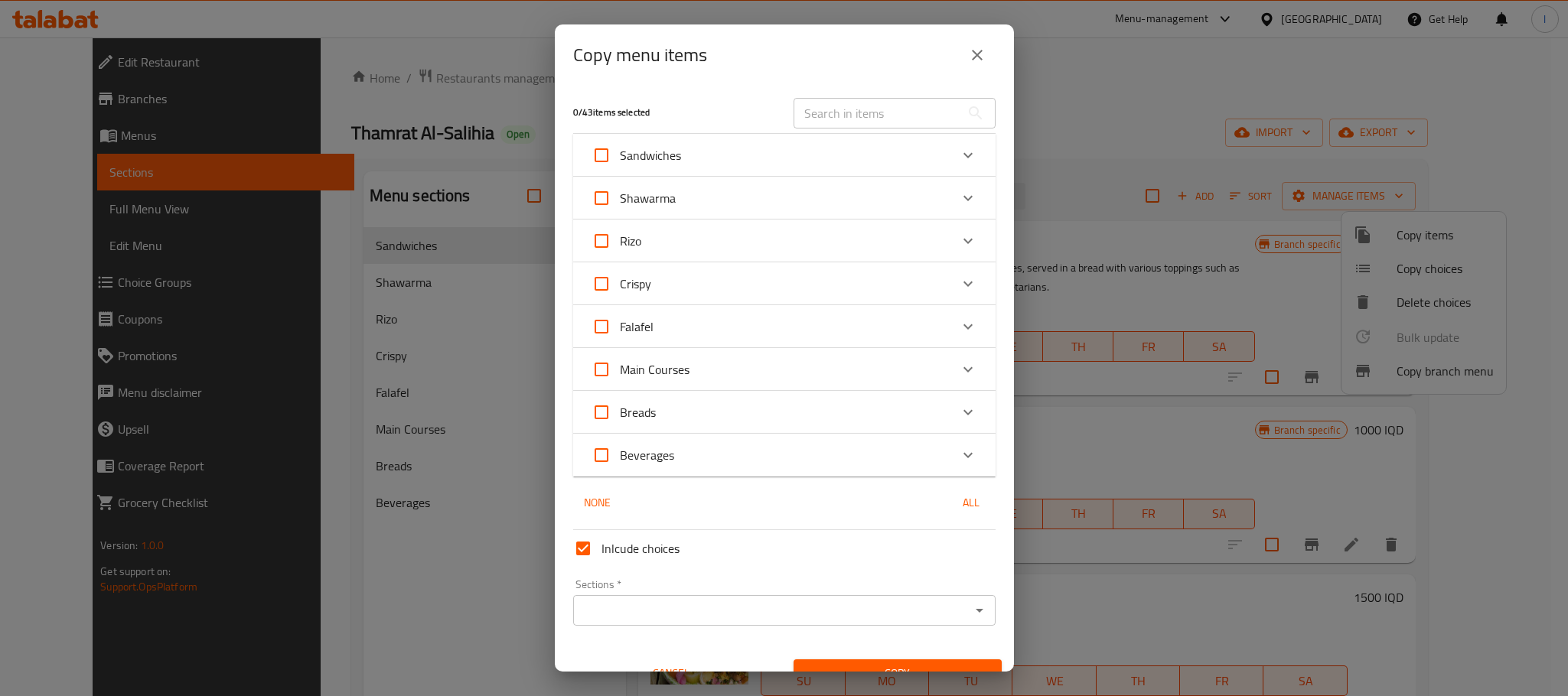
click at [783, 147] on div "Sandwiches" at bounding box center [770, 155] width 358 height 37
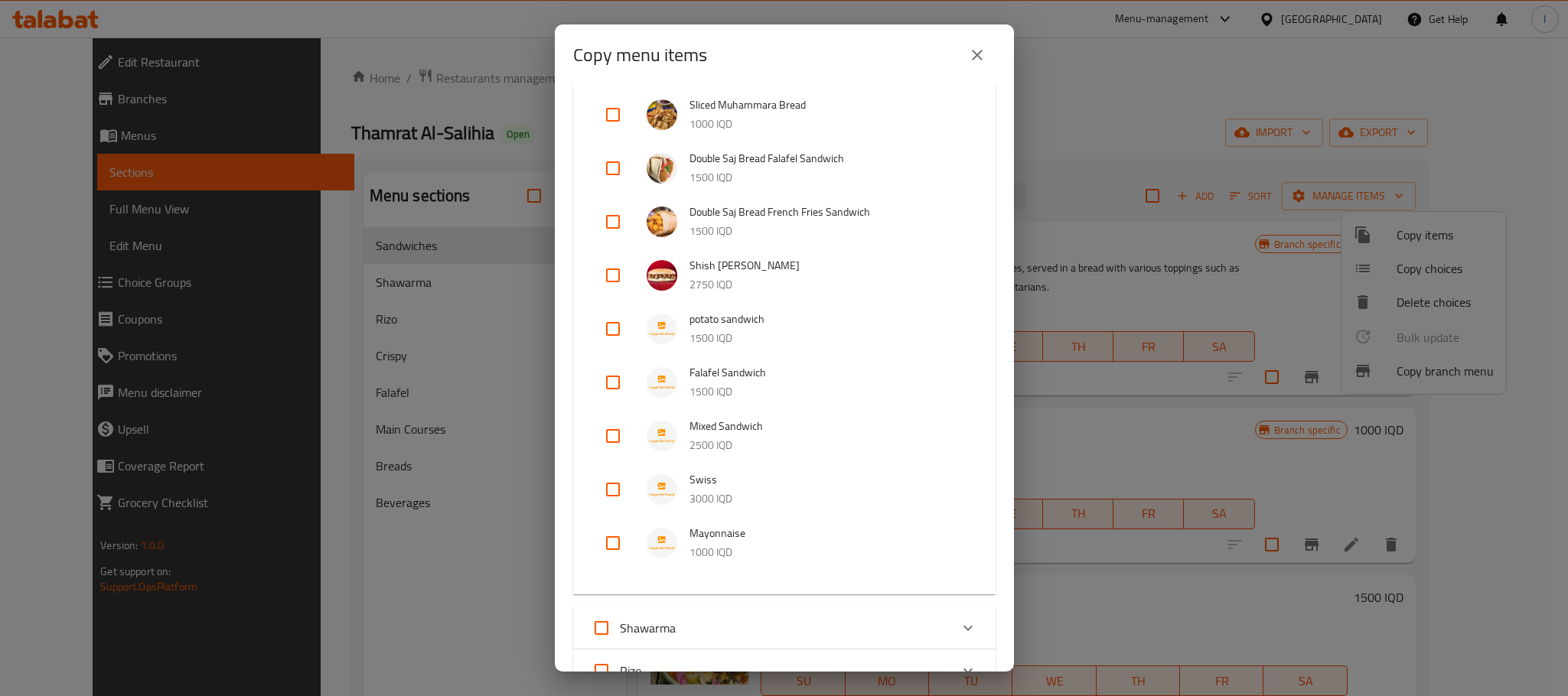
scroll to position [656, 0]
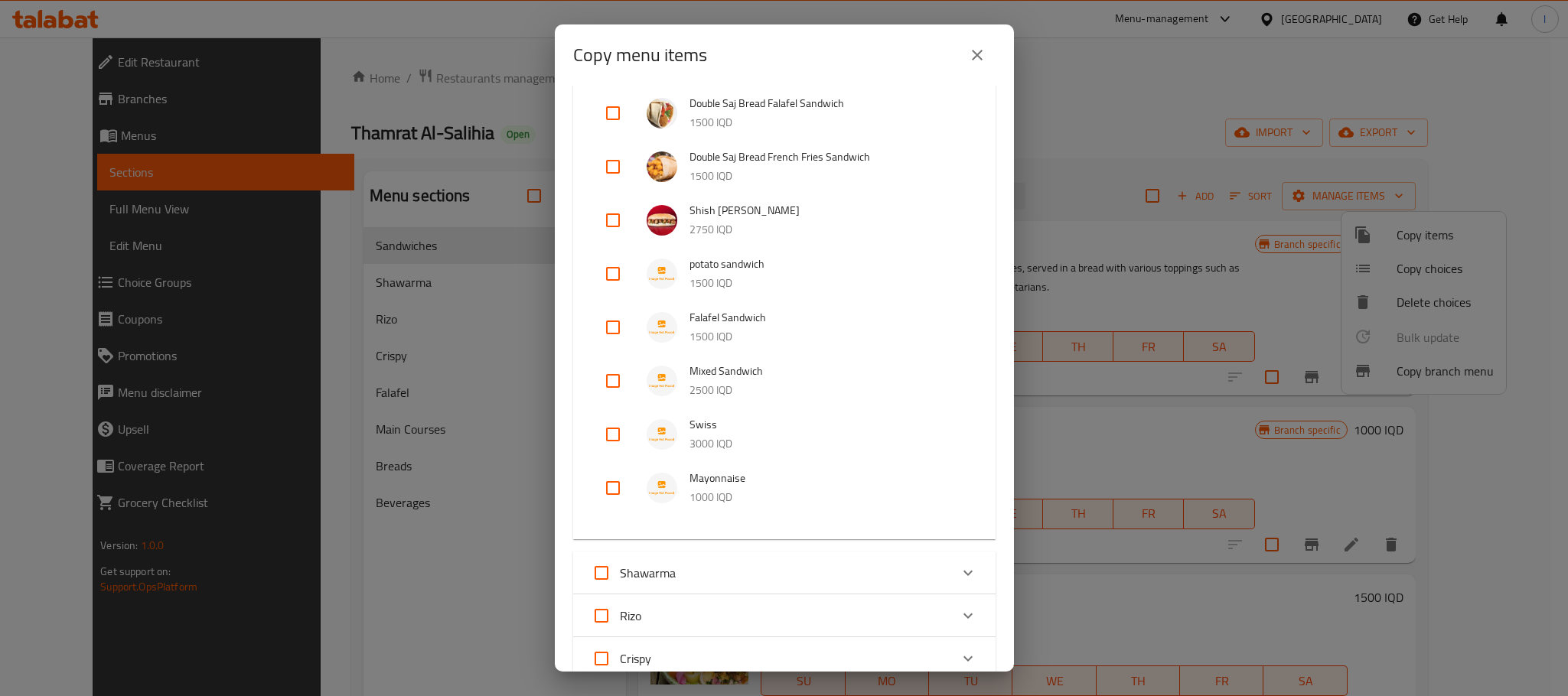
click at [604, 423] on input "checkbox" at bounding box center [612, 434] width 37 height 37
checkbox input "true"
click at [617, 482] on input "checkbox" at bounding box center [612, 488] width 37 height 37
checkbox input "true"
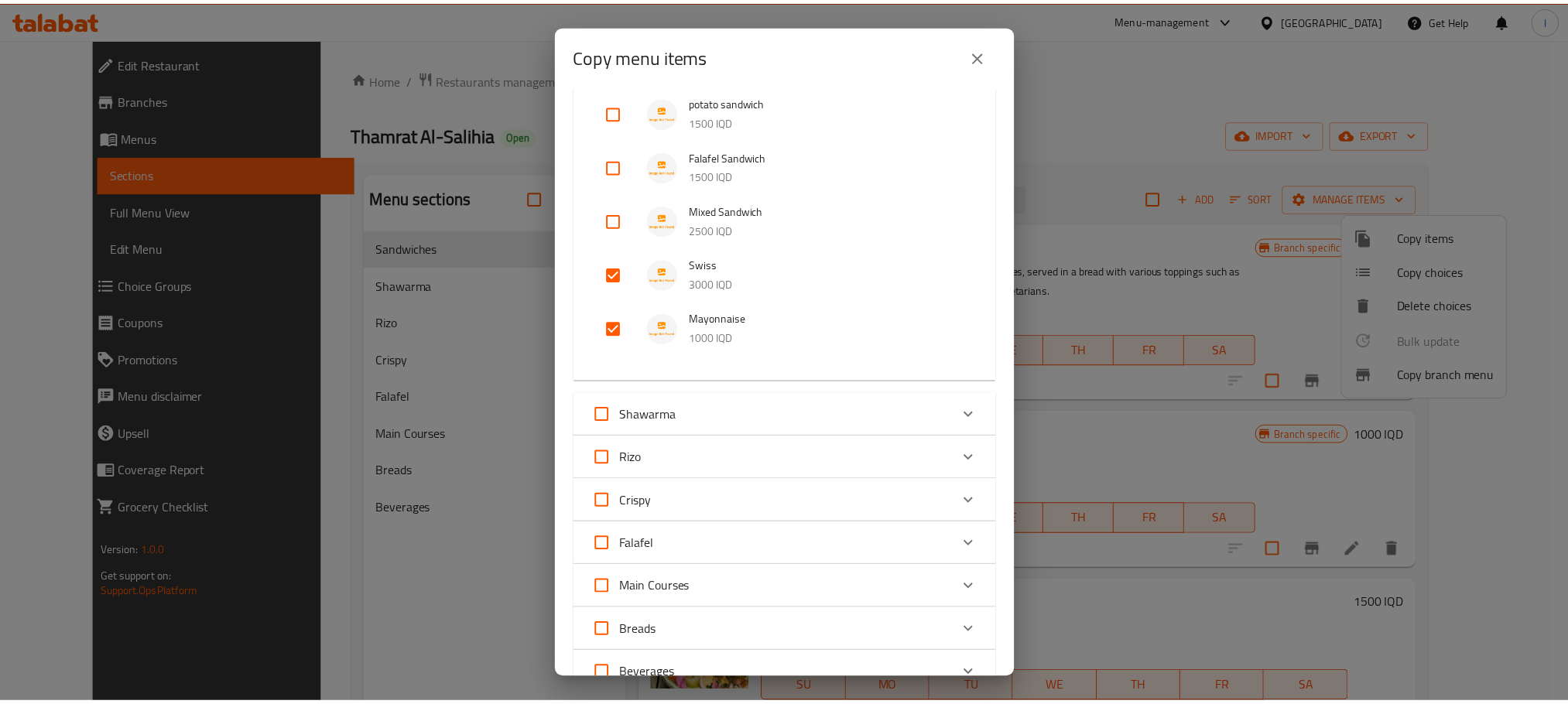
scroll to position [1067, 0]
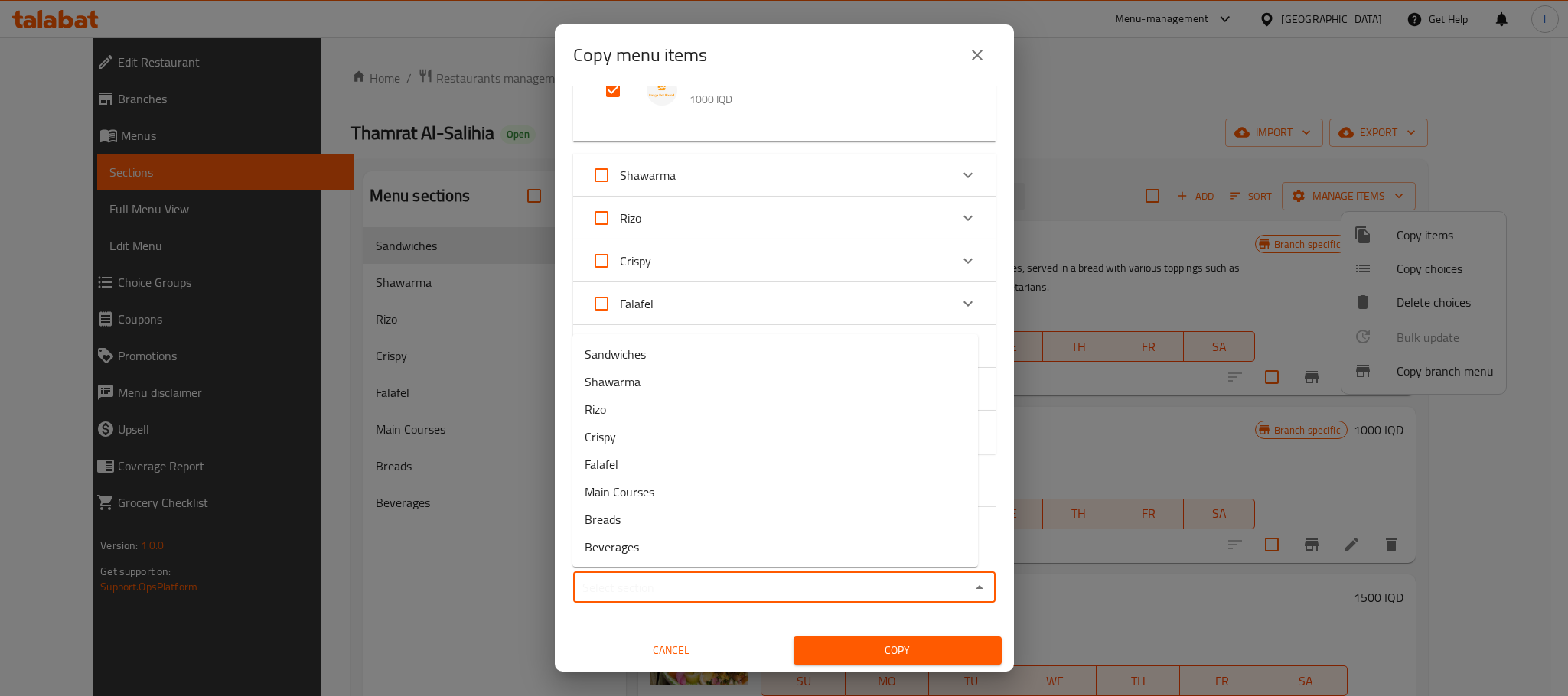
click at [904, 577] on input "Sections   *" at bounding box center [772, 587] width 388 height 21
click at [683, 654] on span "Cancel" at bounding box center [671, 650] width 196 height 19
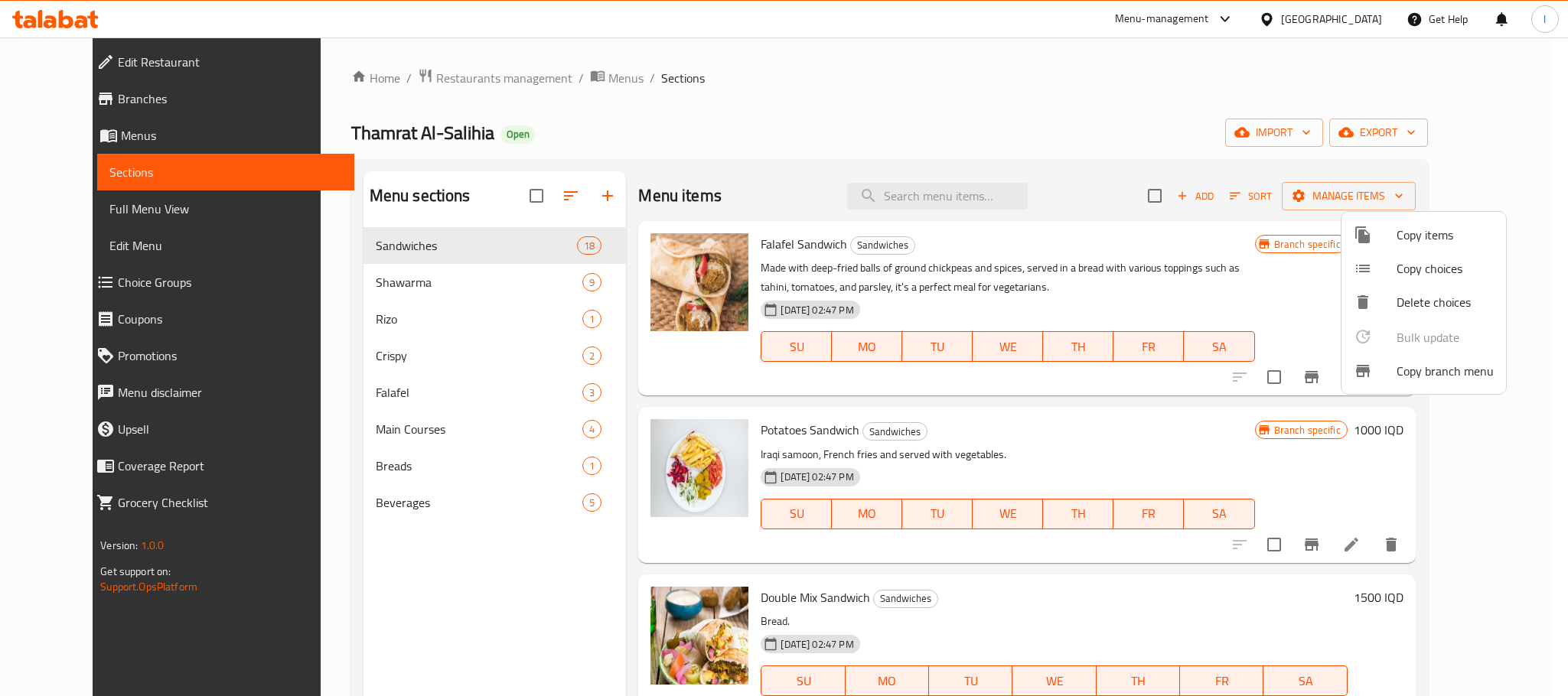
click at [1027, 131] on div at bounding box center [784, 348] width 1568 height 696
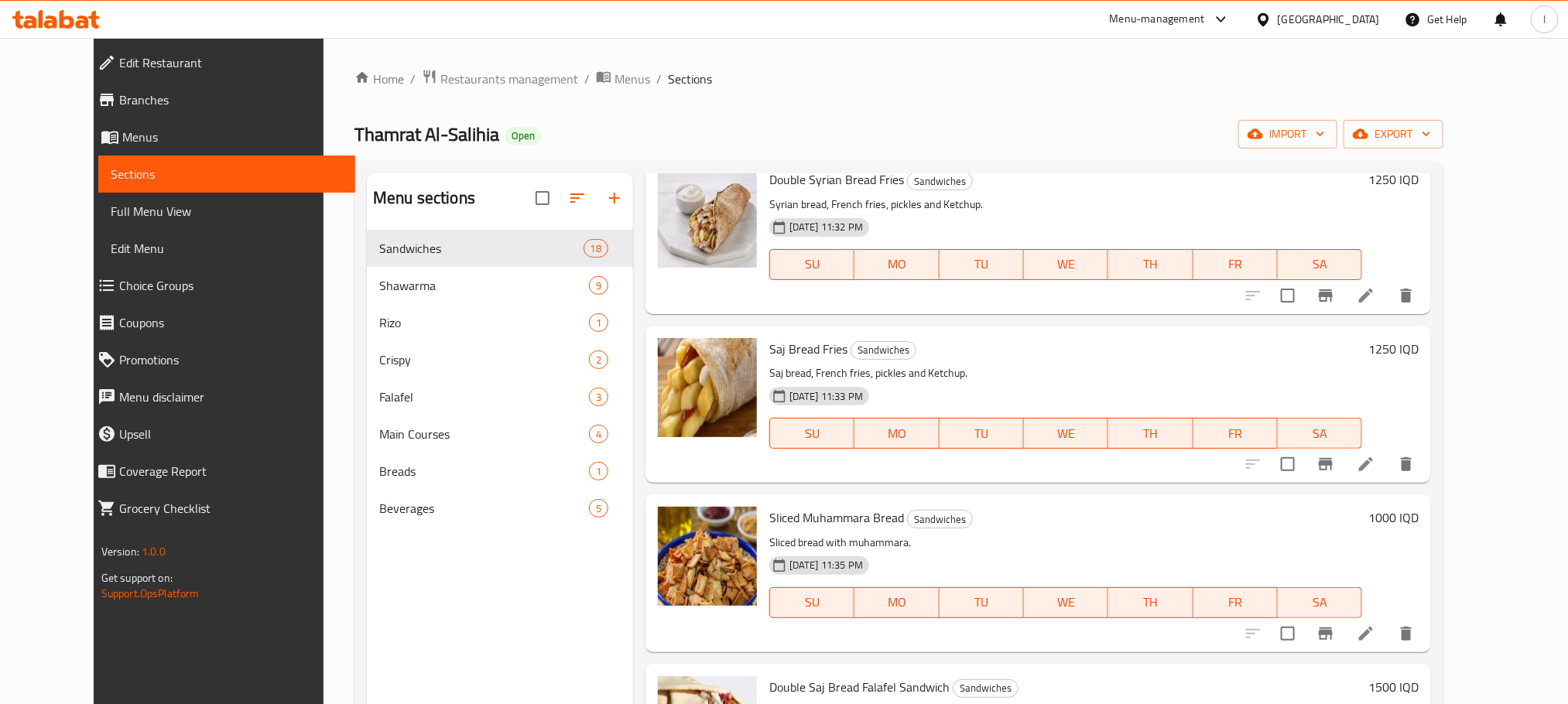
scroll to position [1277, 0]
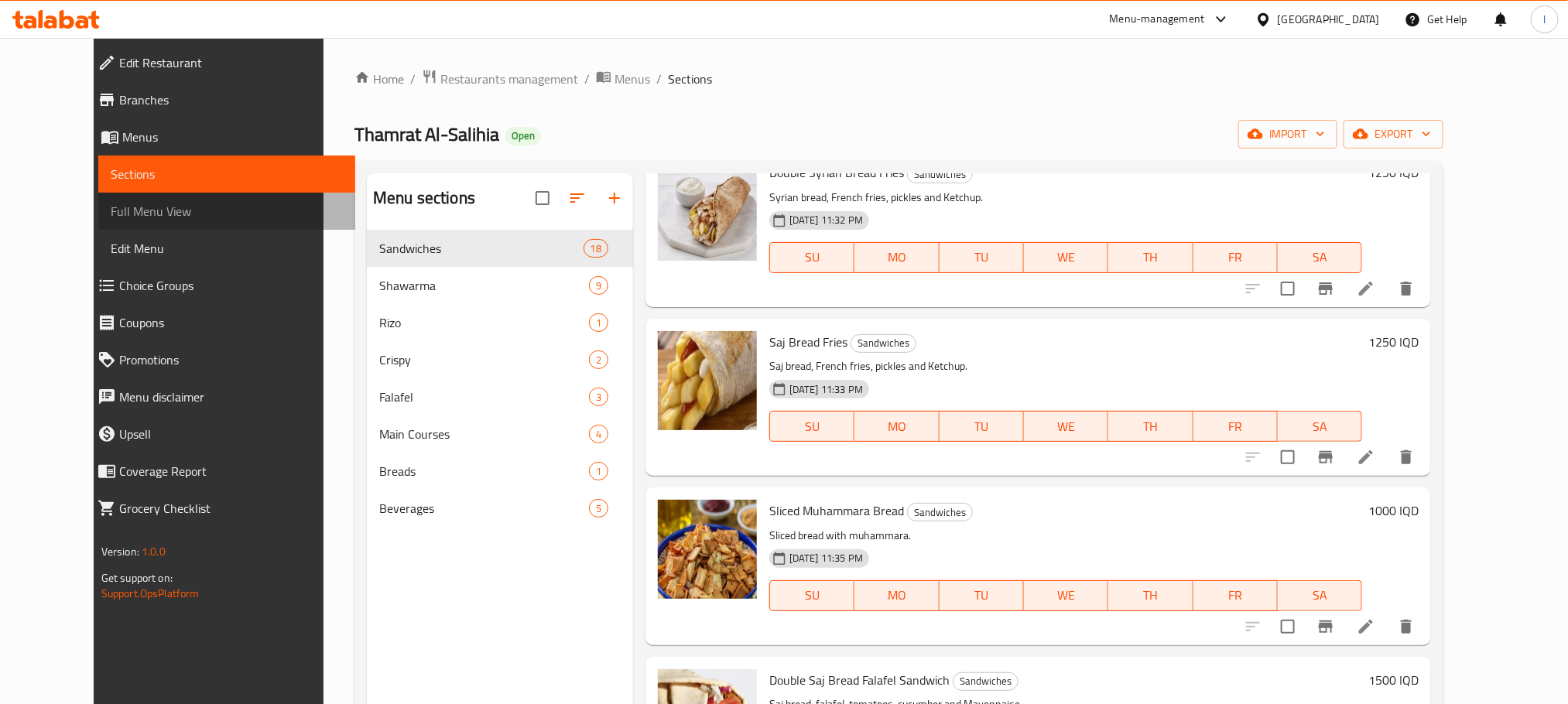
click at [111, 204] on span "Full Menu View" at bounding box center [227, 210] width 233 height 18
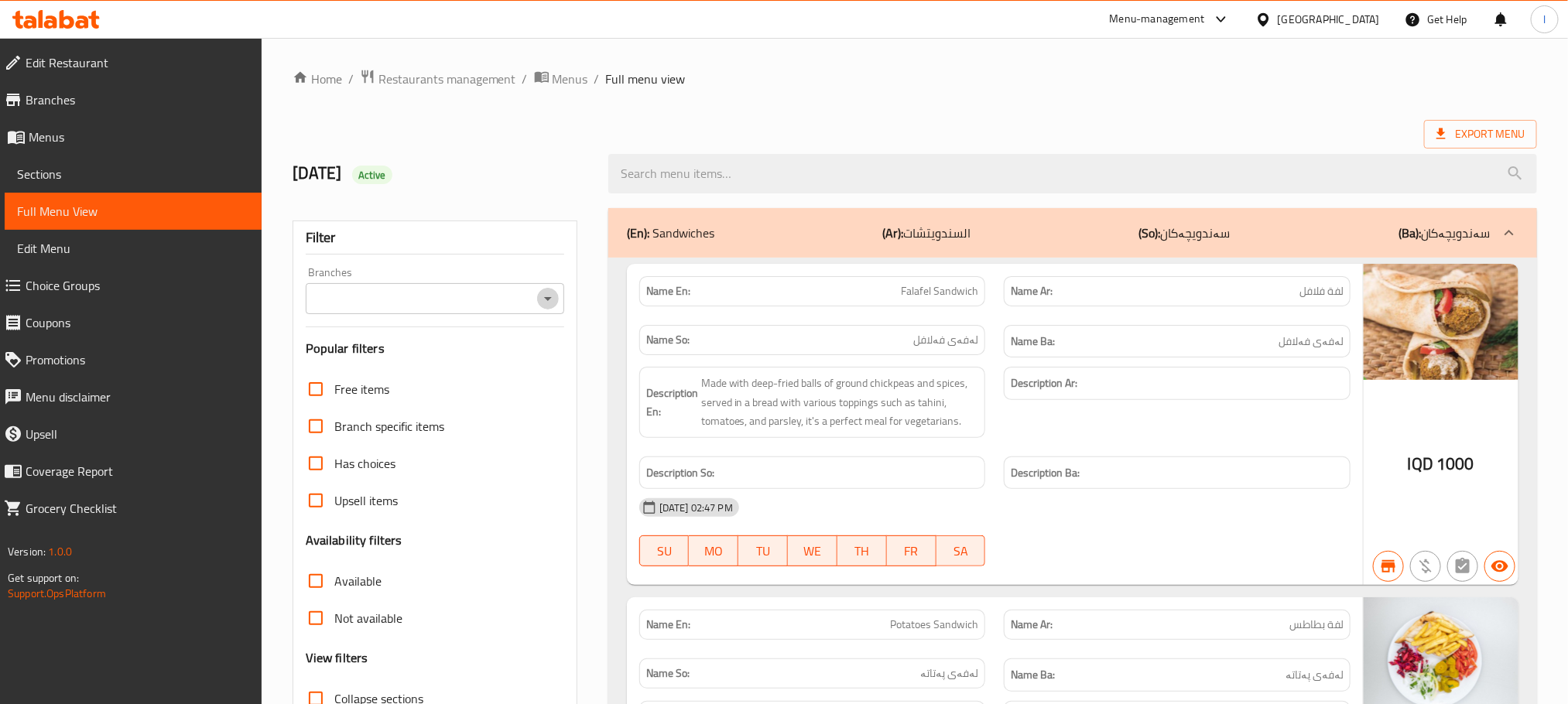
click at [554, 302] on icon "Open" at bounding box center [547, 298] width 18 height 18
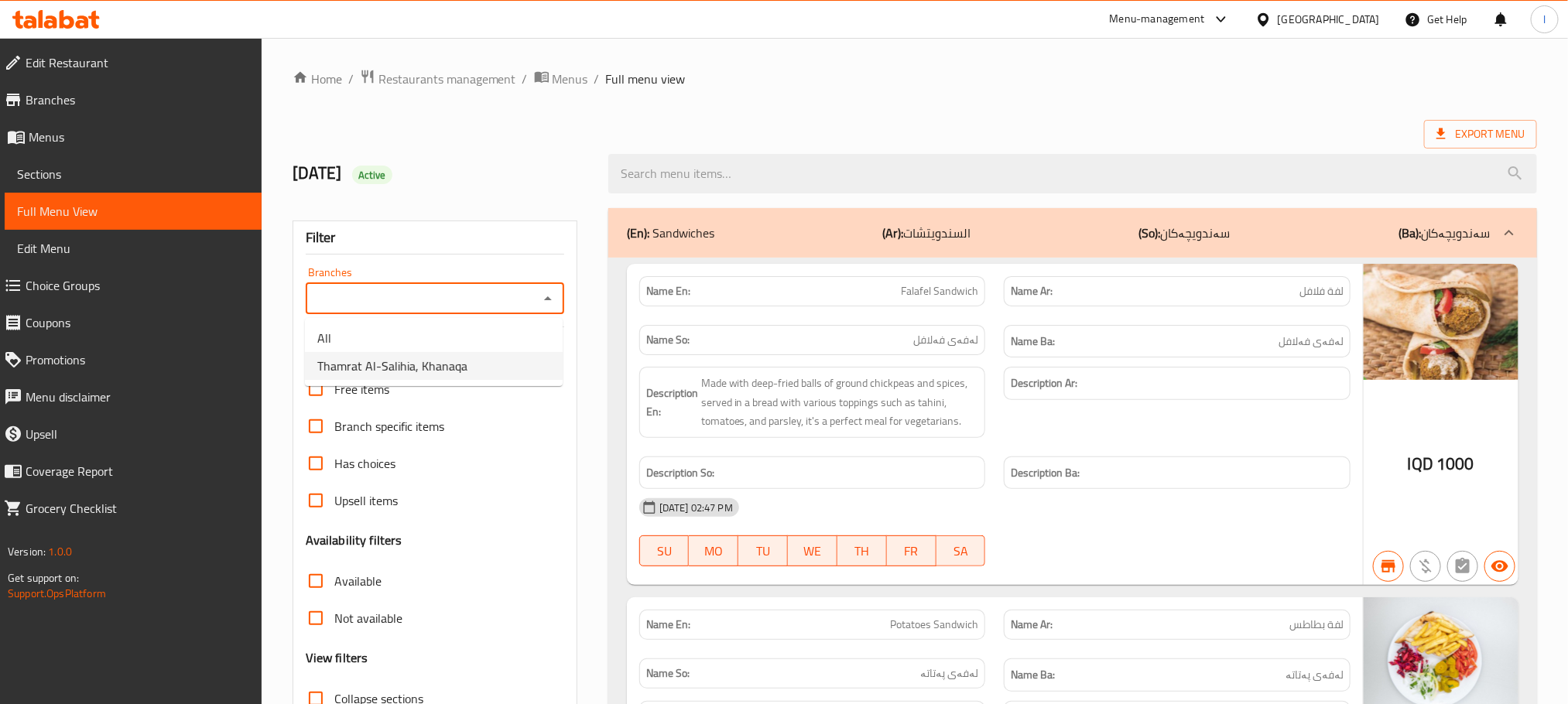
click at [495, 366] on li "Thamrat Al-Salihia, Khanaqa" at bounding box center [433, 366] width 258 height 28
type input "Thamrat Al-Salihia, Khanaqa"
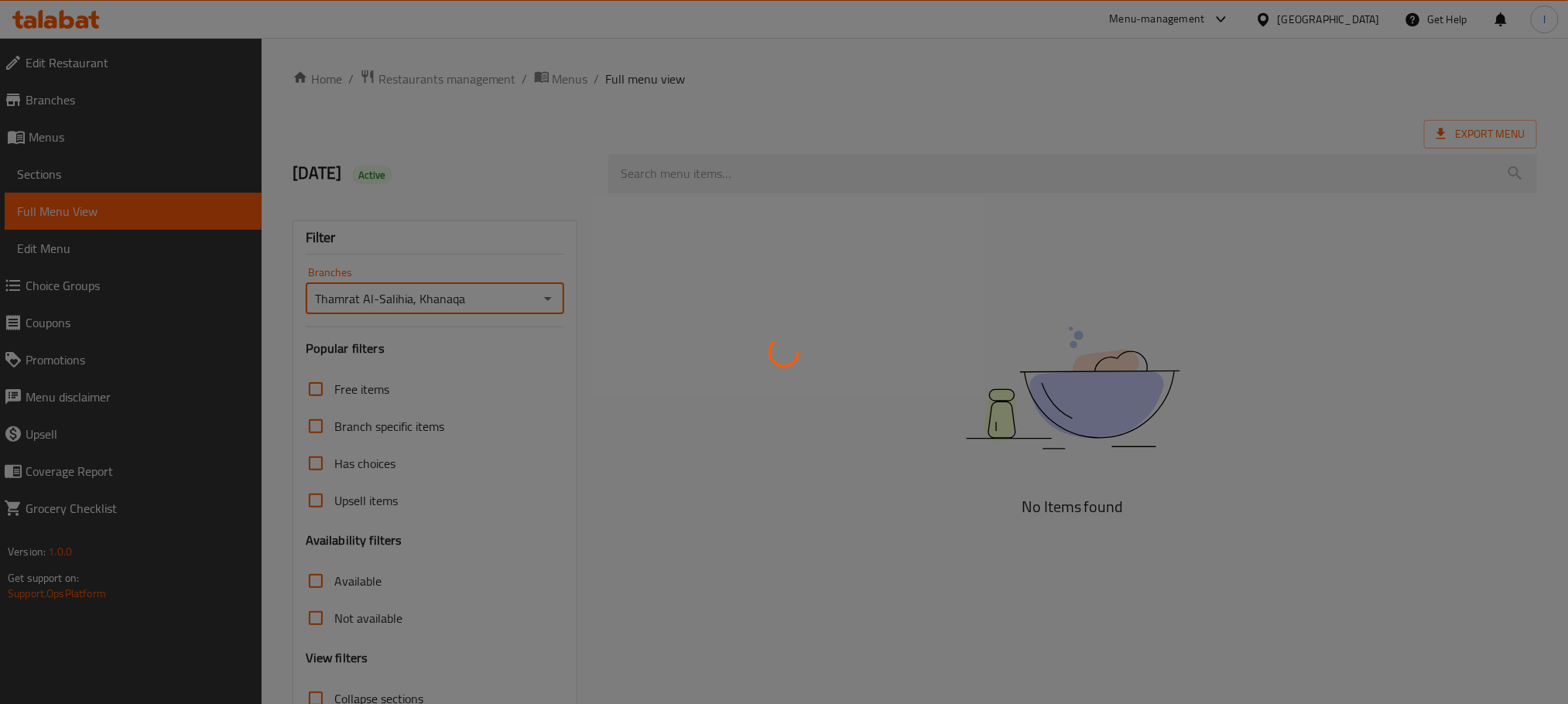
scroll to position [121, 0]
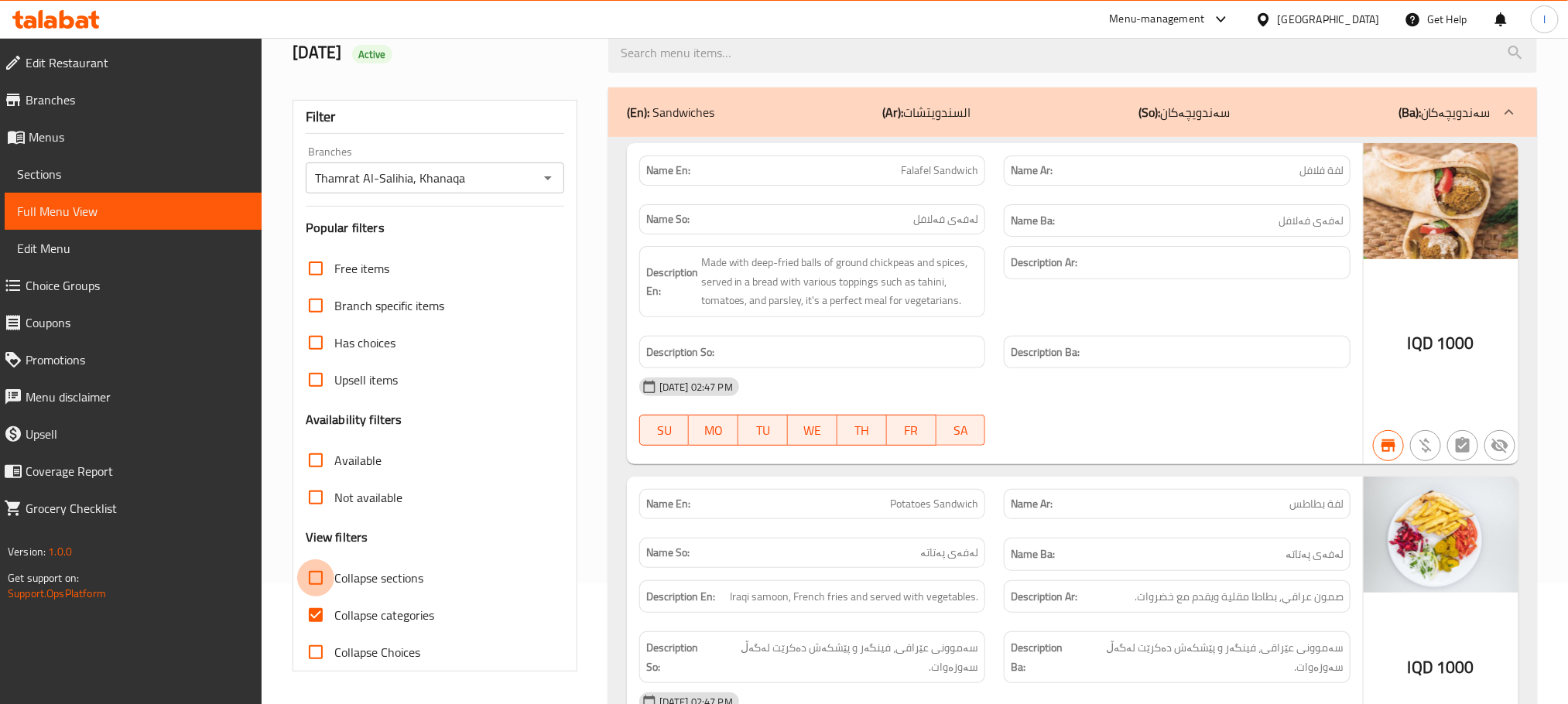
click at [307, 565] on input "Collapse sections" at bounding box center [316, 578] width 38 height 38
checkbox input "true"
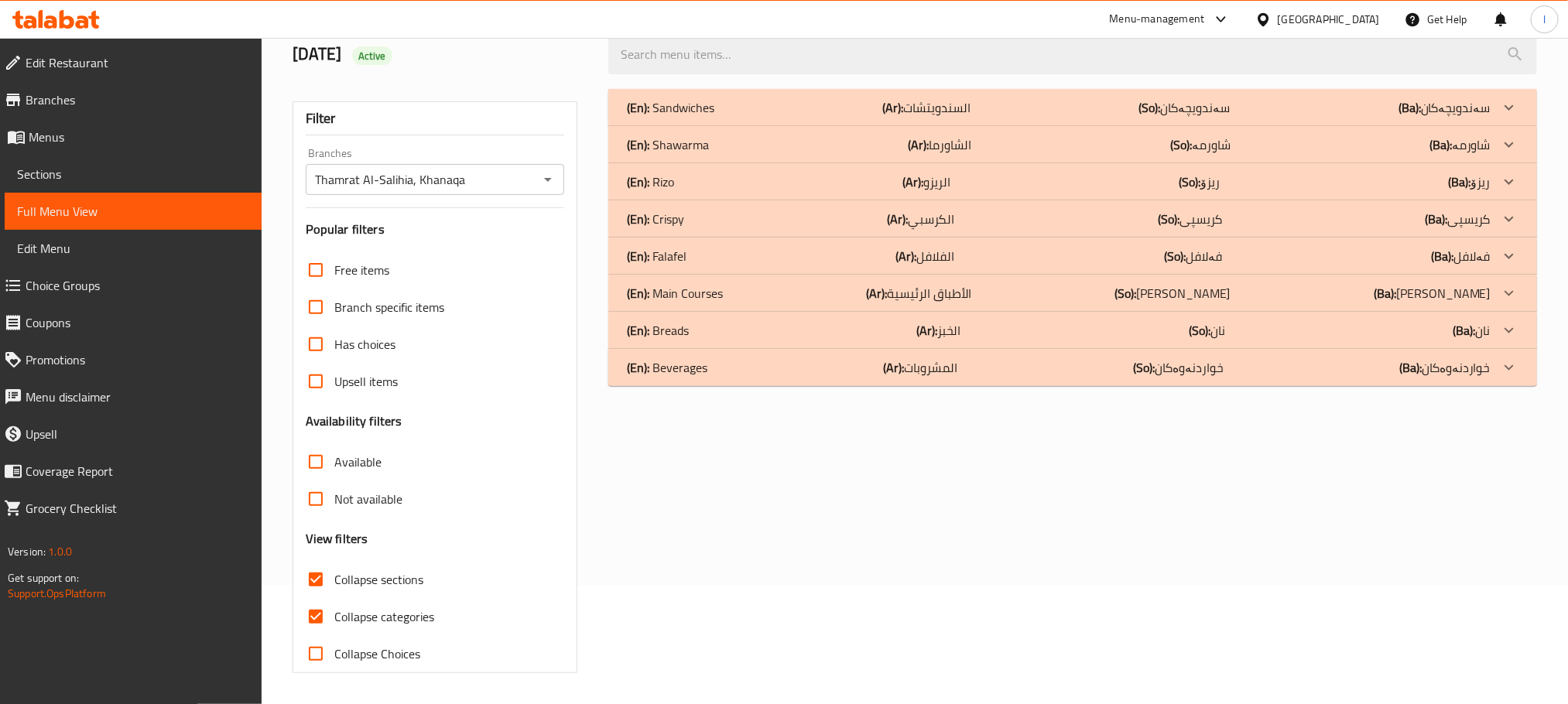
click at [711, 108] on p "(En): Sandwiches" at bounding box center [671, 107] width 88 height 18
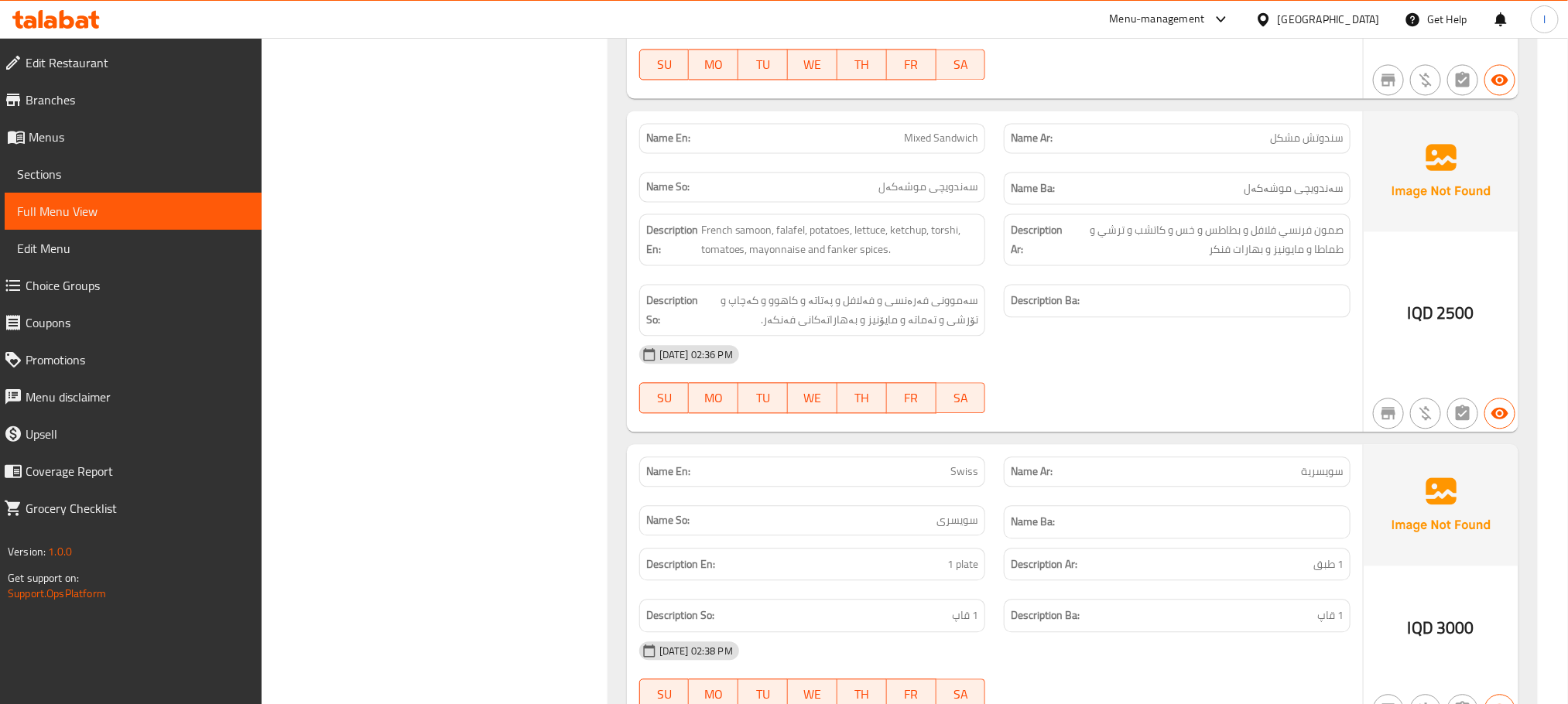
scroll to position [5469, 0]
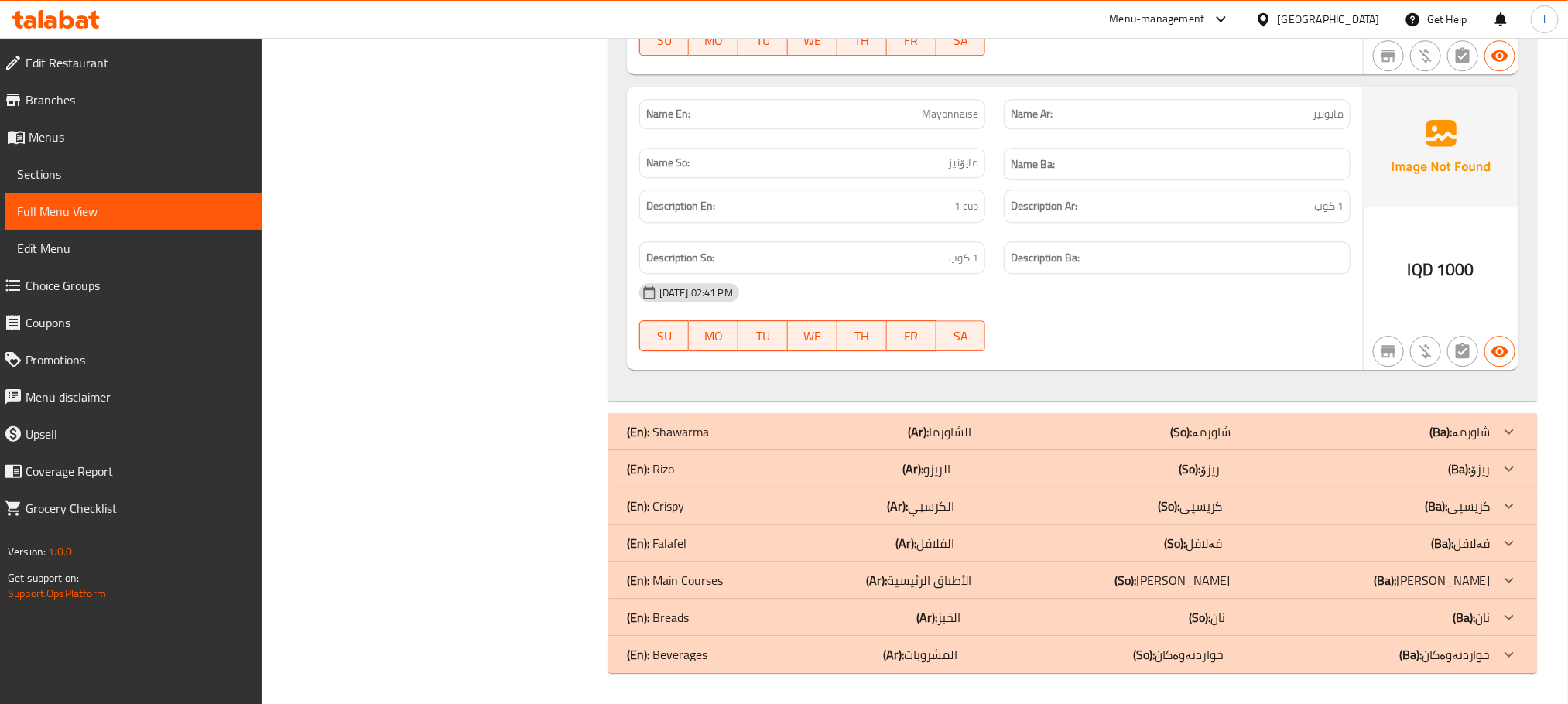
click at [941, 419] on div "(En): Shawarma (Ar): الشاورما (So): شاورمە (Ba): شاورمە" at bounding box center [1073, 431] width 929 height 38
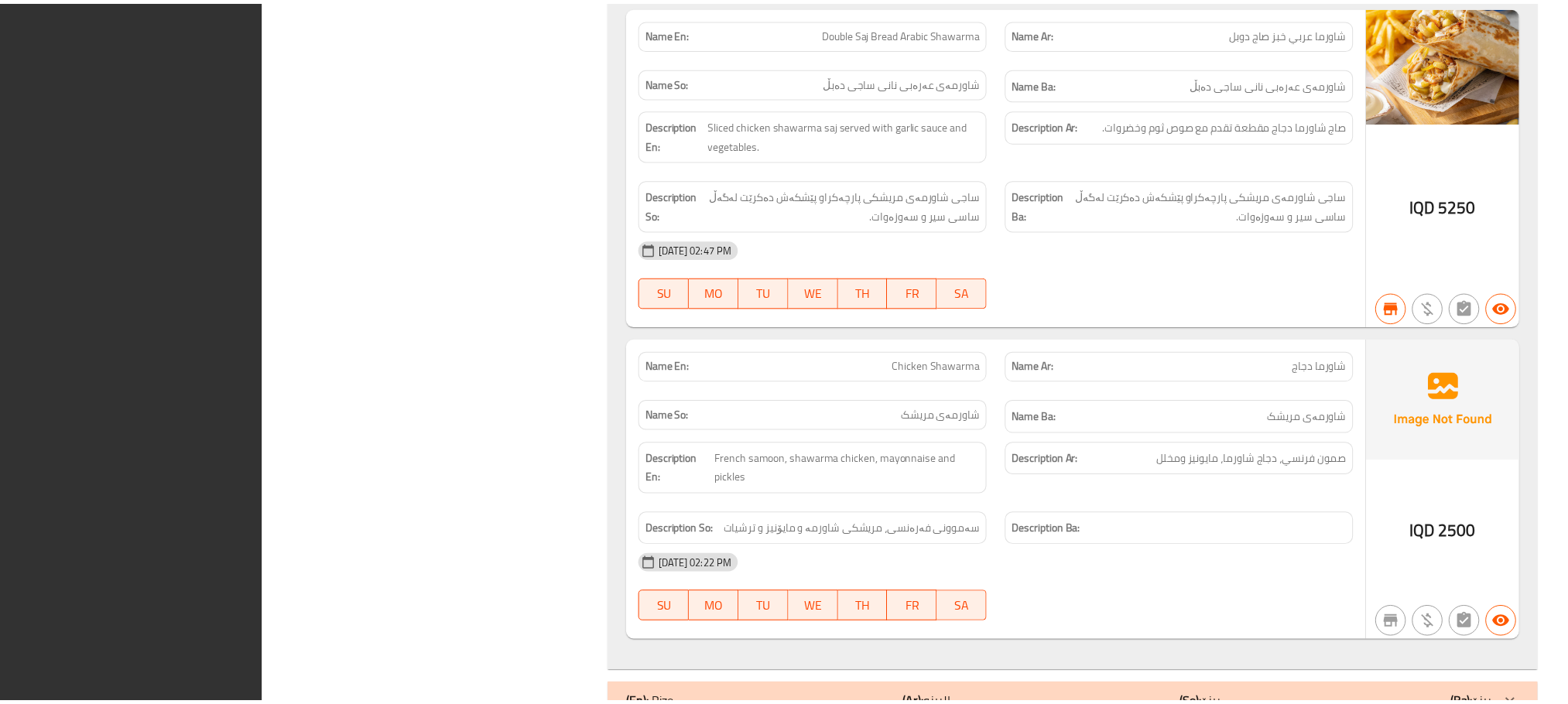
scroll to position [8417, 0]
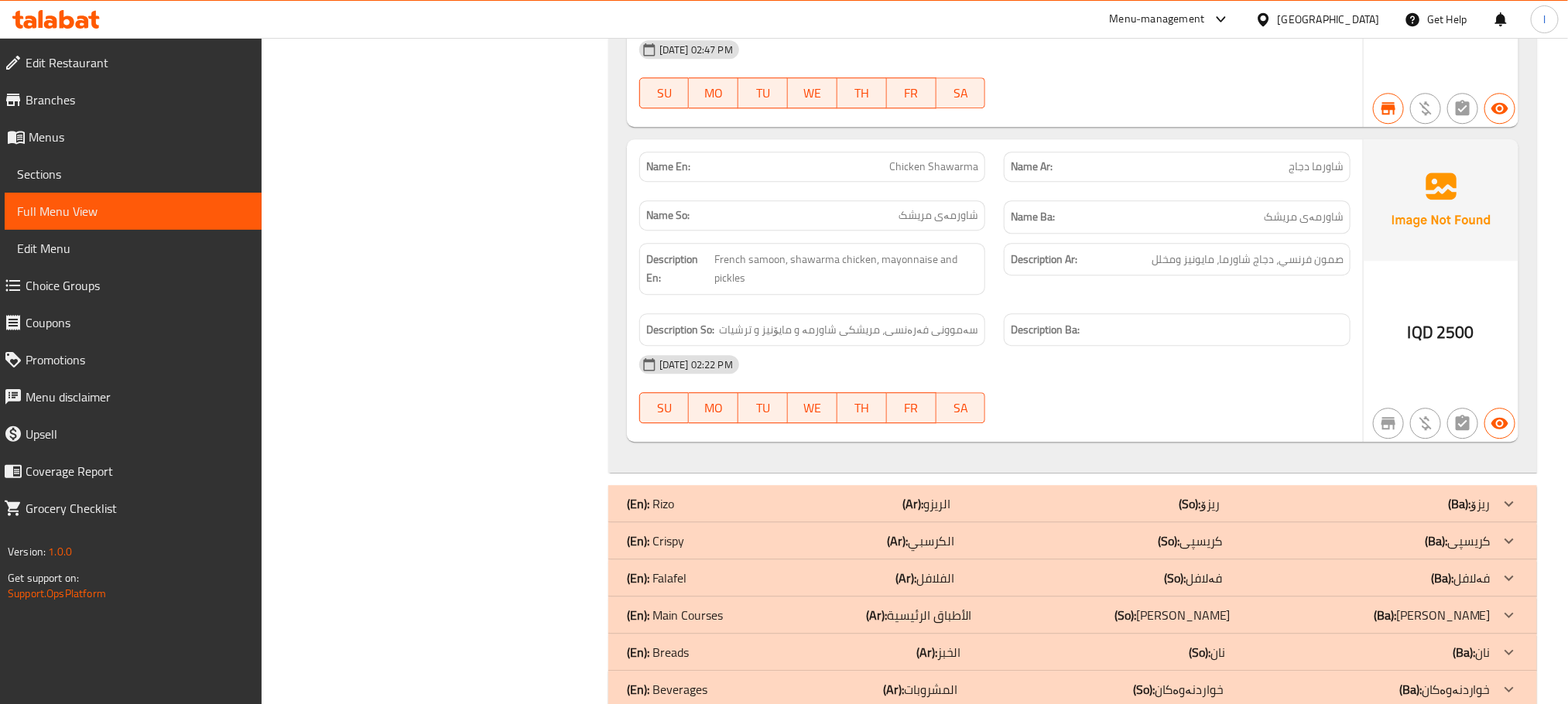
click at [41, 19] on icon at bounding box center [41, 18] width 5 height 17
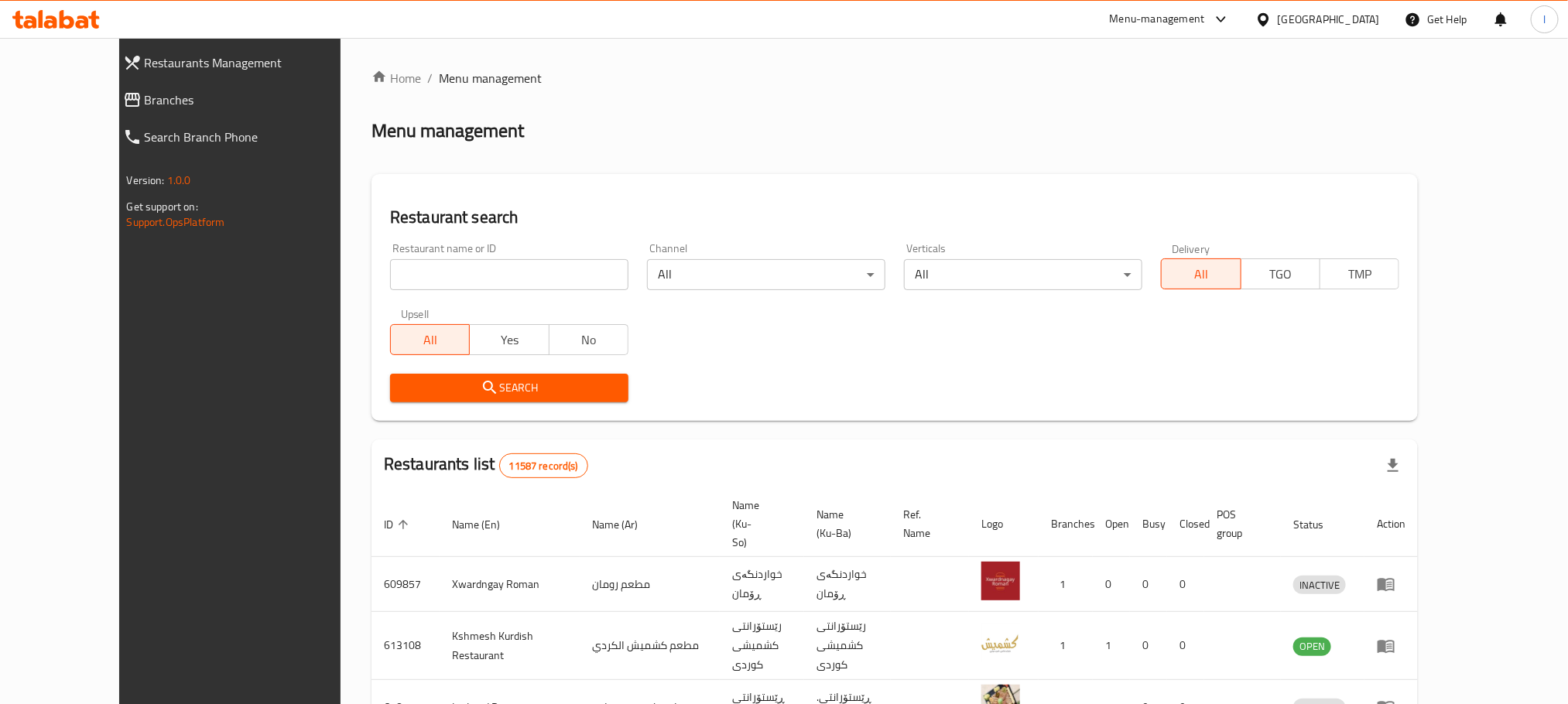
click at [398, 284] on input "search" at bounding box center [509, 275] width 238 height 31
paste input "679964"
type input "679964"
click button "Search" at bounding box center [509, 388] width 238 height 29
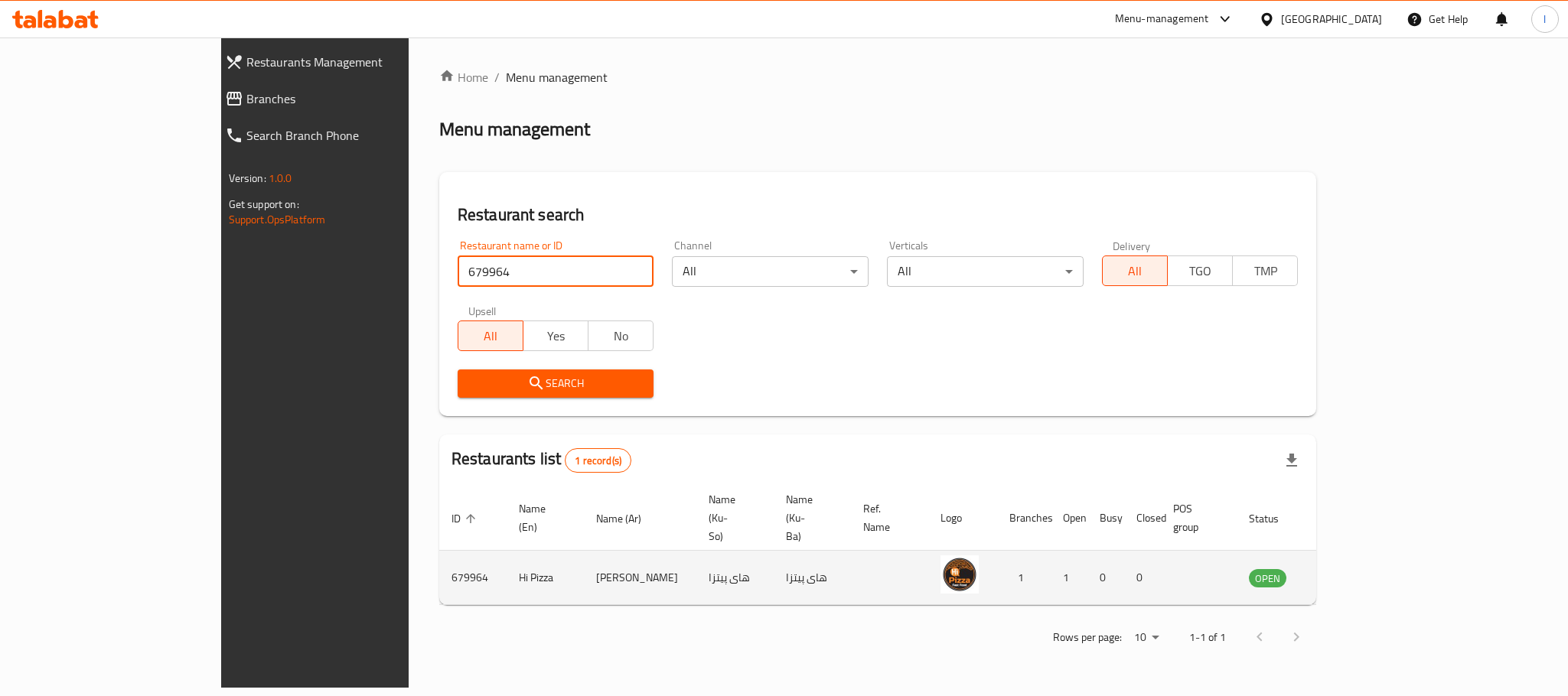
click at [1345, 575] on icon "enhanced table" at bounding box center [1342, 578] width 6 height 6
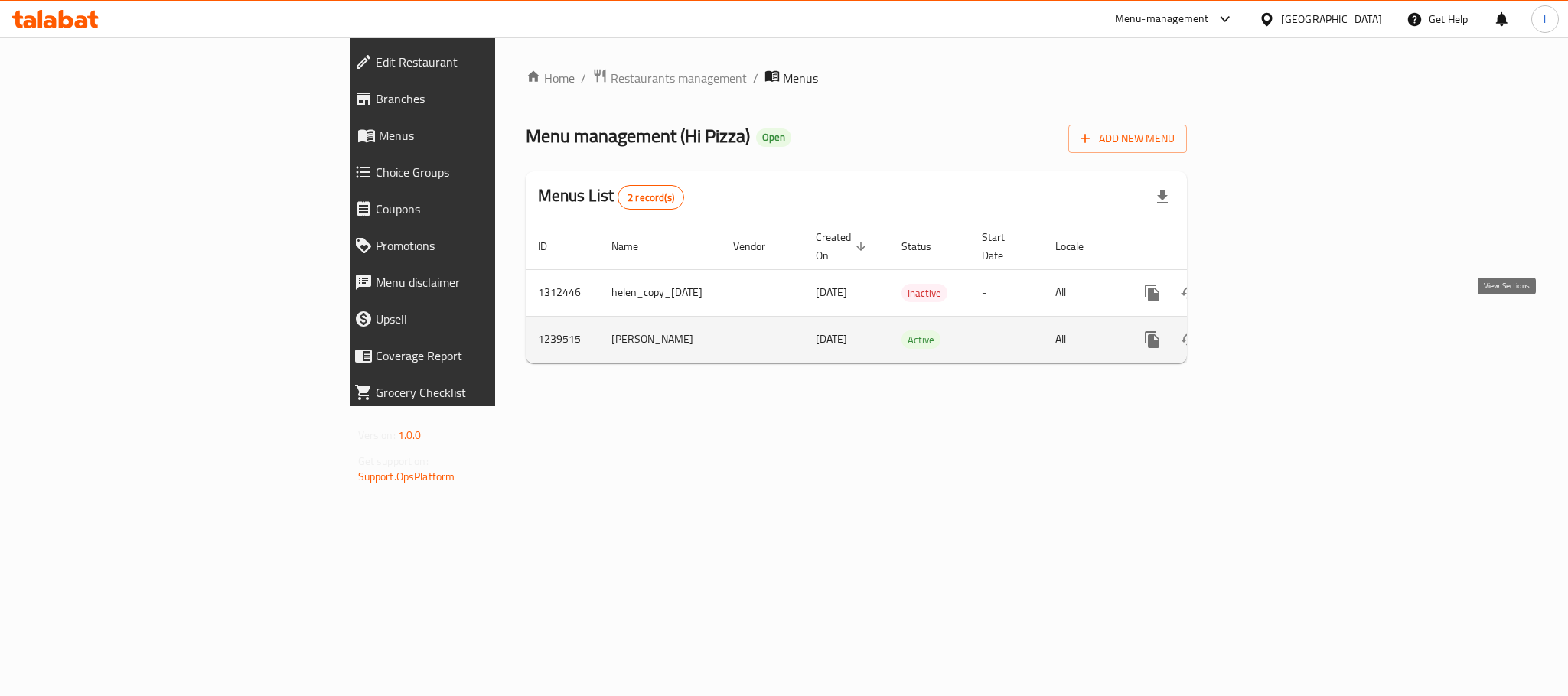
click at [1281, 321] on link "enhanced table" at bounding box center [1262, 339] width 37 height 37
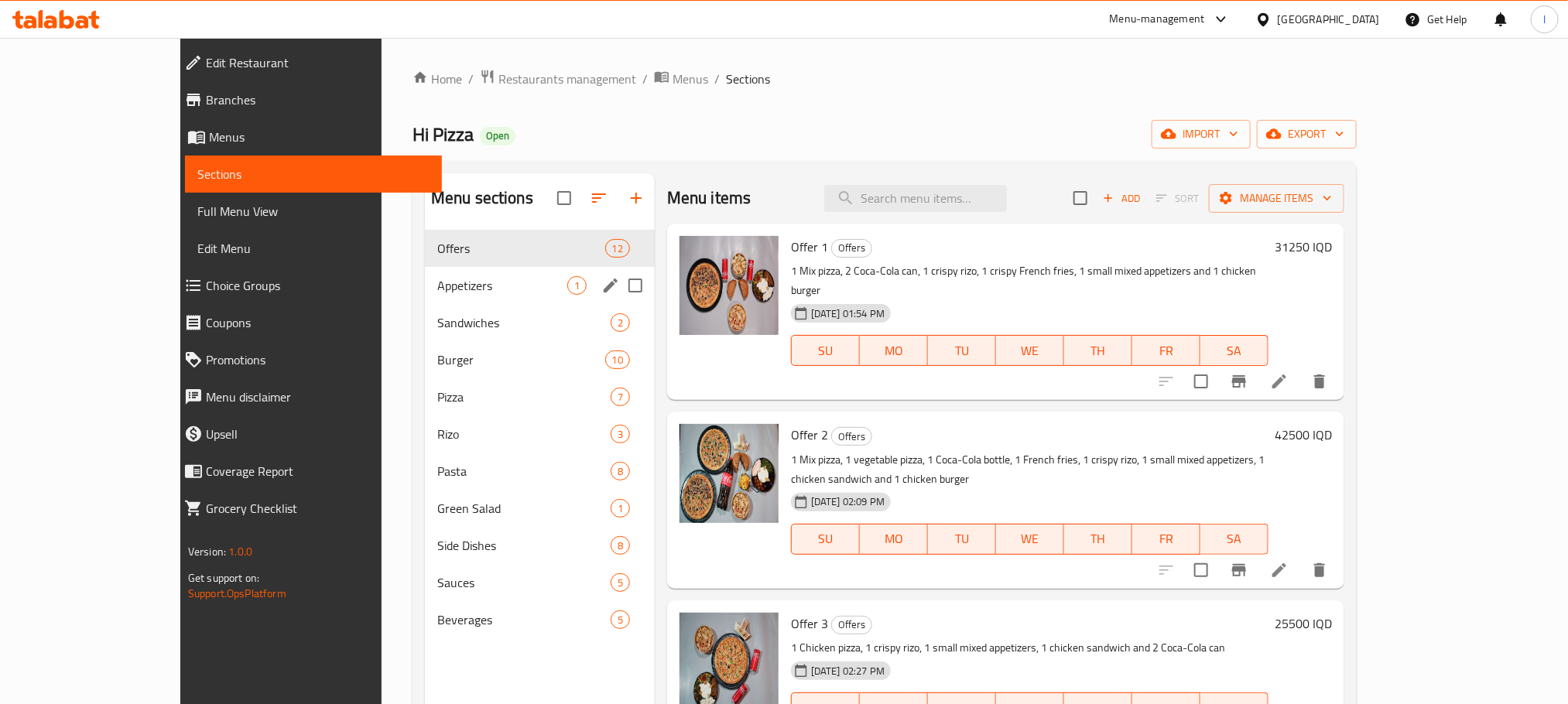
click at [449, 275] on div "Appetizers 1" at bounding box center [539, 285] width 230 height 38
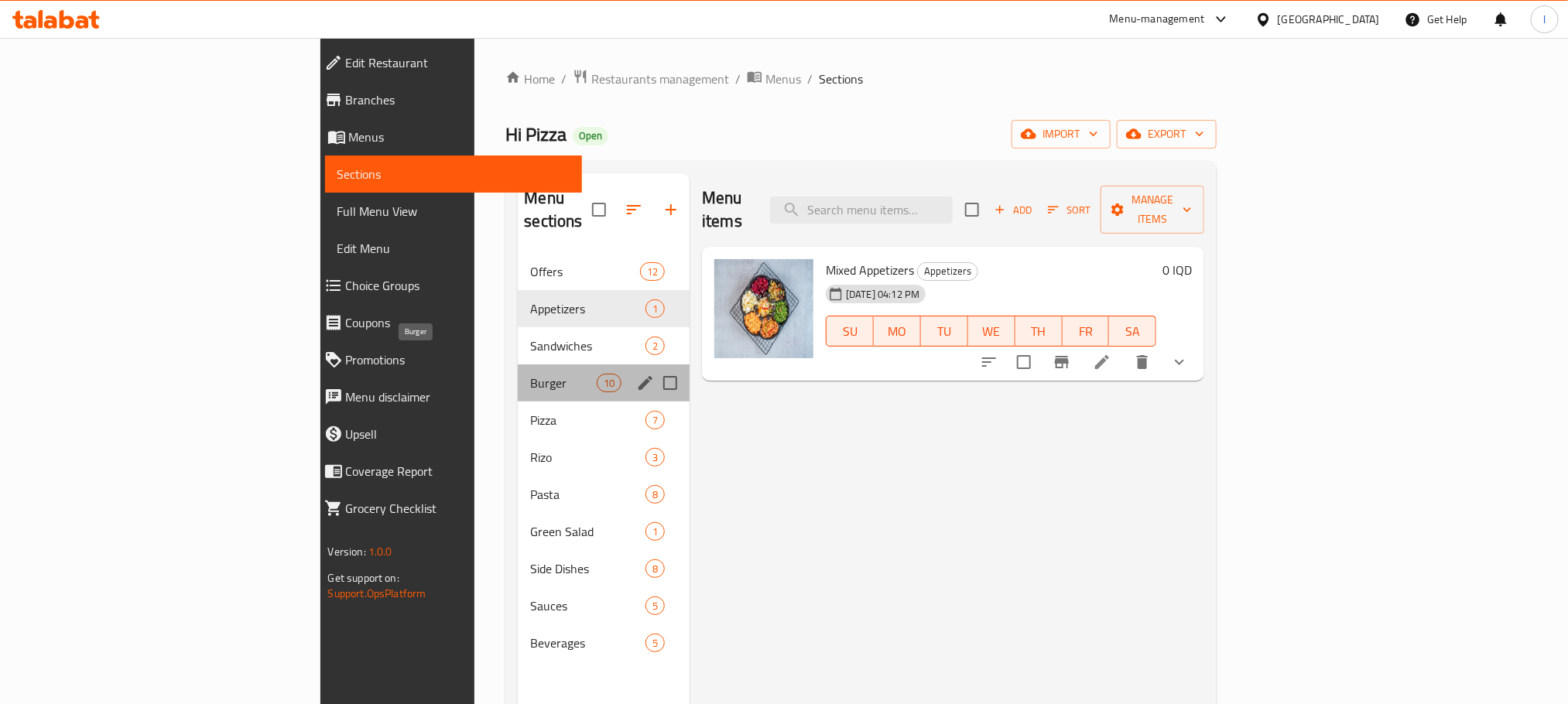
click at [531, 373] on span "Burger" at bounding box center [564, 382] width 66 height 18
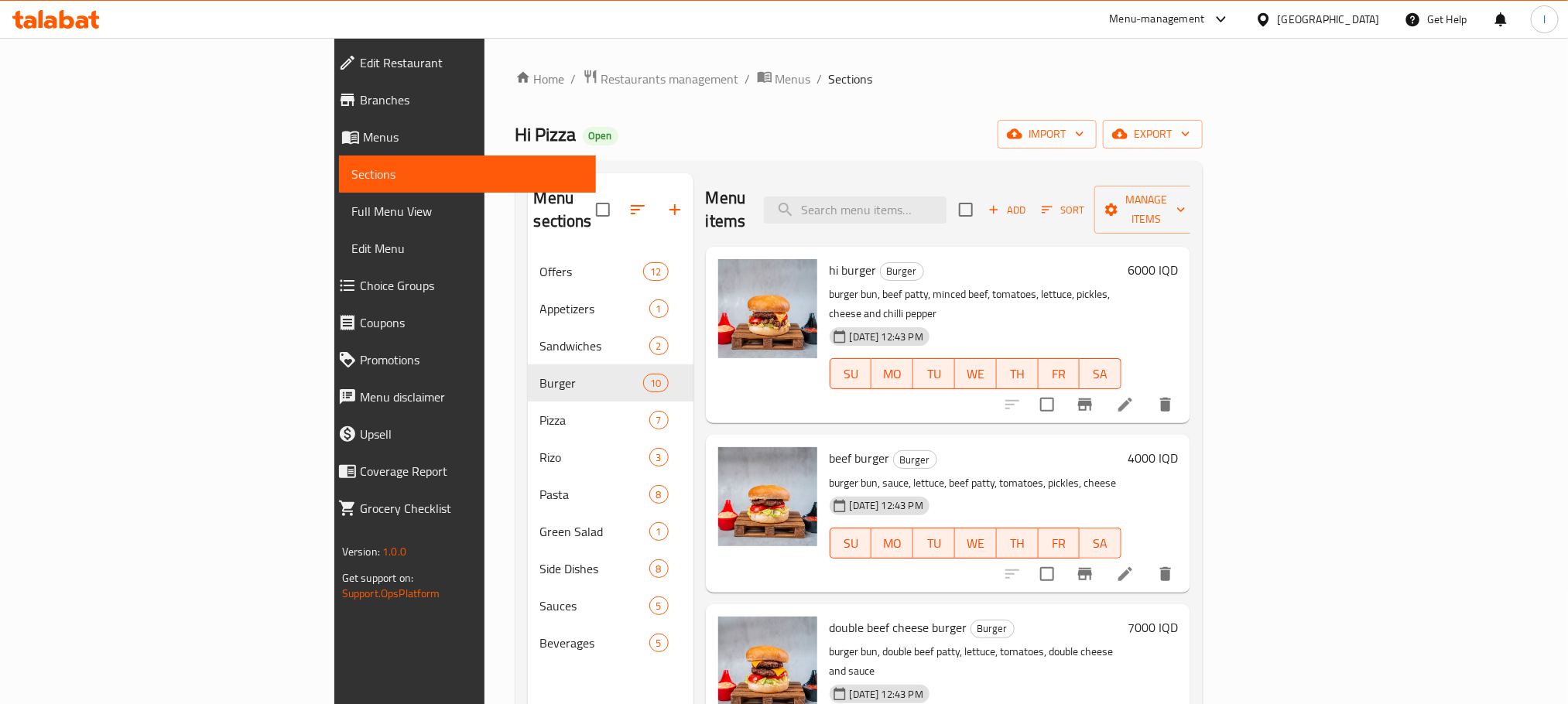
click at [77, 17] on icon at bounding box center [83, 22] width 14 height 14
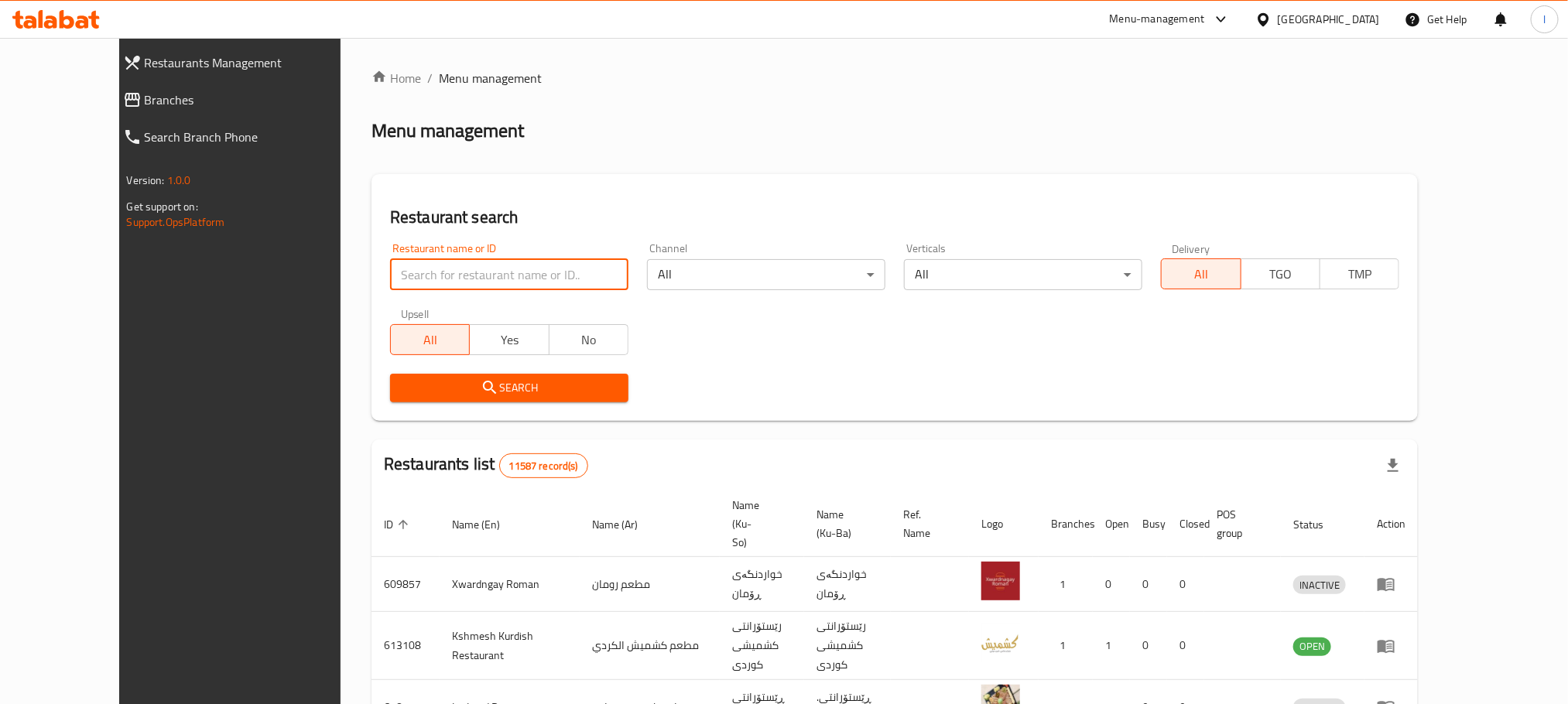
click at [390, 280] on input "search" at bounding box center [509, 275] width 238 height 31
paste input "Castle Grill"
type input "Castle Grill"
click button "Search" at bounding box center [509, 388] width 238 height 29
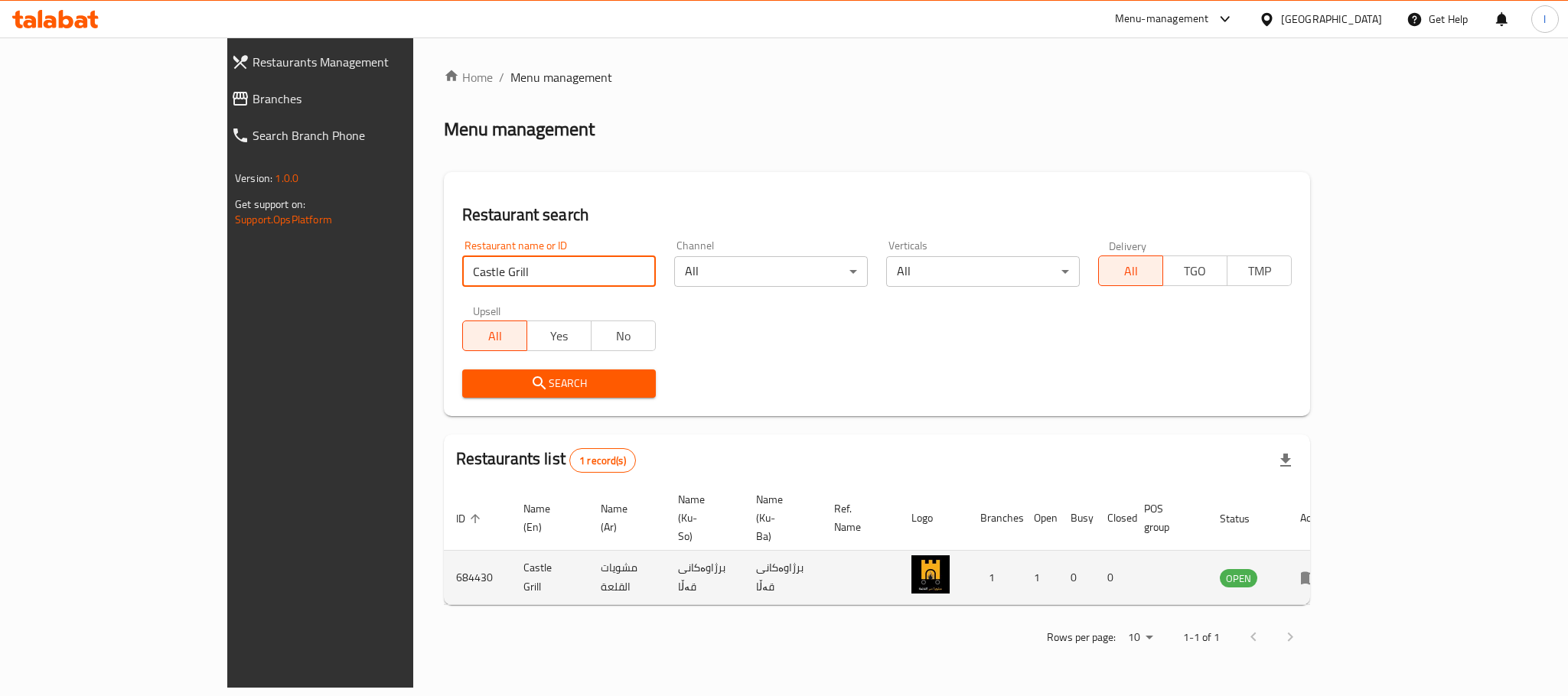
click at [1317, 572] on icon "enhanced table" at bounding box center [1310, 579] width 17 height 13
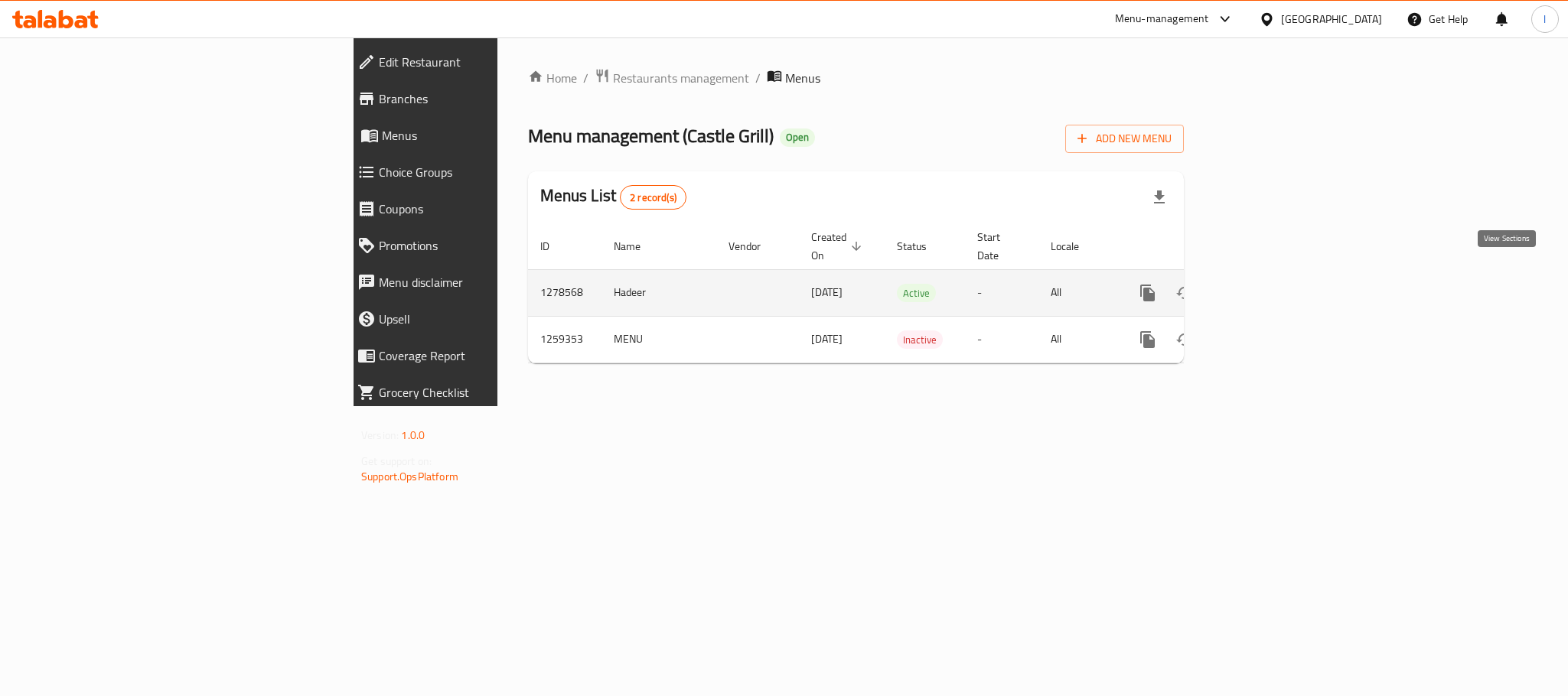
click at [1265, 286] on icon "enhanced table" at bounding box center [1258, 293] width 13 height 13
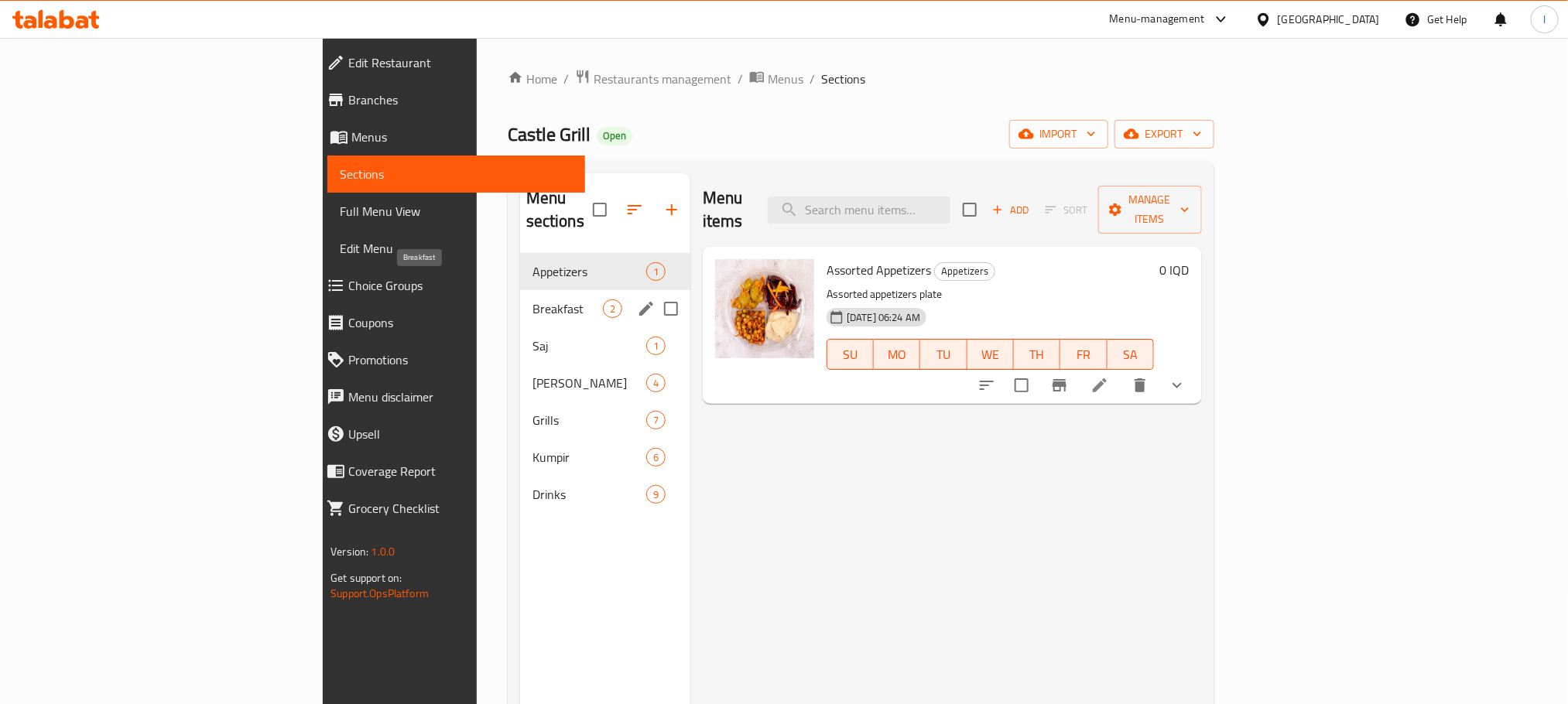
click at [533, 299] on span "Breakfast" at bounding box center [567, 308] width 70 height 18
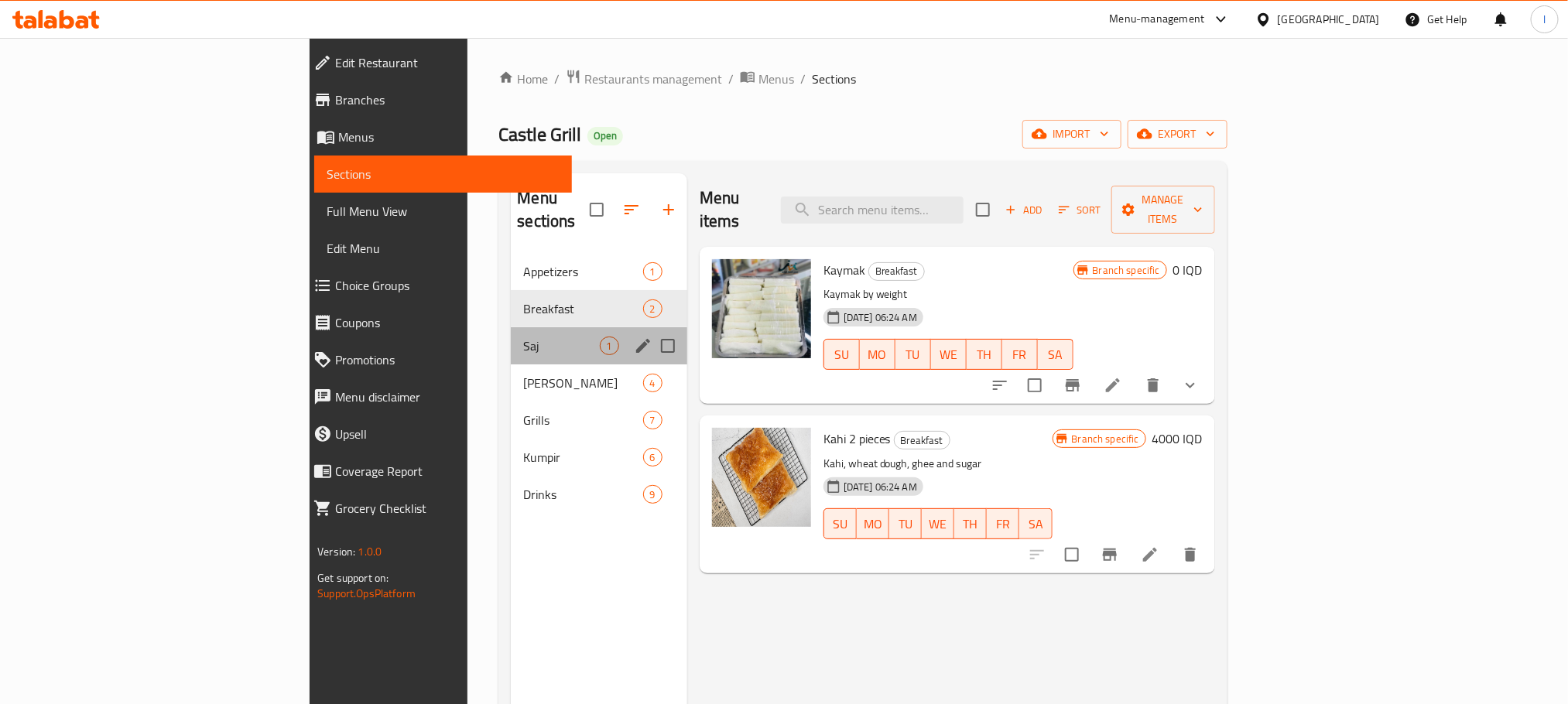
click at [510, 327] on div "Saj 1" at bounding box center [598, 345] width 176 height 38
